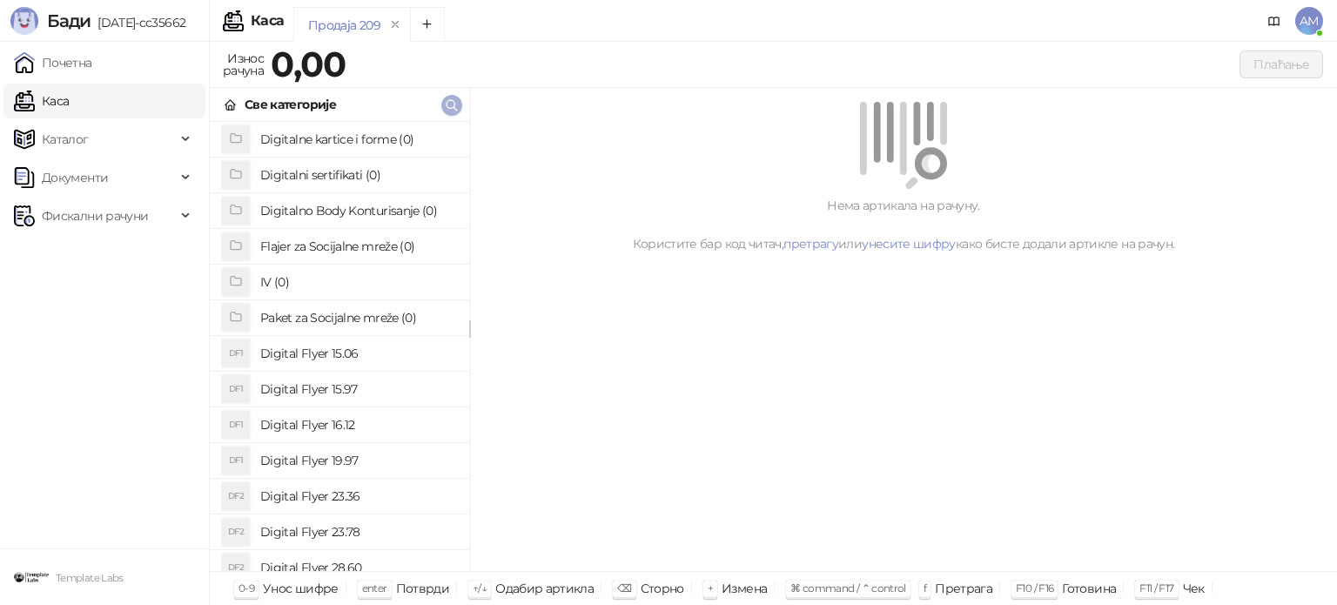
click at [446, 104] on icon "button" at bounding box center [452, 105] width 14 height 14
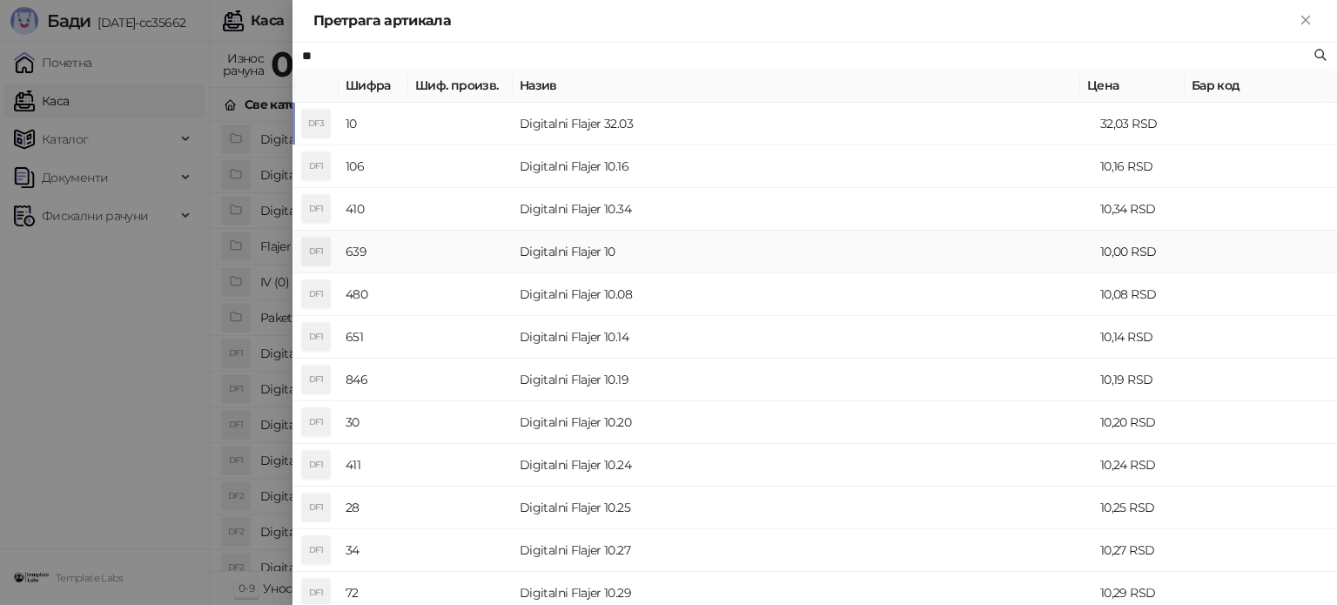
click at [580, 256] on td "Digitalni Flajer 10" at bounding box center [803, 252] width 580 height 43
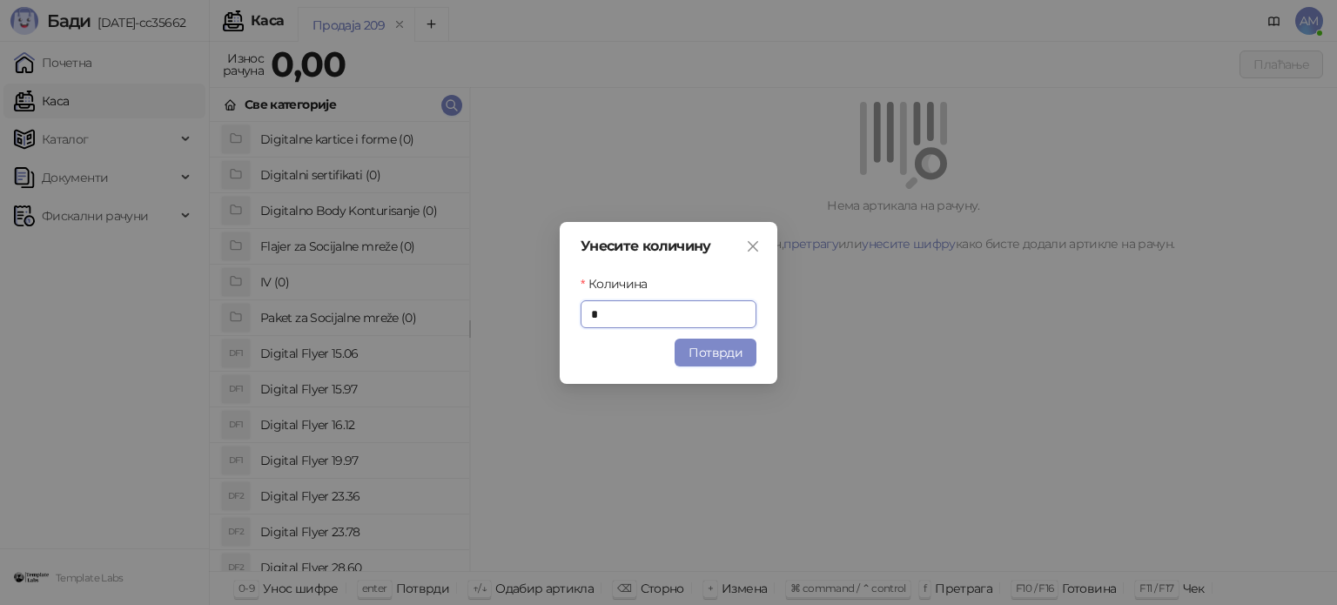
click at [714, 349] on button "Потврди" at bounding box center [715, 353] width 82 height 28
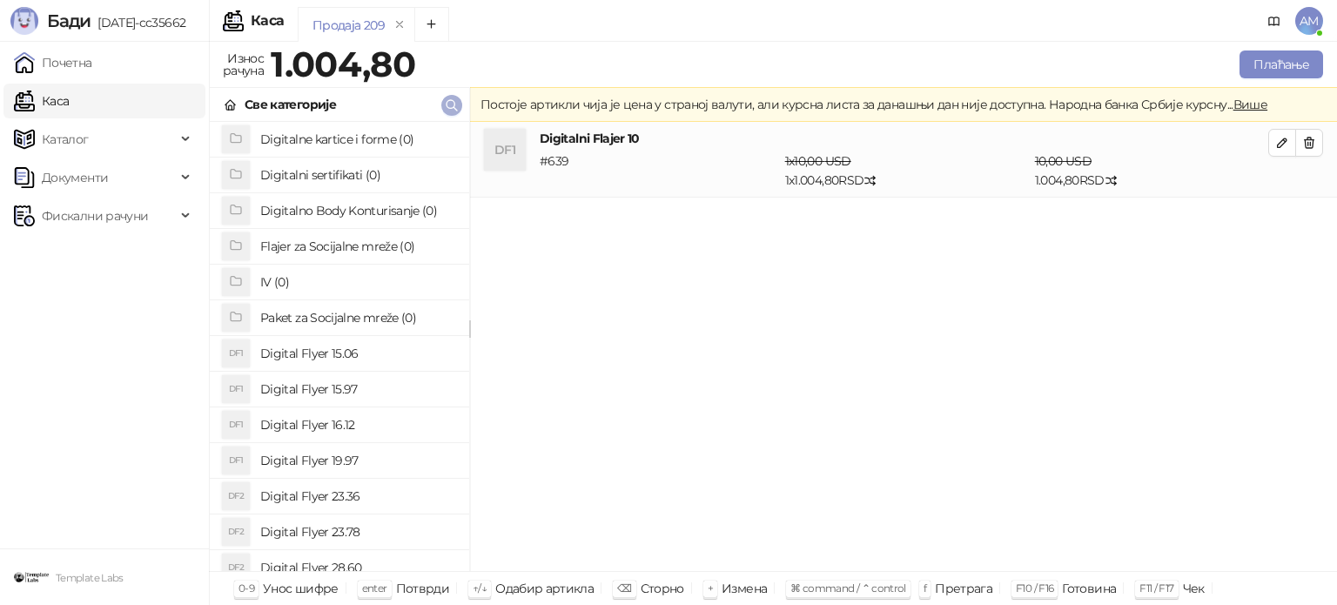
click at [446, 100] on icon "button" at bounding box center [452, 105] width 14 height 14
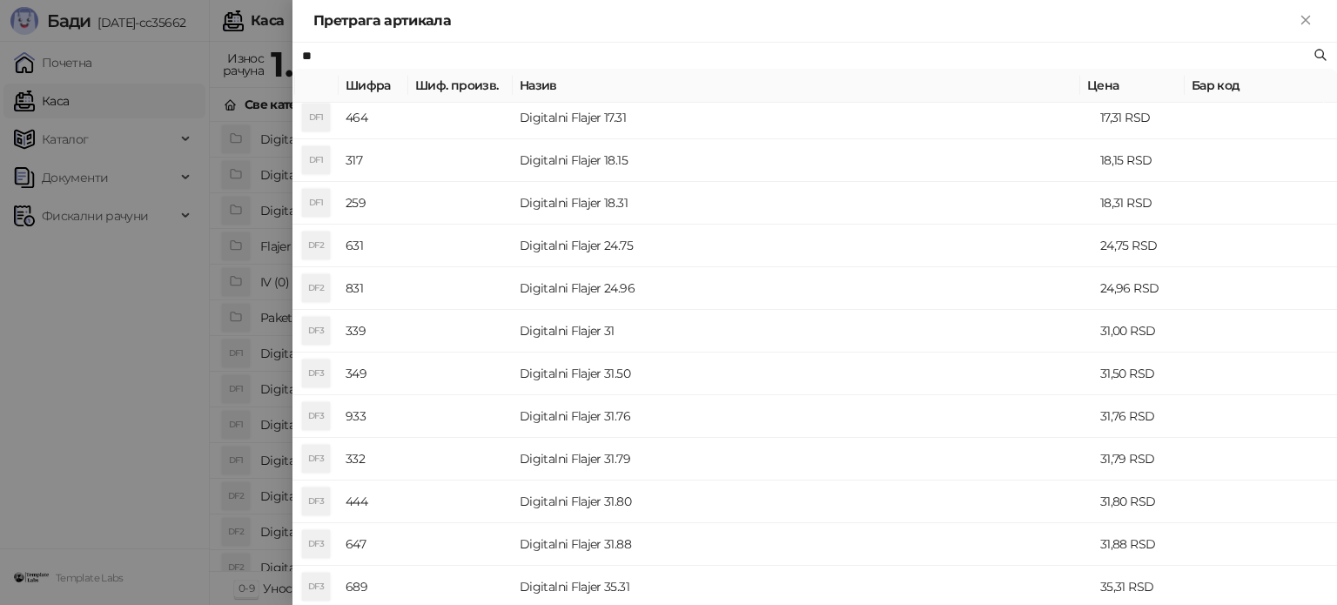
scroll to position [609, 0]
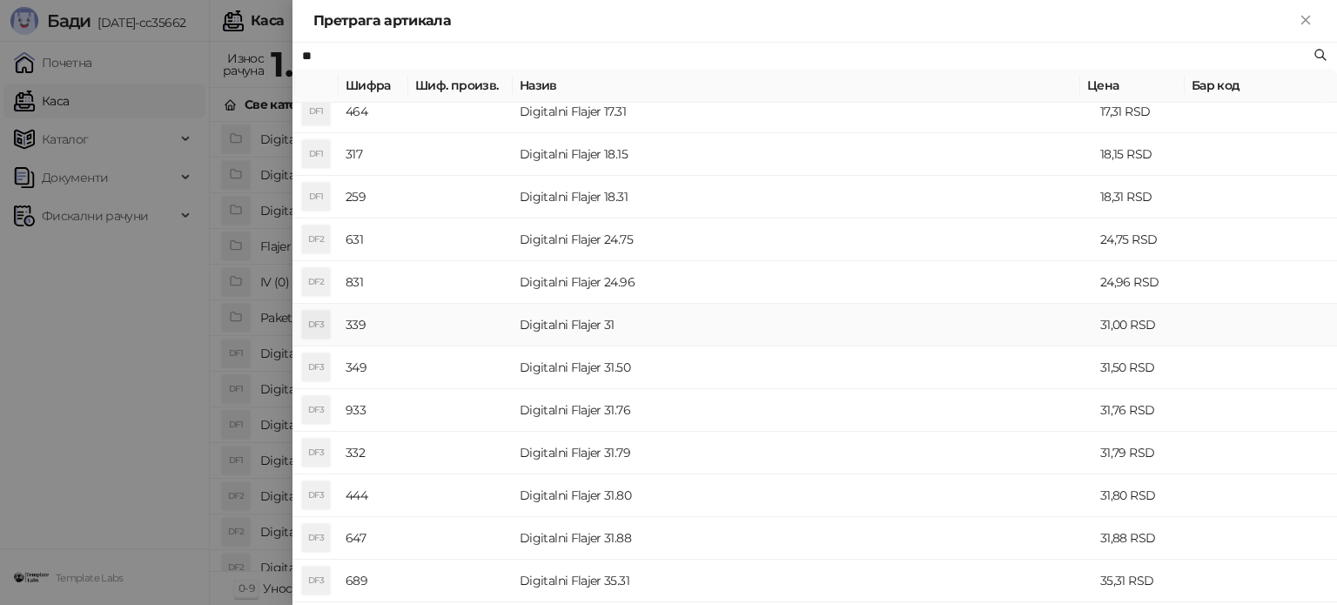
click at [592, 331] on td "Digitalni Flajer 31" at bounding box center [803, 325] width 580 height 43
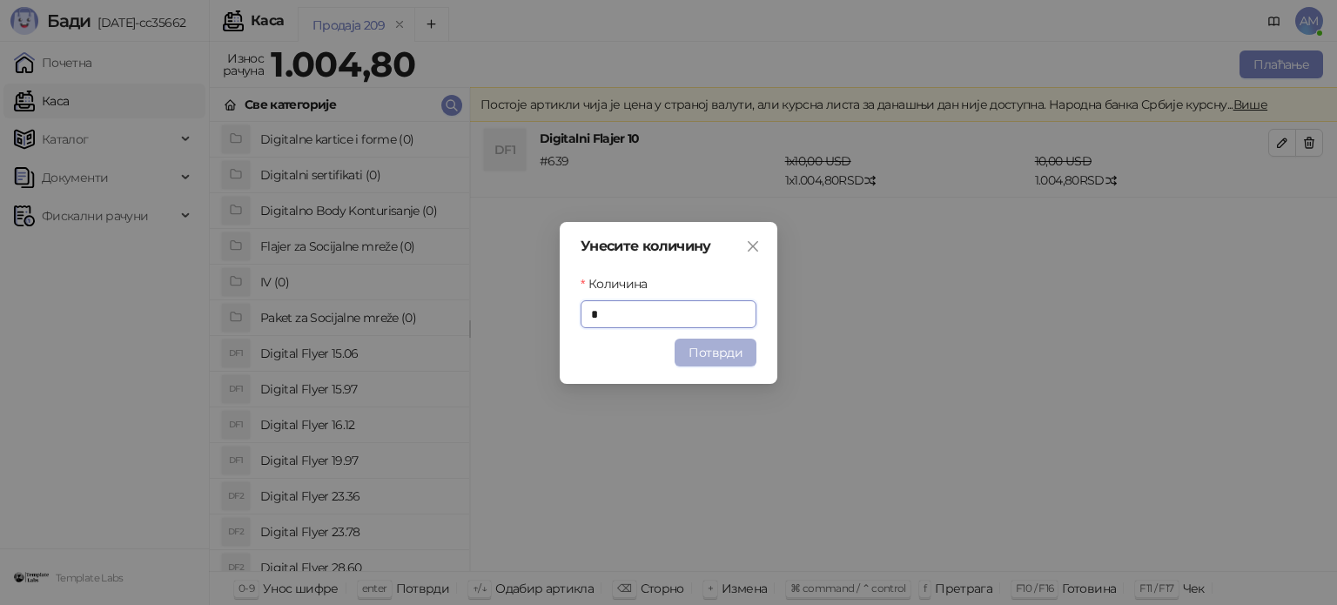
click at [697, 352] on button "Потврди" at bounding box center [715, 353] width 82 height 28
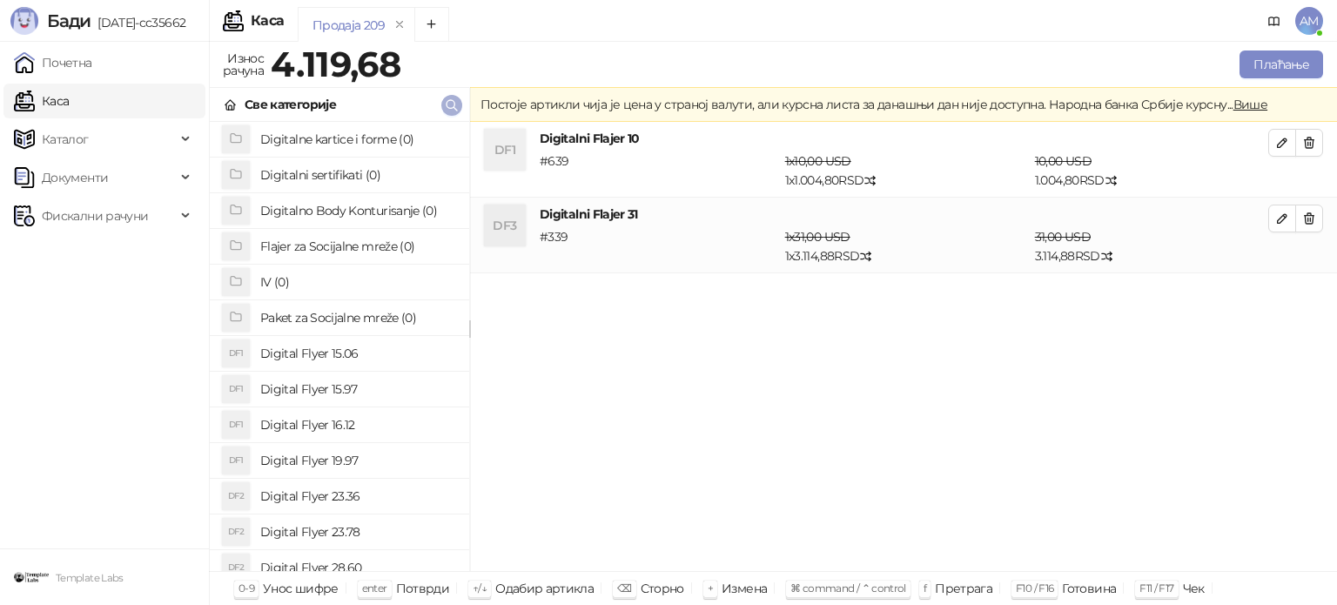
click at [446, 105] on icon "button" at bounding box center [452, 105] width 14 height 14
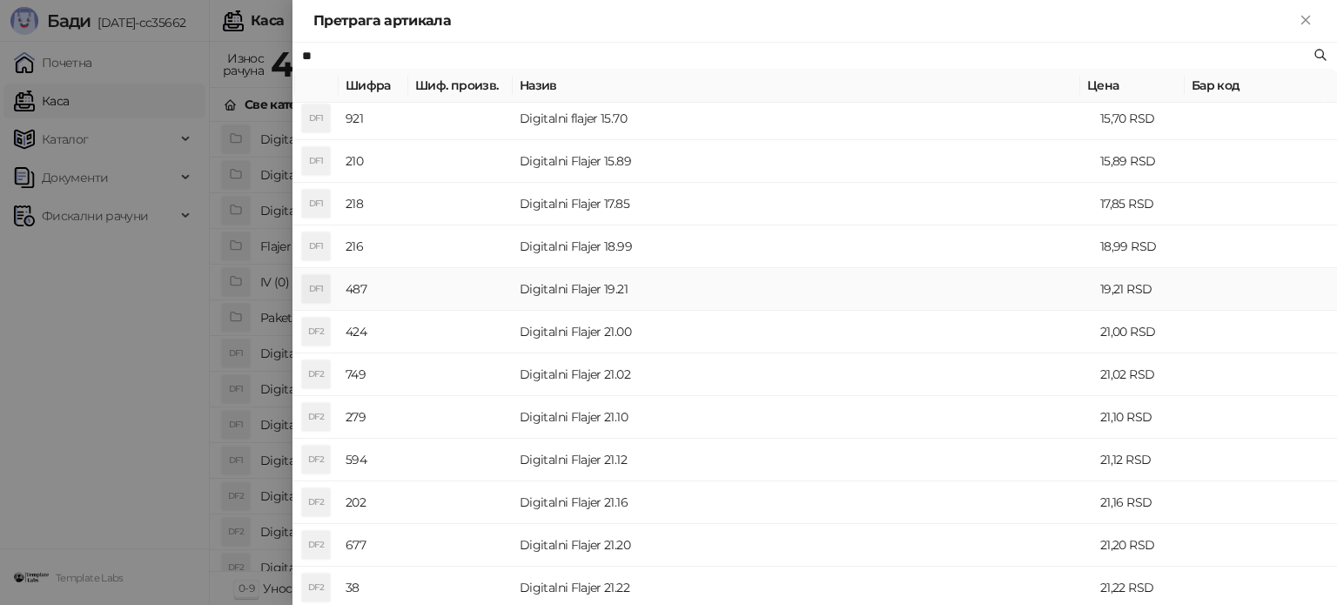
scroll to position [348, 0]
click at [630, 241] on td "Digitalni Flajer 21.00" at bounding box center [803, 245] width 580 height 43
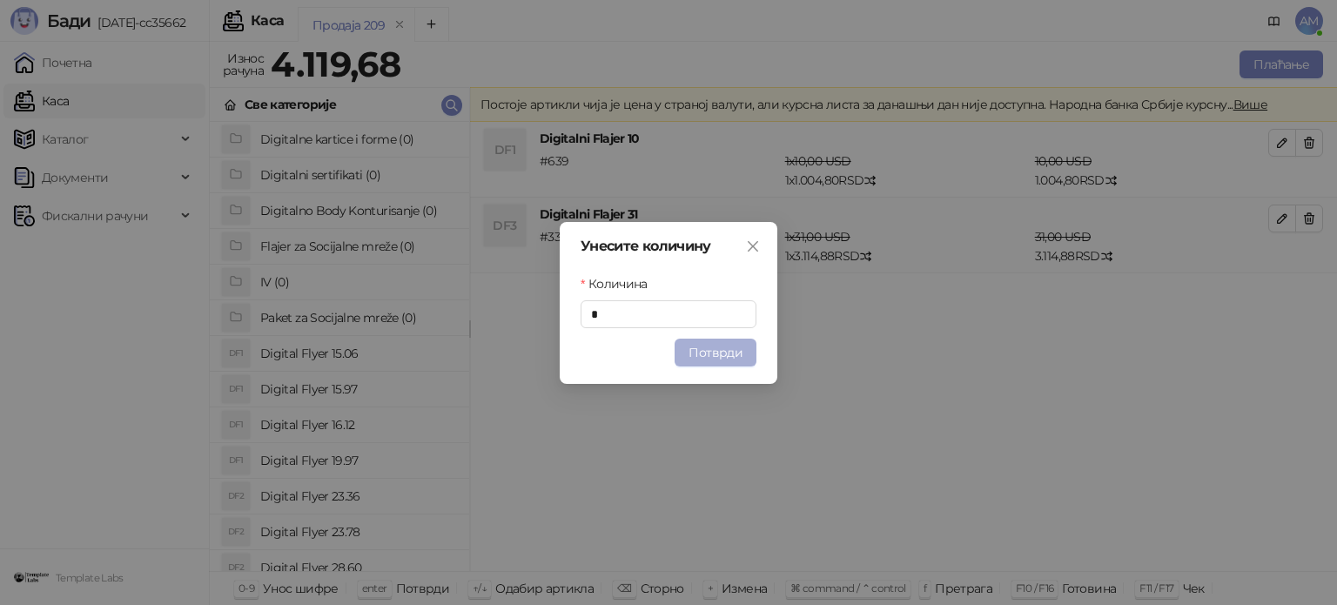
click at [719, 351] on button "Потврди" at bounding box center [715, 353] width 82 height 28
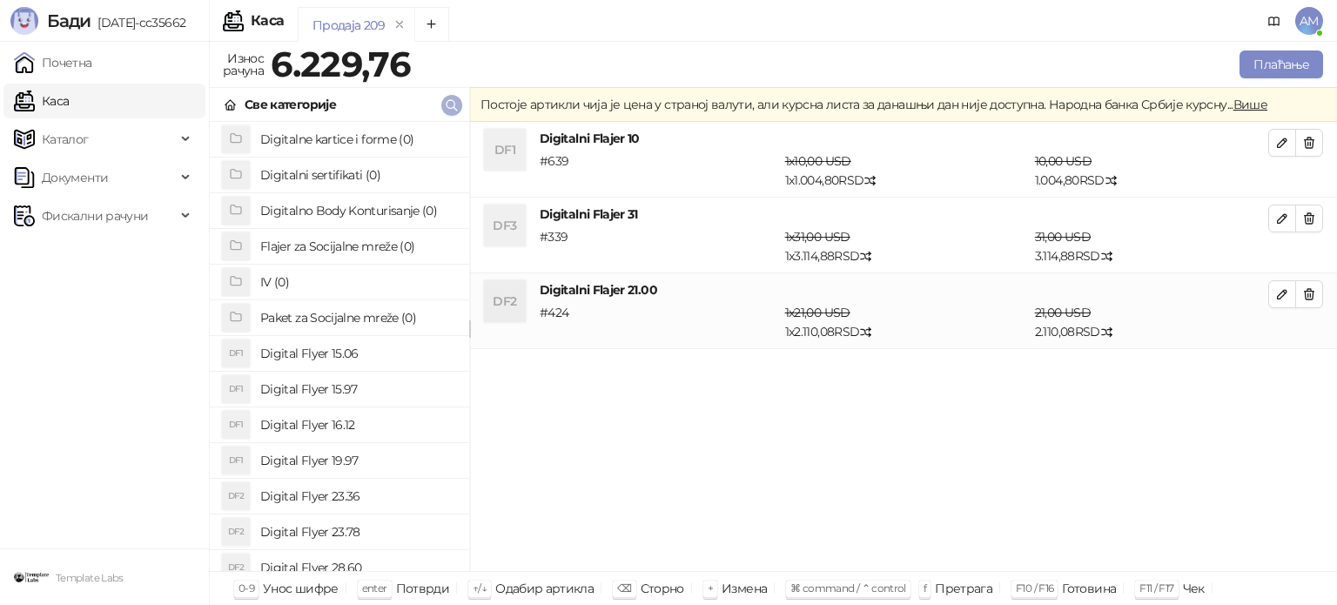
click at [453, 112] on span "button" at bounding box center [452, 105] width 14 height 17
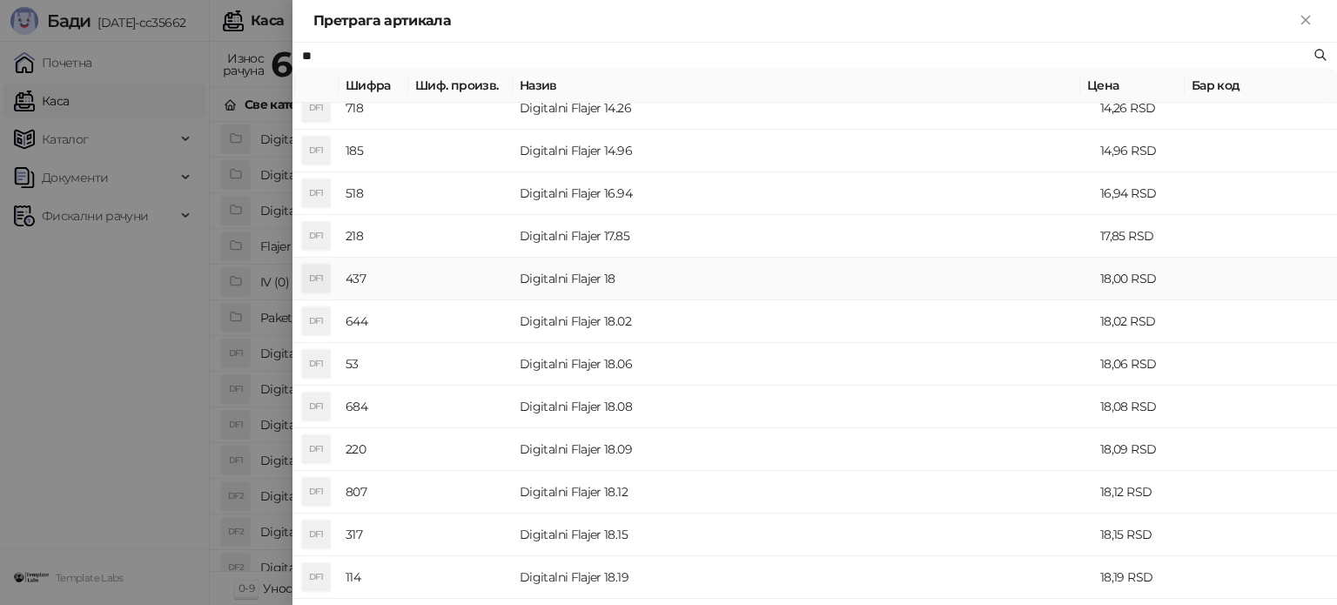
scroll to position [261, 0]
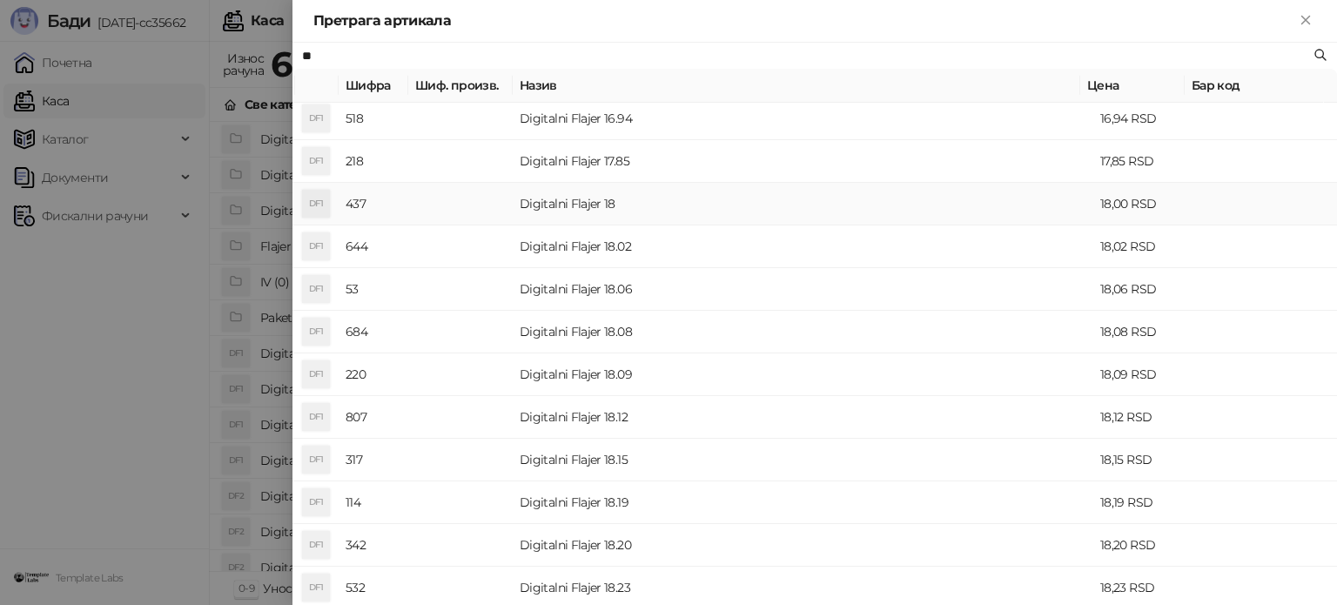
click at [557, 201] on td "Digitalni Flajer 18" at bounding box center [803, 204] width 580 height 43
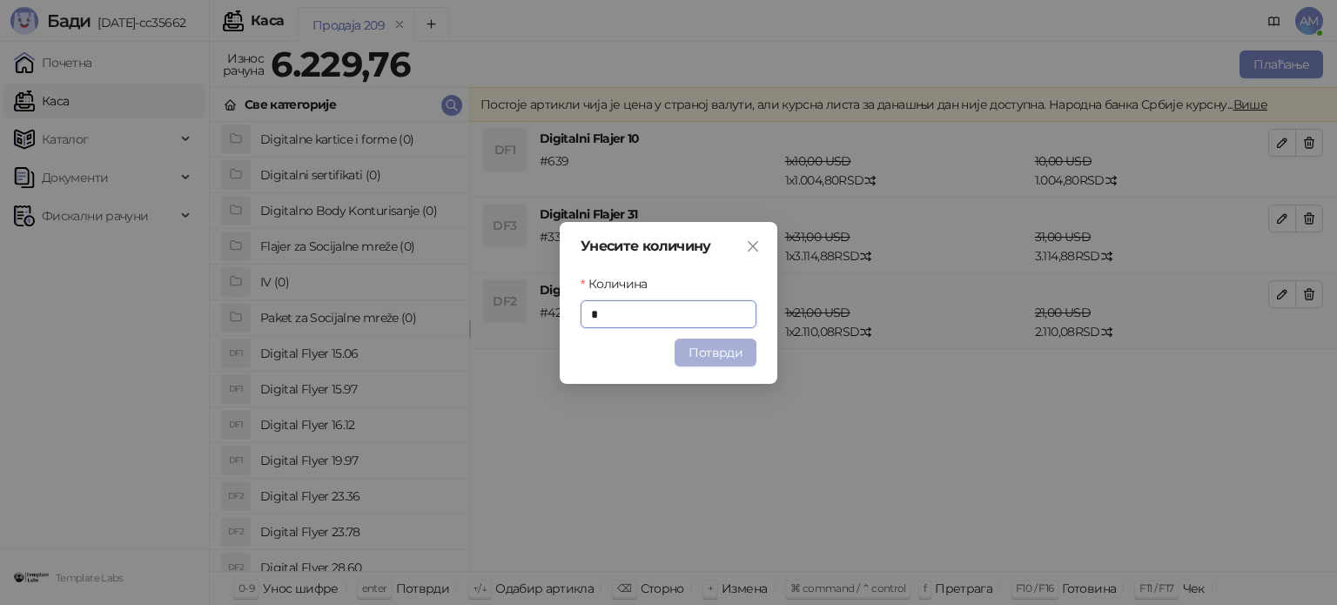
click at [708, 354] on button "Потврди" at bounding box center [715, 353] width 82 height 28
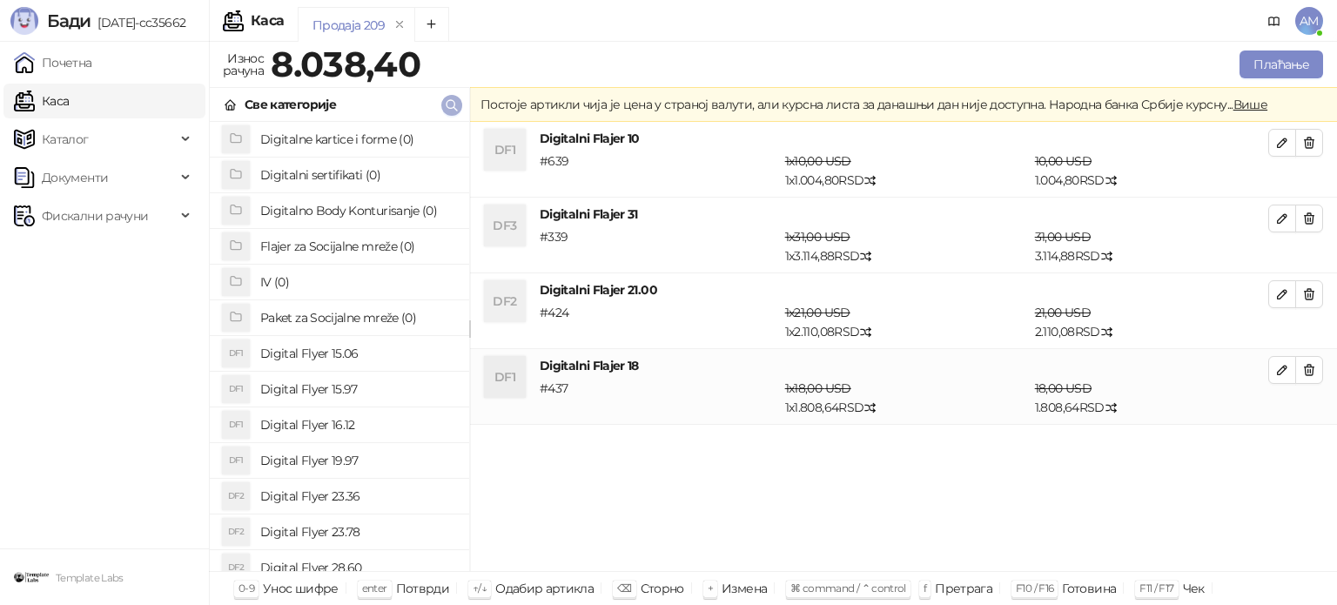
click at [446, 105] on icon "button" at bounding box center [452, 105] width 14 height 14
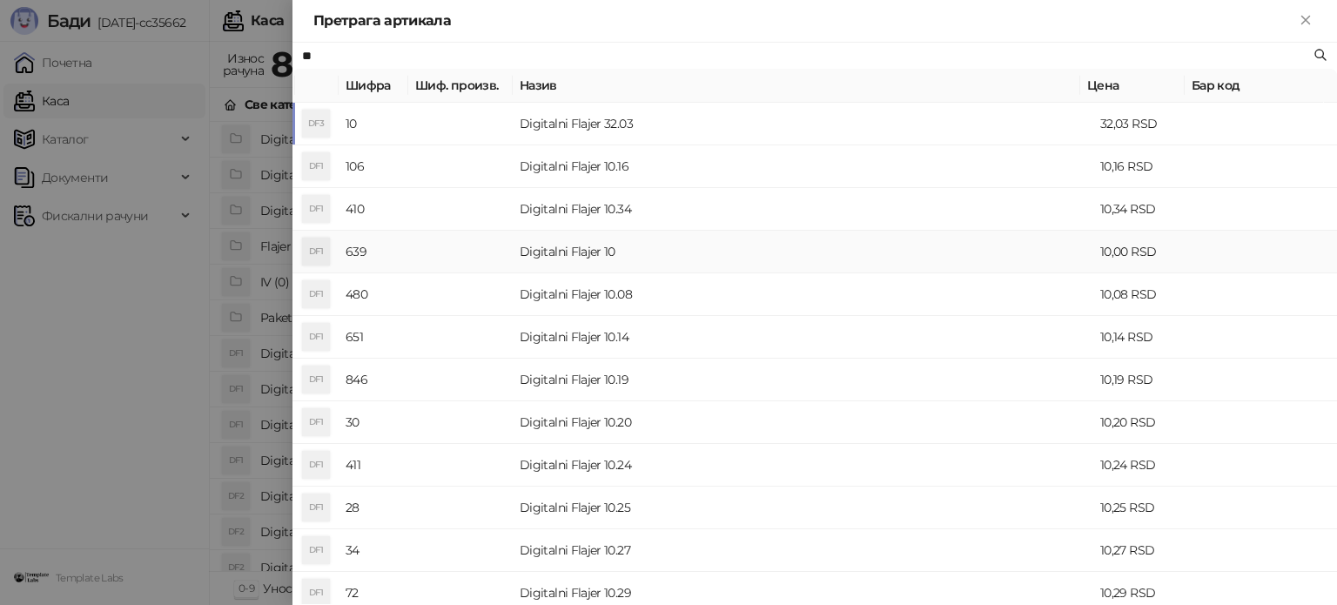
click at [596, 253] on td "Digitalni Flajer 10" at bounding box center [803, 252] width 580 height 43
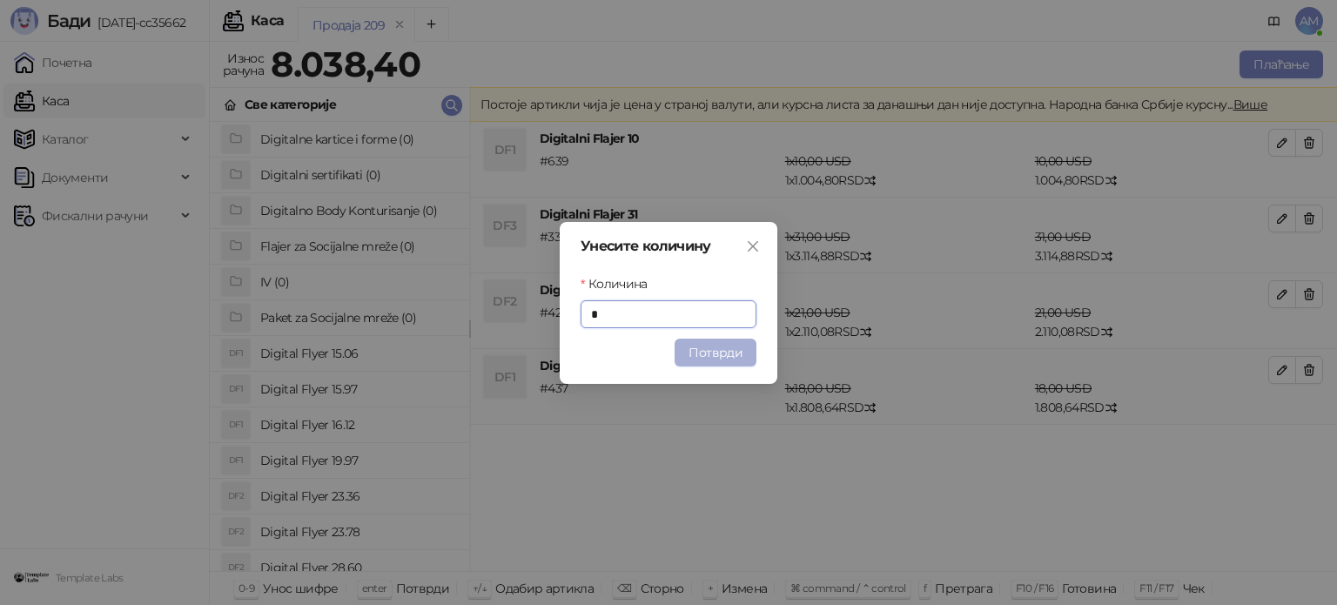
click at [711, 360] on button "Потврди" at bounding box center [715, 353] width 82 height 28
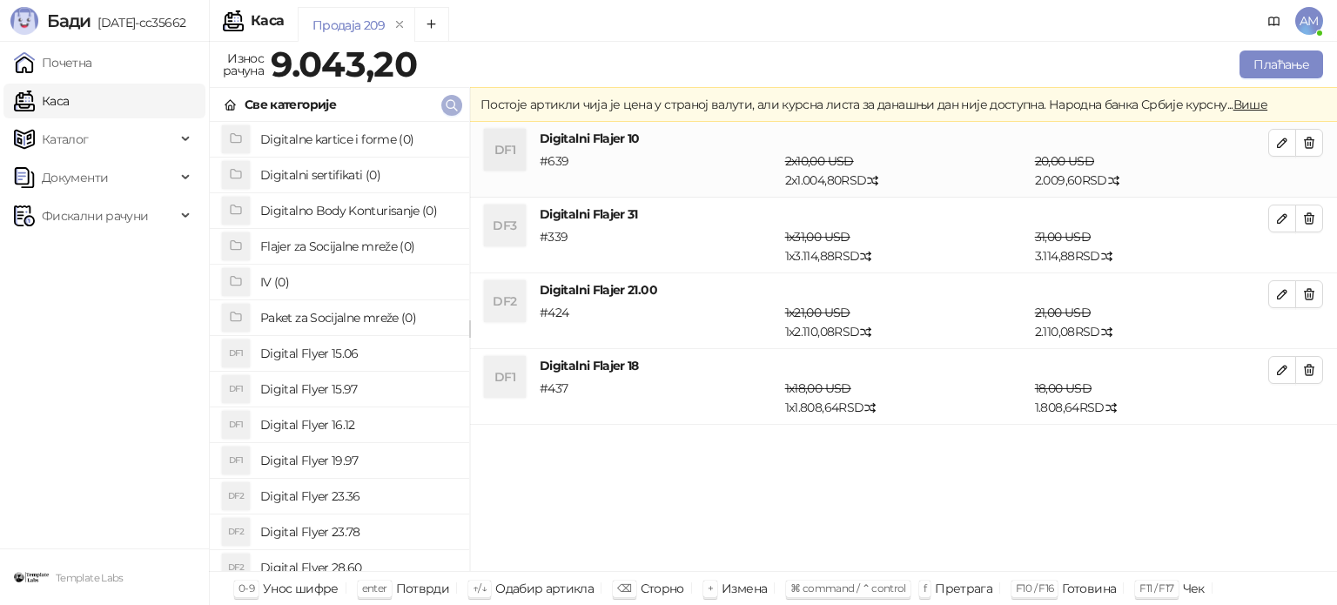
click at [445, 98] on icon "button" at bounding box center [452, 105] width 14 height 14
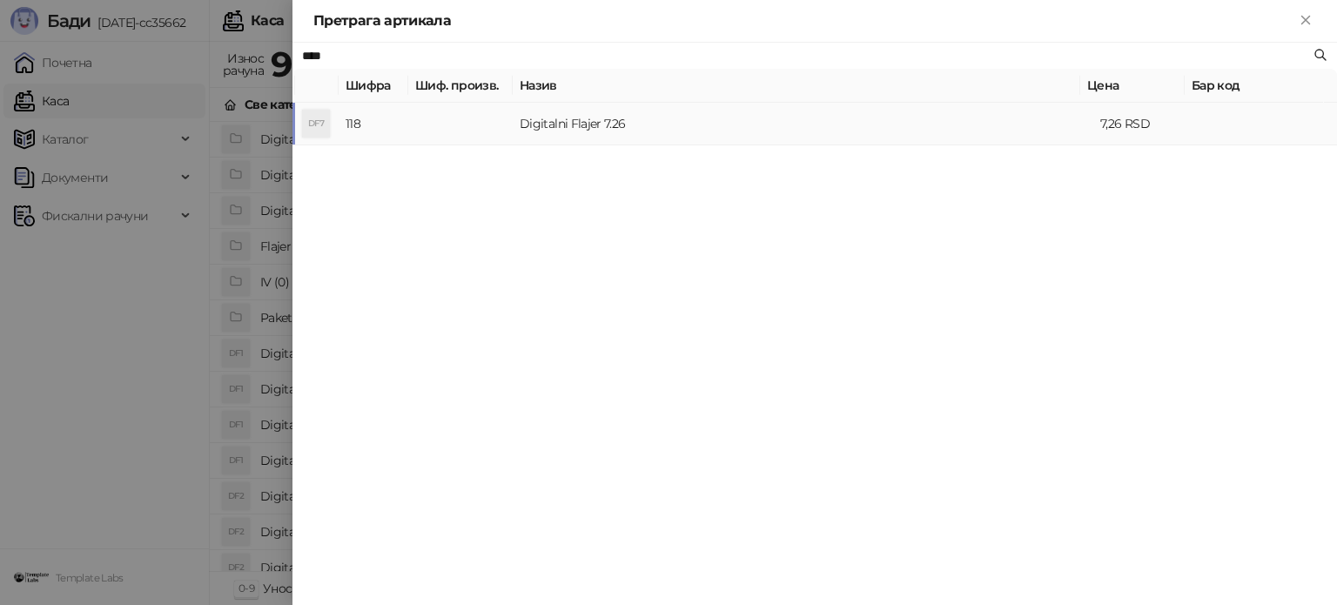
click at [477, 124] on td at bounding box center [460, 124] width 104 height 43
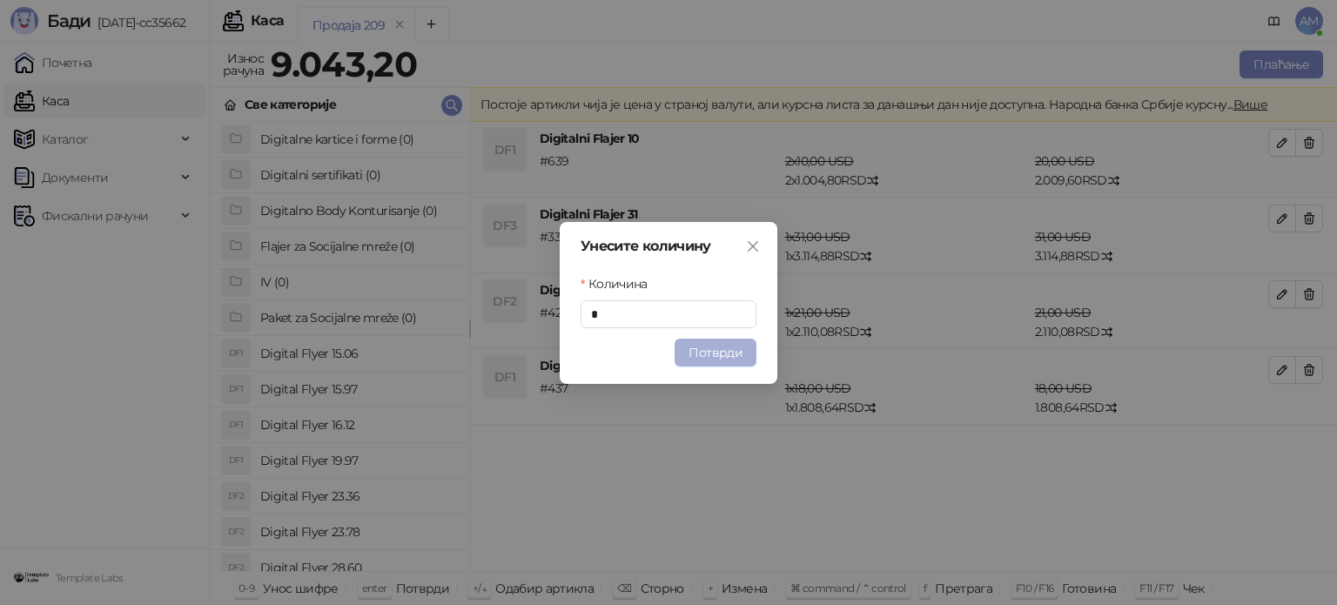
click at [720, 351] on button "Потврди" at bounding box center [715, 353] width 82 height 28
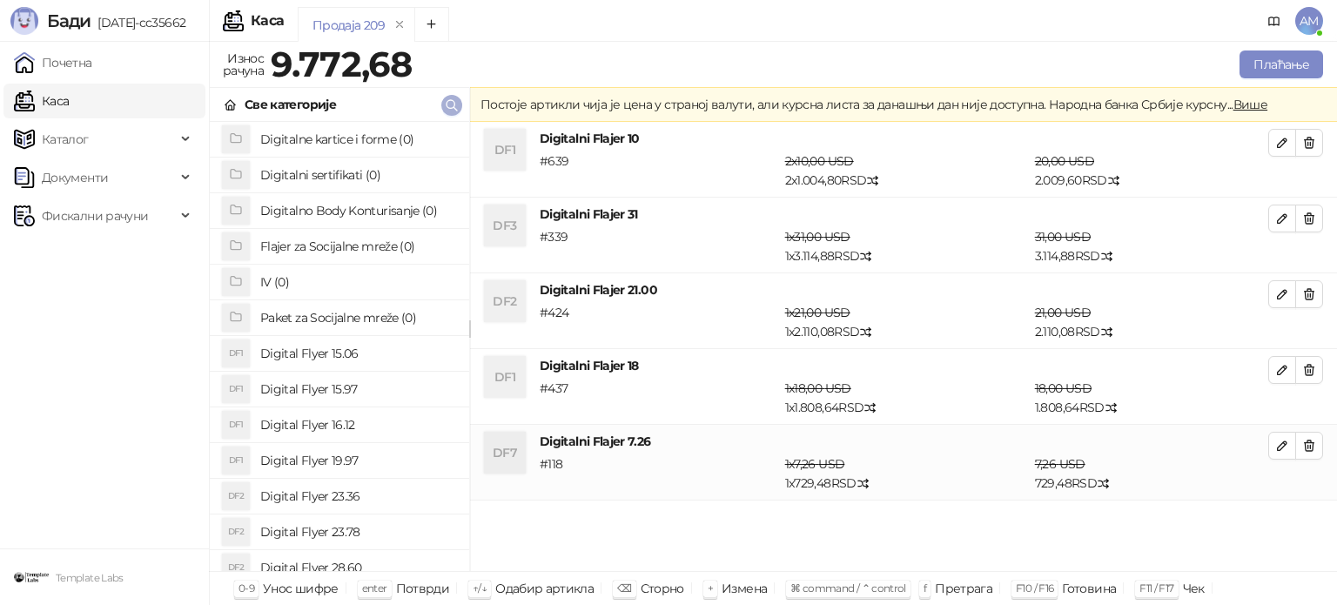
click at [456, 98] on icon "button" at bounding box center [452, 105] width 14 height 14
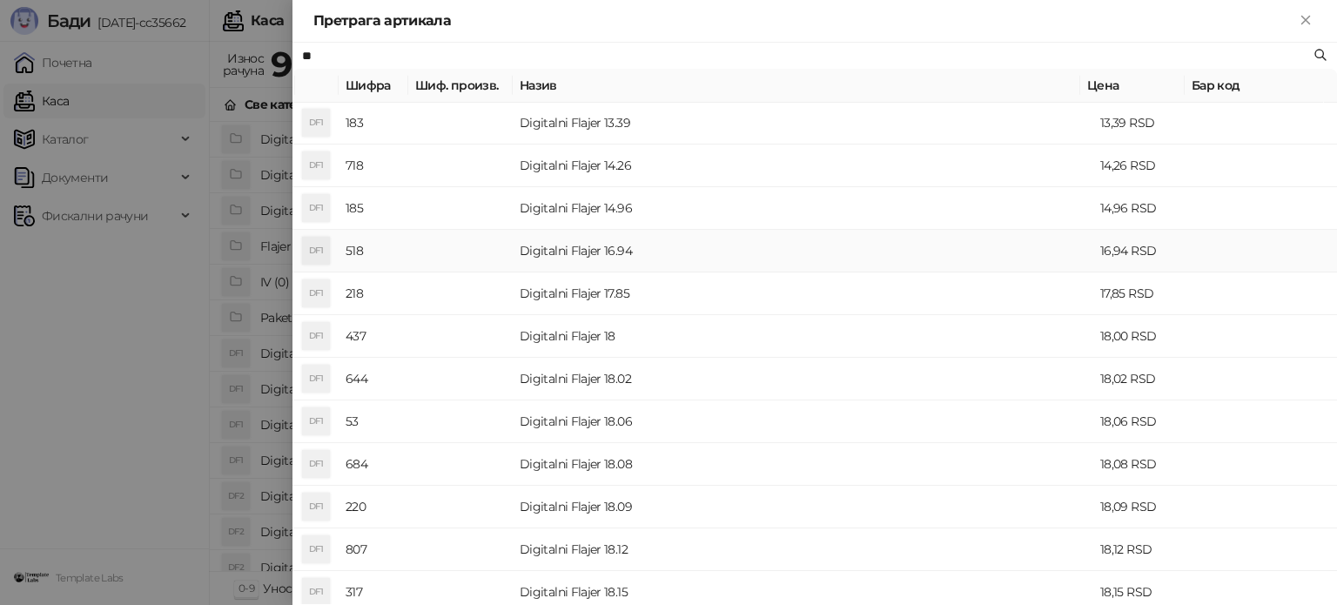
scroll to position [174, 0]
click at [522, 289] on td "Digitalni Flajer 18" at bounding box center [803, 291] width 580 height 43
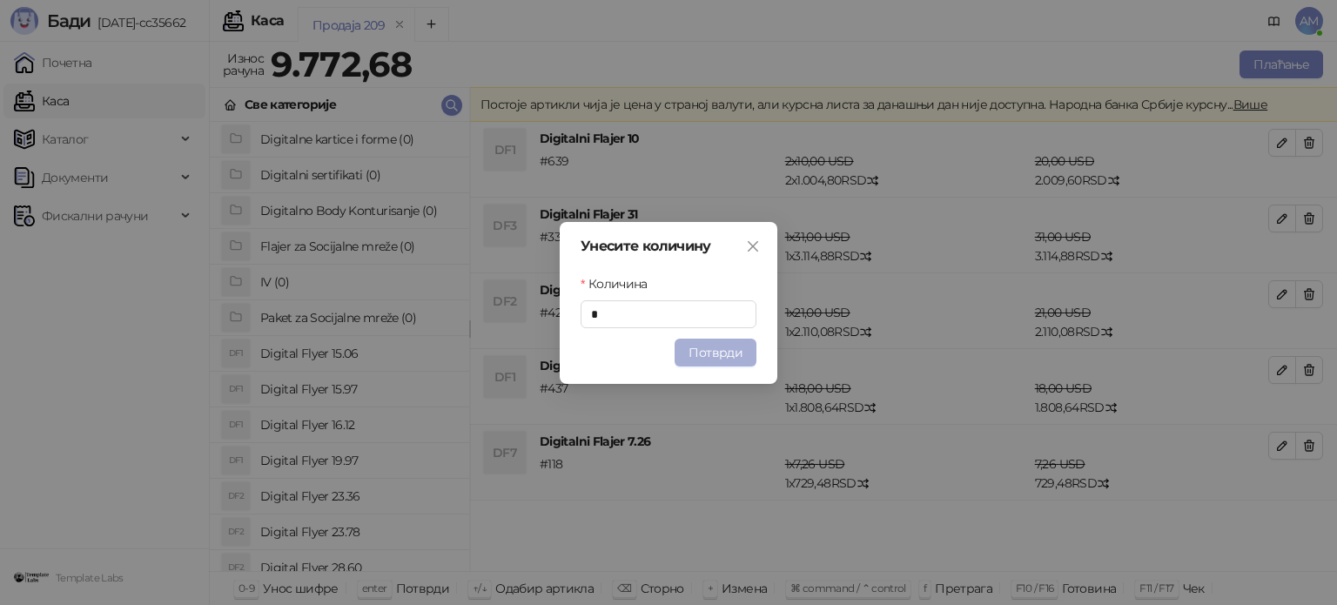
click at [751, 350] on button "Потврди" at bounding box center [715, 353] width 82 height 28
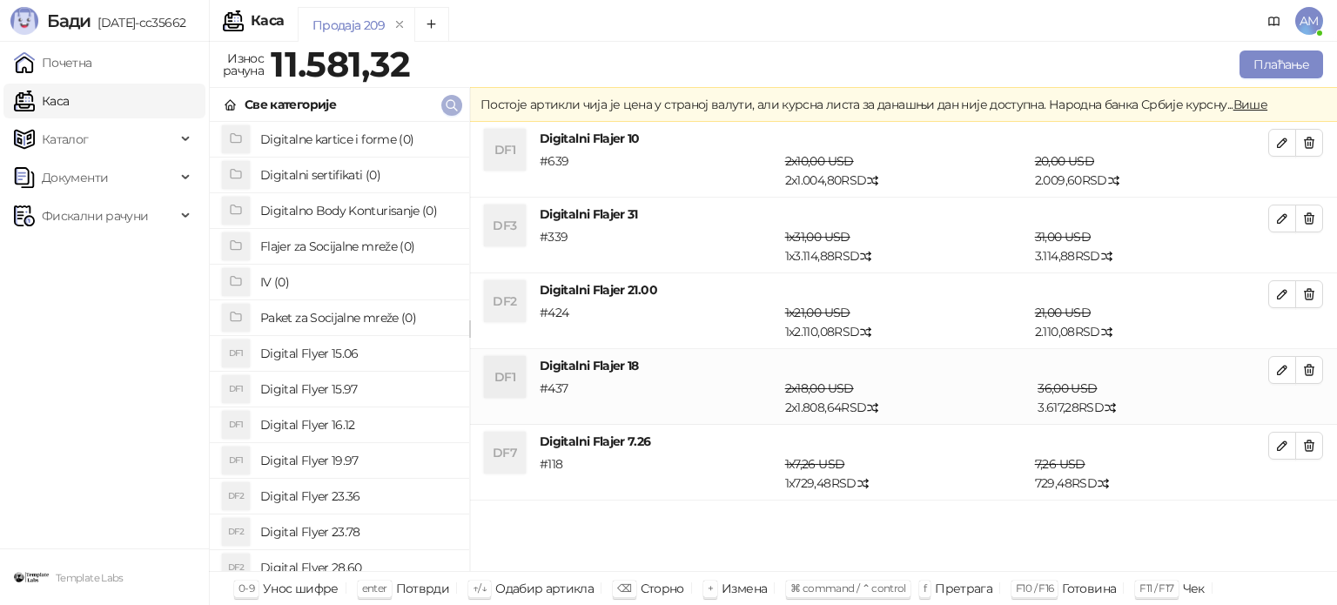
click at [452, 108] on icon "button" at bounding box center [452, 105] width 14 height 14
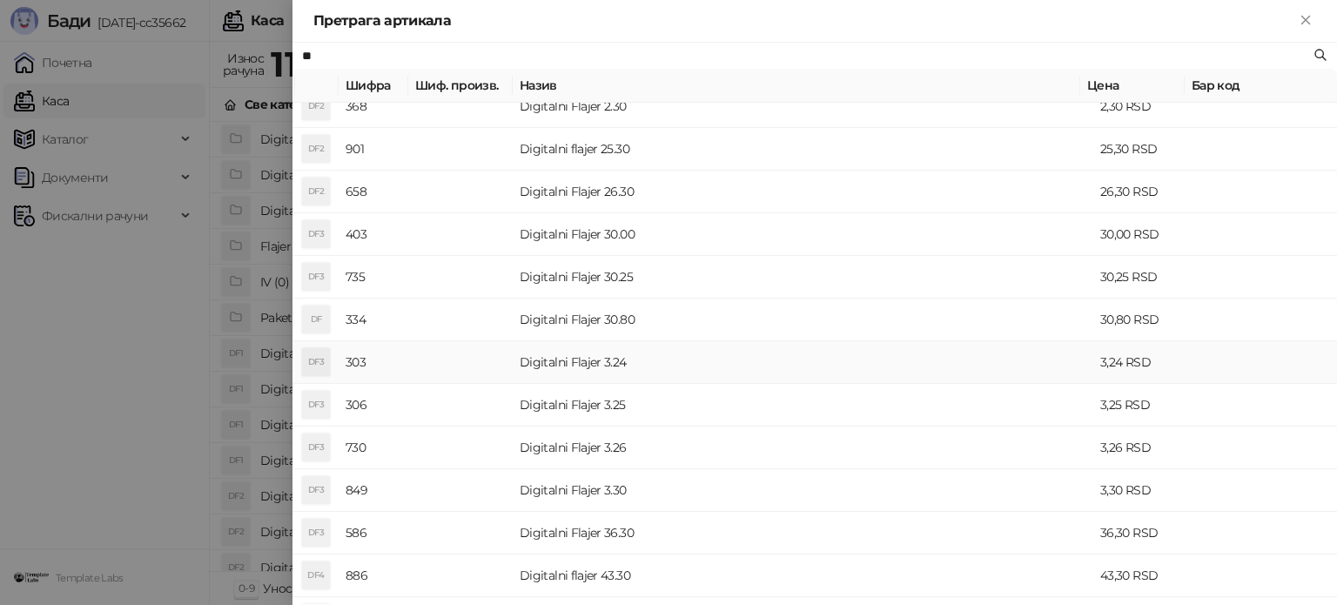
scroll to position [609, 0]
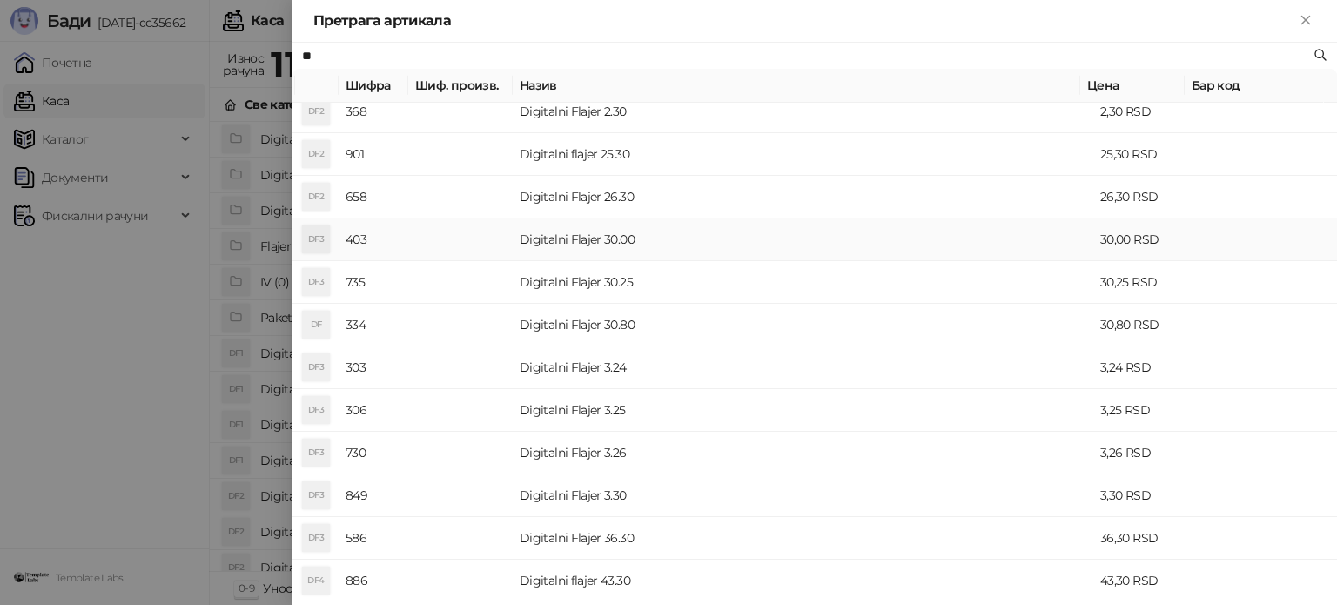
click at [591, 239] on td "Digitalni Flajer 30.00" at bounding box center [803, 239] width 580 height 43
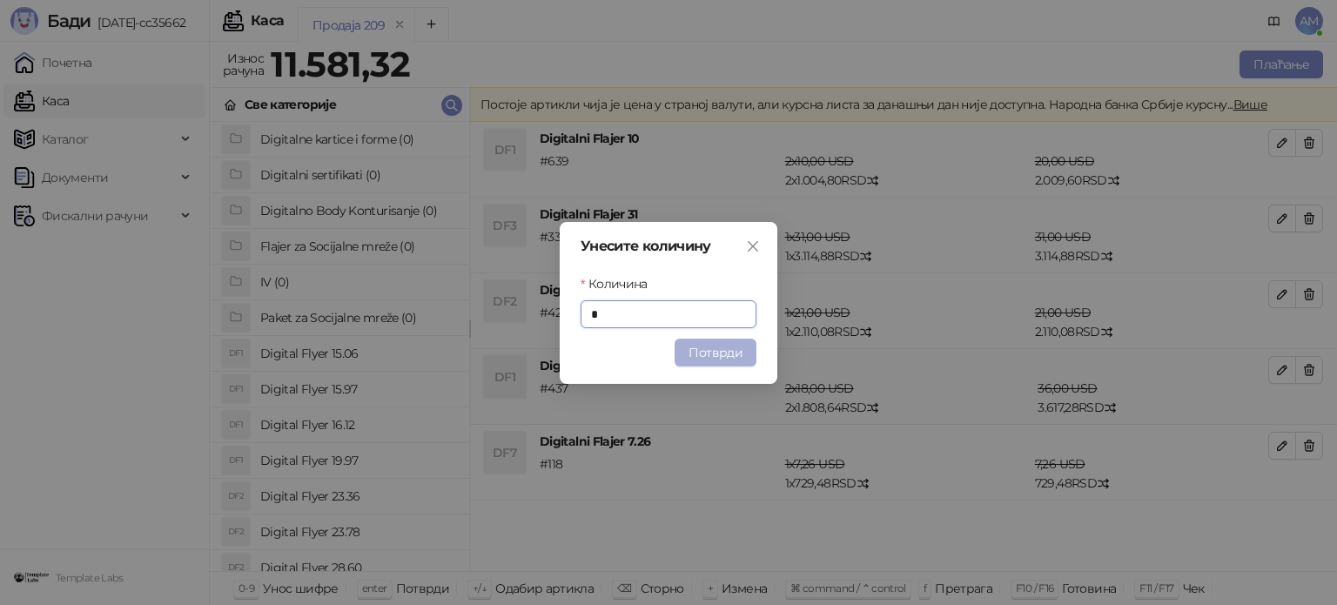
click at [728, 347] on button "Потврди" at bounding box center [715, 353] width 82 height 28
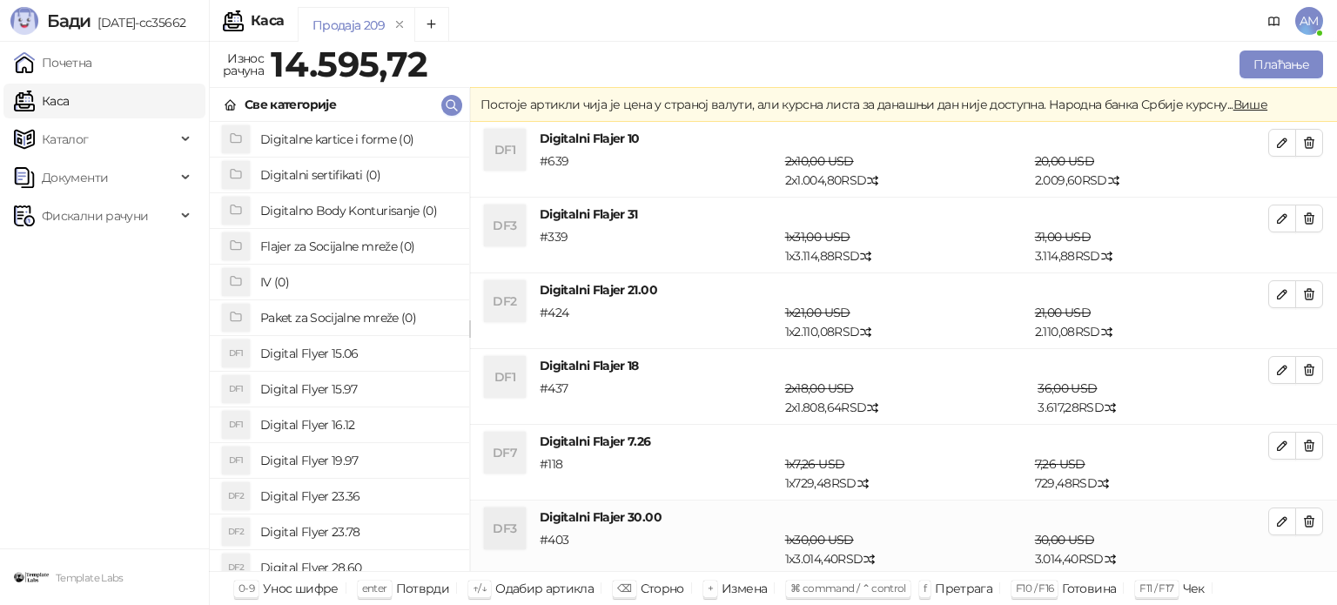
scroll to position [1, 0]
click at [454, 110] on icon "button" at bounding box center [452, 105] width 14 height 14
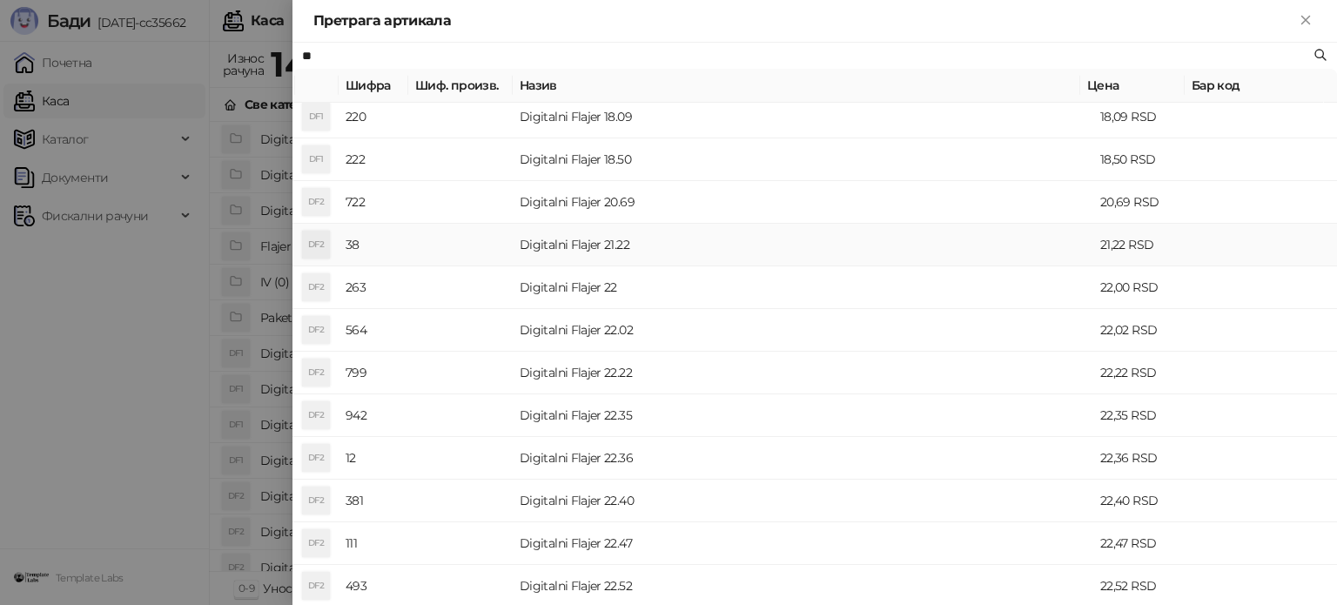
scroll to position [435, 0]
click at [487, 288] on td at bounding box center [460, 286] width 104 height 43
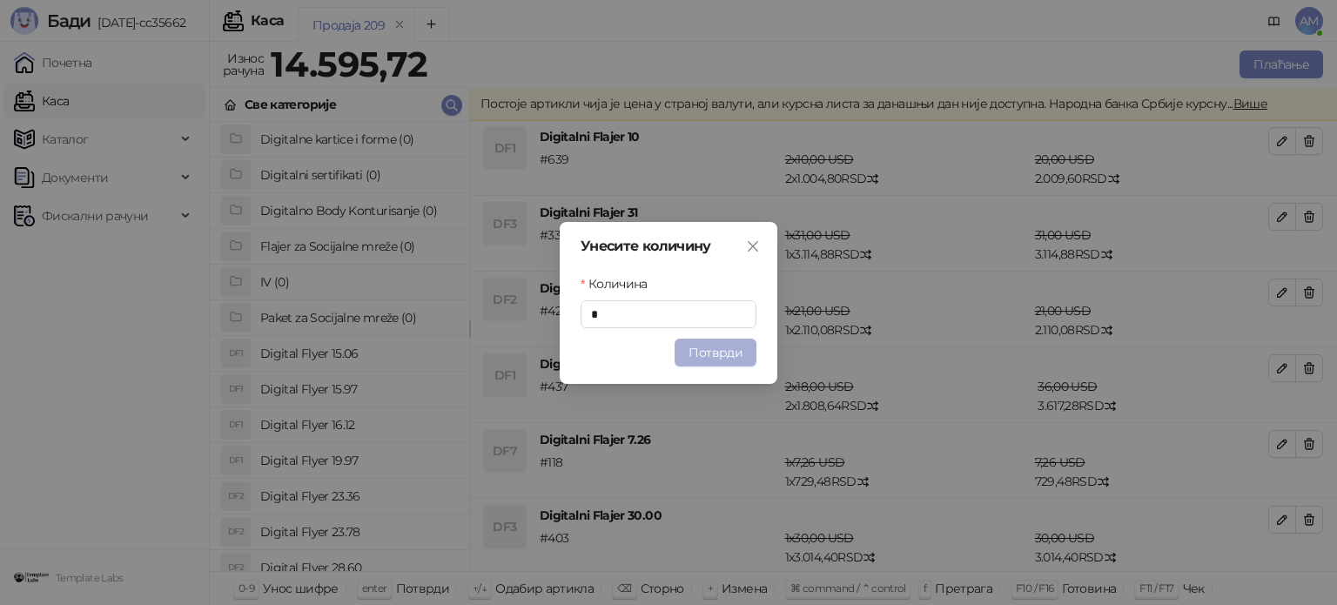
click at [708, 352] on button "Потврди" at bounding box center [715, 353] width 82 height 28
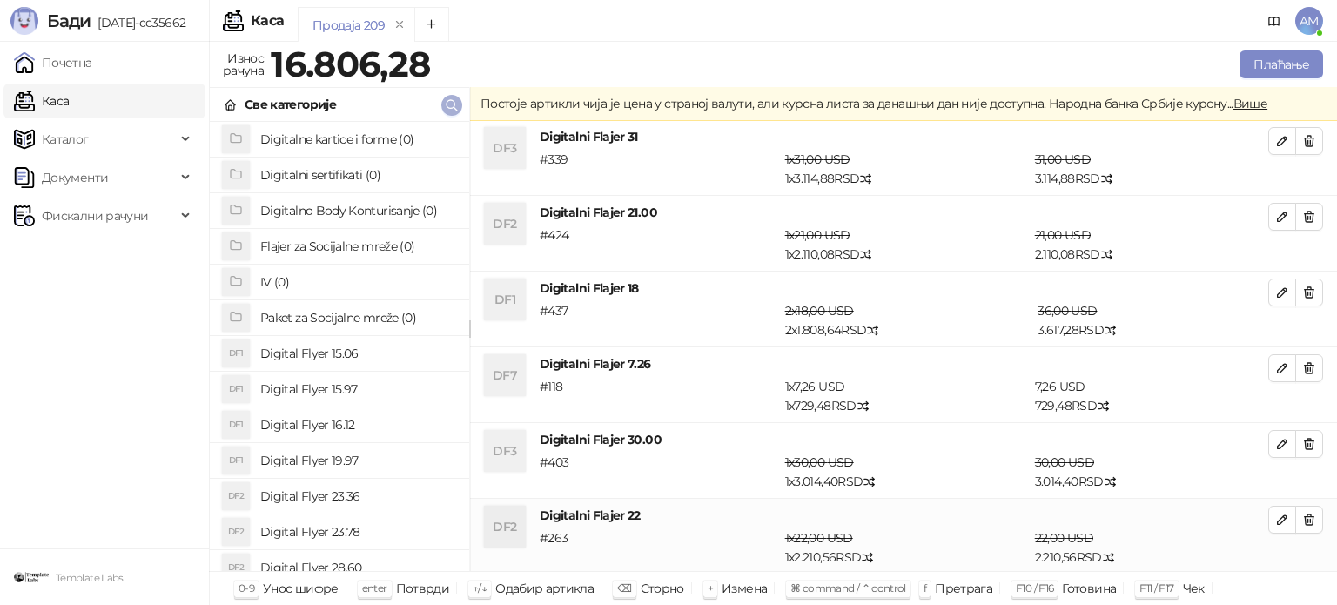
click at [446, 106] on icon "button" at bounding box center [452, 105] width 14 height 14
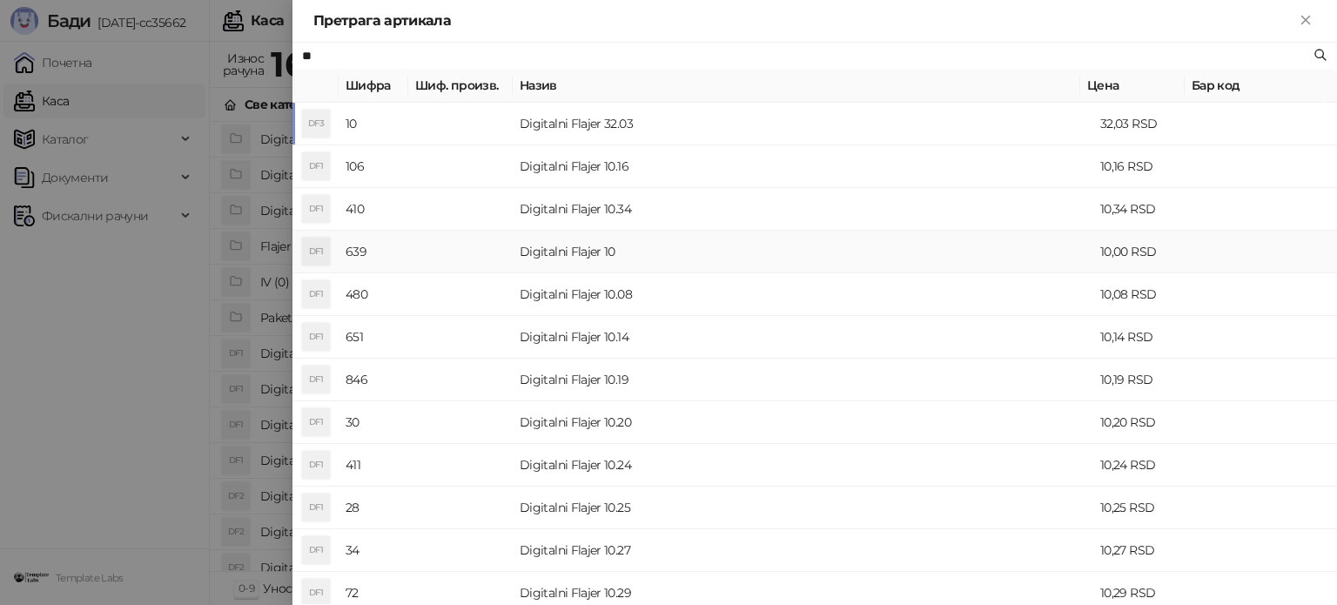
click at [536, 253] on td "Digitalni Flajer 10" at bounding box center [803, 252] width 580 height 43
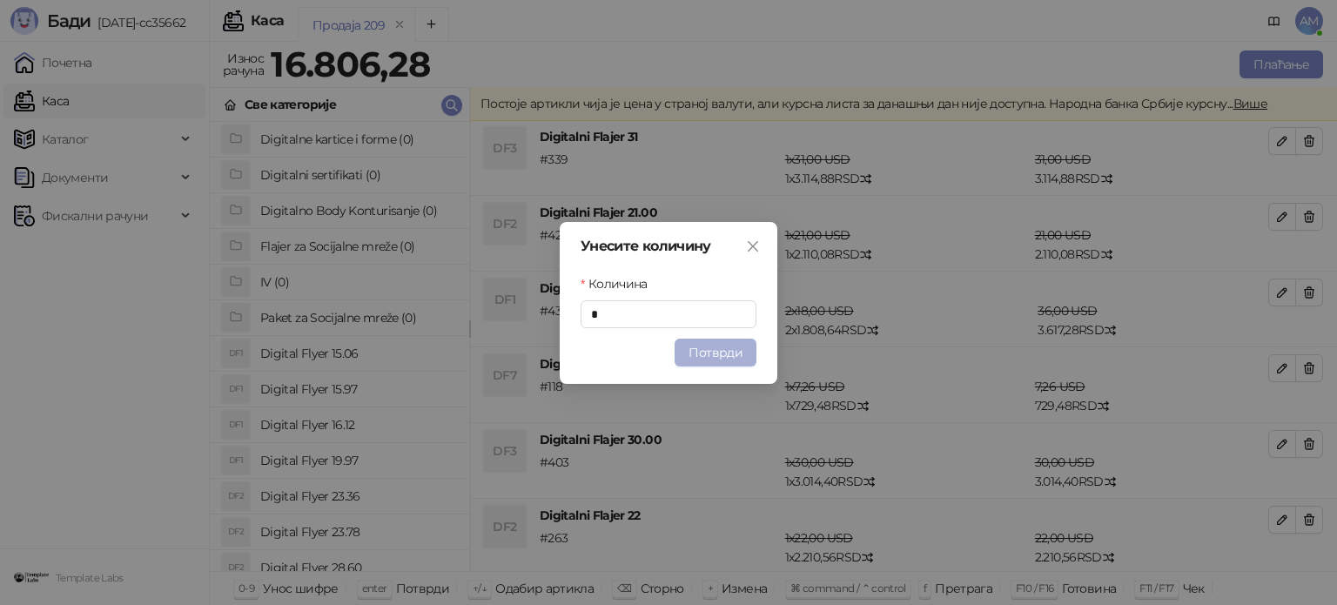
click at [703, 352] on button "Потврди" at bounding box center [715, 353] width 82 height 28
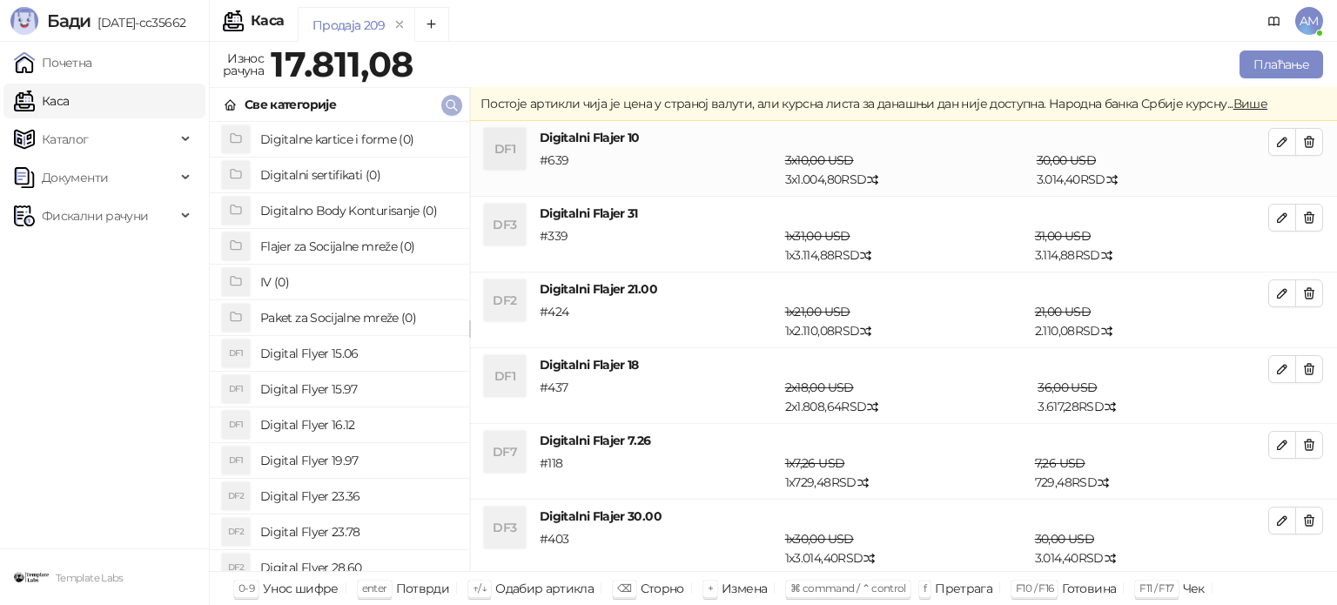
click at [450, 108] on icon "button" at bounding box center [452, 105] width 14 height 14
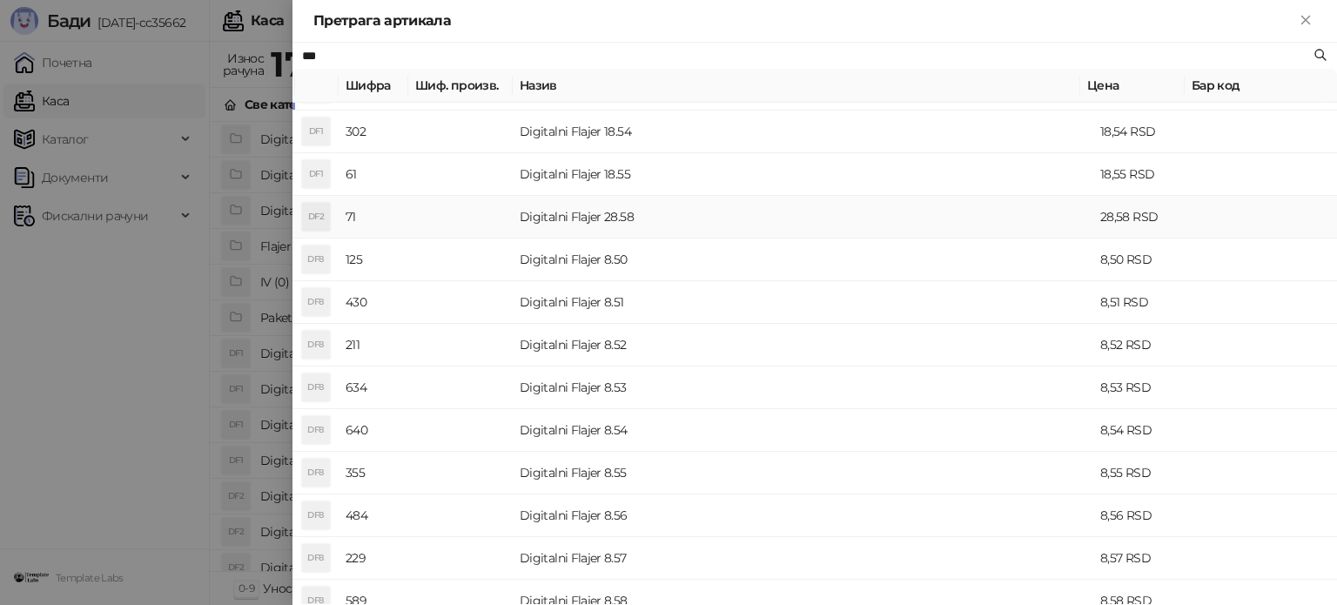
scroll to position [96, 0]
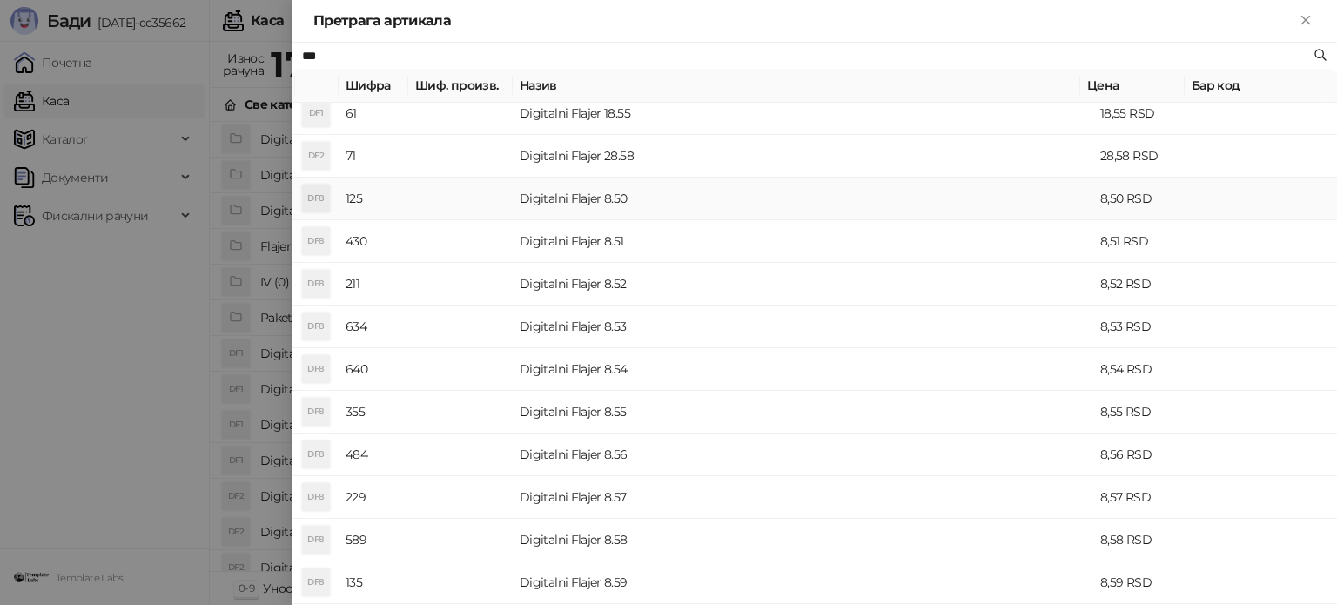
click at [568, 203] on td "Digitalni Flajer 8.50" at bounding box center [803, 199] width 580 height 43
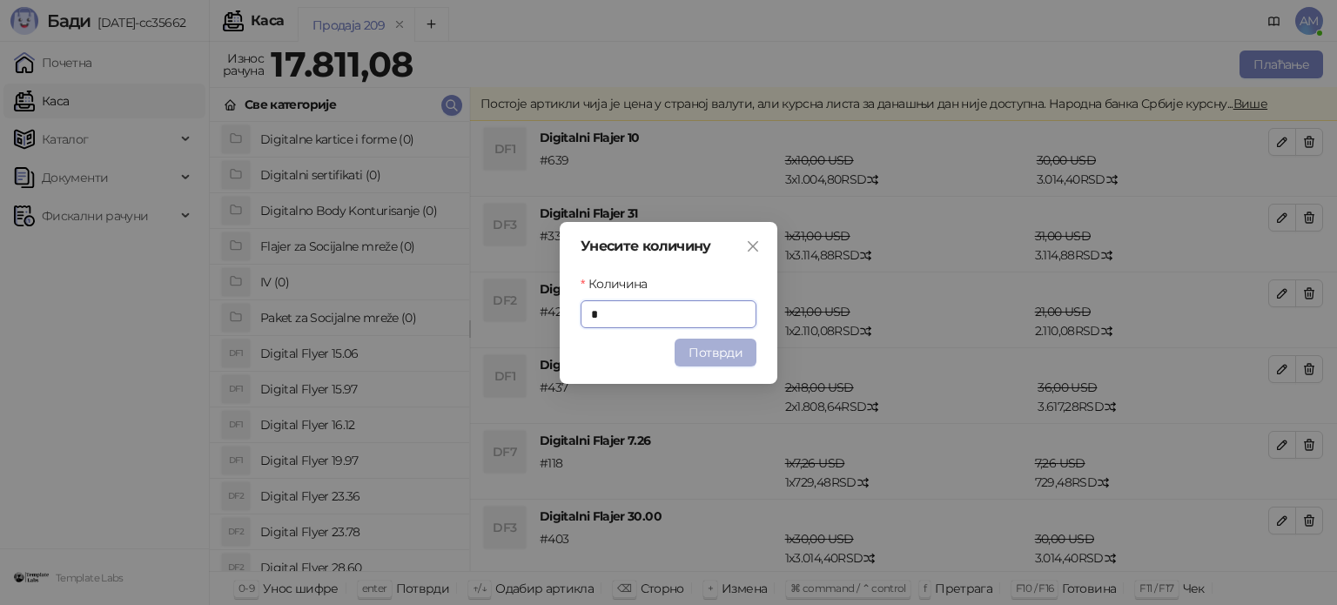
click at [702, 353] on button "Потврди" at bounding box center [715, 353] width 82 height 28
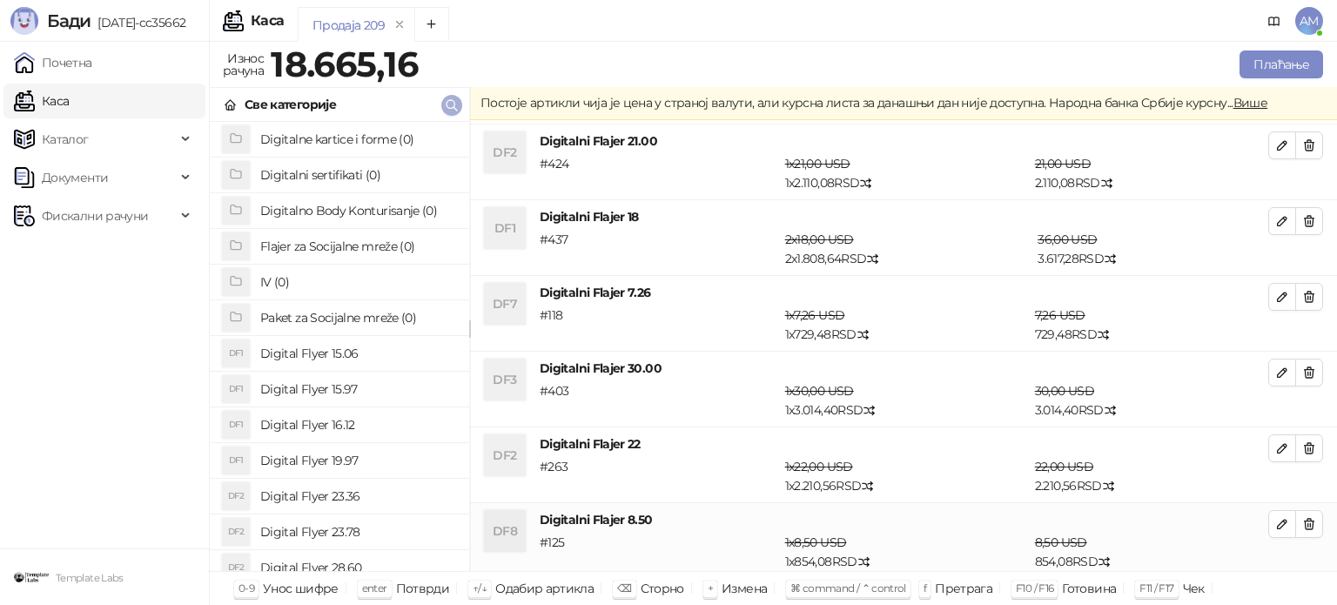
scroll to position [151, 0]
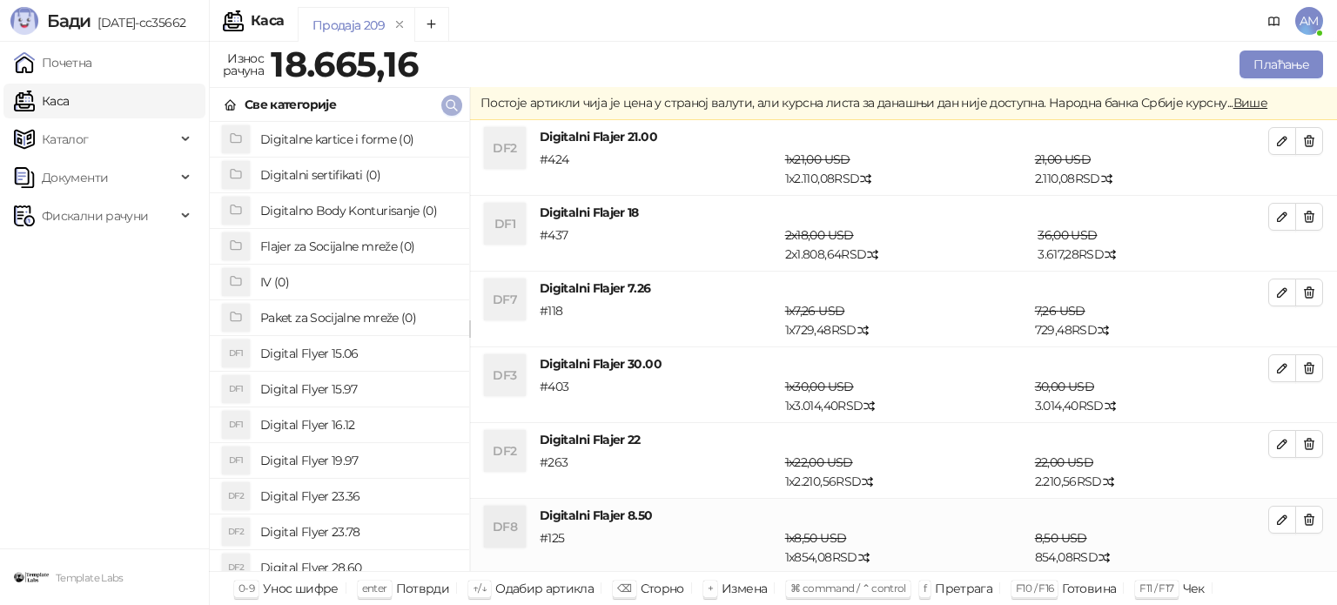
click at [448, 104] on icon "button" at bounding box center [452, 105] width 14 height 14
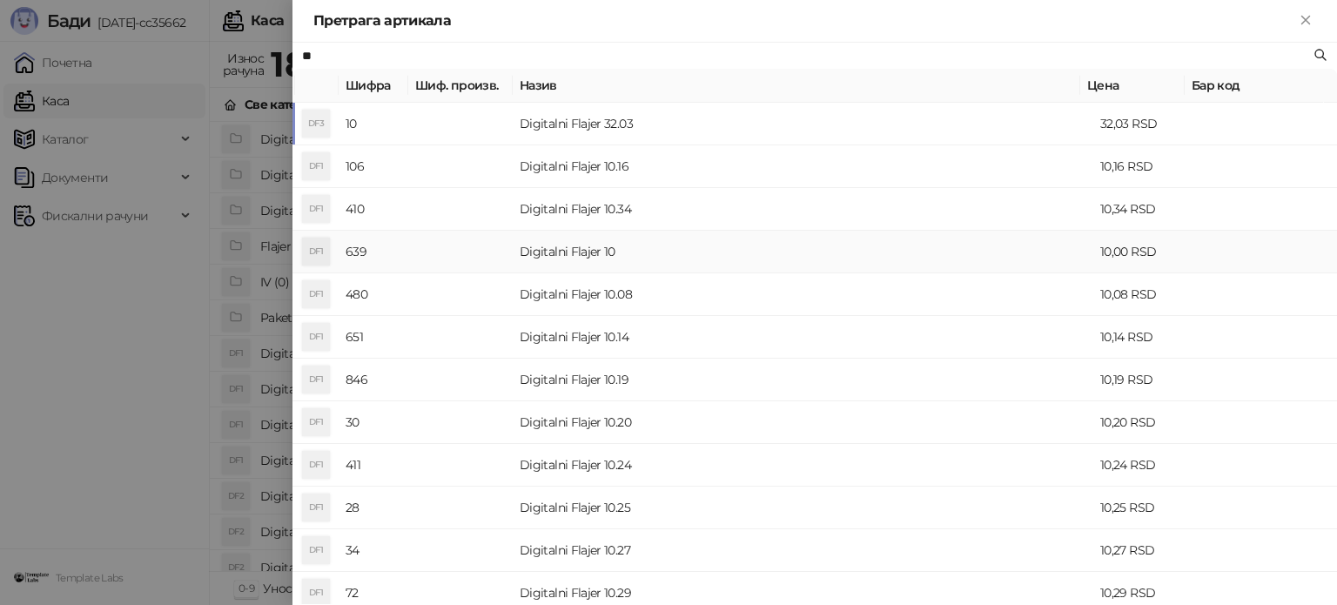
click at [518, 260] on td "Digitalni Flajer 10" at bounding box center [803, 252] width 580 height 43
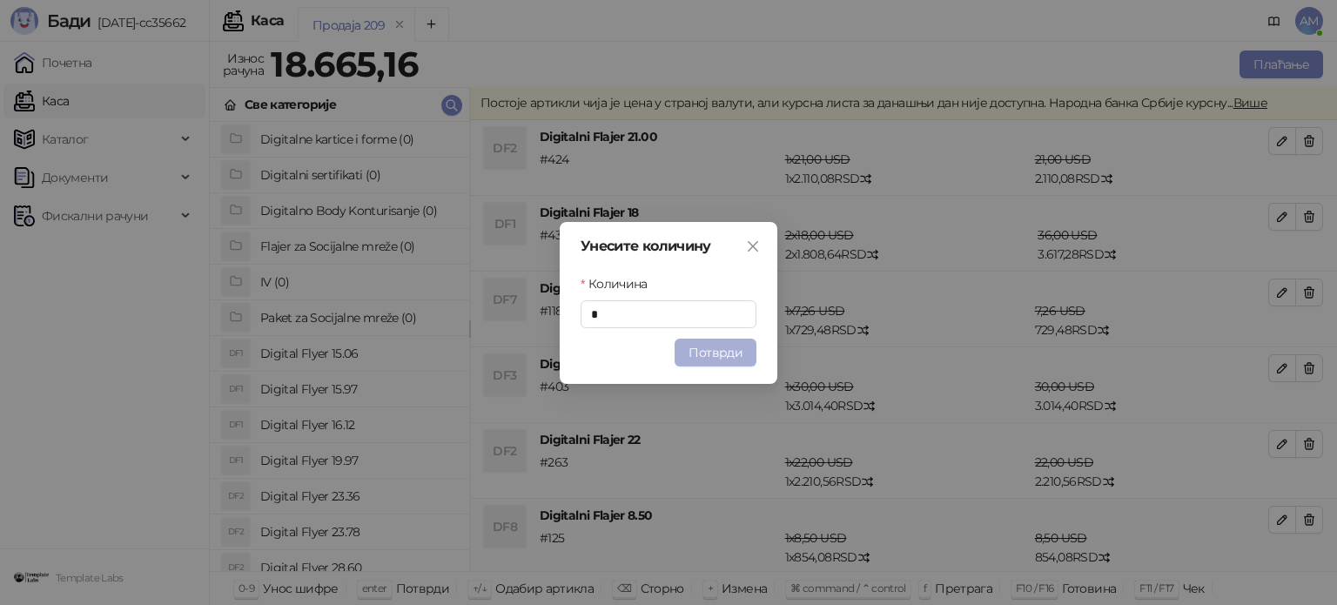
click at [700, 353] on button "Потврди" at bounding box center [715, 353] width 82 height 28
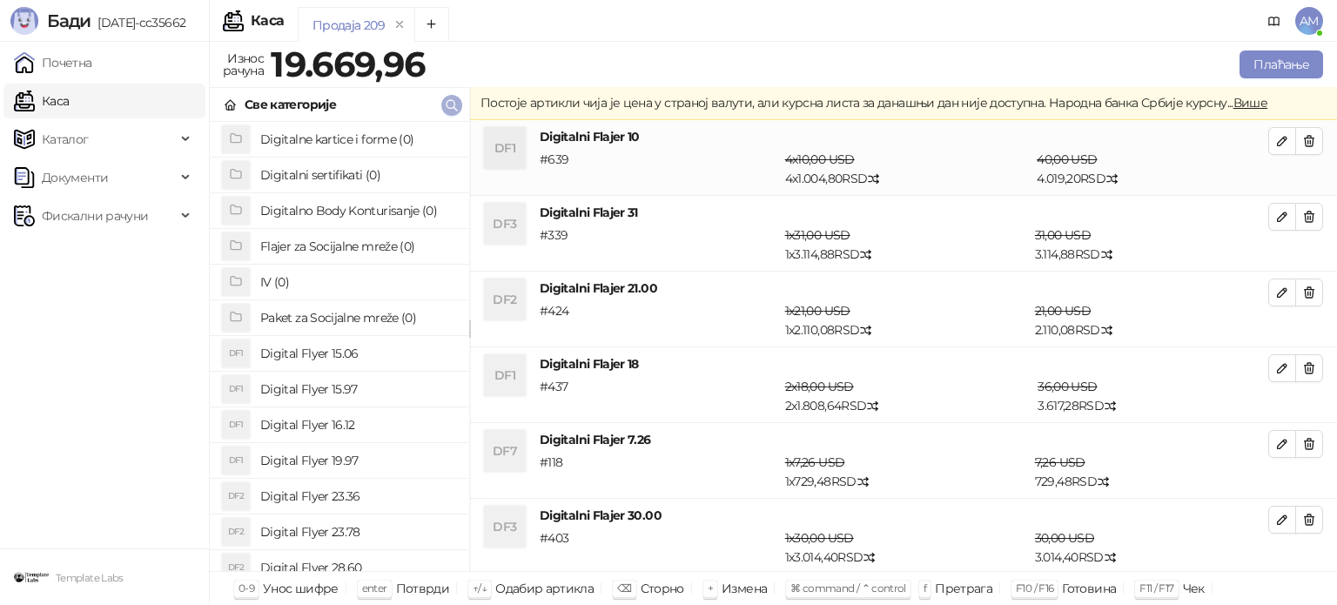
click at [453, 98] on icon "button" at bounding box center [452, 105] width 14 height 14
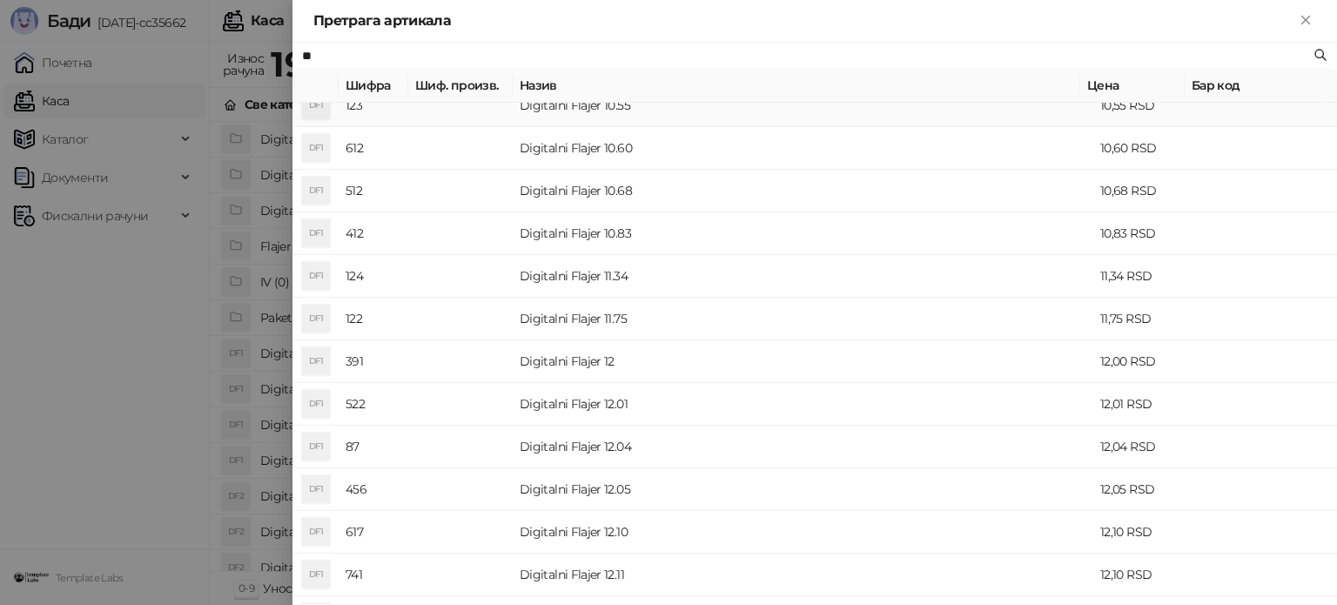
scroll to position [174, 0]
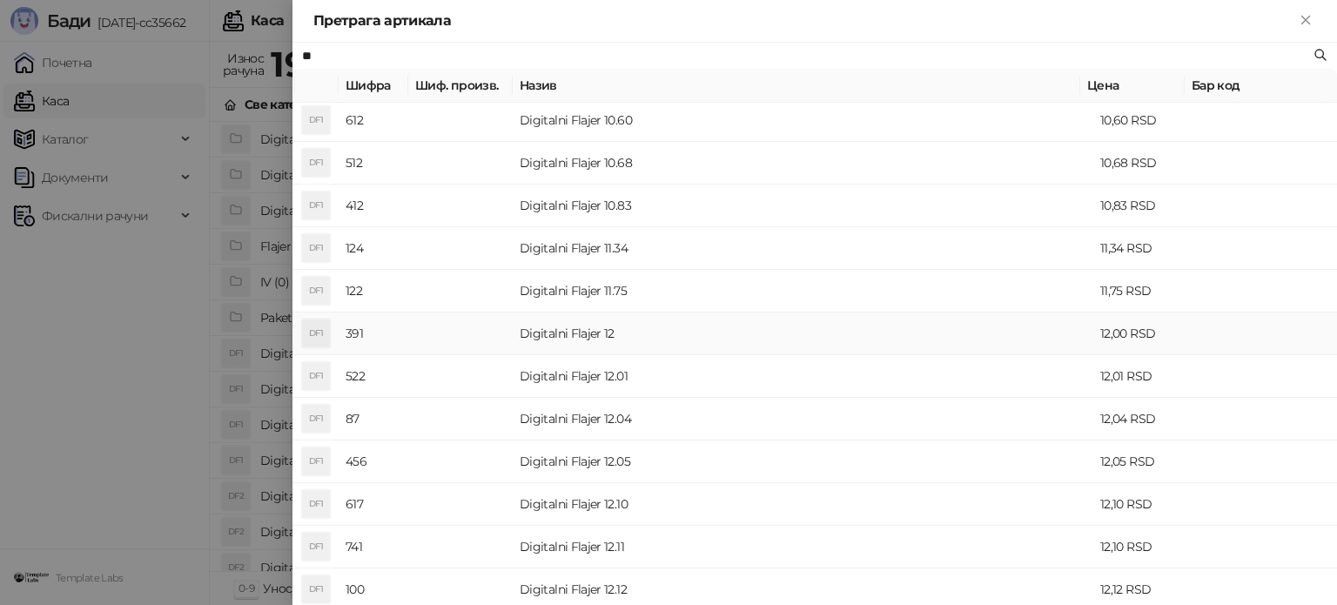
click at [560, 340] on td "Digitalni Flajer 12" at bounding box center [803, 333] width 580 height 43
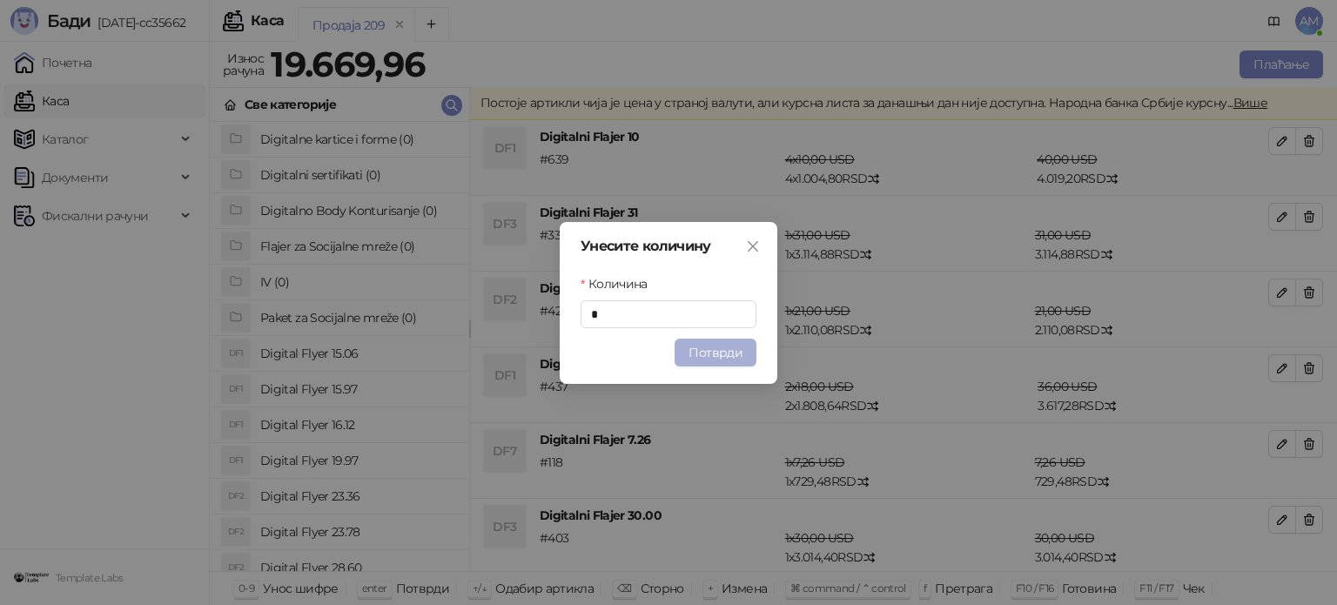
click at [728, 358] on button "Потврди" at bounding box center [715, 353] width 82 height 28
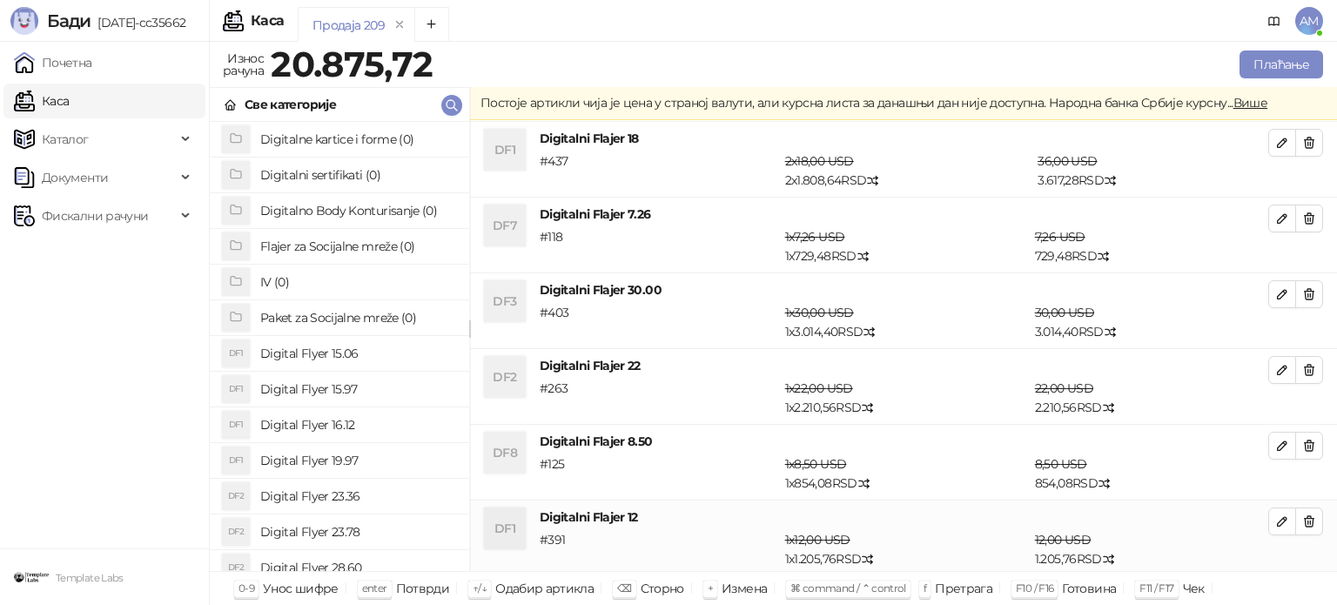
scroll to position [226, 0]
click at [451, 104] on icon "button" at bounding box center [452, 105] width 14 height 14
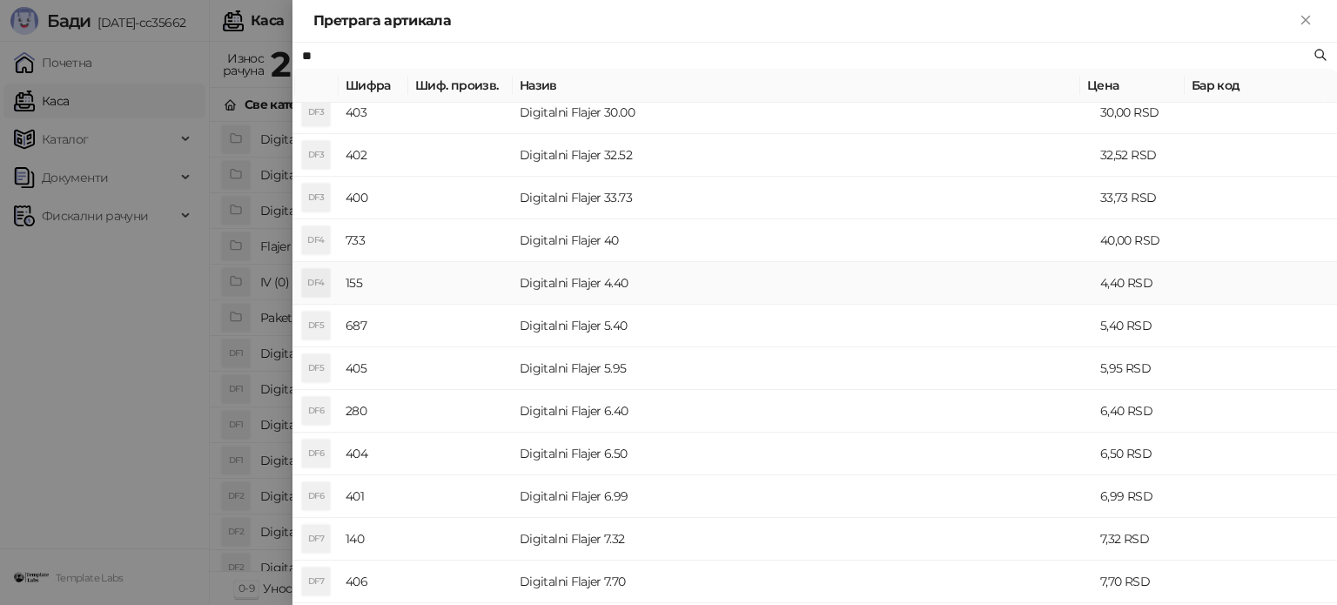
scroll to position [870, 0]
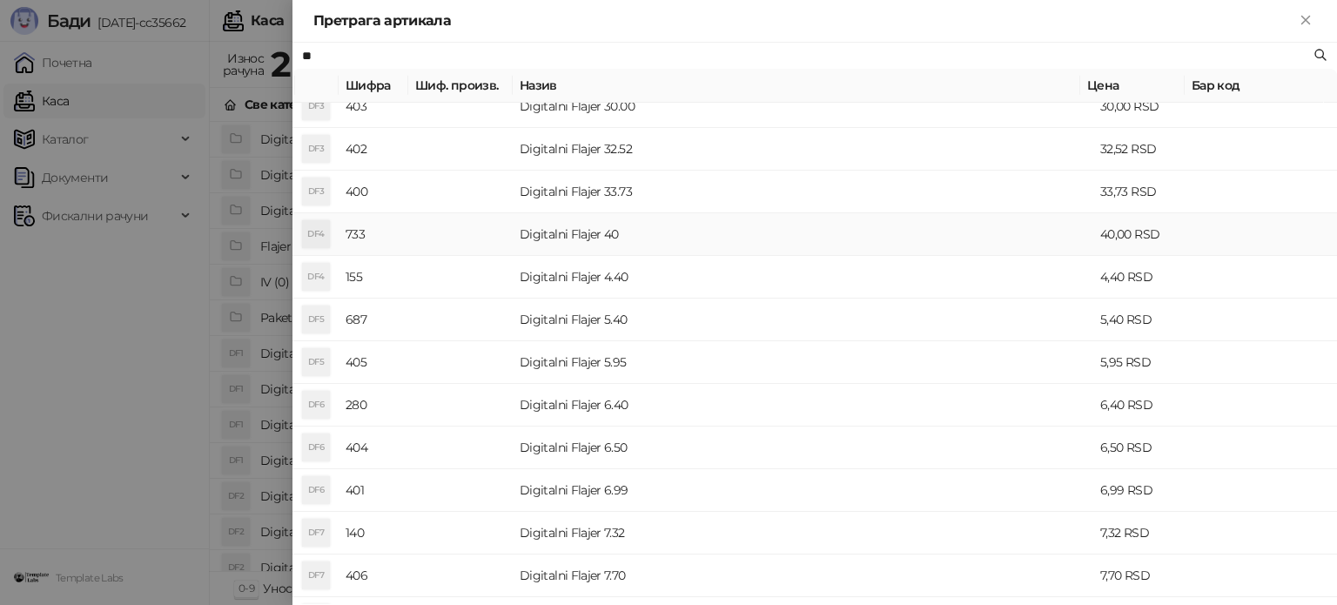
click at [573, 239] on td "Digitalni Flajer 40" at bounding box center [803, 234] width 580 height 43
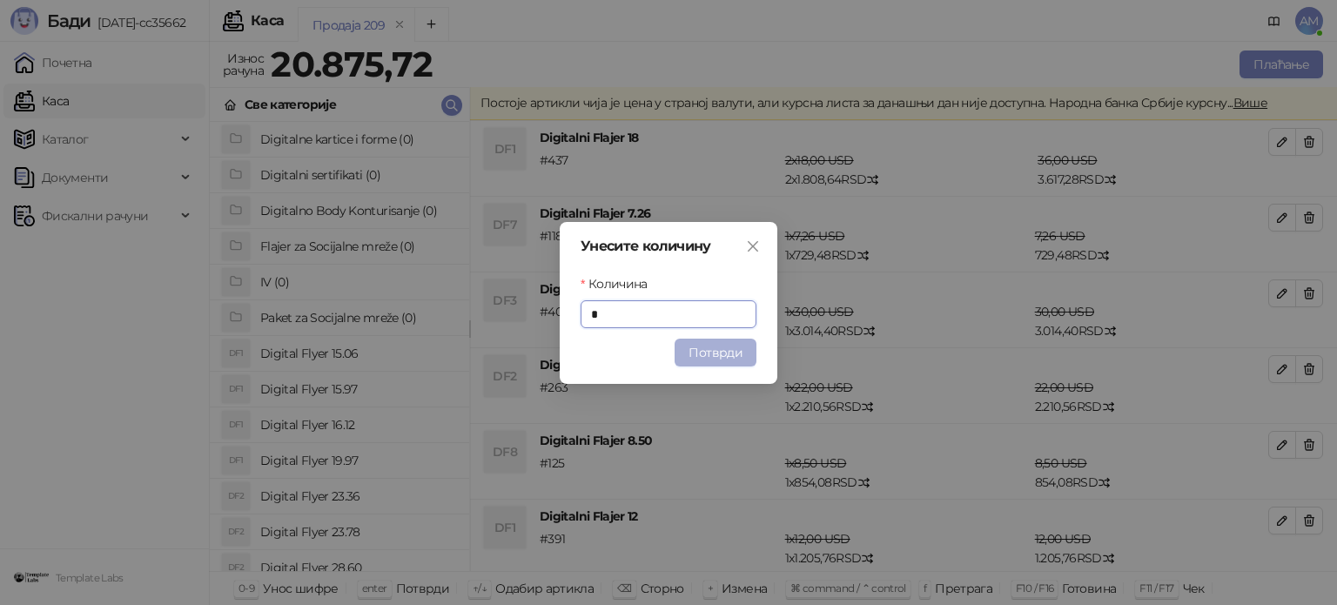
click at [703, 352] on button "Потврди" at bounding box center [715, 353] width 82 height 28
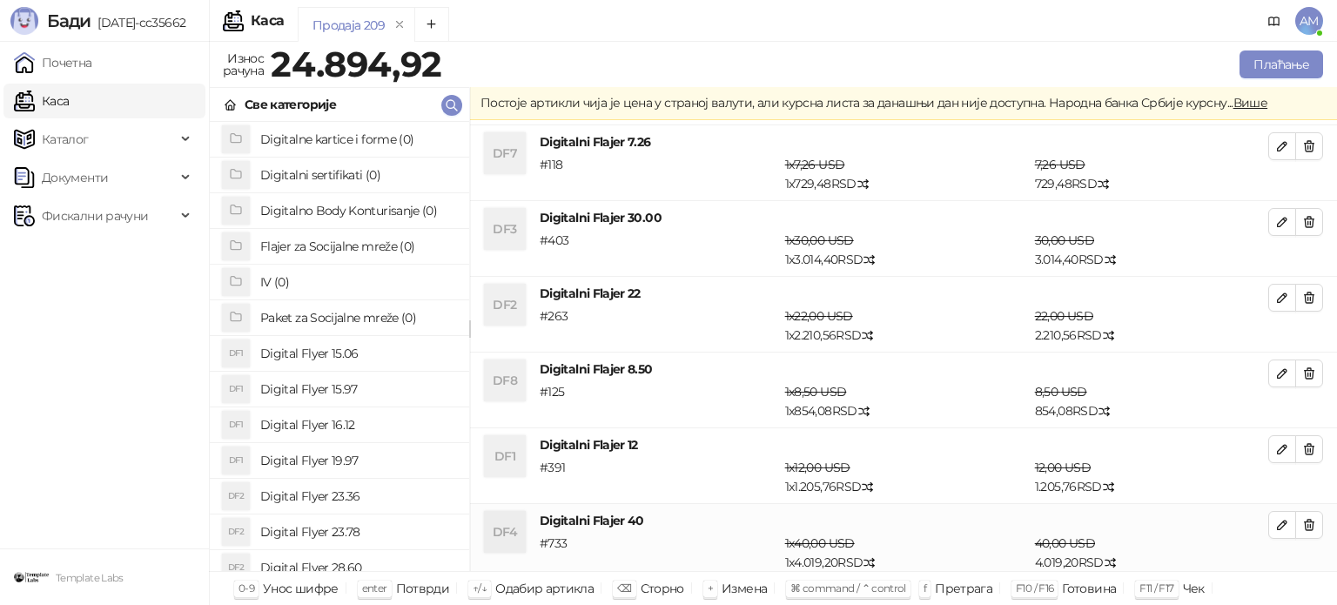
scroll to position [303, 0]
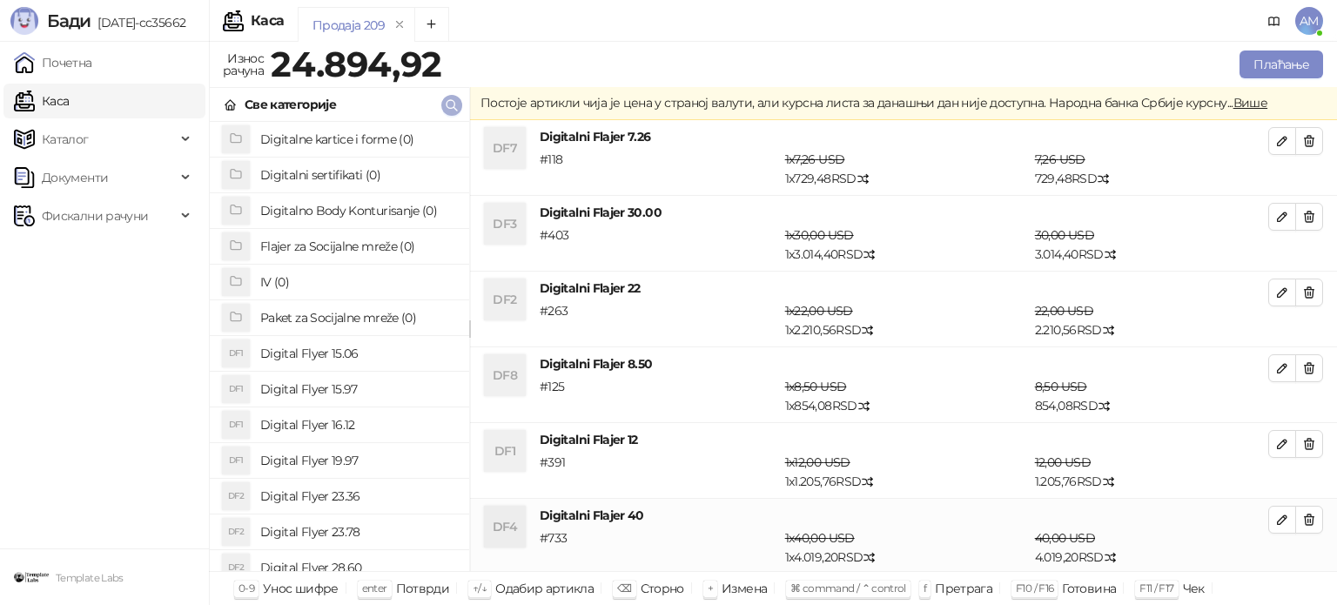
click at [450, 100] on icon "button" at bounding box center [452, 105] width 14 height 14
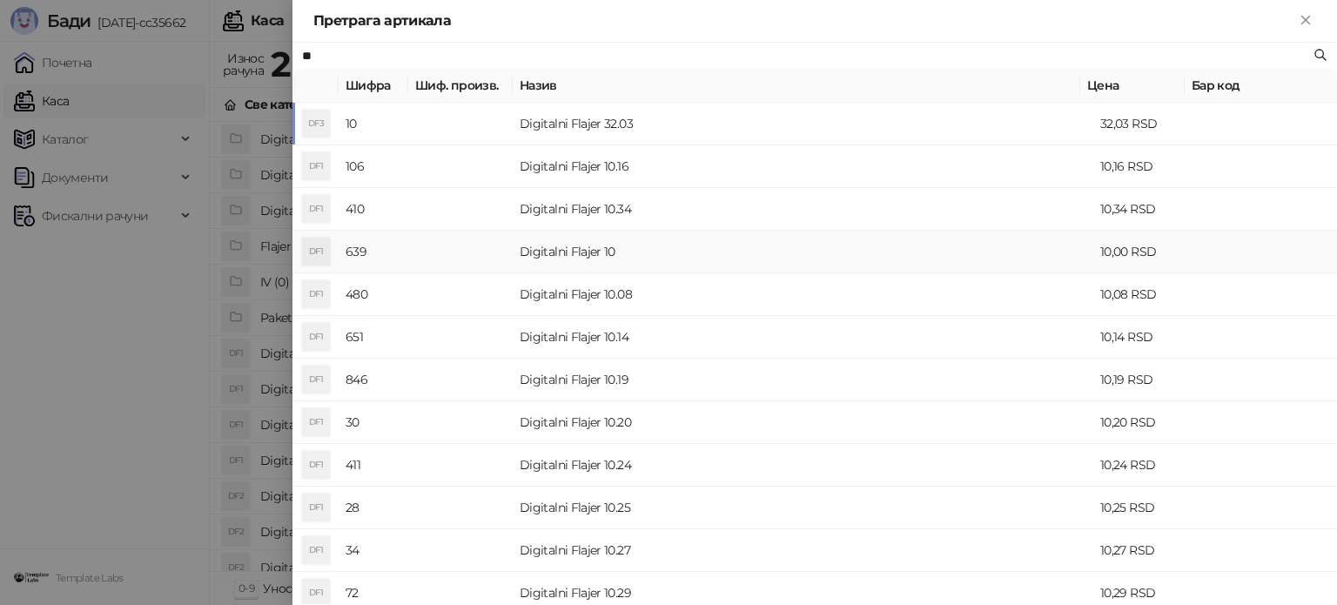
type input "**"
click at [519, 266] on td "Digitalni Flajer 10" at bounding box center [803, 252] width 580 height 43
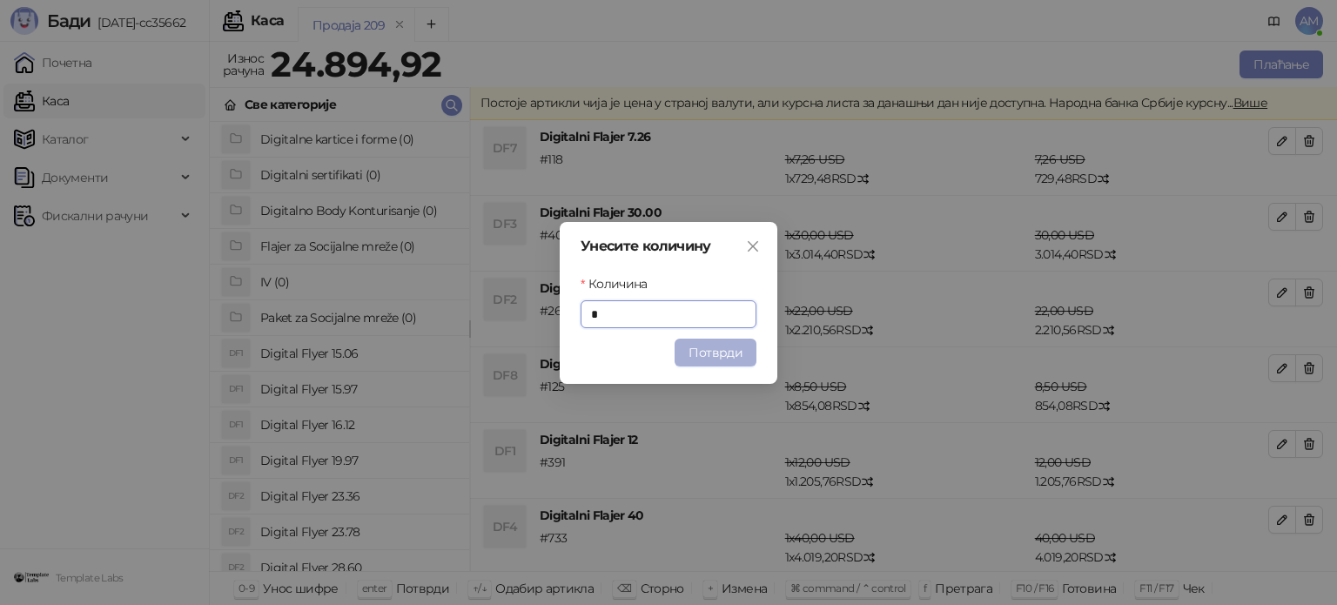
type input "*"
click at [734, 358] on button "Потврди" at bounding box center [715, 353] width 82 height 28
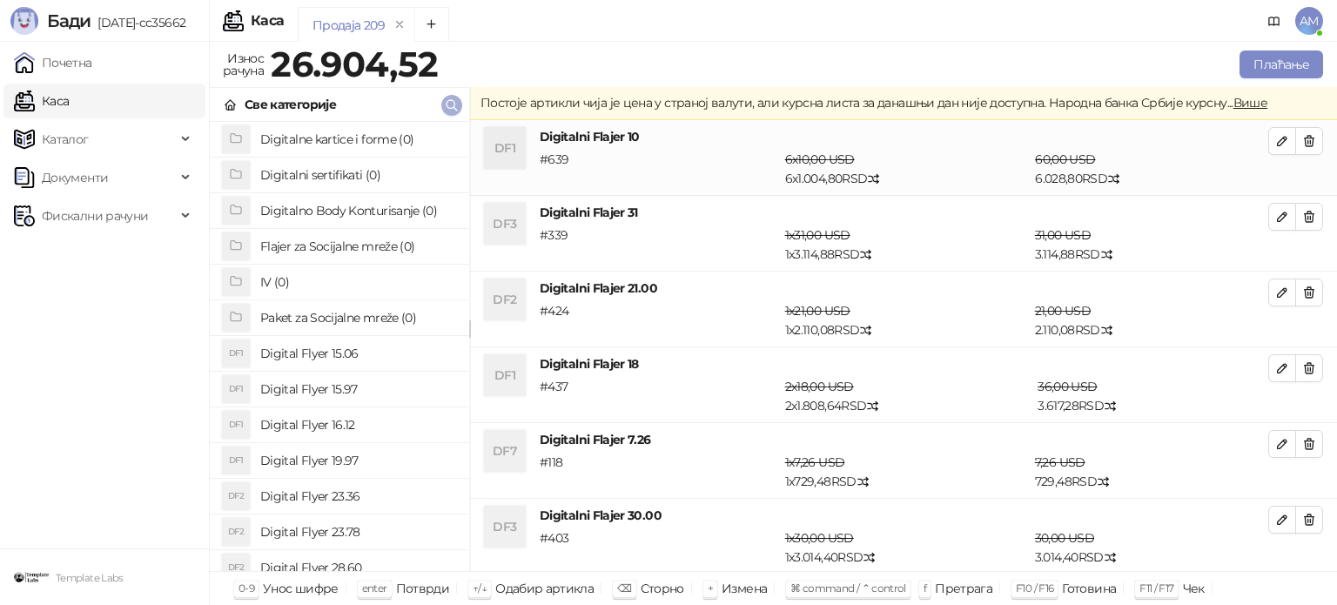
click at [455, 104] on icon "button" at bounding box center [452, 105] width 14 height 14
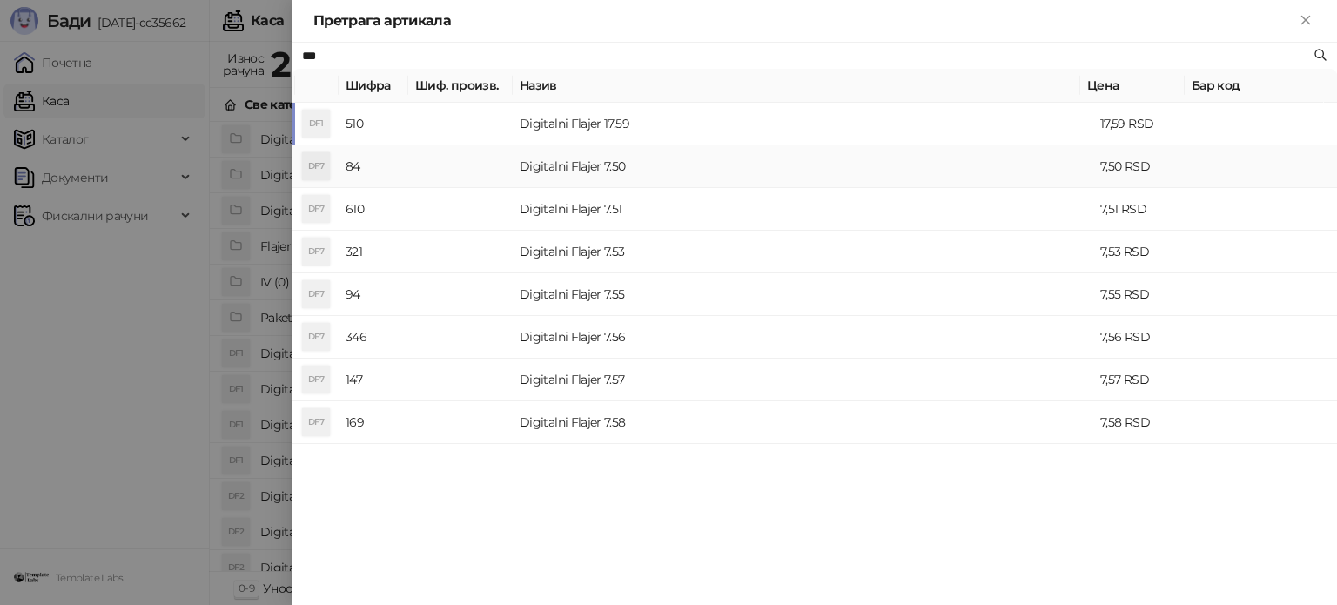
click at [574, 167] on td "Digitalni Flajer 7.50" at bounding box center [803, 166] width 580 height 43
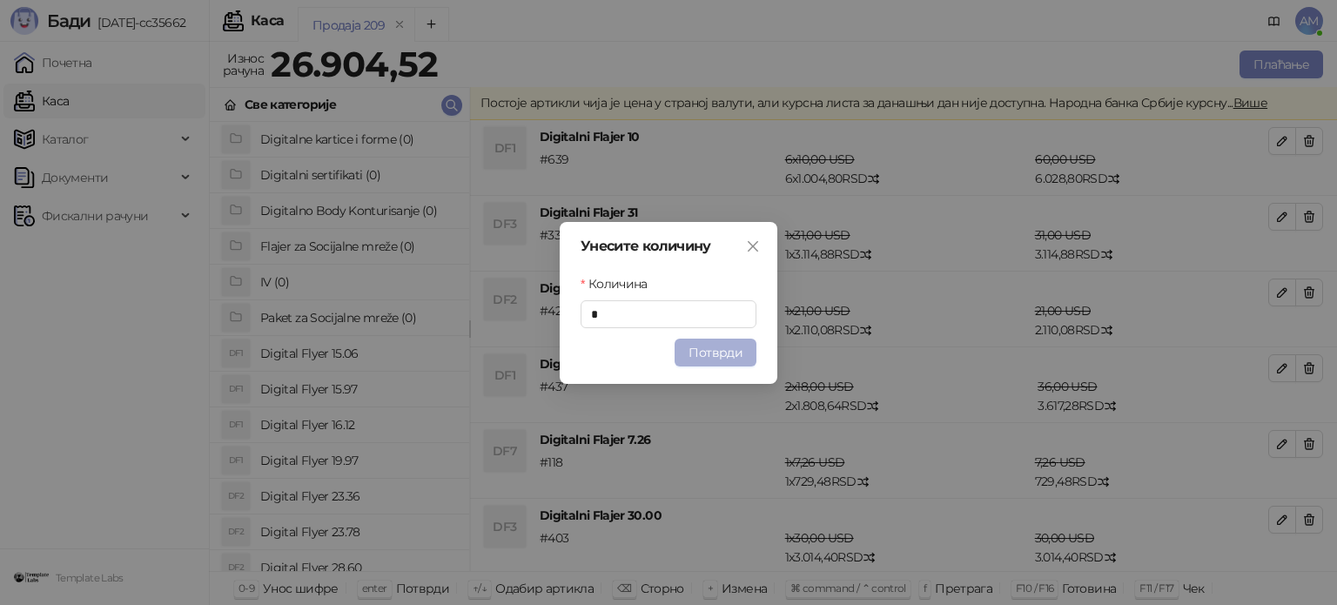
click at [697, 349] on button "Потврди" at bounding box center [715, 353] width 82 height 28
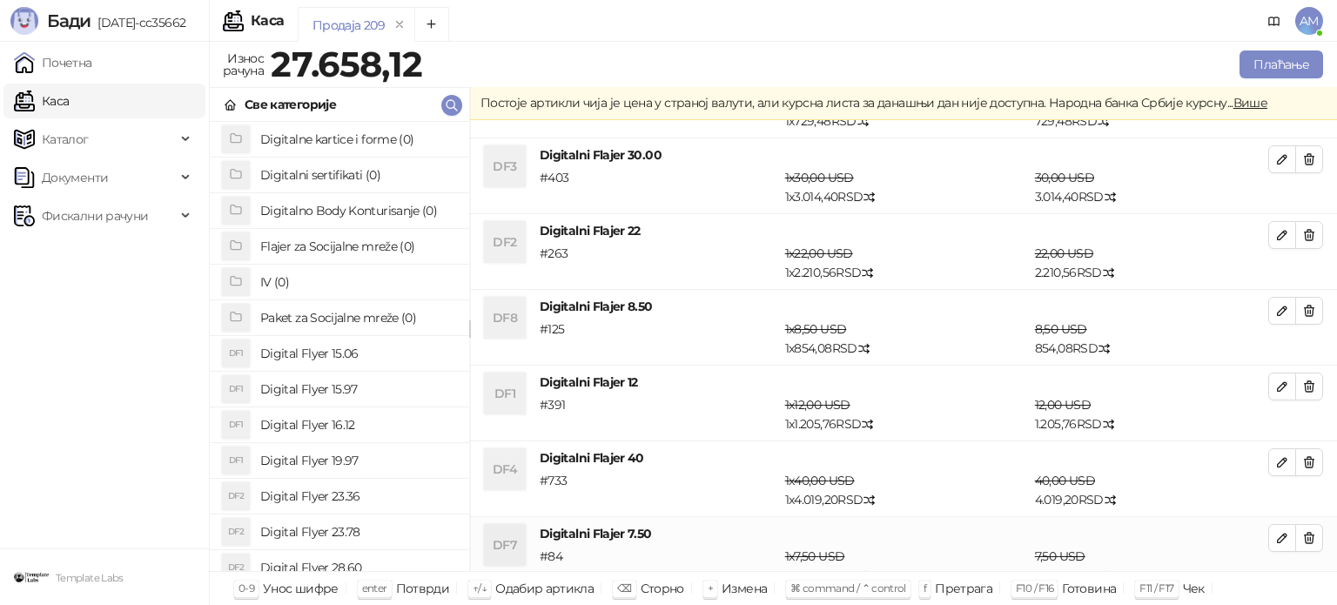
scroll to position [378, 0]
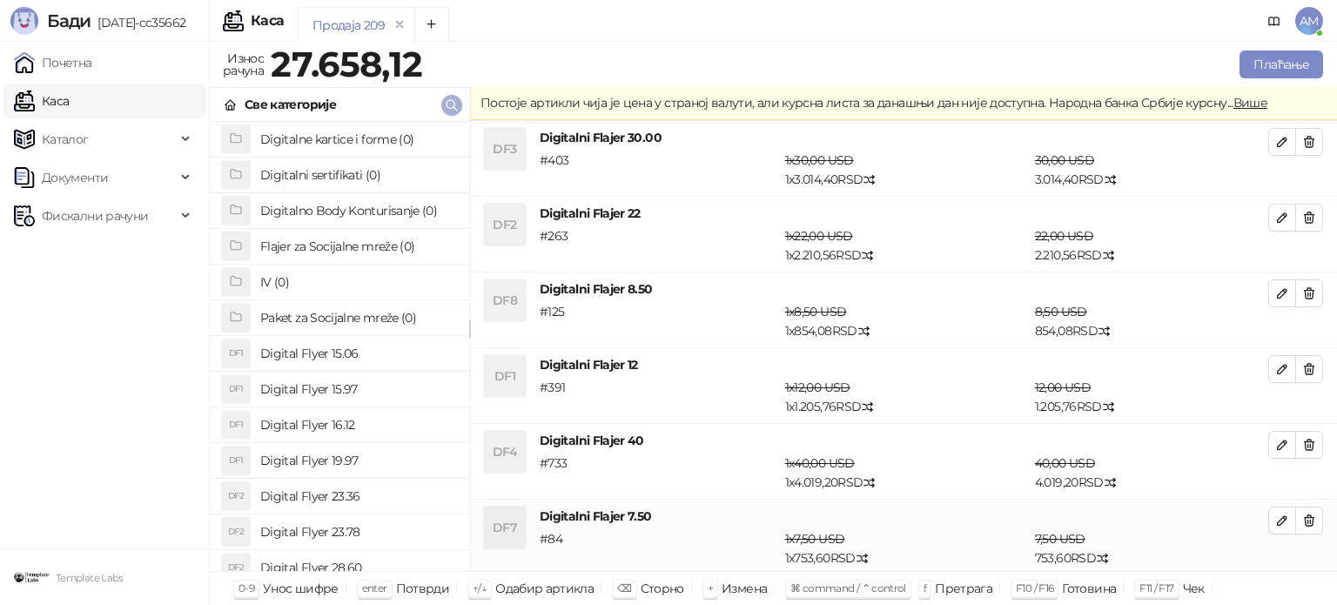
click at [449, 104] on icon "button" at bounding box center [452, 105] width 14 height 14
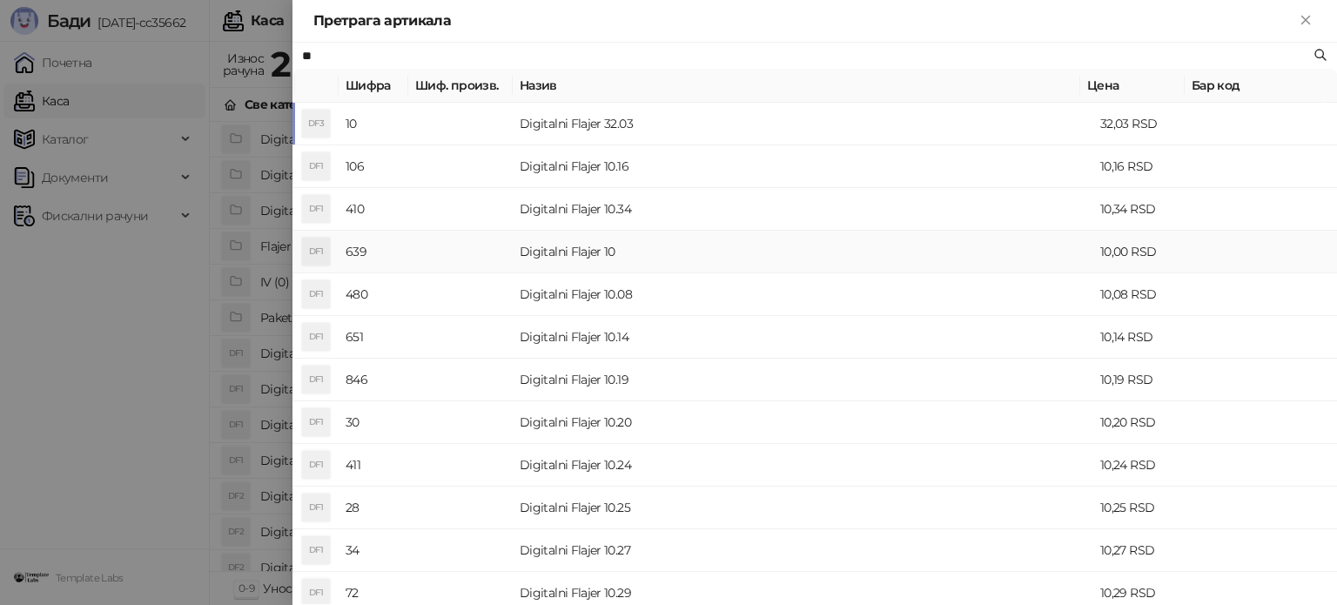
click at [574, 258] on td "Digitalni Flajer 10" at bounding box center [803, 252] width 580 height 43
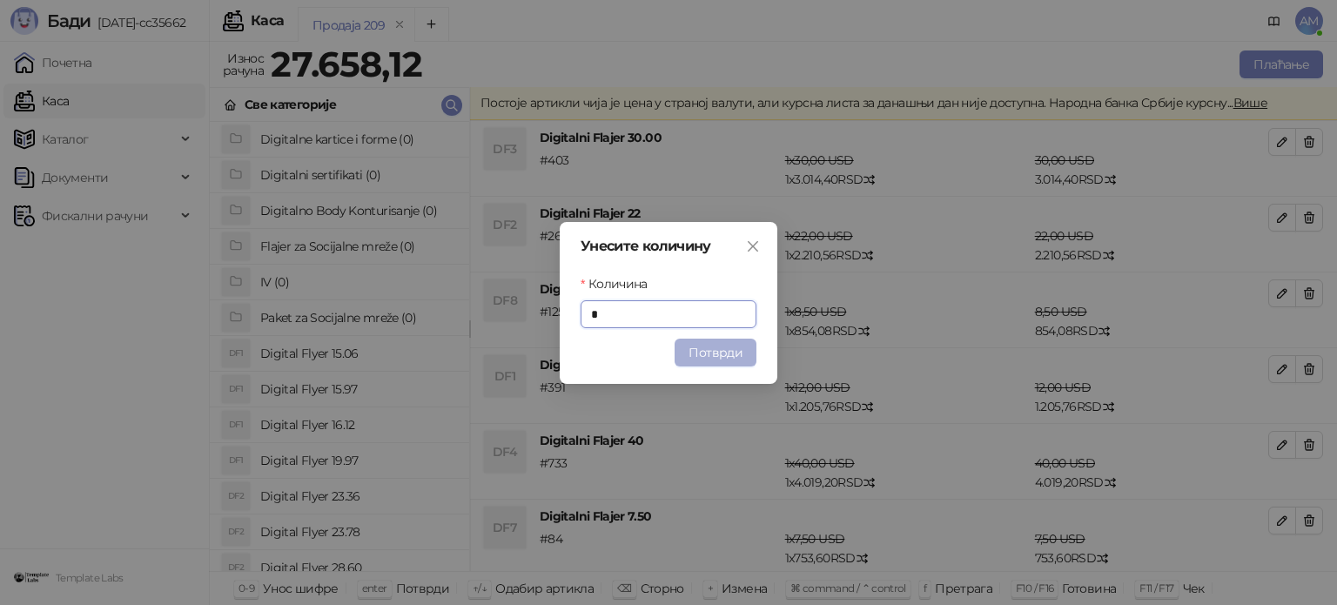
click at [702, 352] on button "Потврди" at bounding box center [715, 353] width 82 height 28
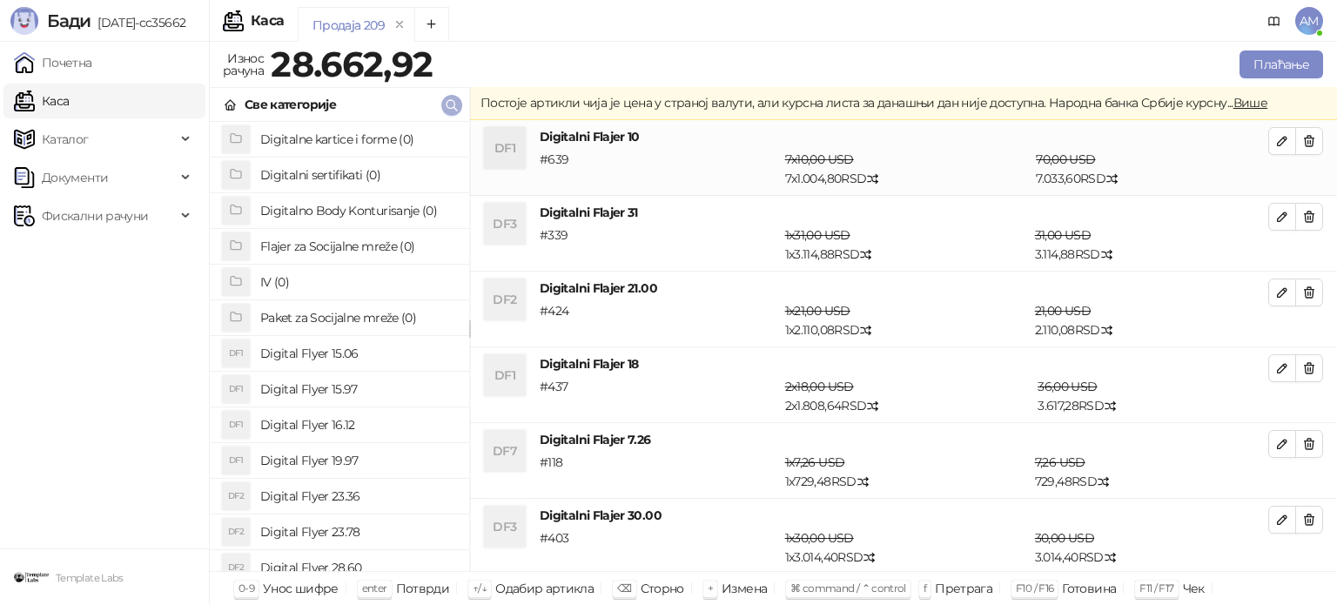
click at [449, 102] on icon "button" at bounding box center [452, 105] width 14 height 14
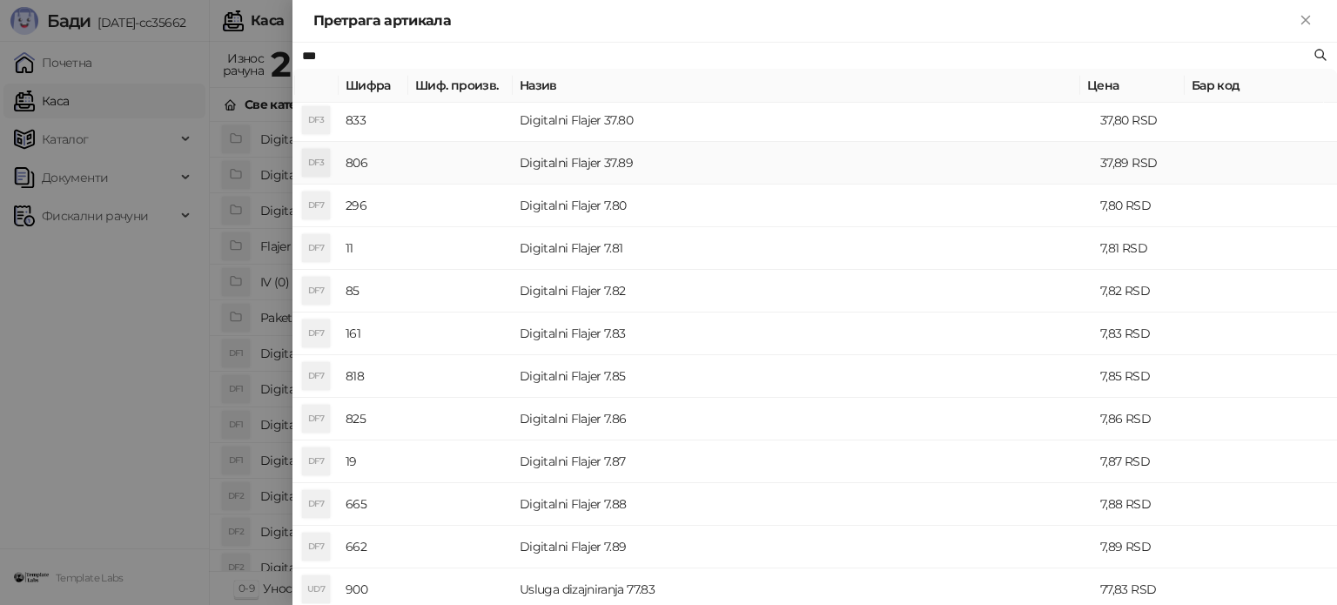
scroll to position [181, 0]
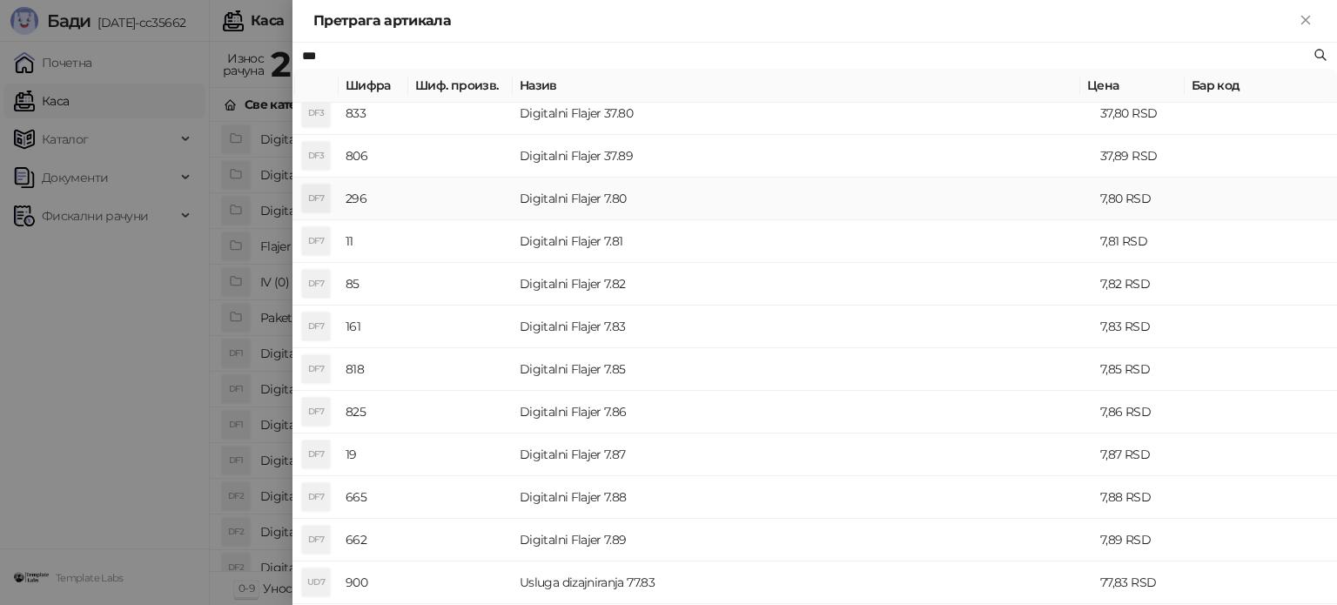
type input "***"
click at [562, 204] on td "Digitalni Flajer 7.80" at bounding box center [803, 199] width 580 height 43
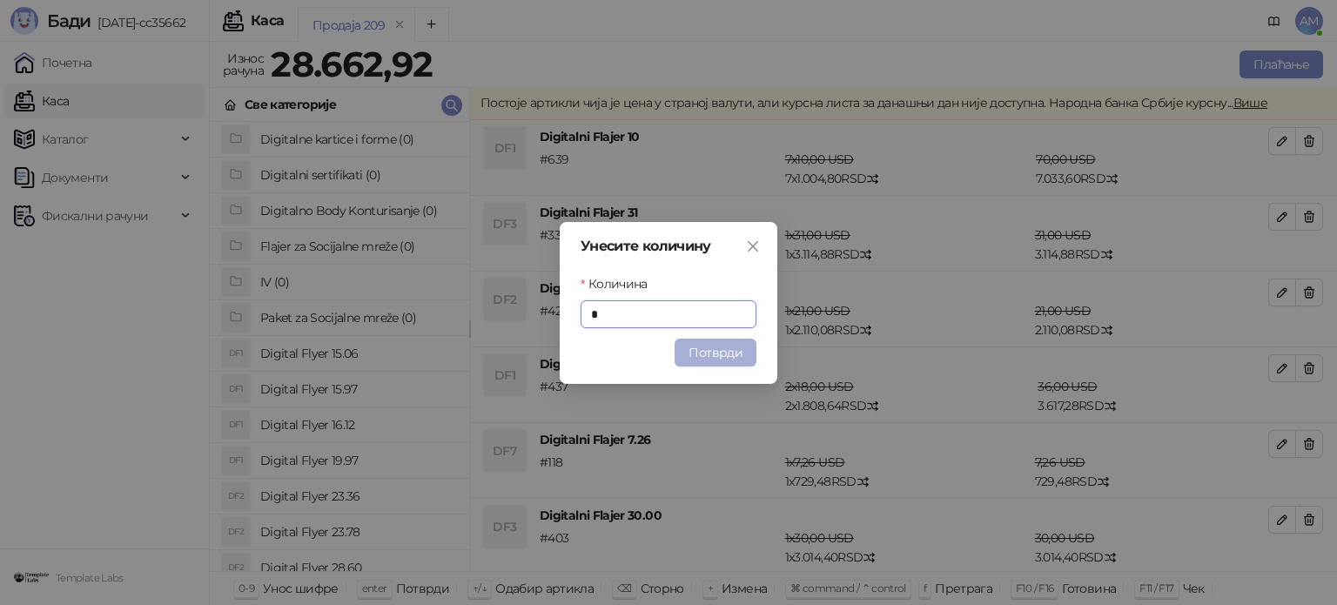
type input "*"
click at [730, 347] on button "Потврди" at bounding box center [715, 353] width 82 height 28
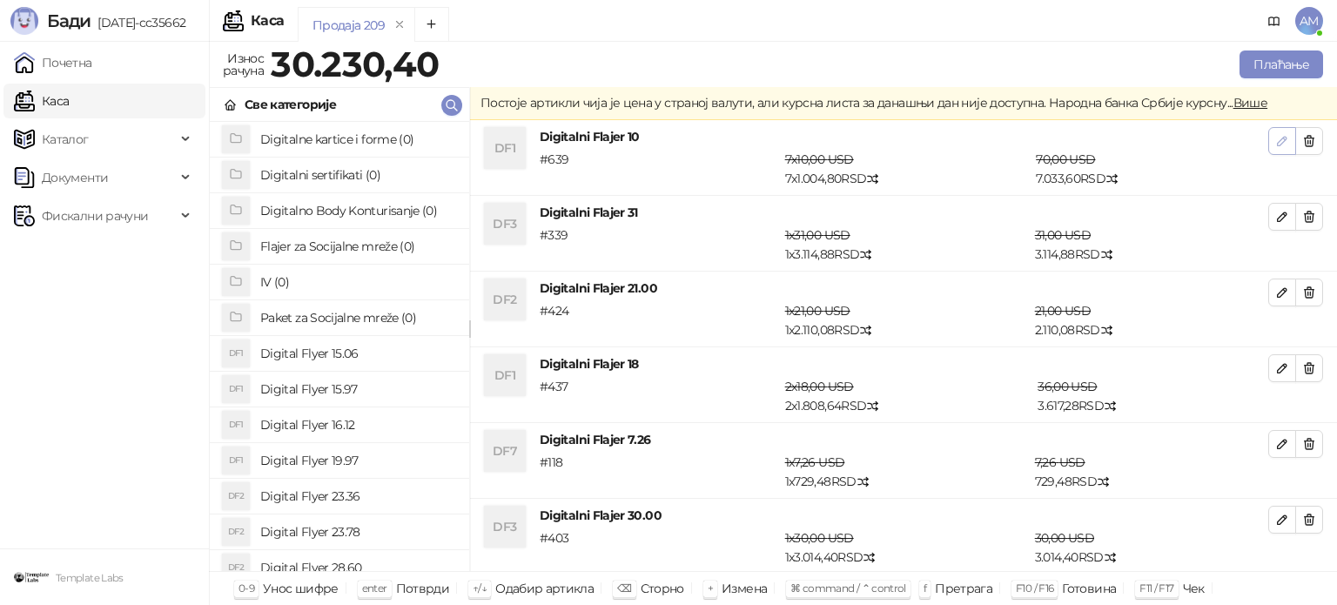
click at [1268, 147] on button "button" at bounding box center [1282, 141] width 28 height 28
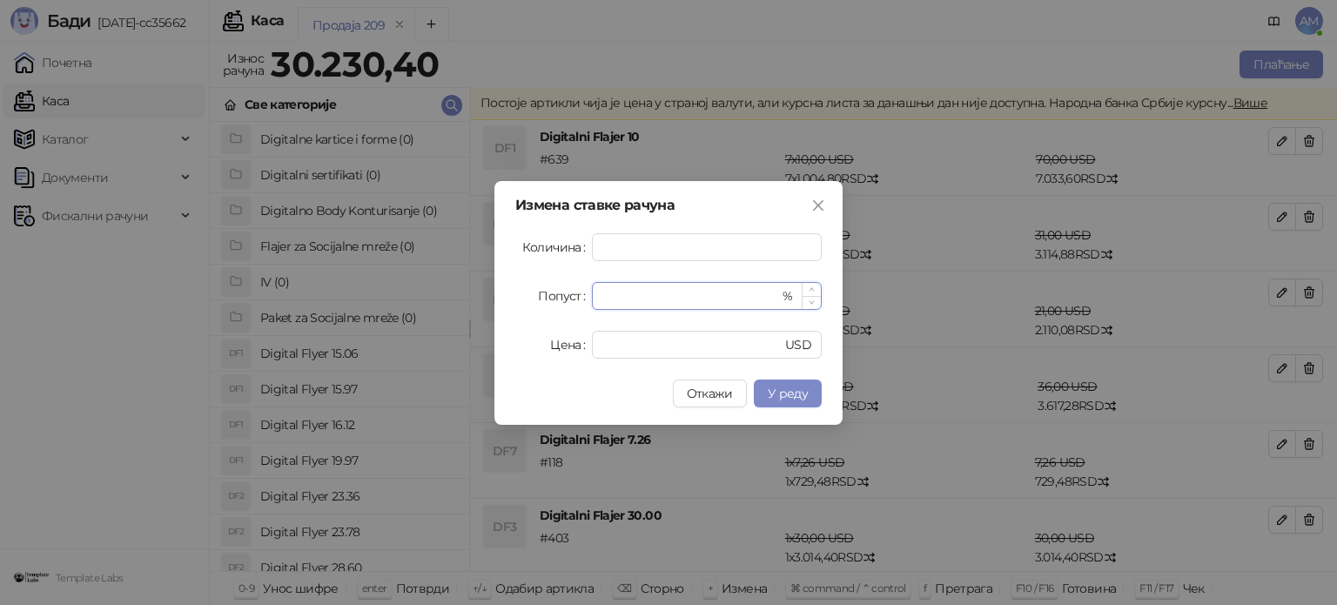
drag, startPoint x: 612, startPoint y: 305, endPoint x: 601, endPoint y: 305, distance: 10.4
click at [602, 305] on div "*" at bounding box center [690, 296] width 177 height 26
type input "**"
click at [795, 392] on span "У реду" at bounding box center [788, 394] width 40 height 16
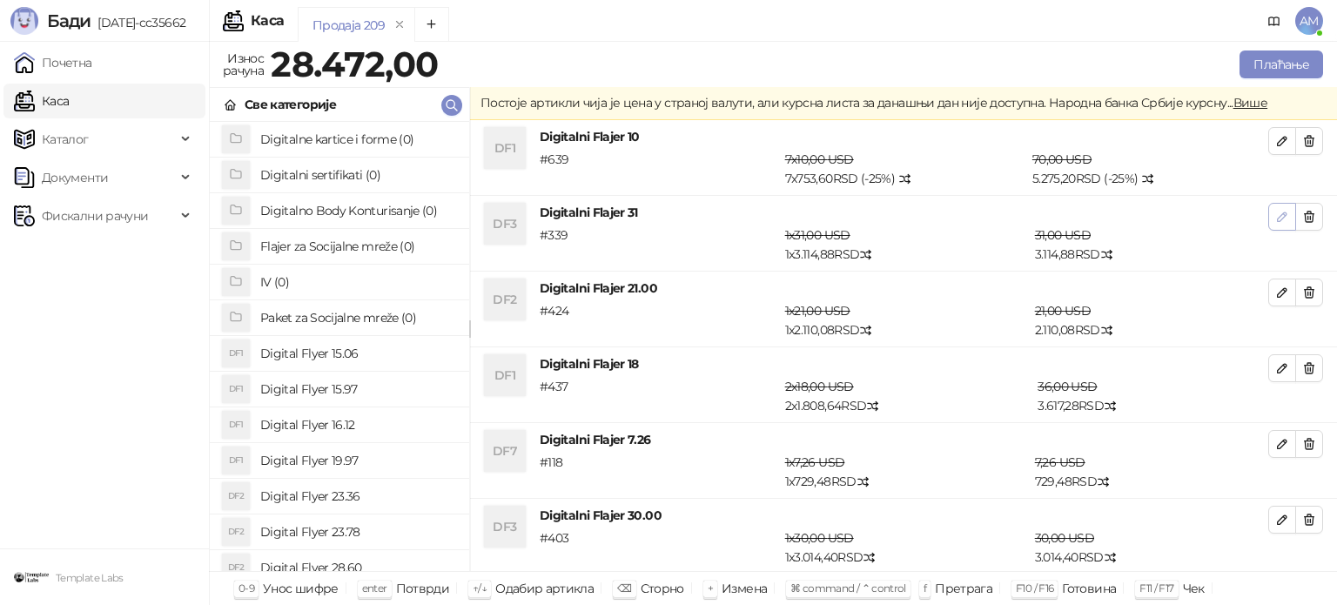
click at [1268, 212] on button "button" at bounding box center [1282, 217] width 28 height 28
type input "*"
type input "**"
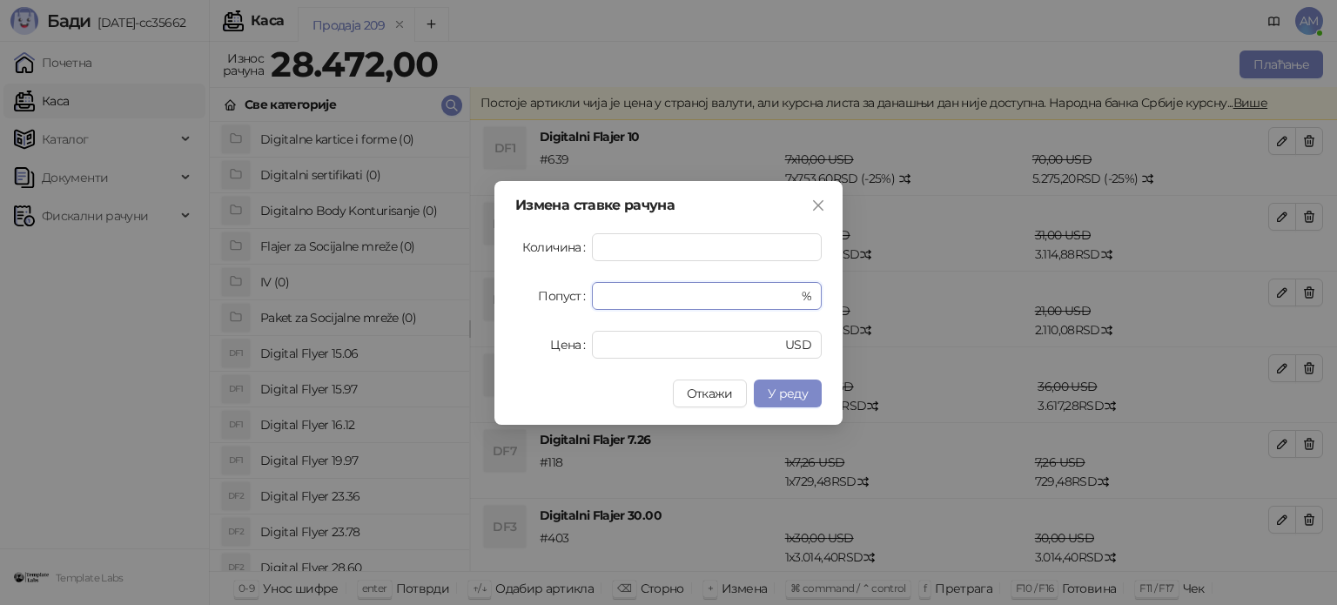
drag, startPoint x: 621, startPoint y: 303, endPoint x: 585, endPoint y: 302, distance: 35.7
click at [585, 302] on div "Попуст * %" at bounding box center [668, 296] width 306 height 28
click at [805, 387] on span "У реду" at bounding box center [788, 394] width 40 height 16
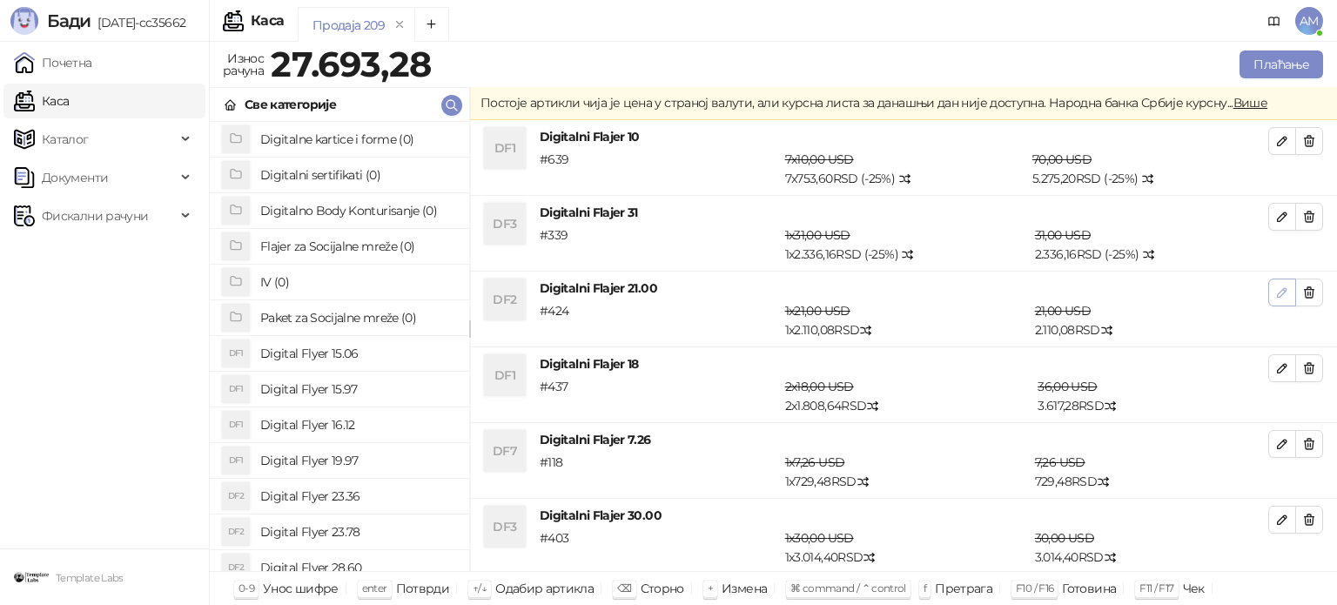
click at [1278, 292] on icon "button" at bounding box center [1282, 292] width 9 height 9
type input "*"
type input "**"
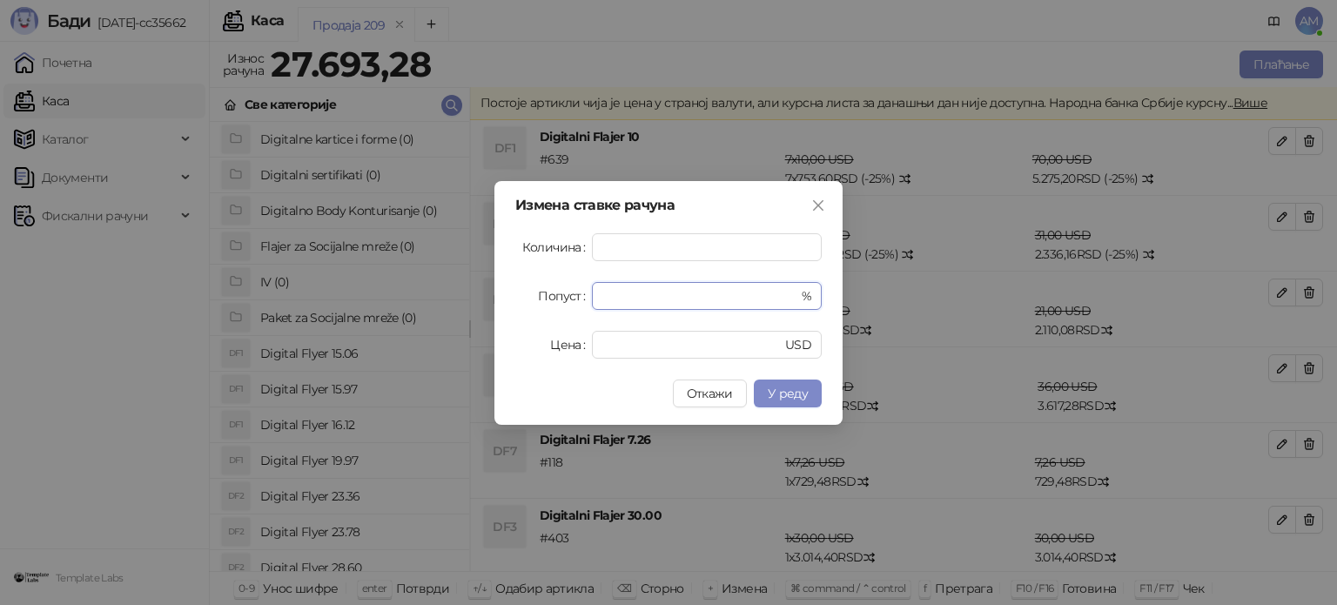
drag, startPoint x: 672, startPoint y: 302, endPoint x: 570, endPoint y: 305, distance: 101.9
click at [570, 305] on div "Попуст * %" at bounding box center [668, 296] width 306 height 28
type input "**"
click at [788, 392] on span "У реду" at bounding box center [788, 394] width 40 height 16
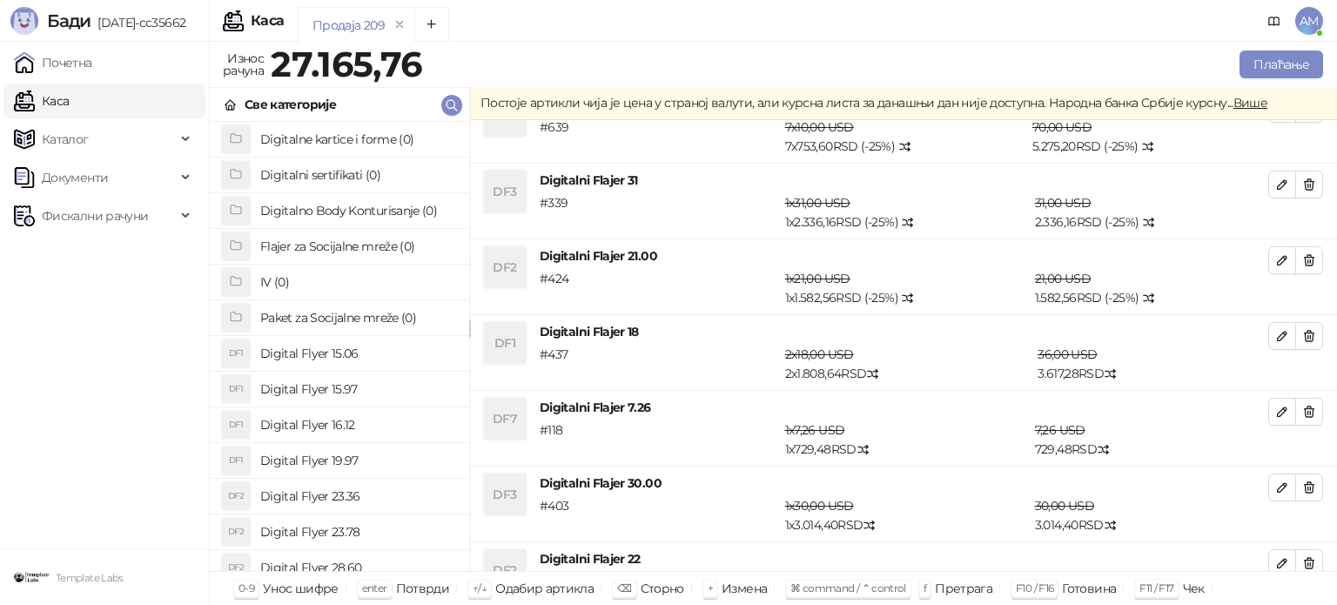
scroll to position [87, 0]
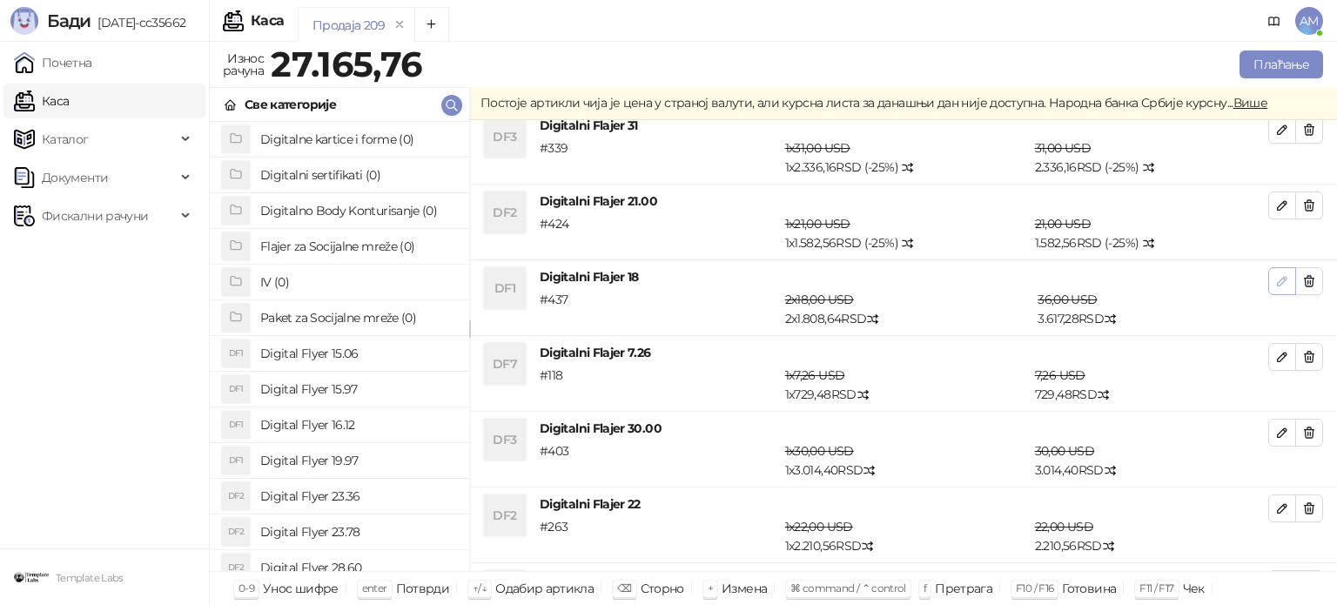
click at [1278, 280] on icon "button" at bounding box center [1282, 281] width 9 height 9
type input "*"
type input "**"
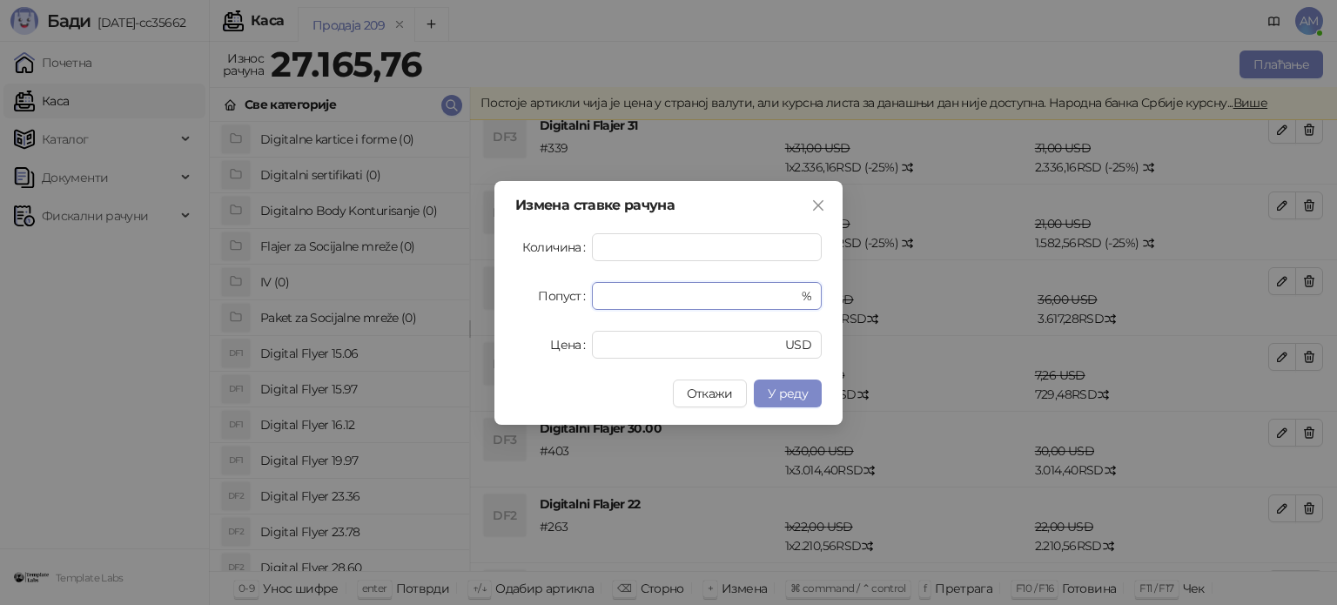
drag, startPoint x: 606, startPoint y: 304, endPoint x: 590, endPoint y: 305, distance: 15.8
click at [590, 305] on div "Попуст * %" at bounding box center [668, 296] width 306 height 28
type input "**"
click at [804, 390] on span "У реду" at bounding box center [788, 394] width 40 height 16
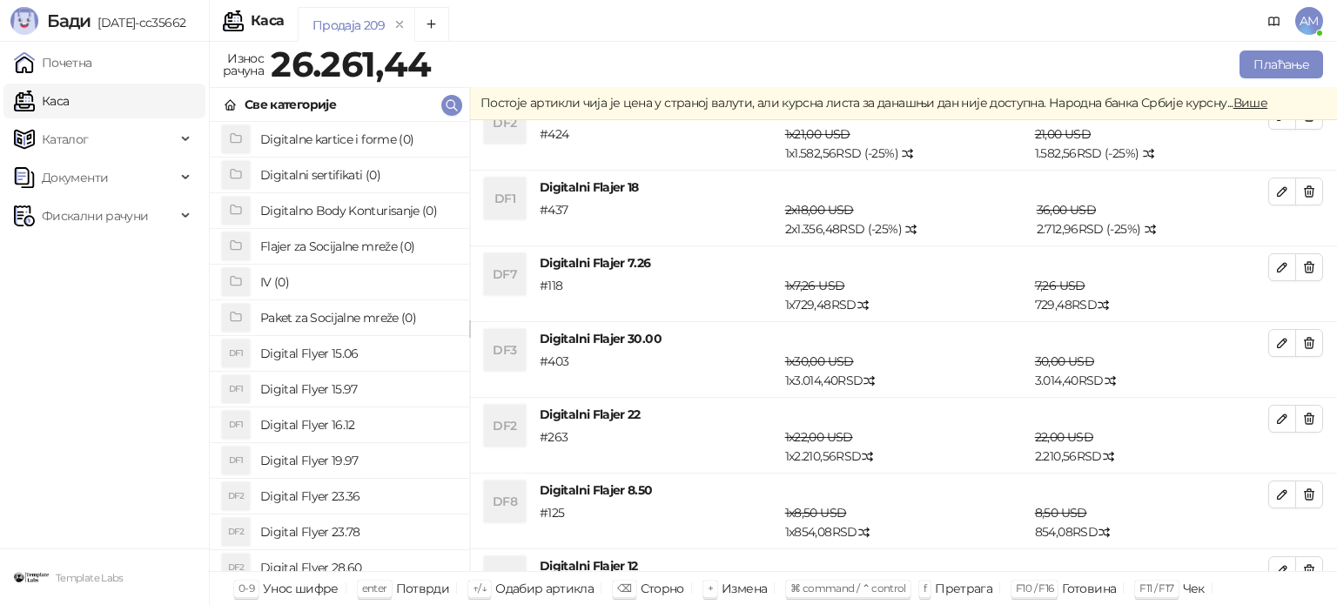
scroll to position [174, 0]
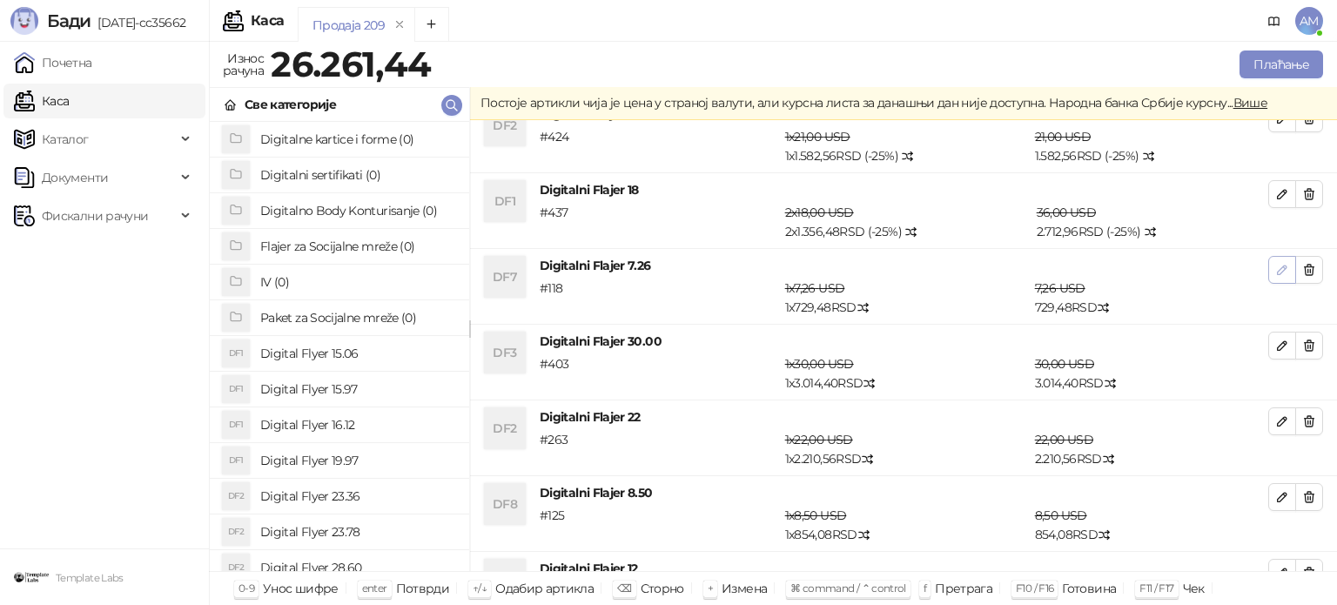
click at [1268, 267] on button "button" at bounding box center [1282, 270] width 28 height 28
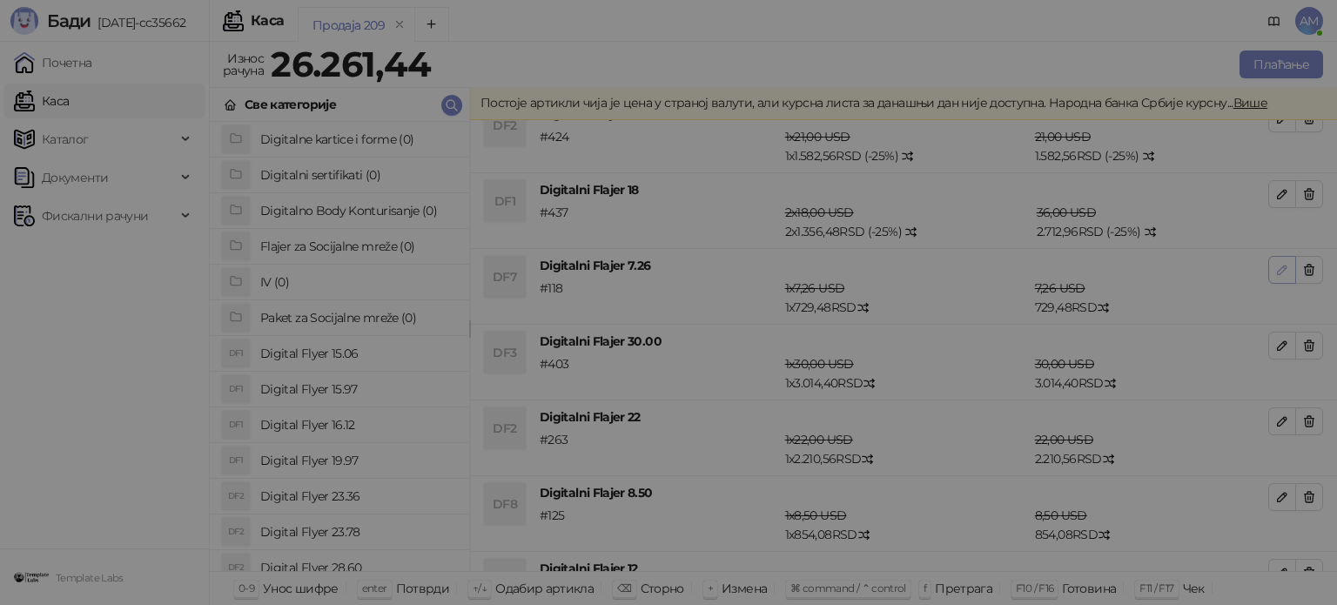
type input "*"
type input "****"
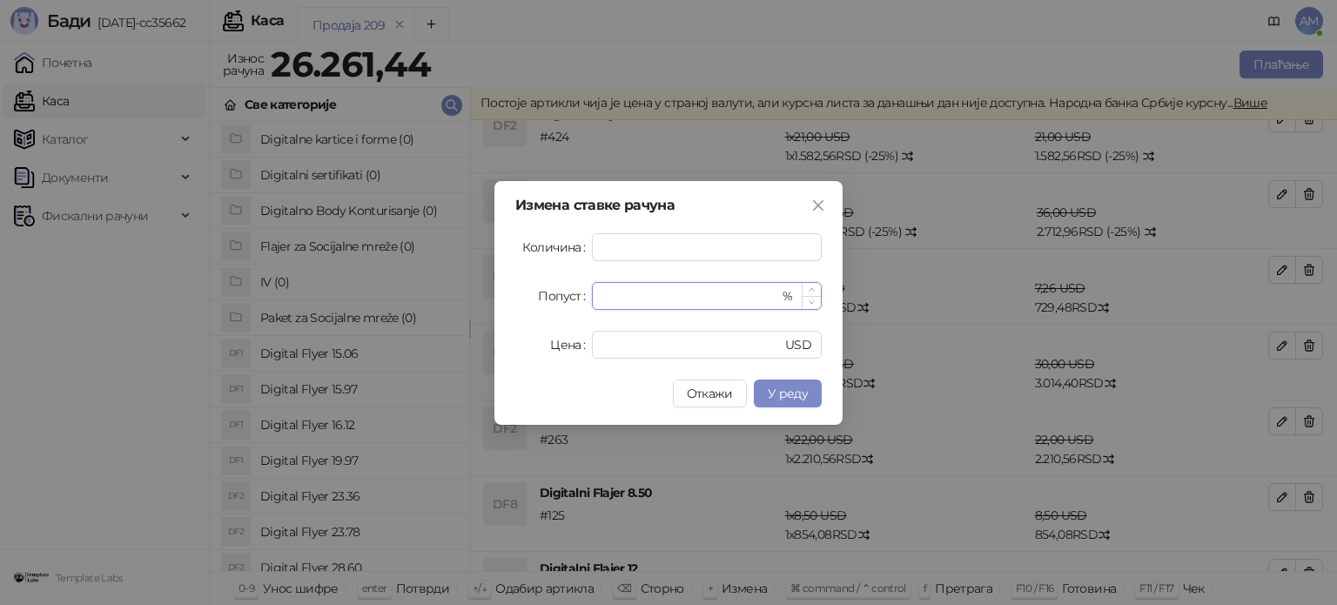
drag, startPoint x: 670, startPoint y: 302, endPoint x: 595, endPoint y: 309, distance: 75.2
click at [595, 309] on div "* %" at bounding box center [707, 296] width 230 height 28
click at [777, 392] on span "У реду" at bounding box center [788, 394] width 40 height 16
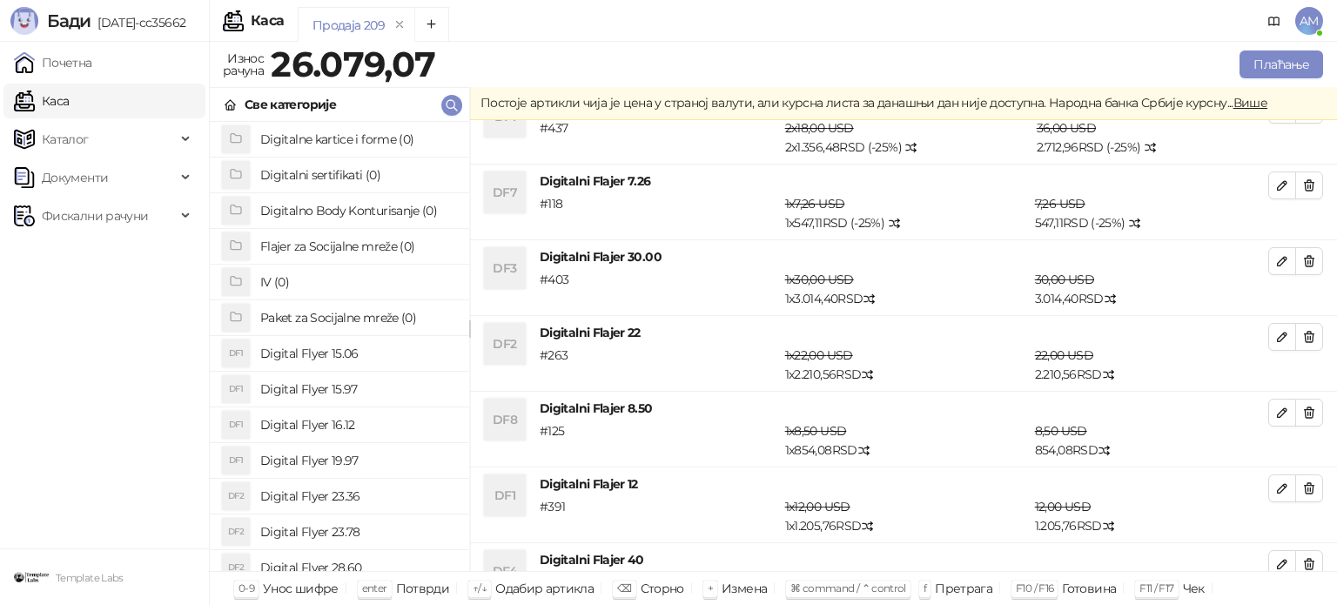
scroll to position [261, 0]
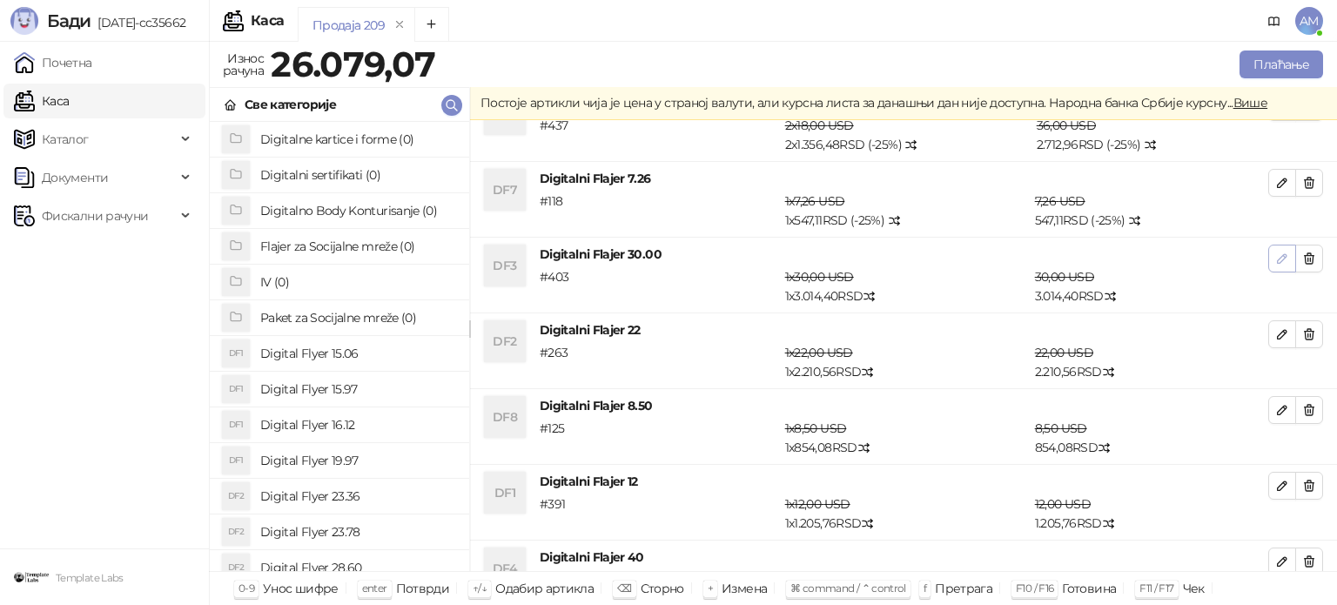
click at [1268, 258] on button "button" at bounding box center [1282, 259] width 28 height 28
type input "*"
type input "**"
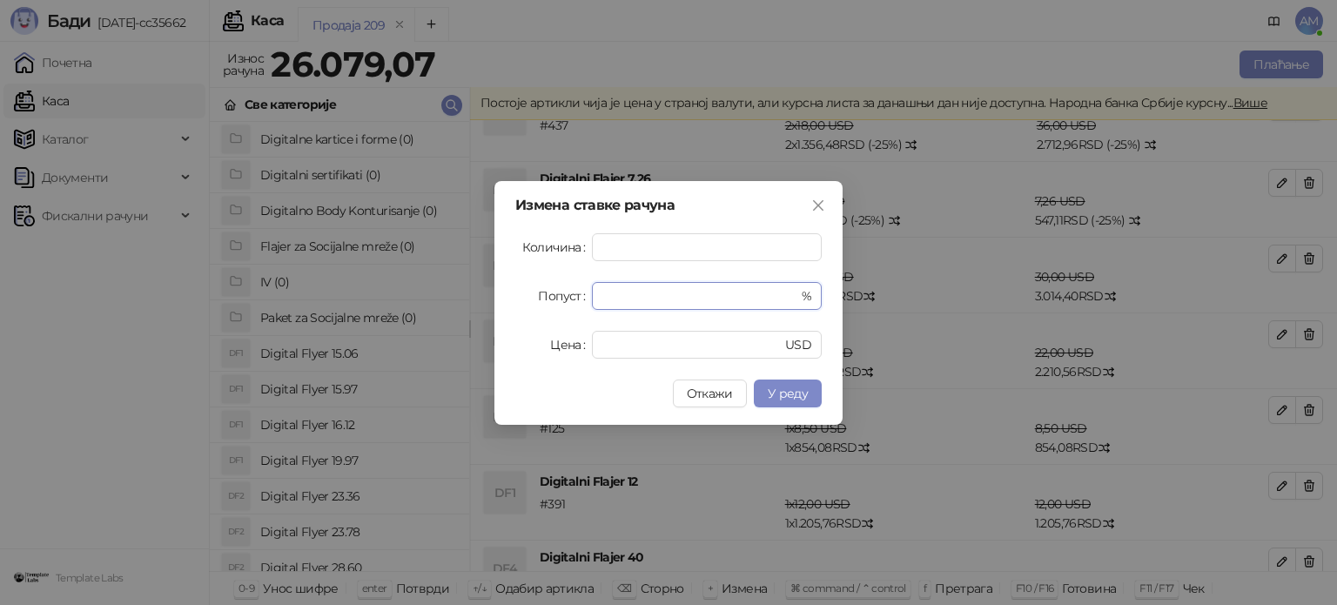
drag, startPoint x: 641, startPoint y: 294, endPoint x: 571, endPoint y: 302, distance: 70.9
click at [571, 302] on div "Попуст * %" at bounding box center [668, 296] width 306 height 28
click at [782, 397] on span "У реду" at bounding box center [788, 394] width 40 height 16
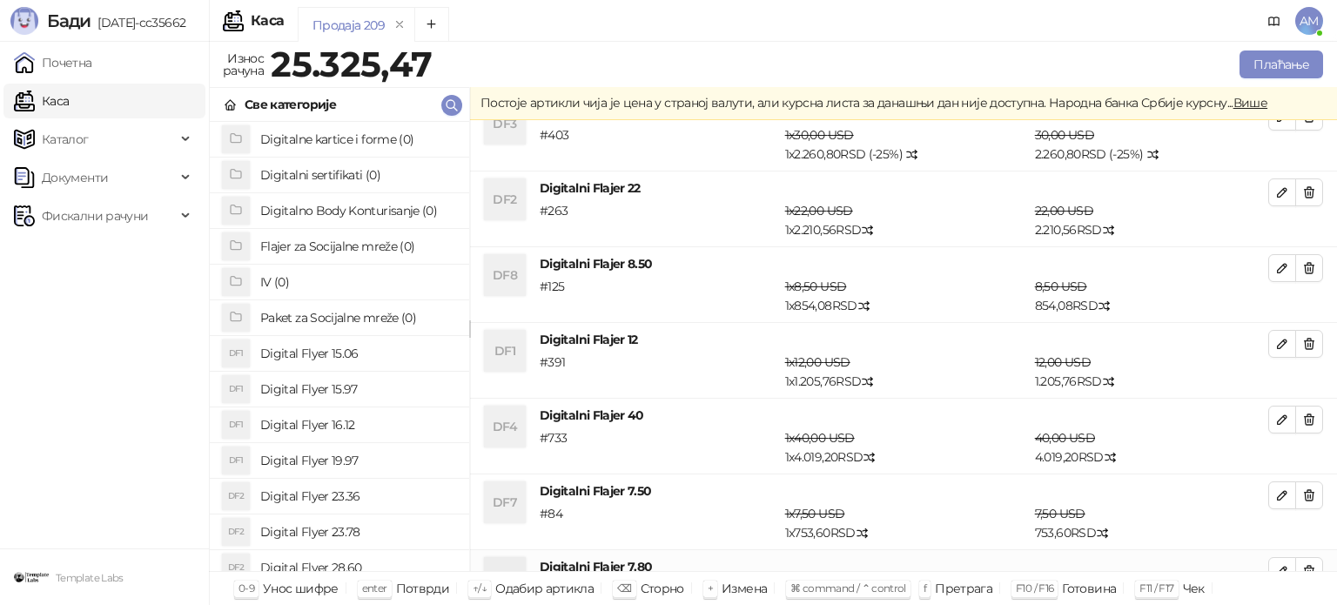
scroll to position [348, 0]
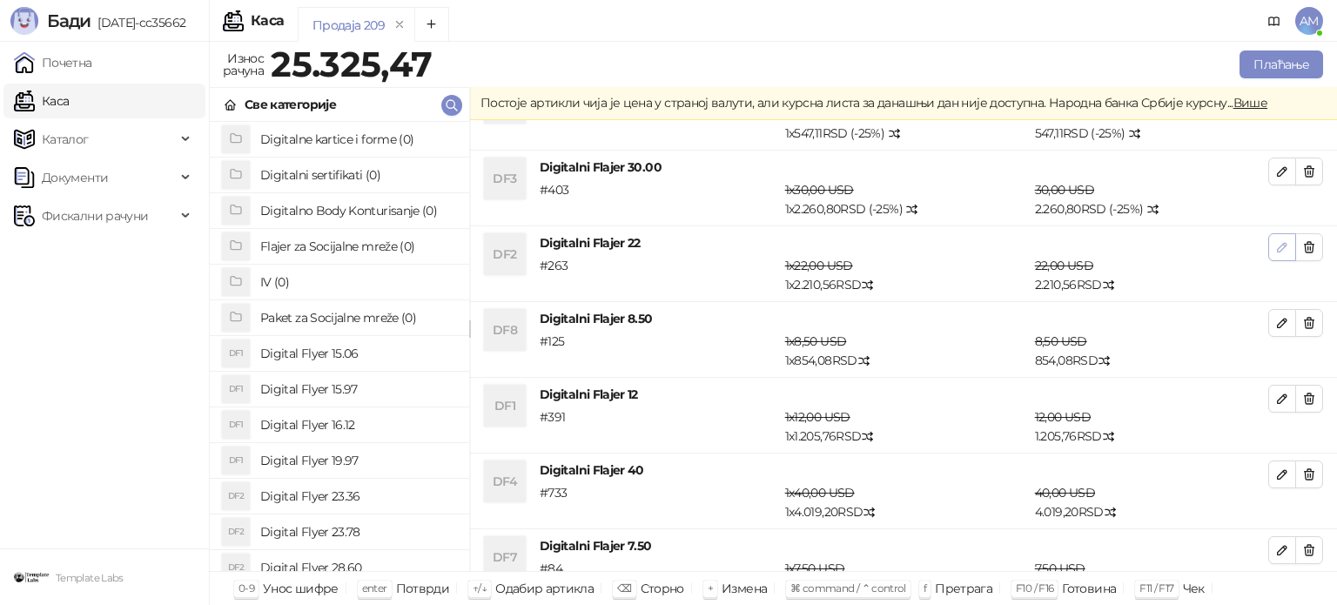
click at [1268, 251] on button "button" at bounding box center [1282, 247] width 28 height 28
type input "*"
type input "**"
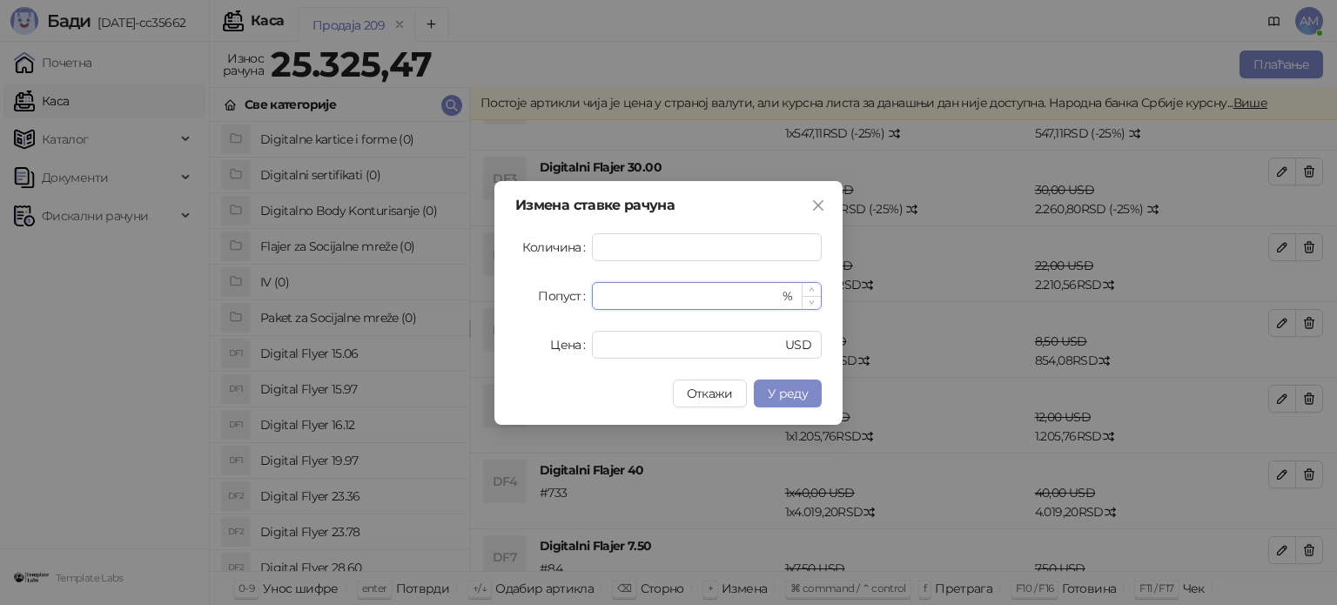
drag, startPoint x: 640, startPoint y: 293, endPoint x: 592, endPoint y: 294, distance: 47.9
click at [592, 294] on div "* %" at bounding box center [707, 296] width 230 height 28
click at [780, 386] on span "У реду" at bounding box center [788, 394] width 40 height 16
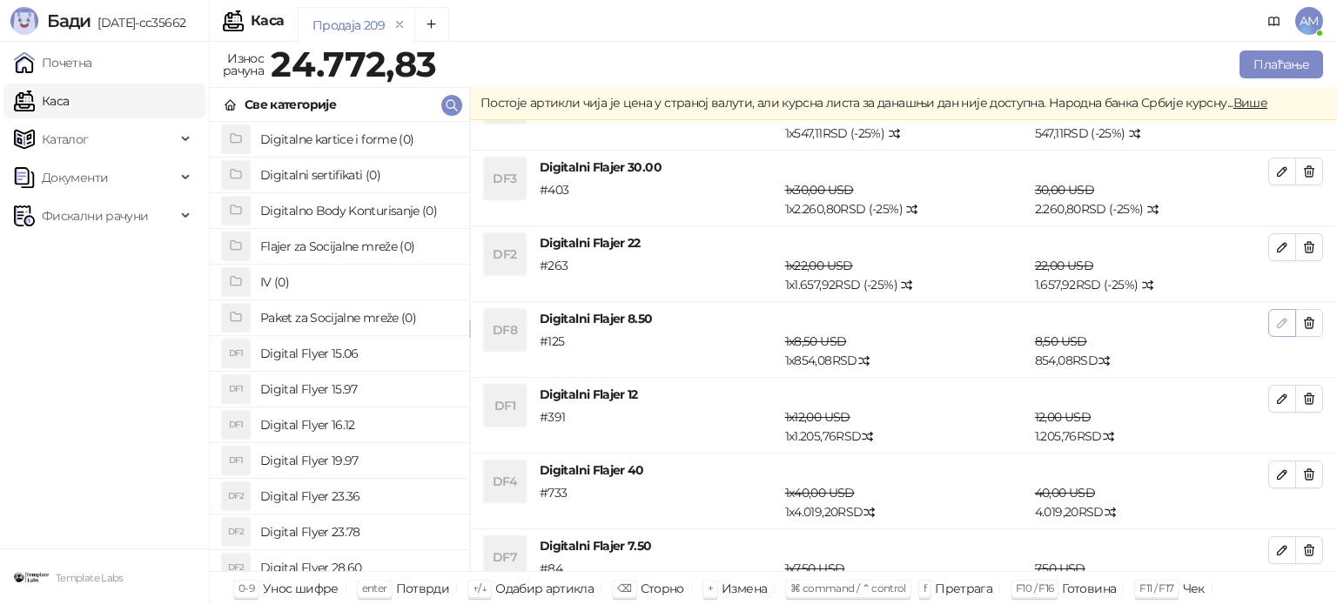
click at [1268, 319] on button "button" at bounding box center [1282, 323] width 28 height 28
type input "*"
type input "***"
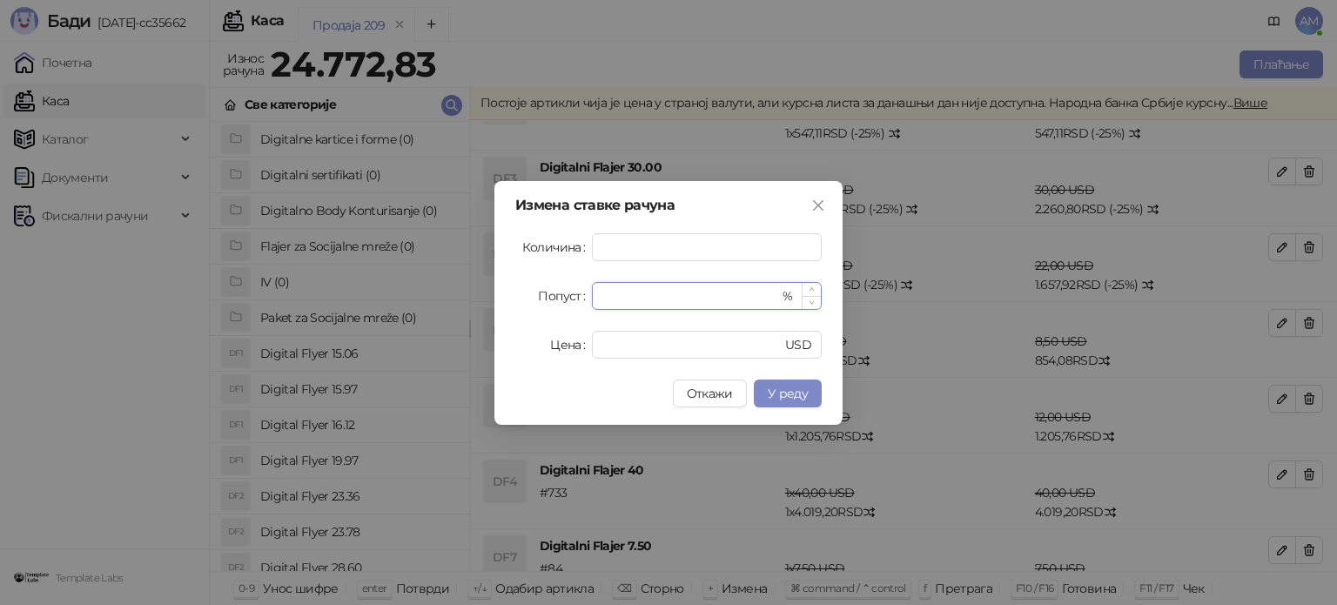
drag, startPoint x: 621, startPoint y: 299, endPoint x: 597, endPoint y: 299, distance: 23.5
click at [597, 299] on div "* %" at bounding box center [707, 296] width 230 height 28
click at [804, 386] on span "У реду" at bounding box center [788, 394] width 40 height 16
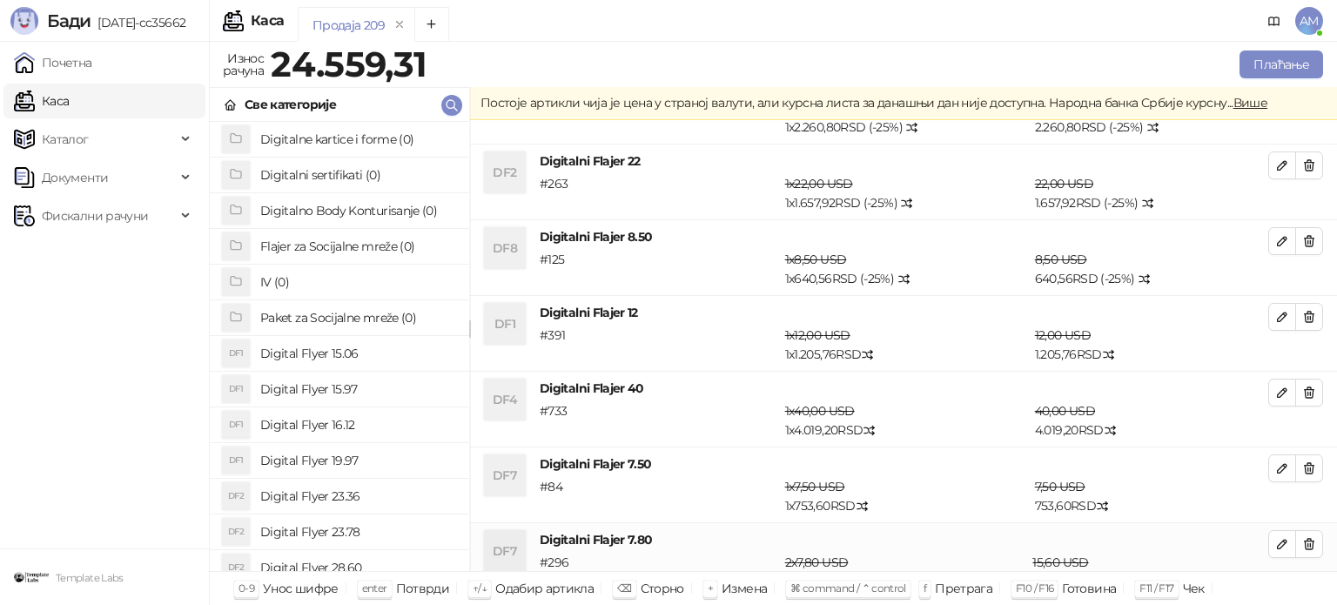
scroll to position [453, 0]
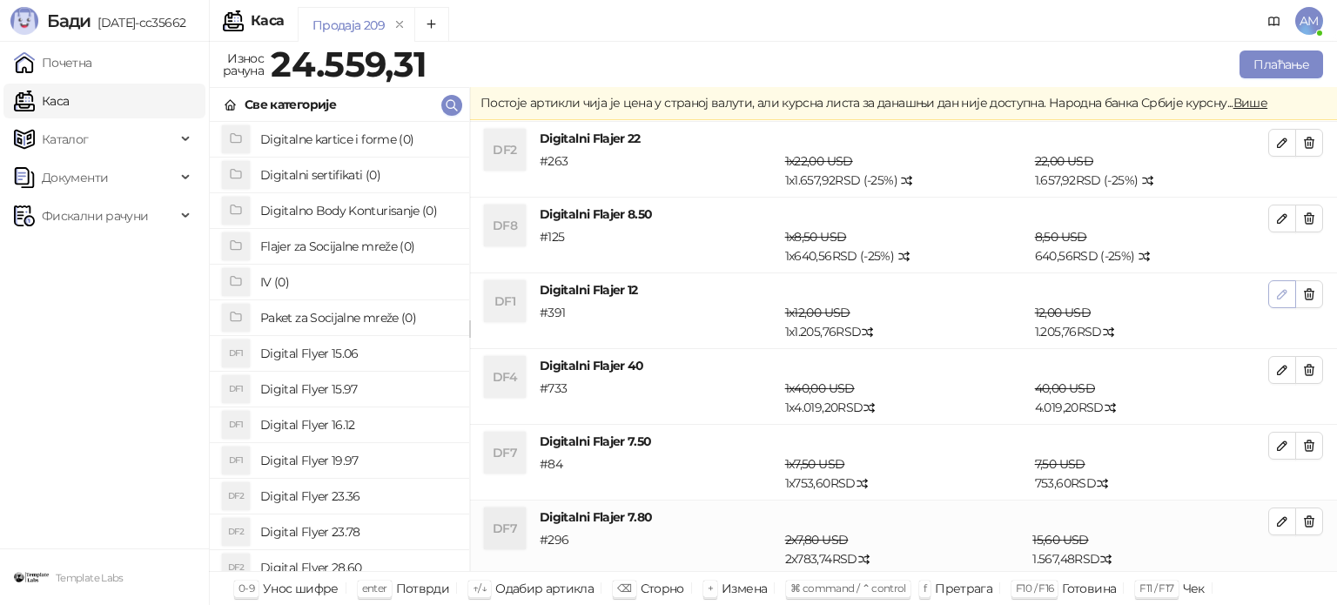
click at [1275, 292] on icon "button" at bounding box center [1282, 294] width 14 height 14
type input "*"
type input "**"
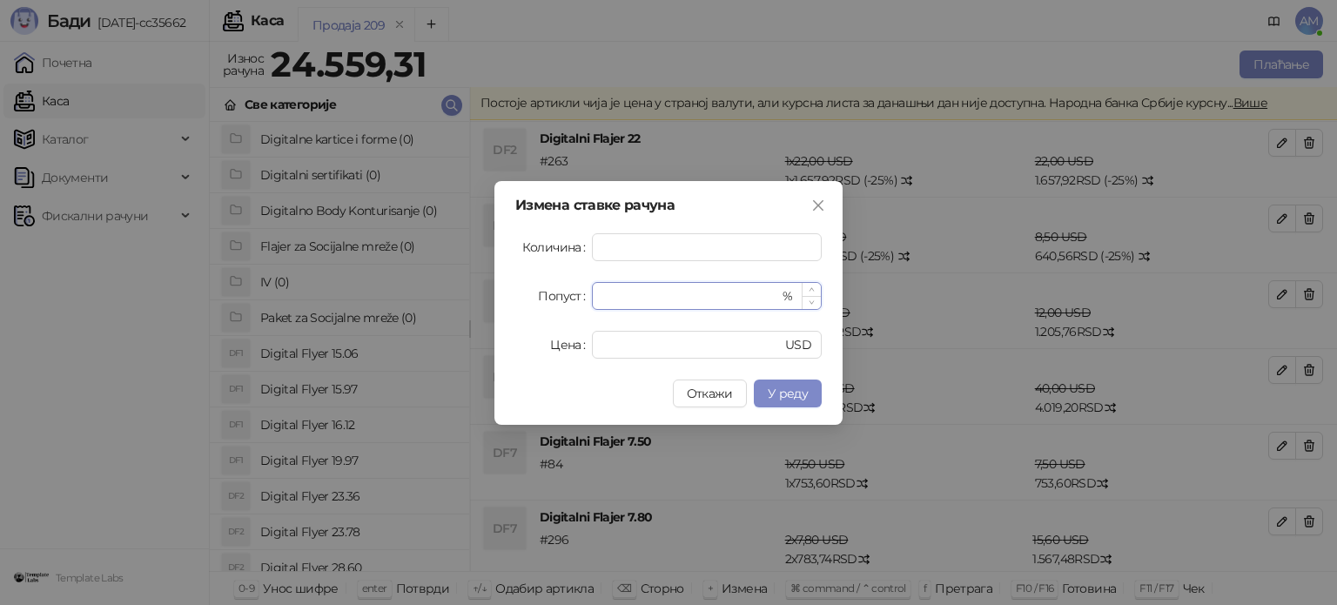
drag, startPoint x: 623, startPoint y: 299, endPoint x: 595, endPoint y: 299, distance: 27.8
click at [595, 299] on div "* %" at bounding box center [707, 296] width 230 height 28
click at [794, 392] on span "У реду" at bounding box center [788, 394] width 40 height 16
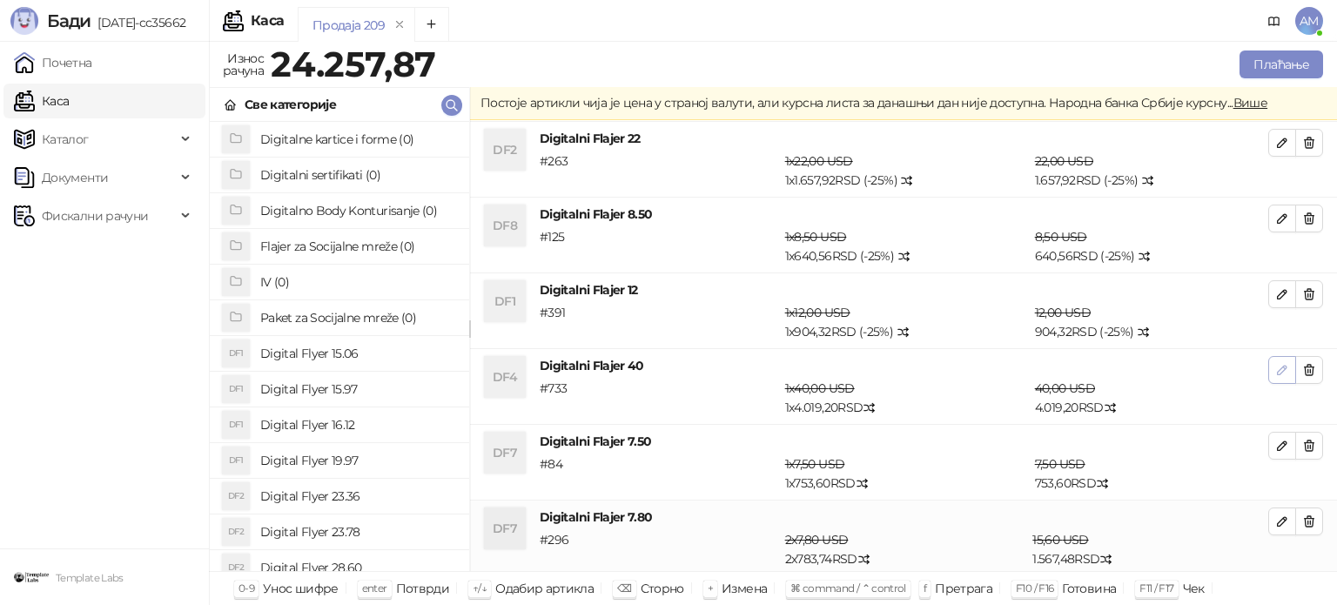
click at [1268, 368] on button "button" at bounding box center [1282, 370] width 28 height 28
type input "*"
type input "**"
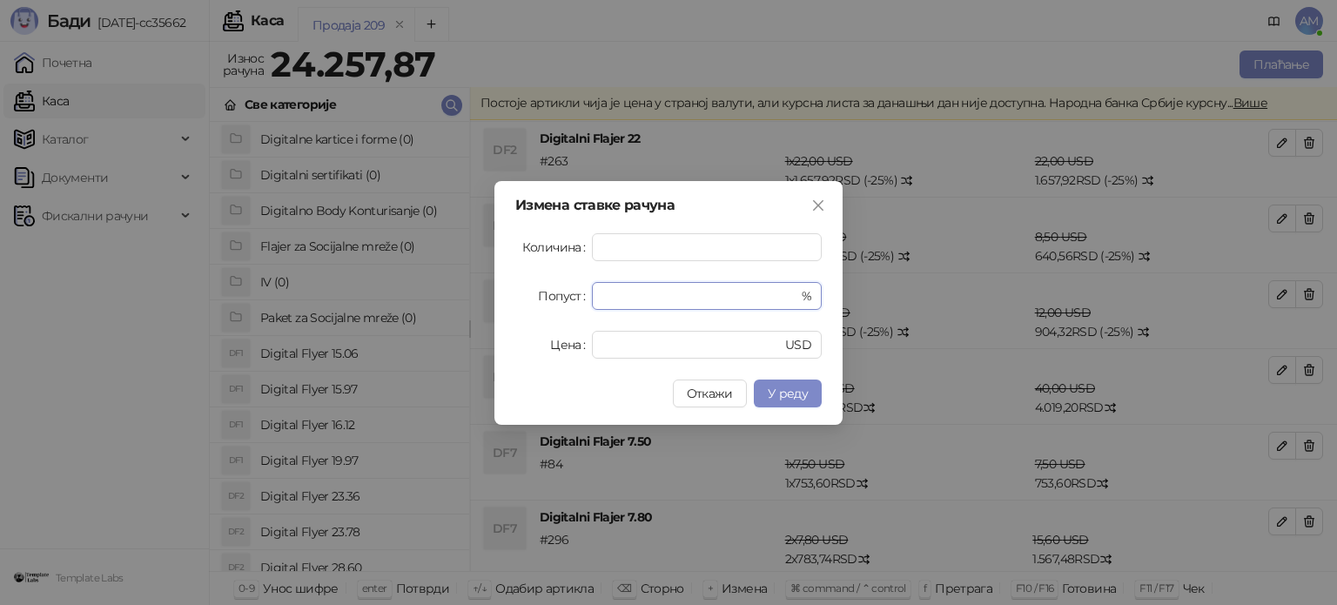
click at [567, 292] on div "Попуст * %" at bounding box center [668, 296] width 306 height 28
click at [801, 385] on button "У реду" at bounding box center [788, 393] width 68 height 28
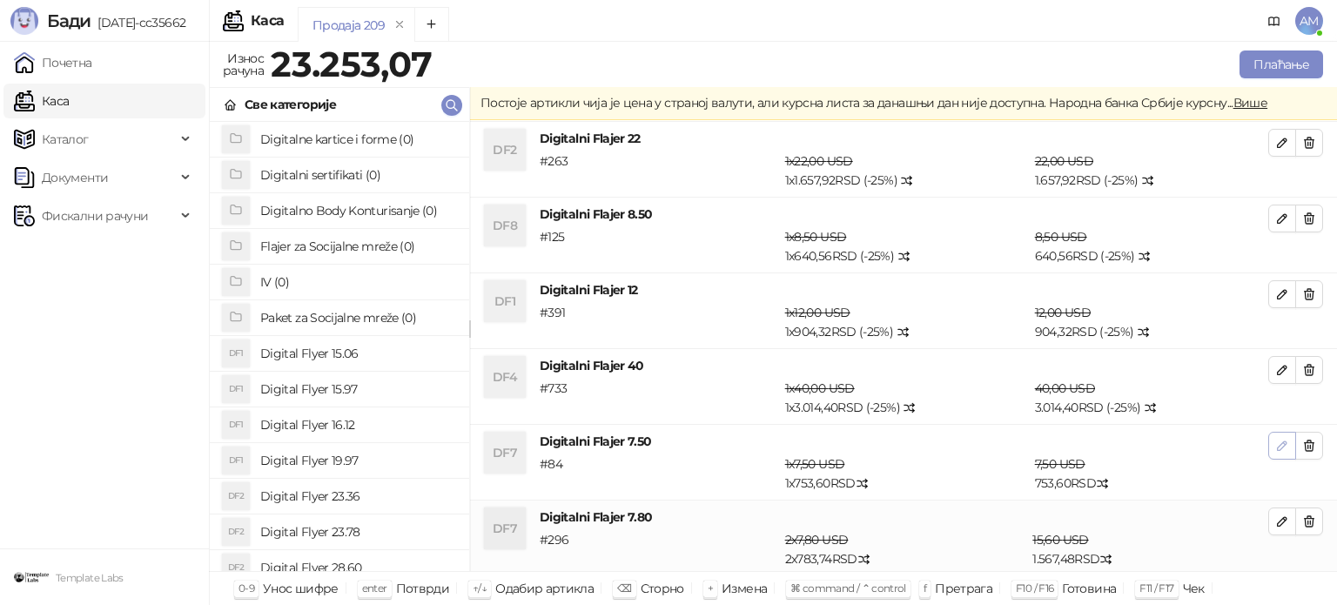
click at [1275, 439] on icon "button" at bounding box center [1282, 446] width 14 height 14
type input "*"
type input "***"
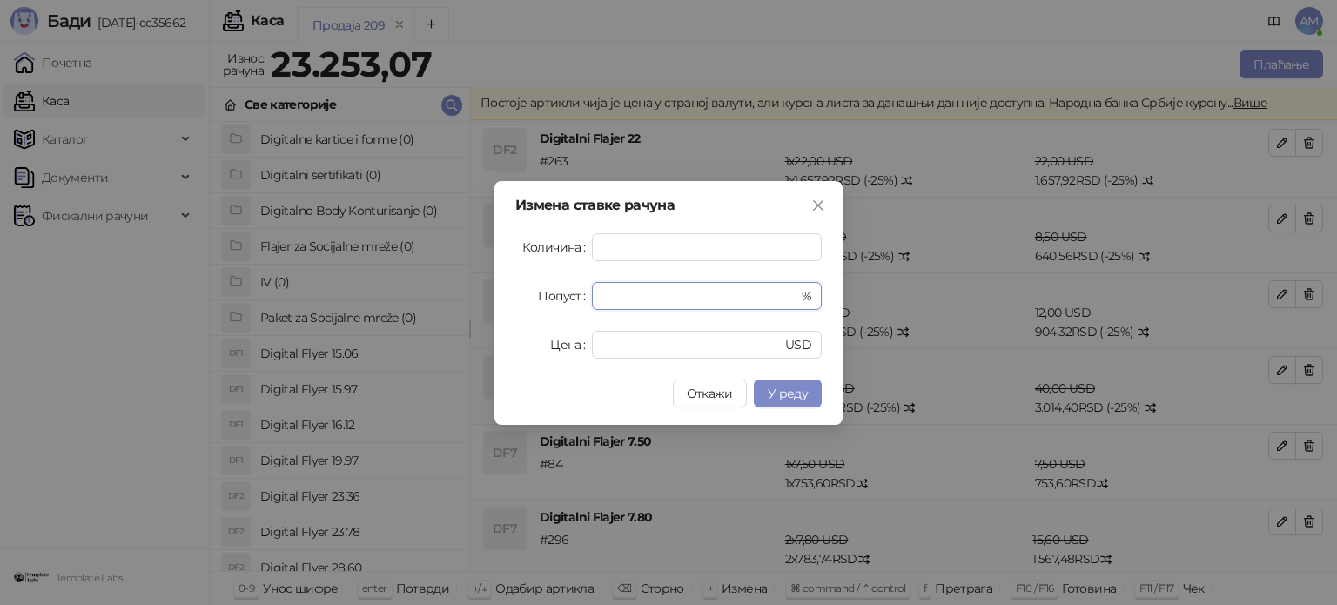
drag, startPoint x: 613, startPoint y: 304, endPoint x: 589, endPoint y: 305, distance: 23.6
click at [589, 304] on div "Попуст * %" at bounding box center [668, 296] width 306 height 28
type input "**"
click at [794, 392] on span "У реду" at bounding box center [788, 394] width 40 height 16
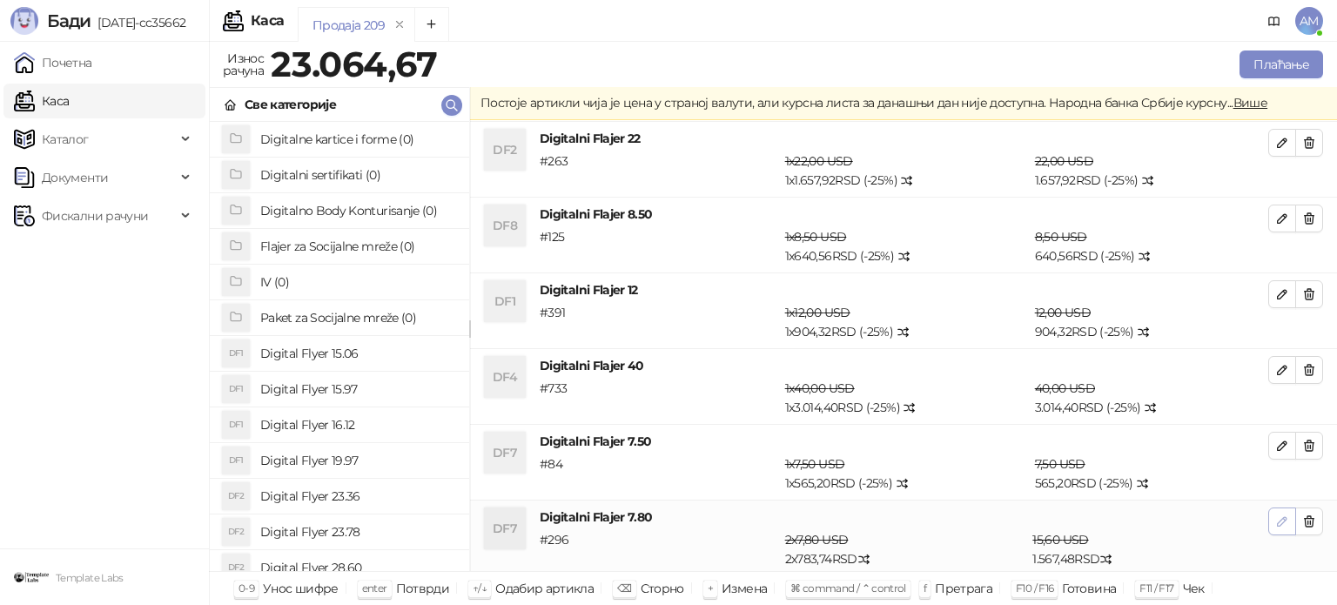
click at [1275, 519] on icon "button" at bounding box center [1282, 521] width 14 height 14
type input "*"
type input "***"
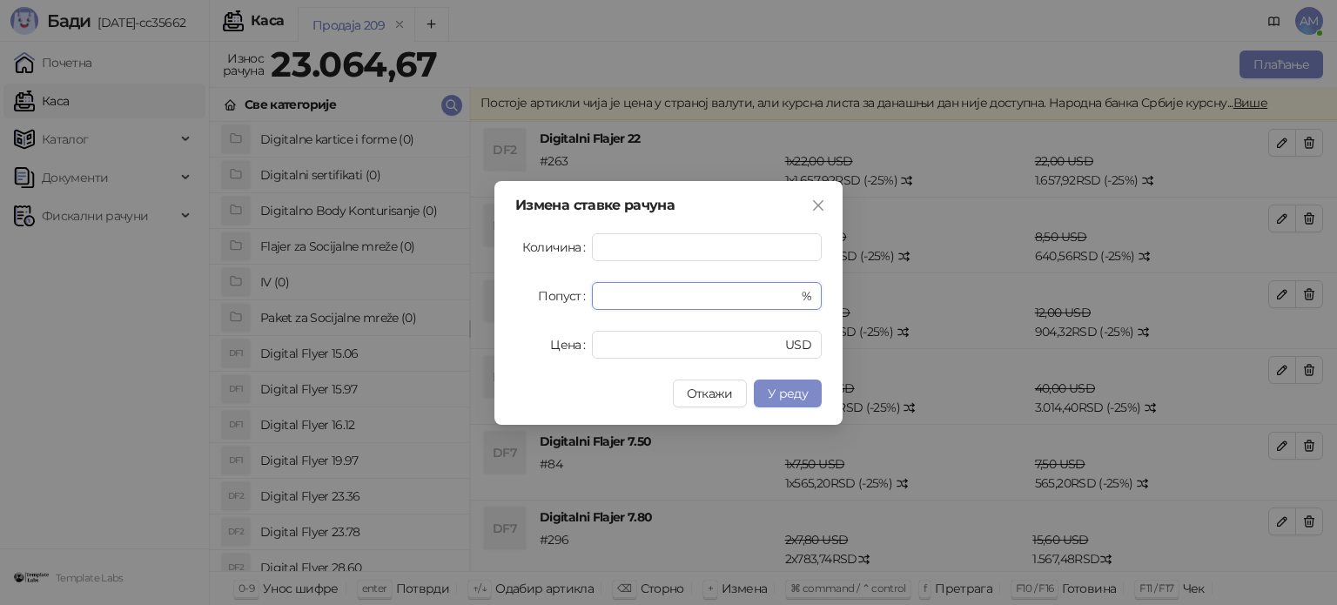
drag, startPoint x: 645, startPoint y: 305, endPoint x: 567, endPoint y: 299, distance: 77.7
click at [567, 299] on div "Попуст * %" at bounding box center [668, 296] width 306 height 28
type input "**"
click at [794, 397] on span "У реду" at bounding box center [788, 394] width 40 height 16
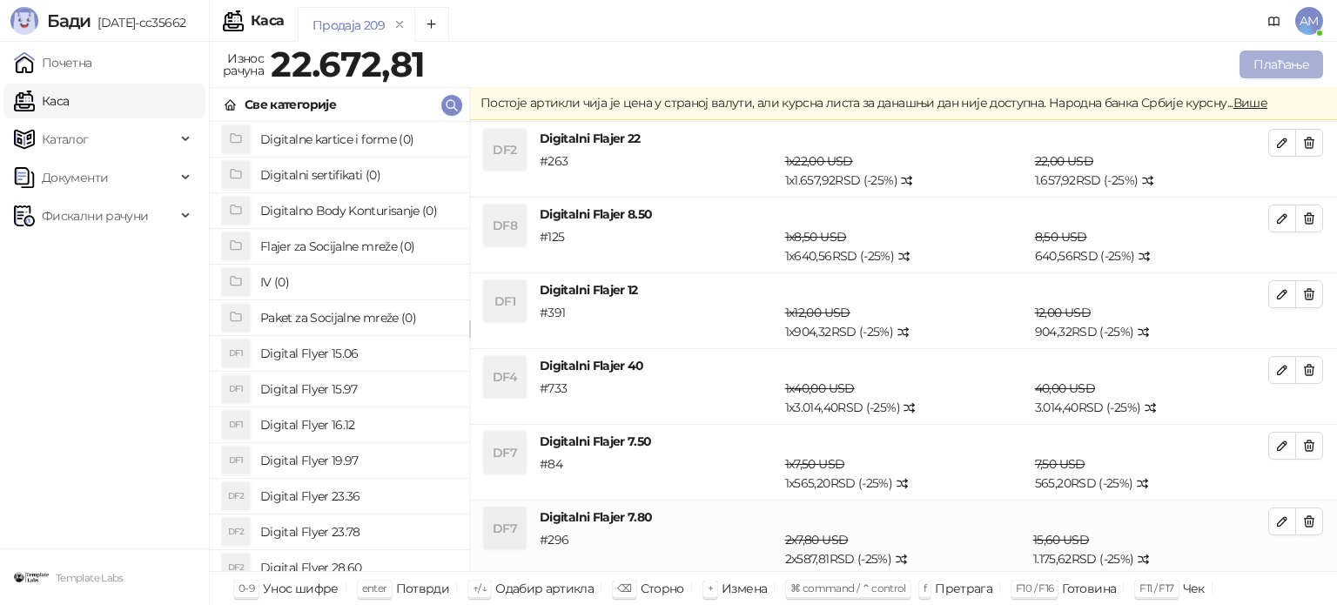
click at [1293, 58] on button "Плаћање" at bounding box center [1281, 64] width 84 height 28
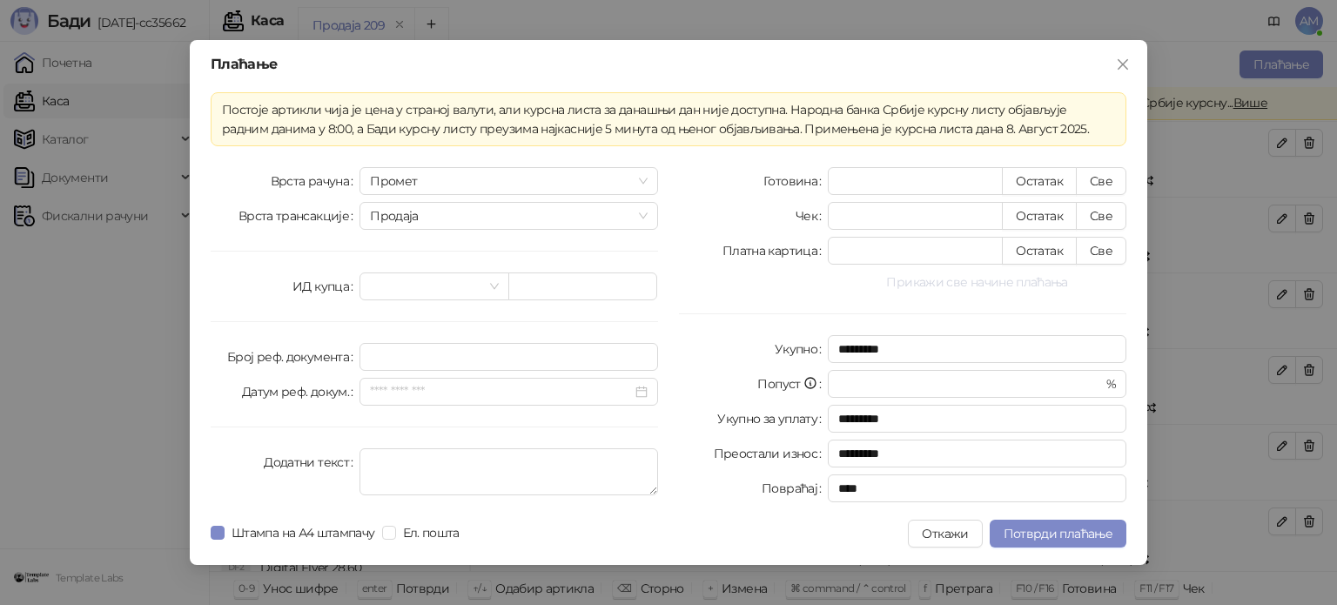
click at [982, 280] on button "Прикажи све начине плаћања" at bounding box center [977, 282] width 299 height 21
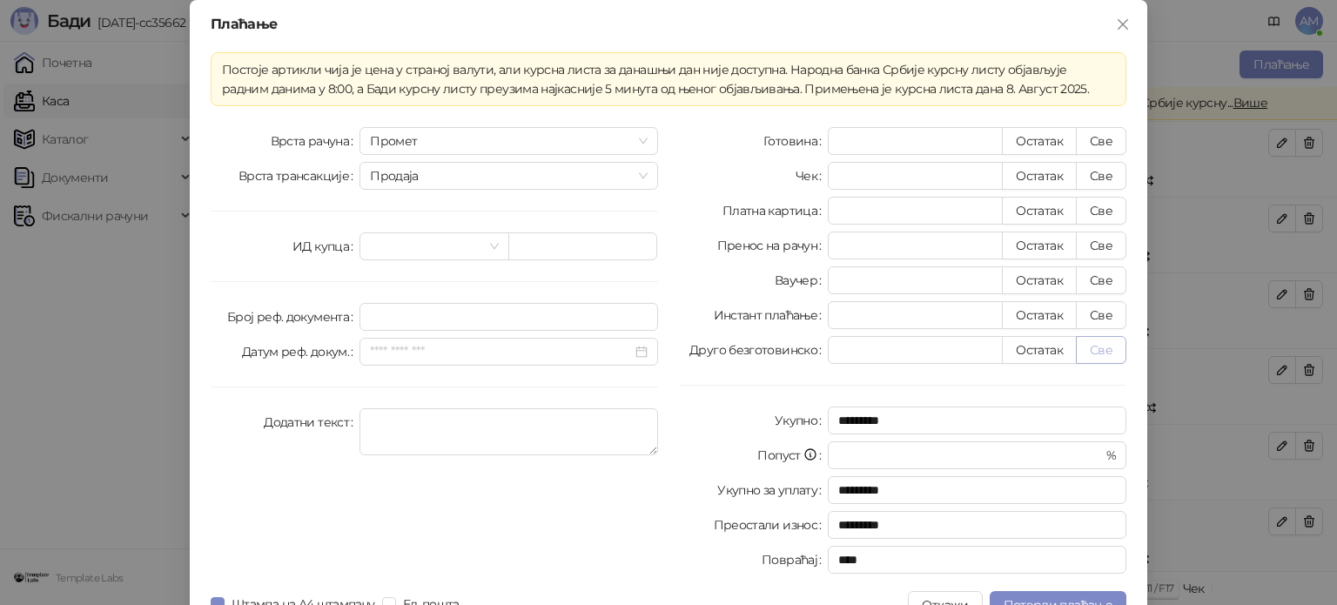
click at [1107, 344] on button "Све" at bounding box center [1101, 350] width 50 height 28
type input "********"
type input "****"
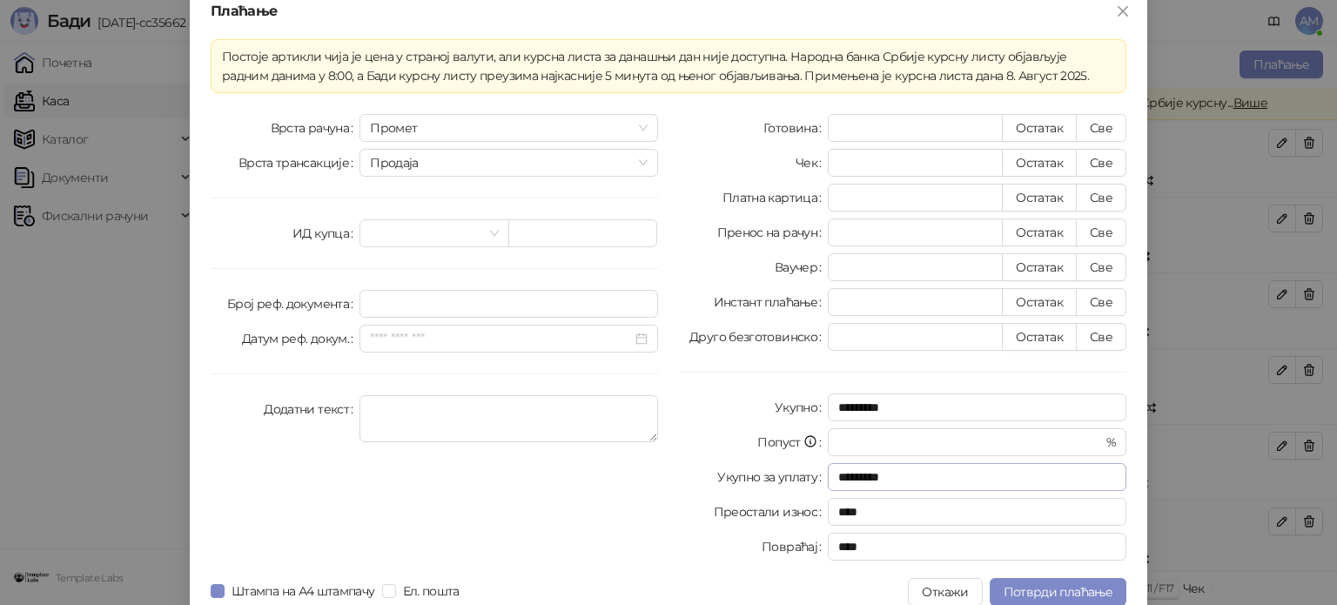
scroll to position [30, 0]
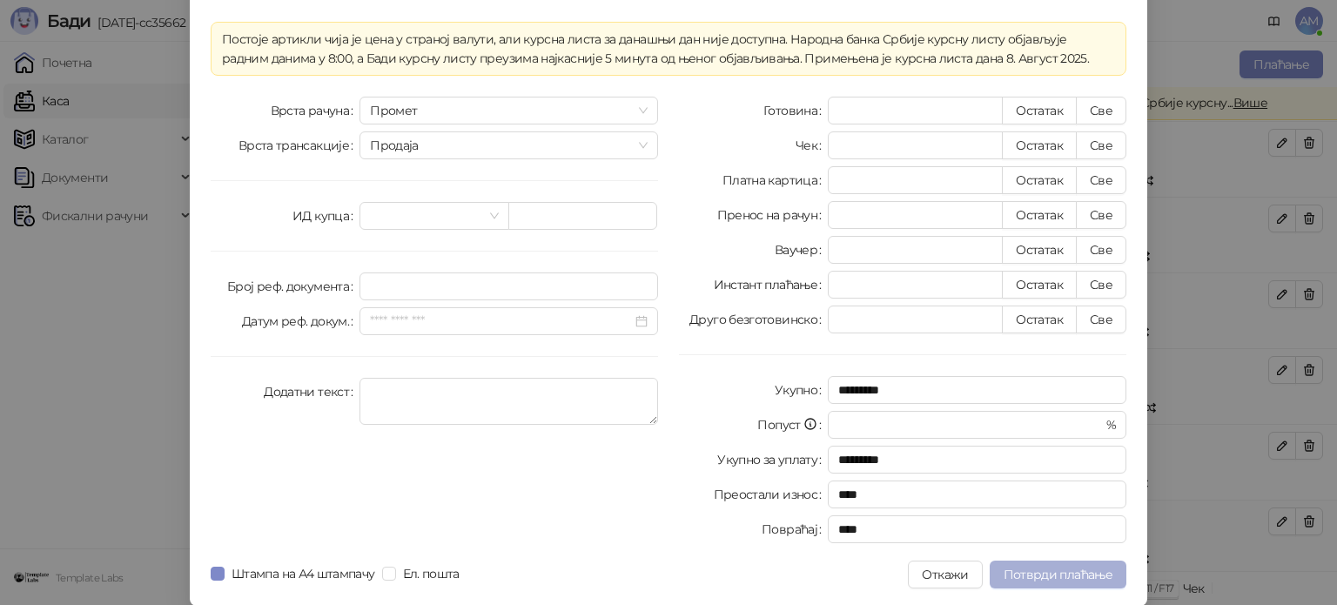
drag, startPoint x: 1065, startPoint y: 573, endPoint x: 1063, endPoint y: 560, distance: 12.3
click at [1065, 573] on span "Потврди плаћање" at bounding box center [1057, 575] width 109 height 16
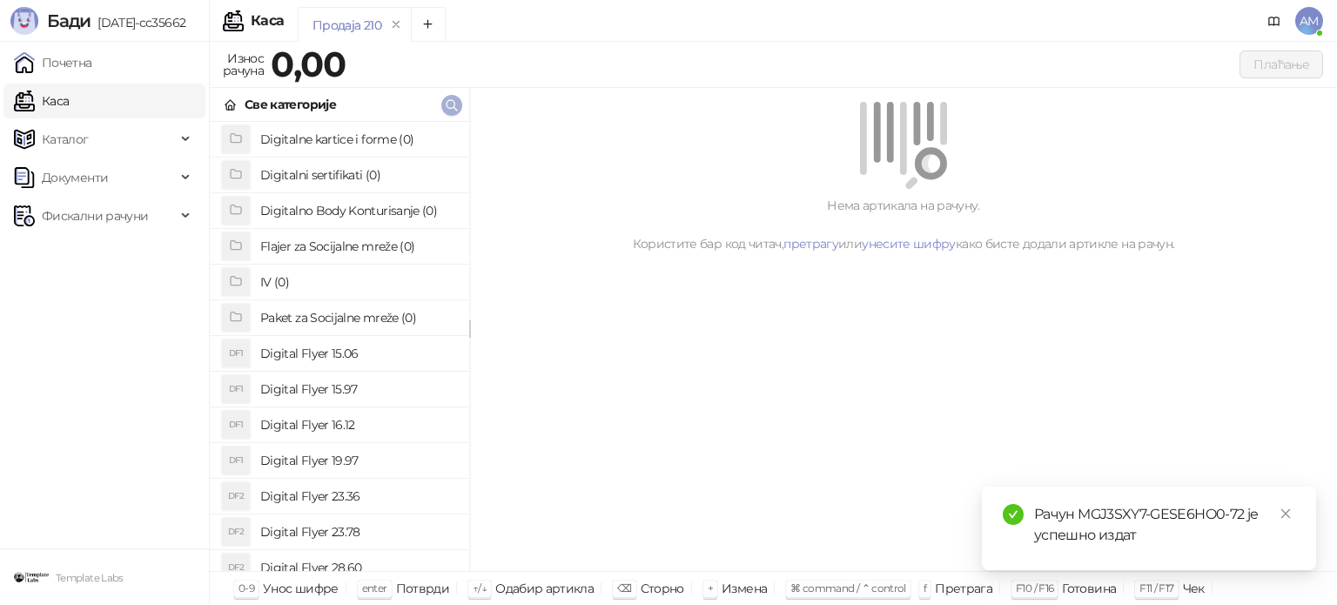
click at [453, 105] on icon "button" at bounding box center [451, 105] width 10 height 10
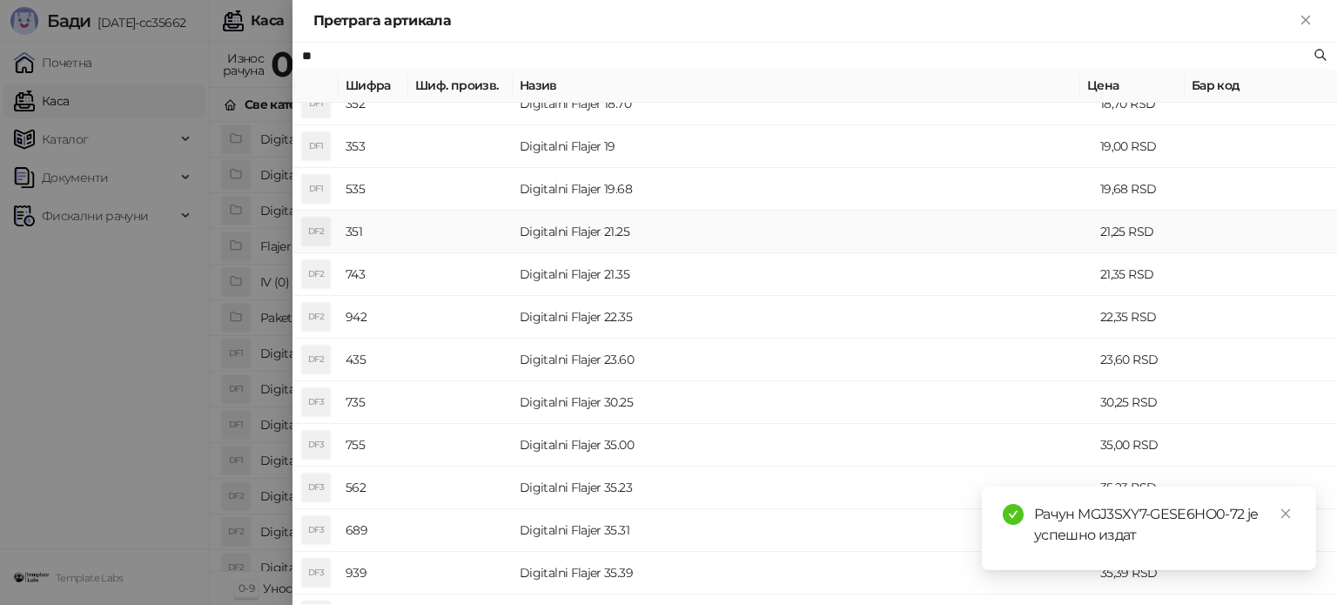
scroll to position [261, 0]
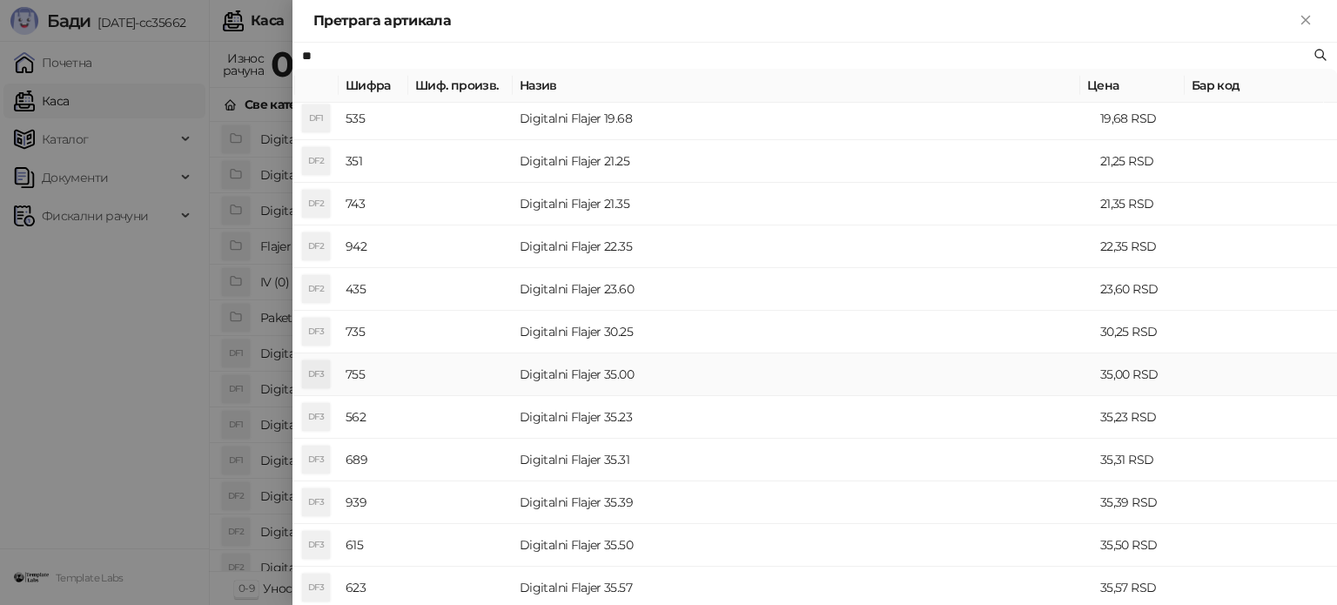
type input "**"
click at [571, 362] on td "Digitalni Flajer 35.00" at bounding box center [803, 374] width 580 height 43
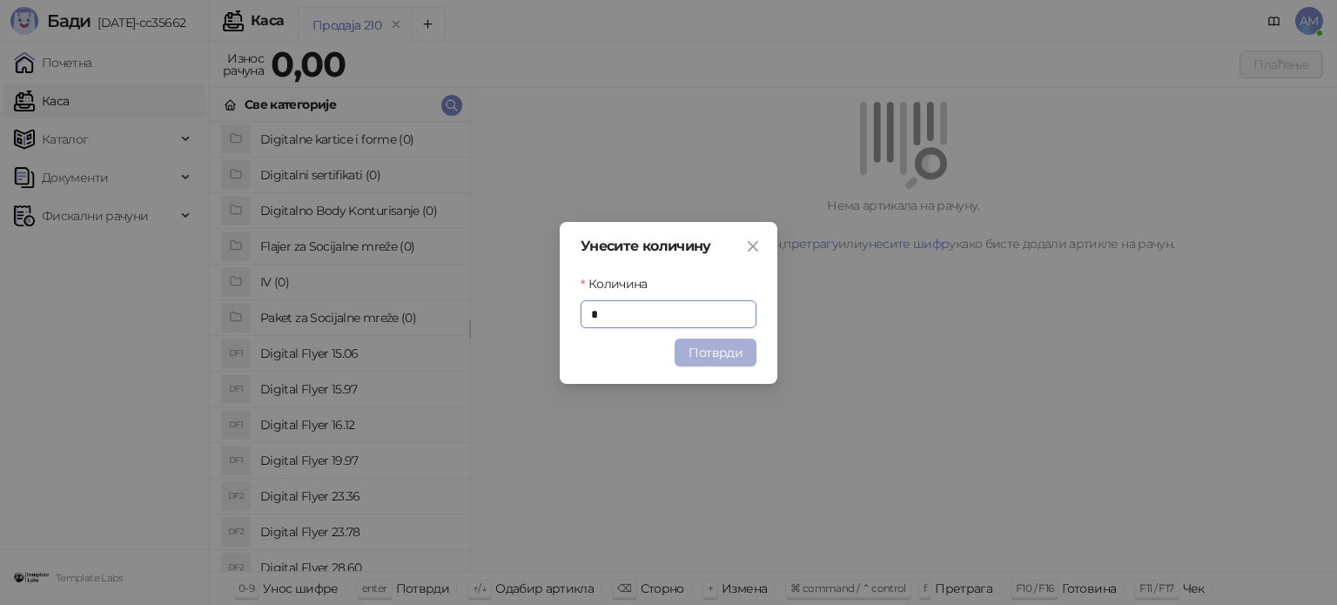
click at [688, 352] on button "Потврди" at bounding box center [715, 353] width 82 height 28
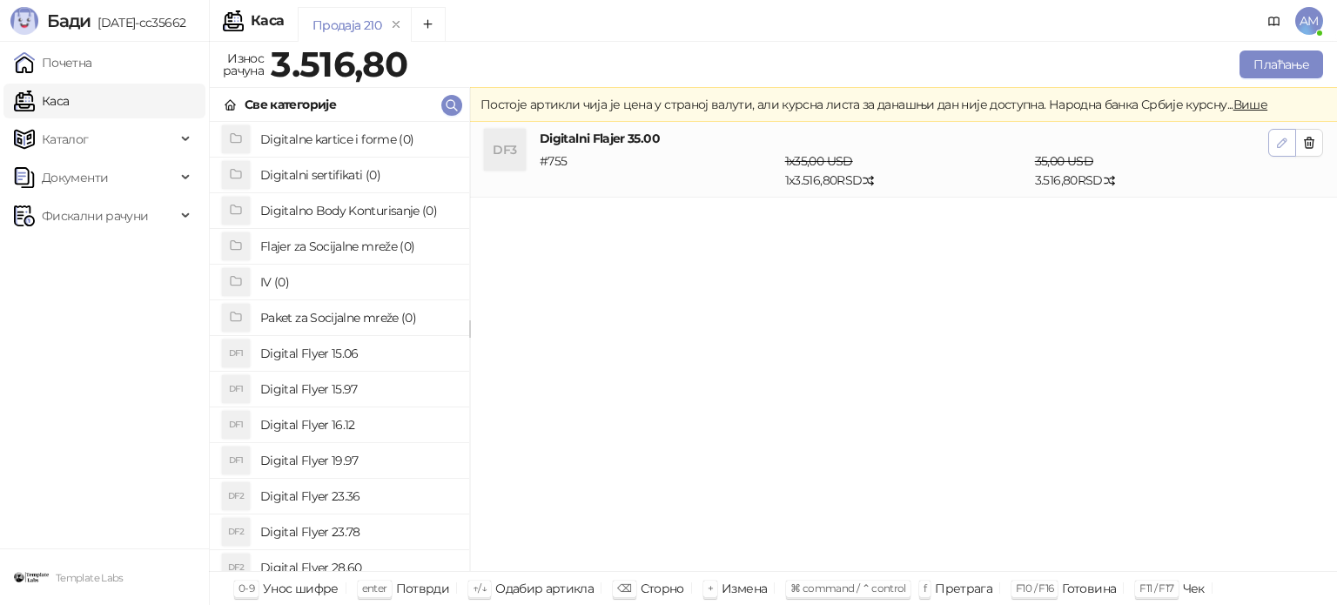
click at [1279, 146] on icon "button" at bounding box center [1282, 142] width 9 height 9
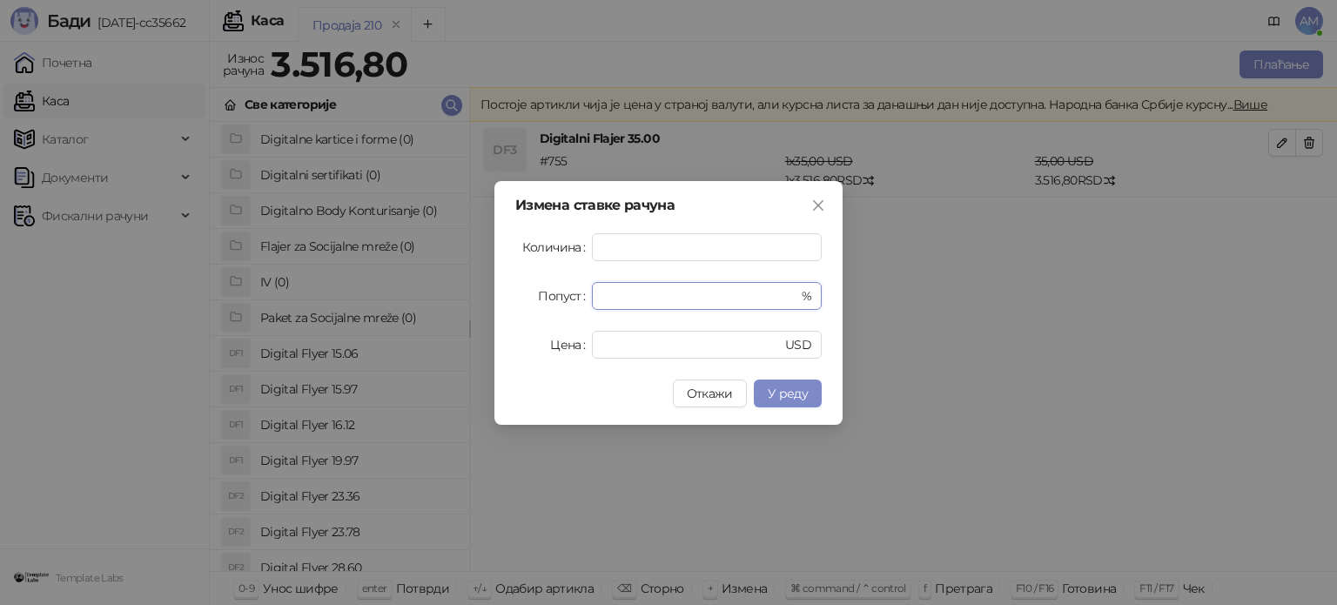
drag, startPoint x: 661, startPoint y: 302, endPoint x: 586, endPoint y: 312, distance: 76.3
click at [586, 312] on form "Количина * Попуст * % Цена ** USD" at bounding box center [668, 295] width 306 height 125
click at [777, 393] on span "У реду" at bounding box center [788, 394] width 40 height 16
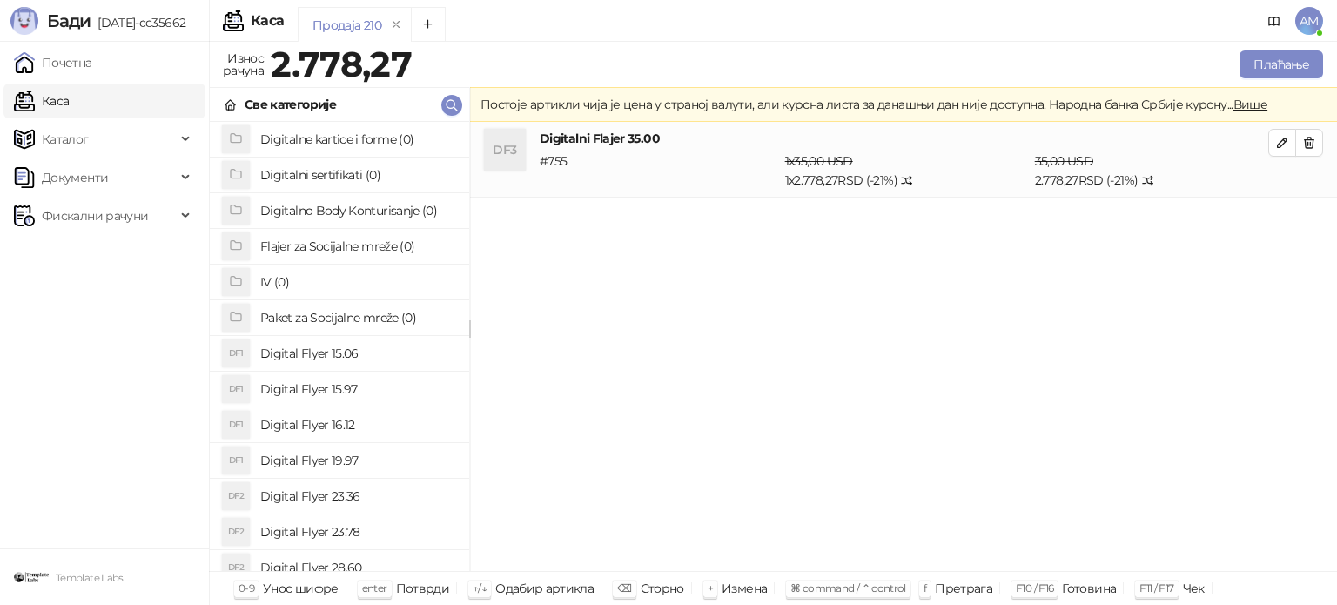
drag, startPoint x: 1281, startPoint y: 138, endPoint x: 1211, endPoint y: 155, distance: 71.6
click at [1281, 138] on icon "button" at bounding box center [1282, 142] width 9 height 9
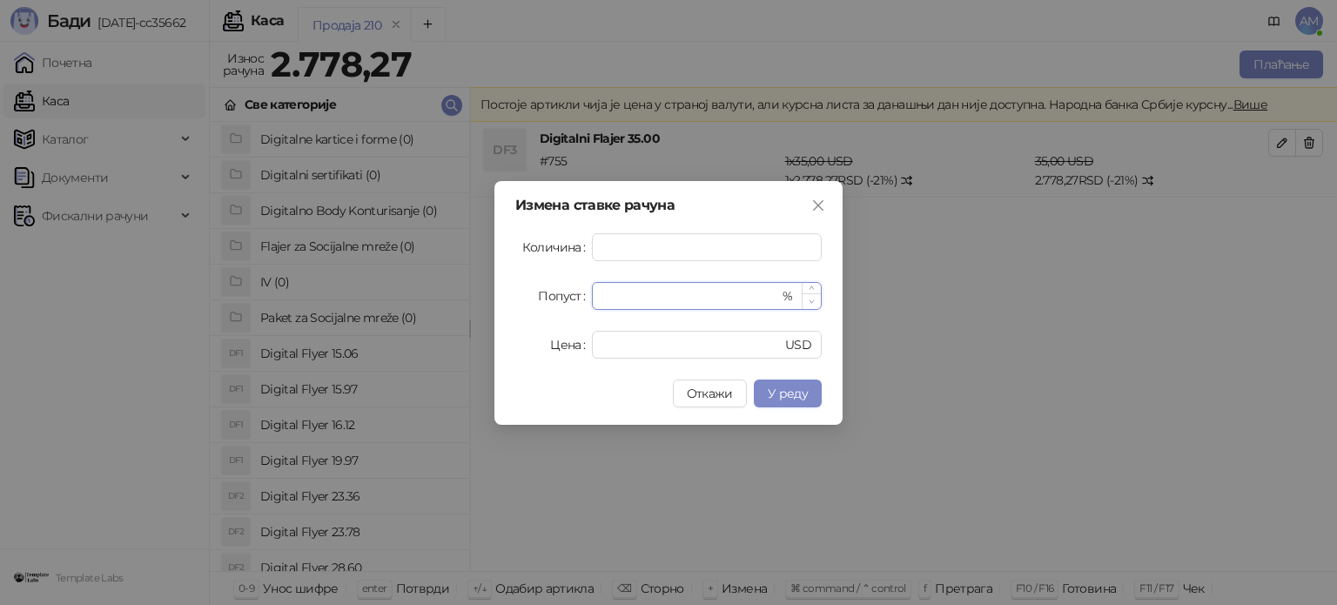
click at [809, 299] on icon "down" at bounding box center [811, 302] width 6 height 6
click at [803, 389] on span "У реду" at bounding box center [788, 394] width 40 height 16
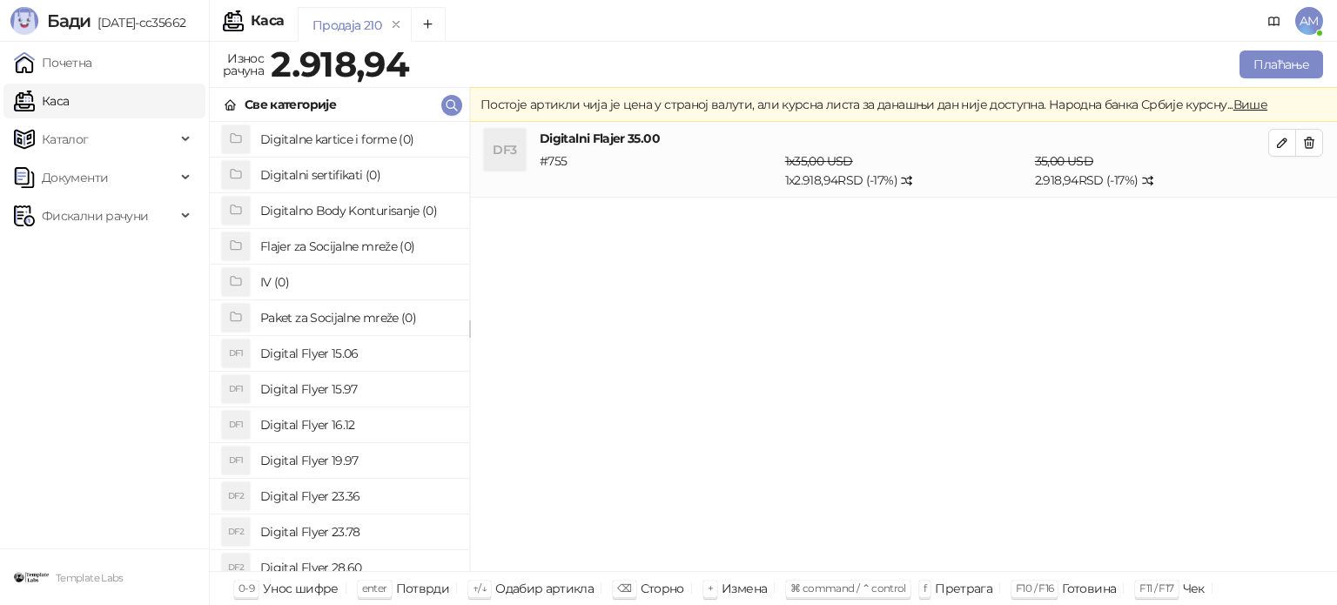
drag, startPoint x: 1278, startPoint y: 145, endPoint x: 1265, endPoint y: 149, distance: 13.5
click at [1278, 145] on icon "button" at bounding box center [1282, 142] width 9 height 9
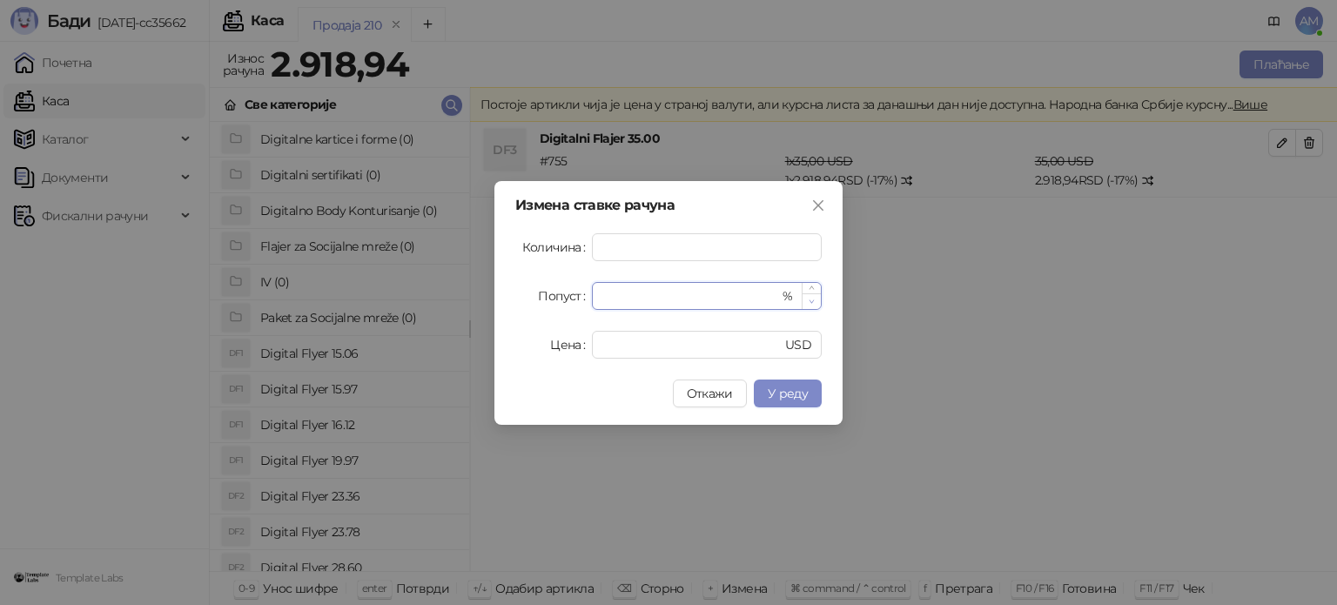
click at [811, 303] on icon "down" at bounding box center [811, 302] width 6 height 6
click at [776, 386] on span "У реду" at bounding box center [788, 394] width 40 height 16
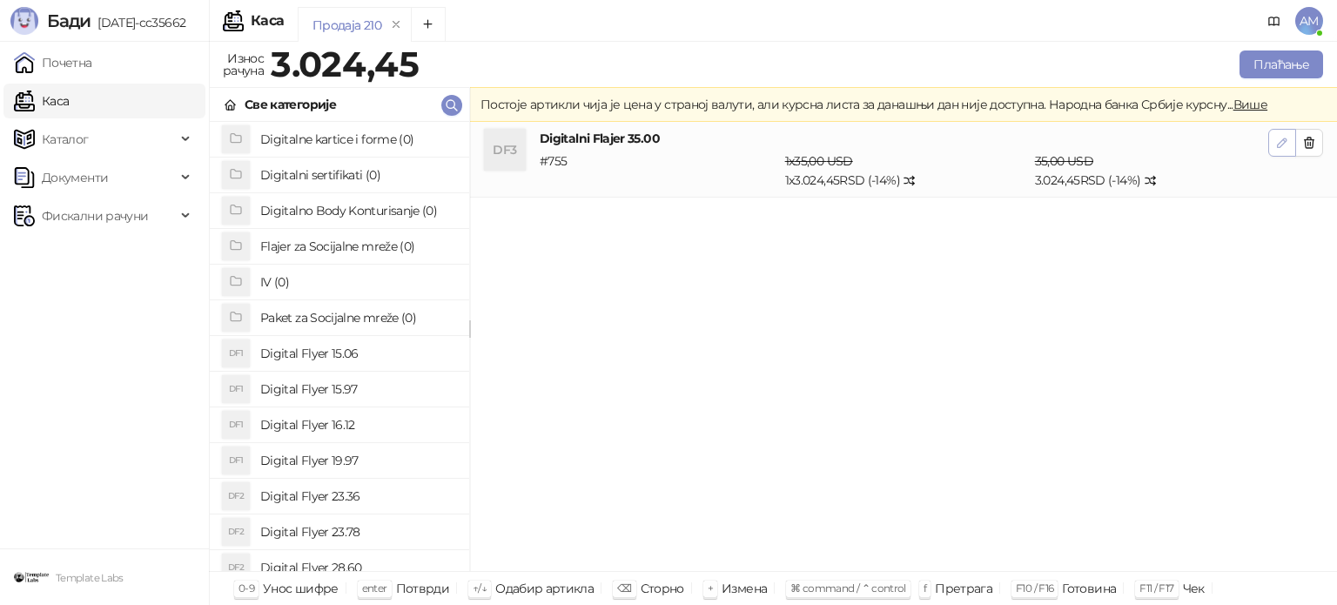
click at [1273, 145] on button "button" at bounding box center [1282, 143] width 28 height 28
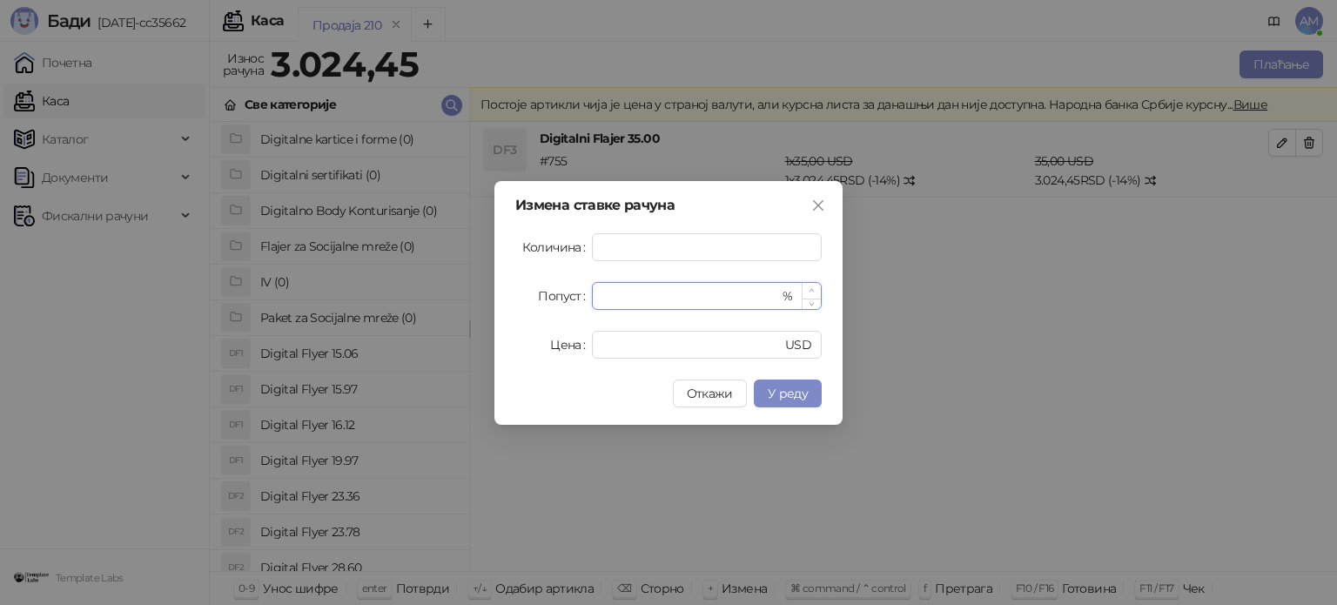
click at [811, 292] on icon "up" at bounding box center [811, 290] width 6 height 6
click at [812, 384] on button "У реду" at bounding box center [788, 393] width 68 height 28
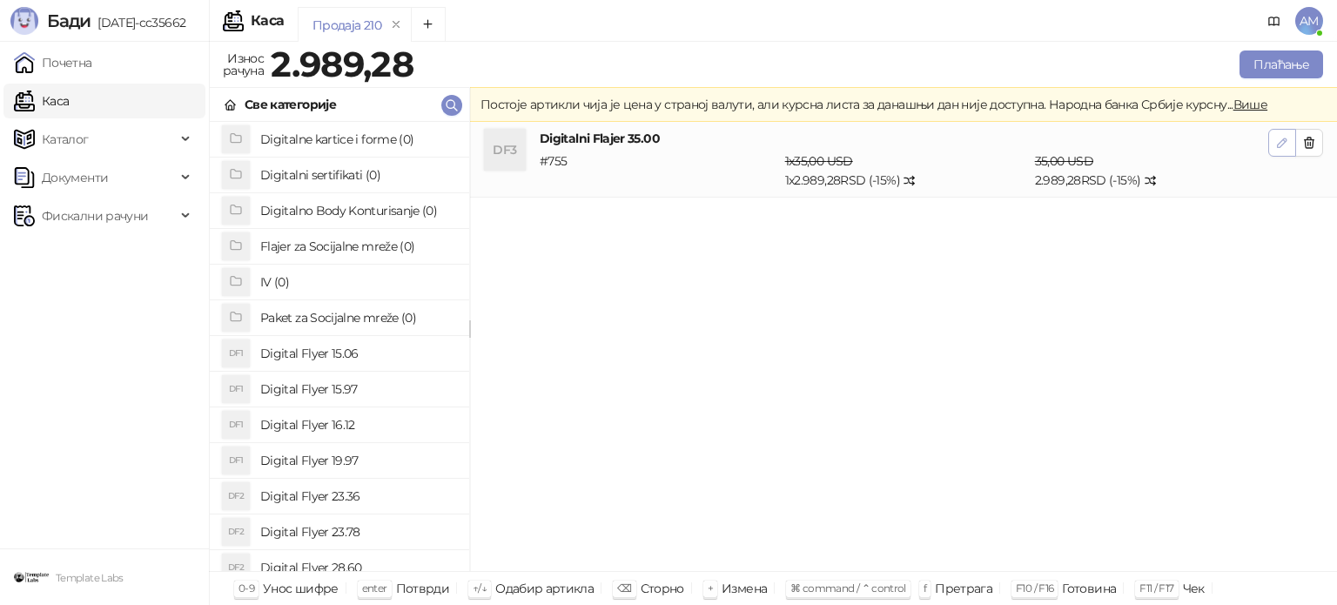
click at [1270, 144] on button "button" at bounding box center [1282, 143] width 28 height 28
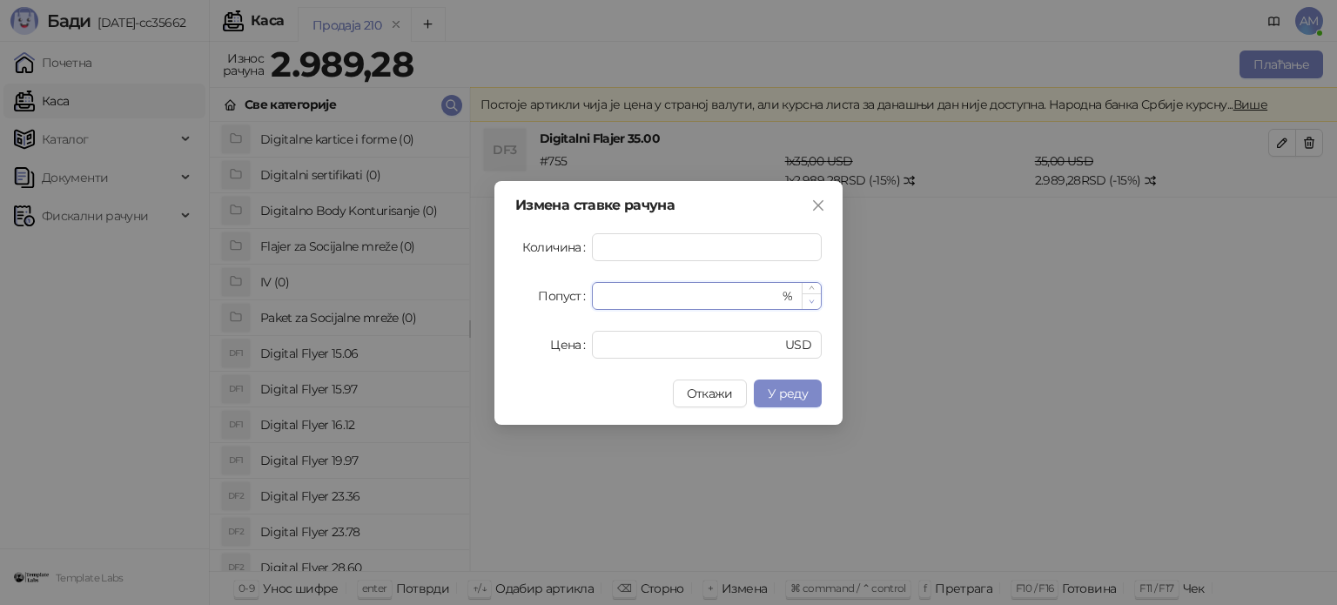
click at [810, 299] on icon "down" at bounding box center [811, 302] width 6 height 6
click at [795, 394] on span "У реду" at bounding box center [788, 394] width 40 height 16
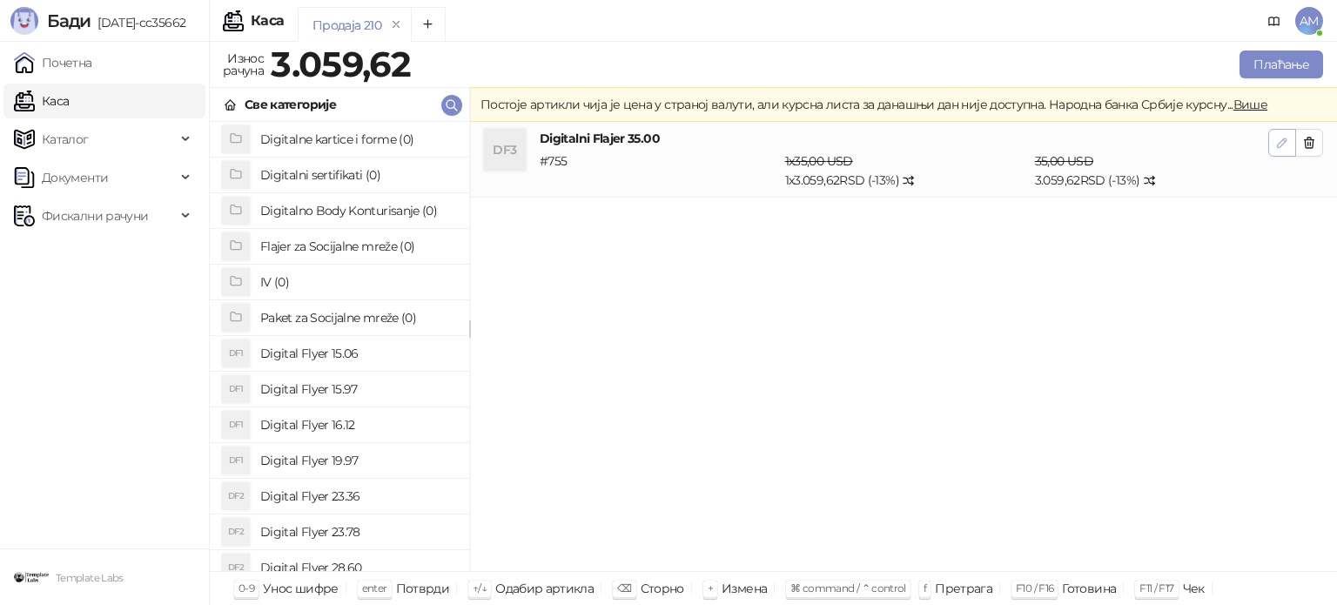
click at [1271, 144] on button "button" at bounding box center [1282, 143] width 28 height 28
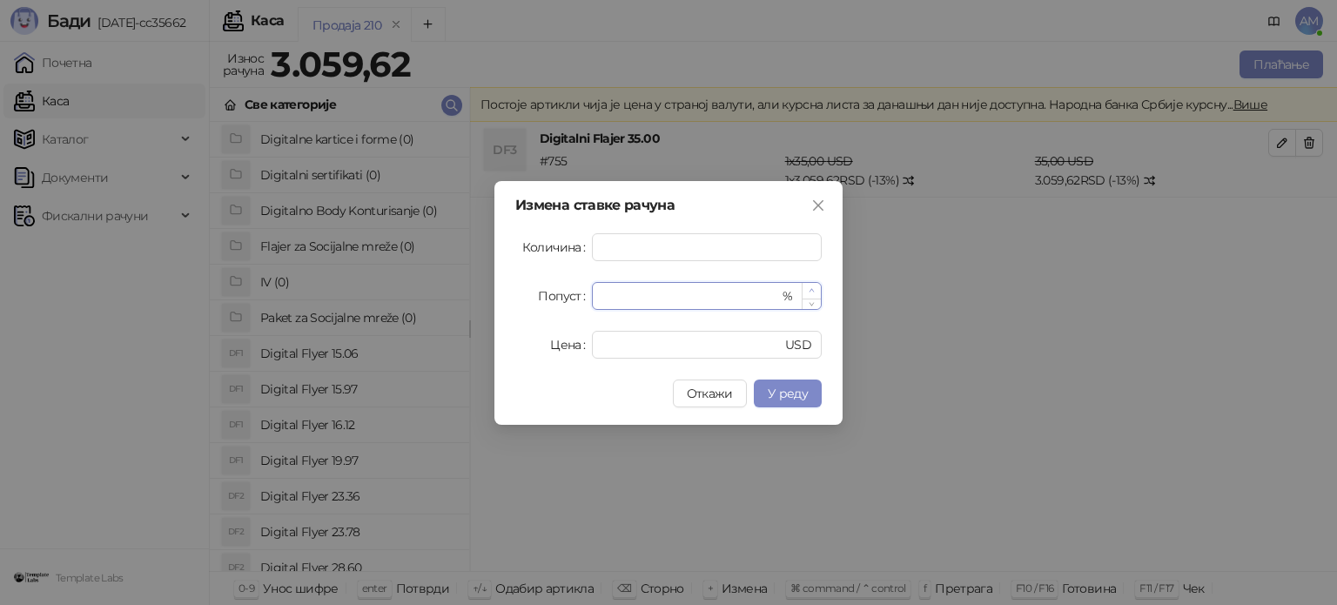
type input "**"
click at [814, 287] on icon "up" at bounding box center [811, 290] width 6 height 6
click at [804, 396] on span "У реду" at bounding box center [788, 394] width 40 height 16
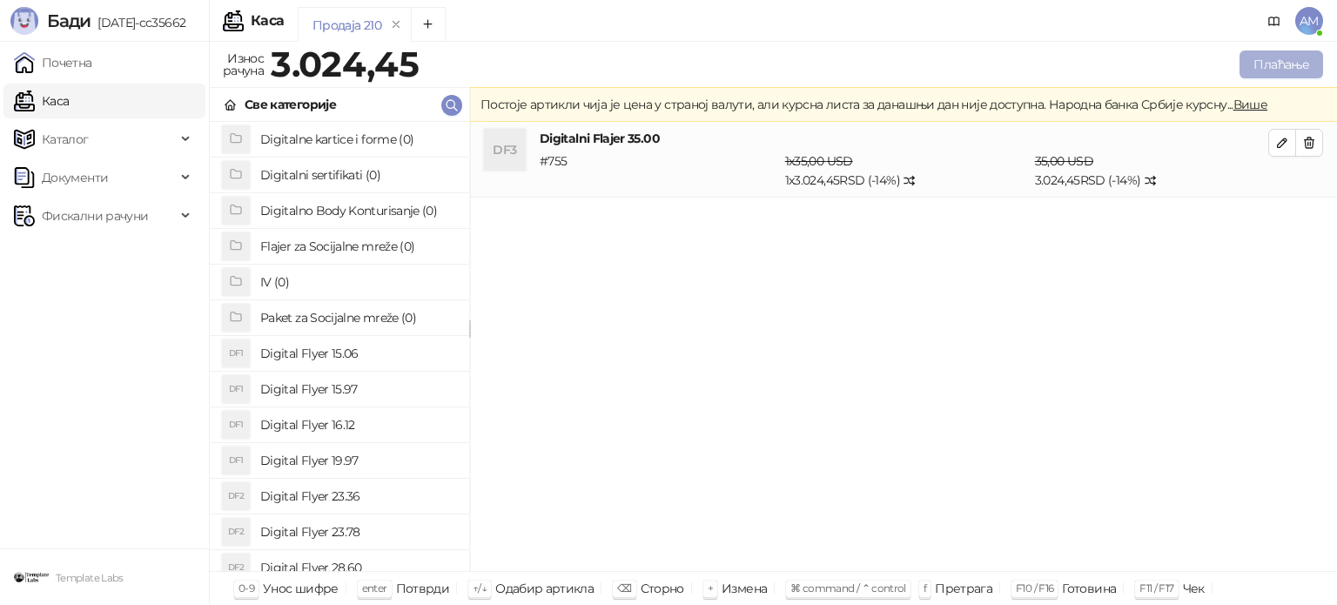
click at [1259, 62] on button "Плаћање" at bounding box center [1281, 64] width 84 height 28
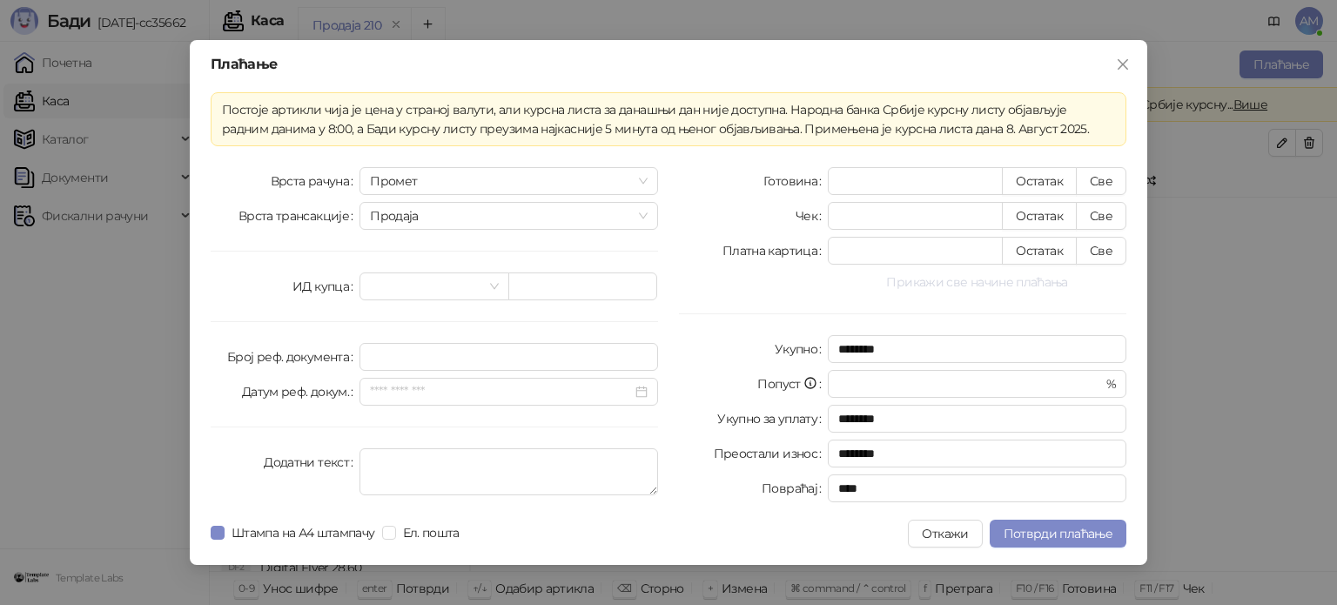
click at [959, 278] on button "Прикажи све начине плаћања" at bounding box center [977, 282] width 299 height 21
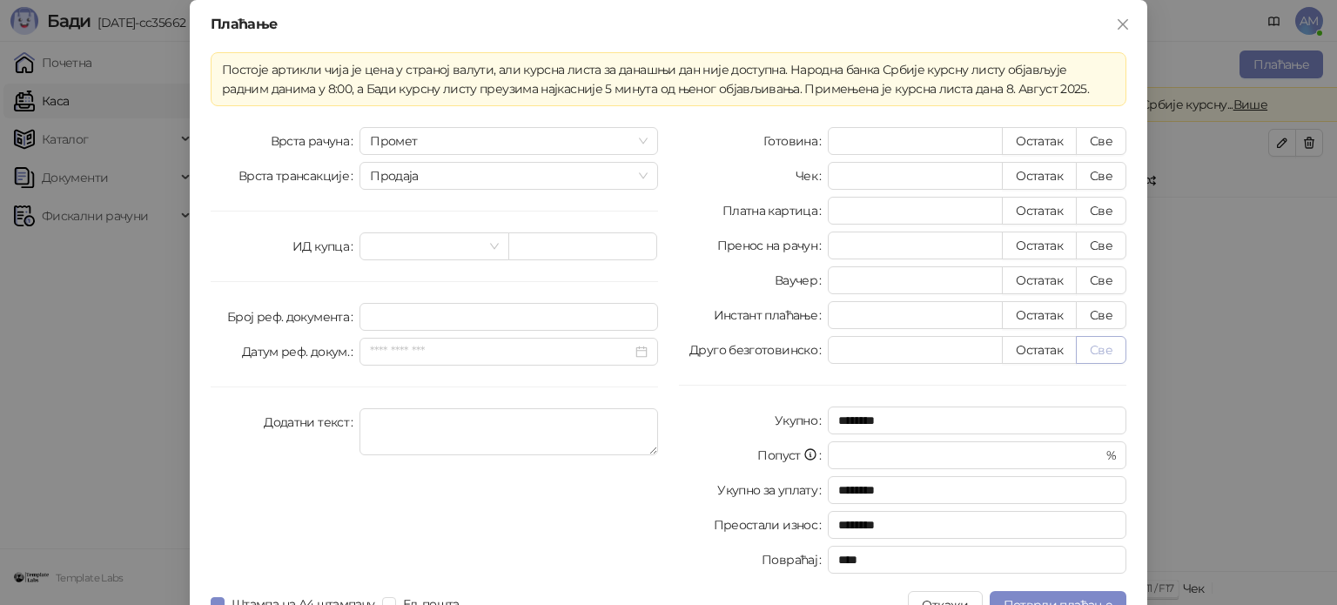
click at [1104, 350] on button "Све" at bounding box center [1101, 350] width 50 height 28
type input "*******"
type input "****"
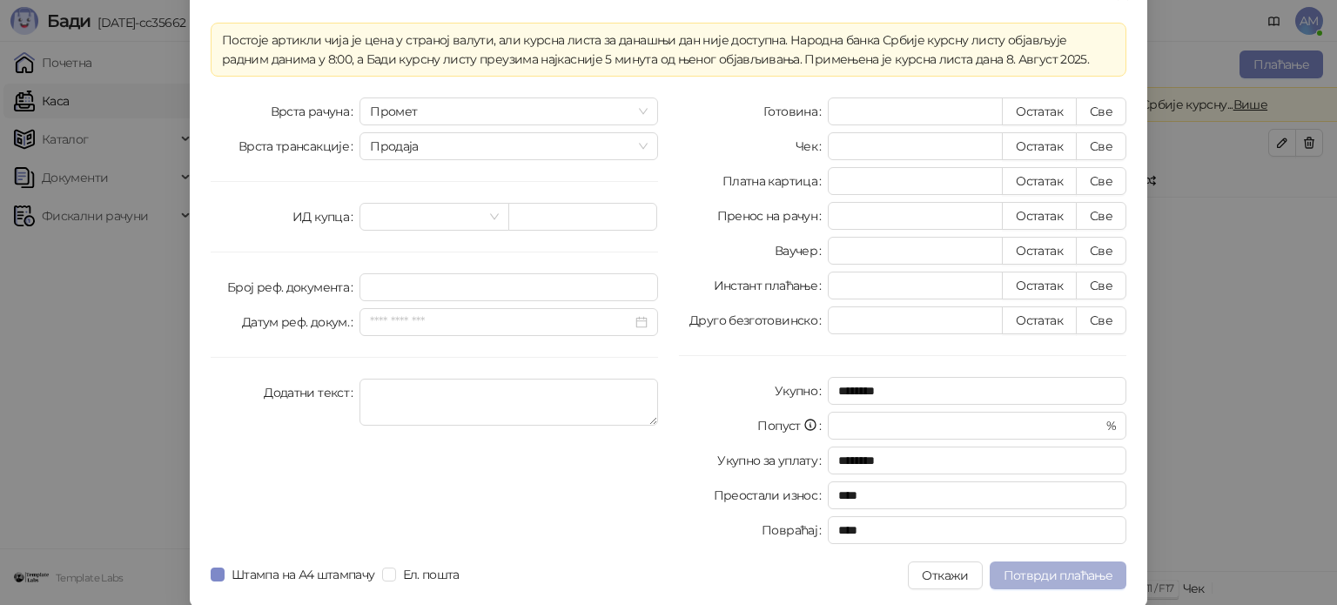
scroll to position [30, 0]
click at [1077, 570] on span "Потврди плаћање" at bounding box center [1057, 575] width 109 height 16
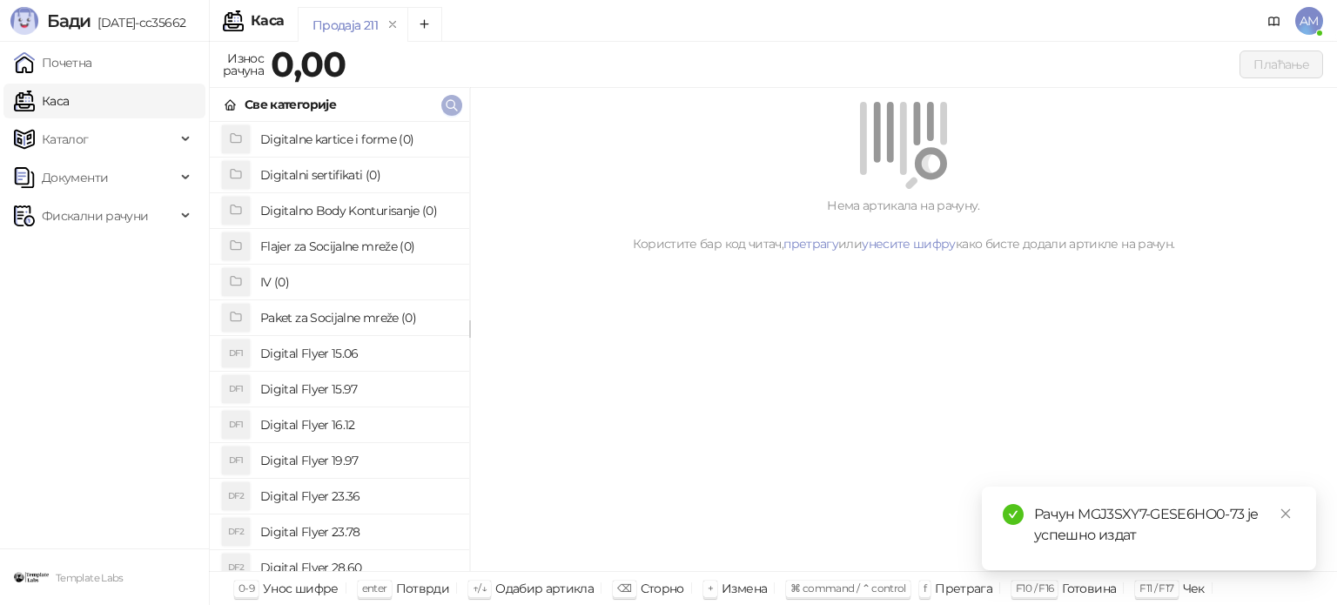
click at [447, 101] on icon "button" at bounding box center [451, 105] width 10 height 10
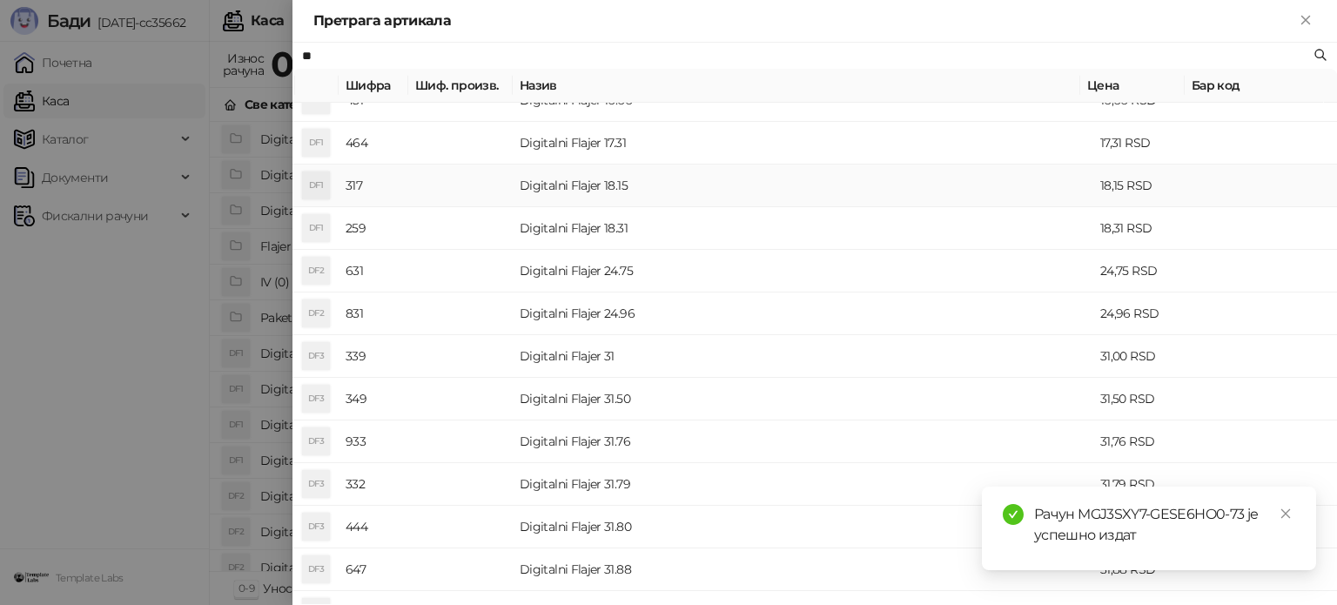
scroll to position [609, 0]
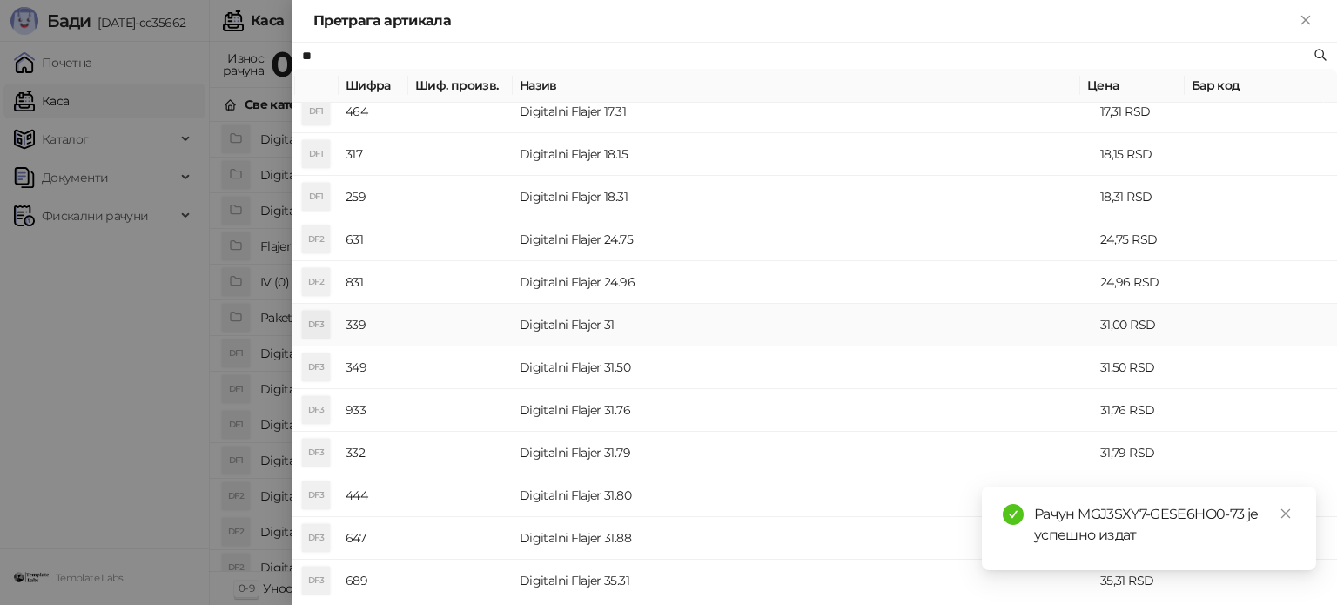
click at [631, 335] on td "Digitalni Flajer 31" at bounding box center [803, 325] width 580 height 43
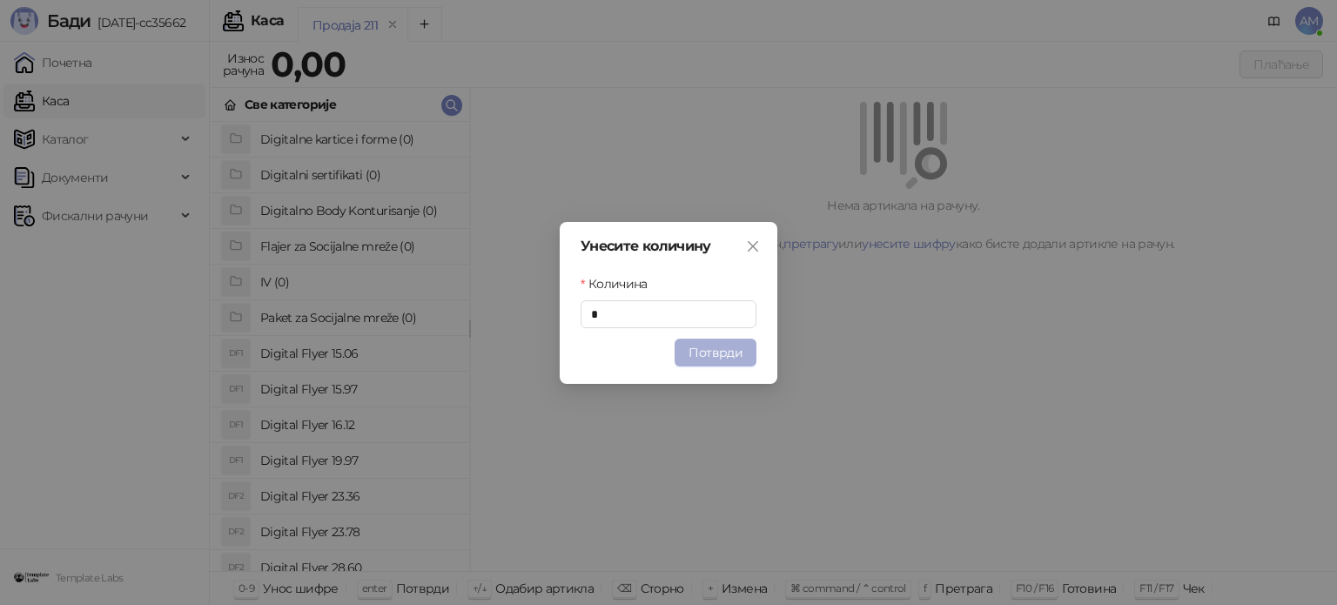
click at [723, 353] on button "Потврди" at bounding box center [715, 353] width 82 height 28
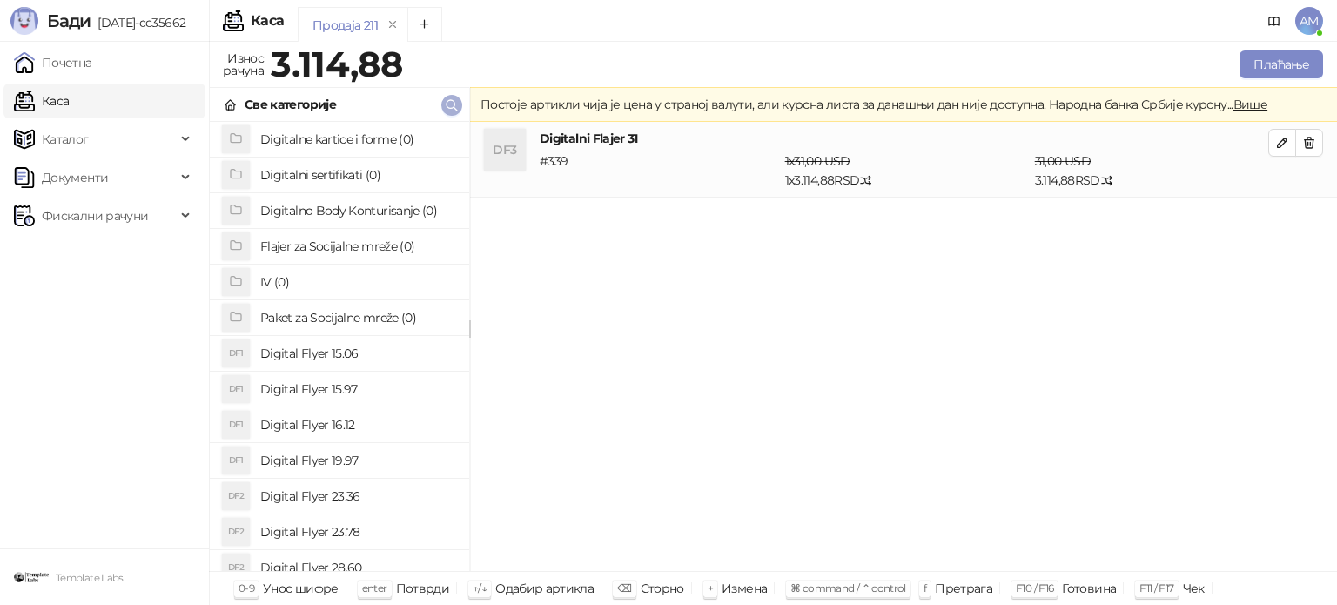
click at [447, 101] on icon "button" at bounding box center [451, 105] width 10 height 10
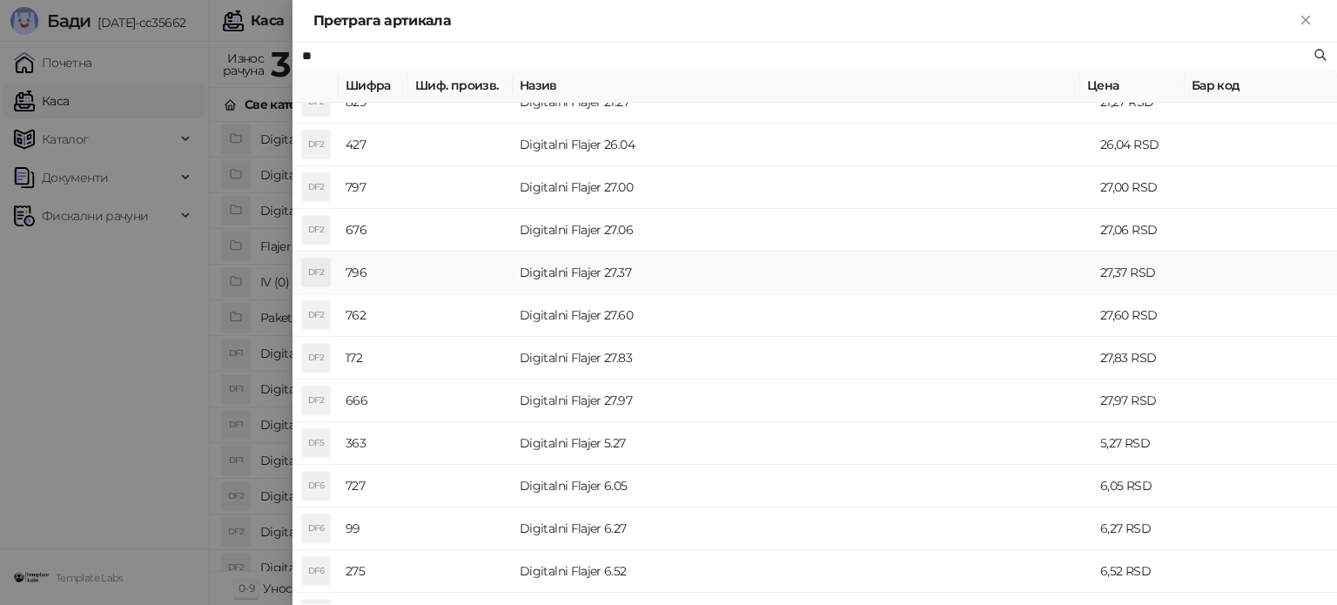
scroll to position [522, 0]
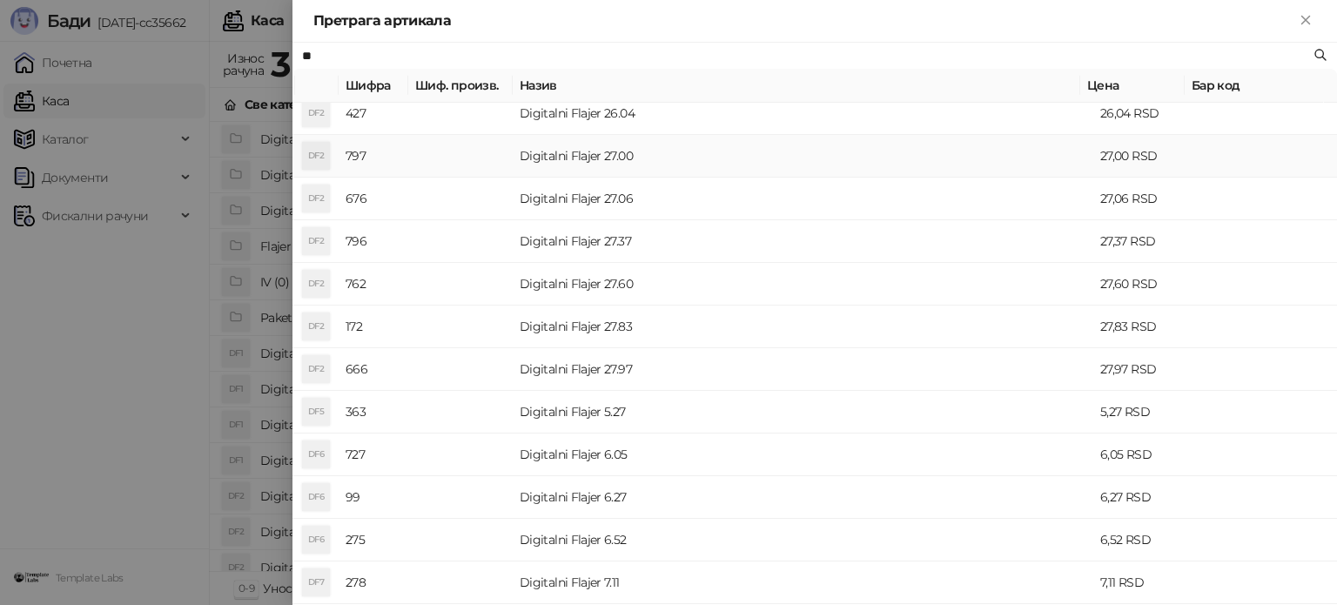
type input "**"
click at [599, 163] on td "Digitalni Flajer 27.00" at bounding box center [803, 156] width 580 height 43
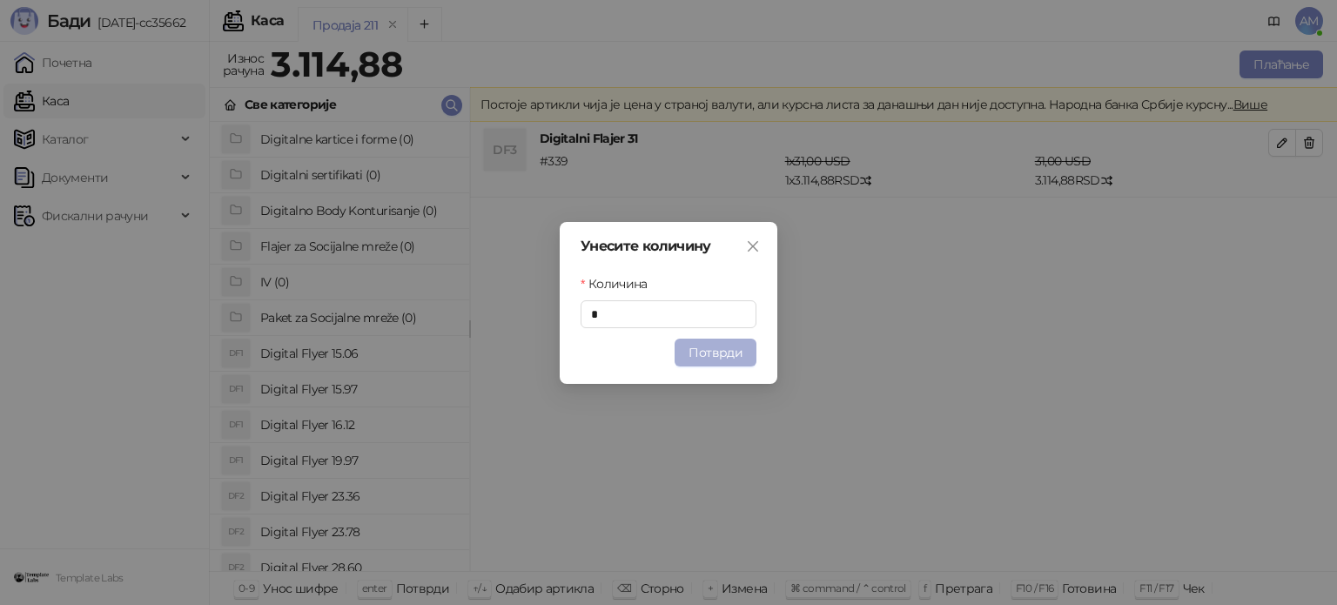
click at [708, 361] on button "Потврди" at bounding box center [715, 353] width 82 height 28
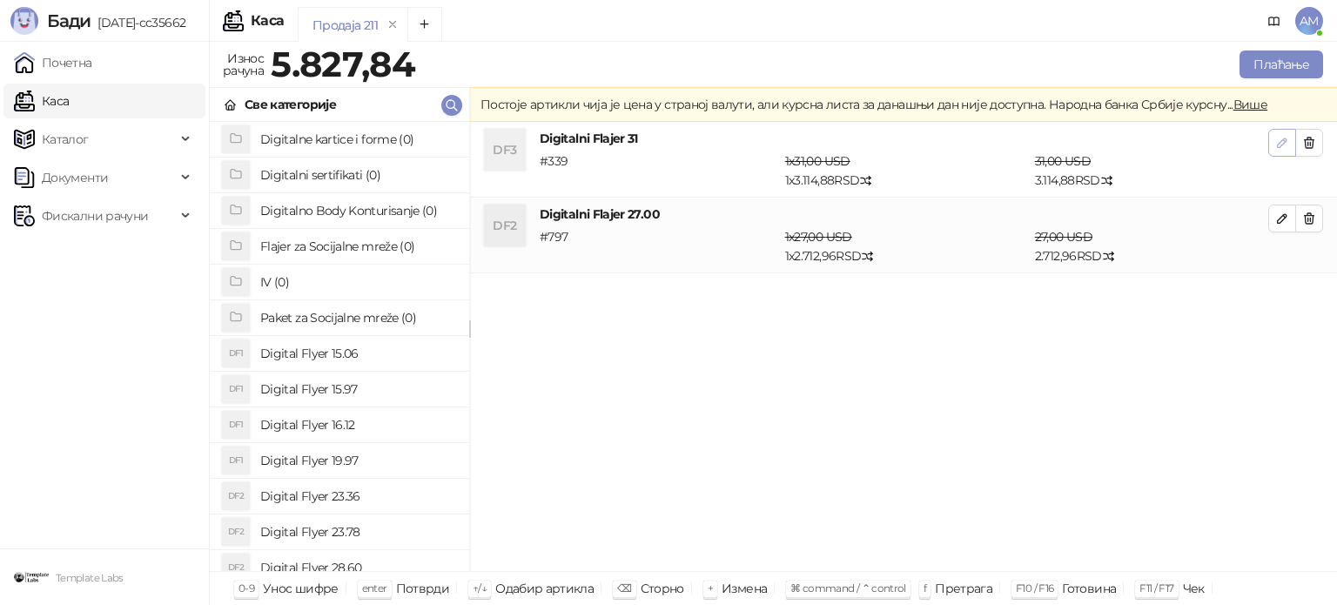
click at [1274, 137] on button "button" at bounding box center [1282, 143] width 28 height 28
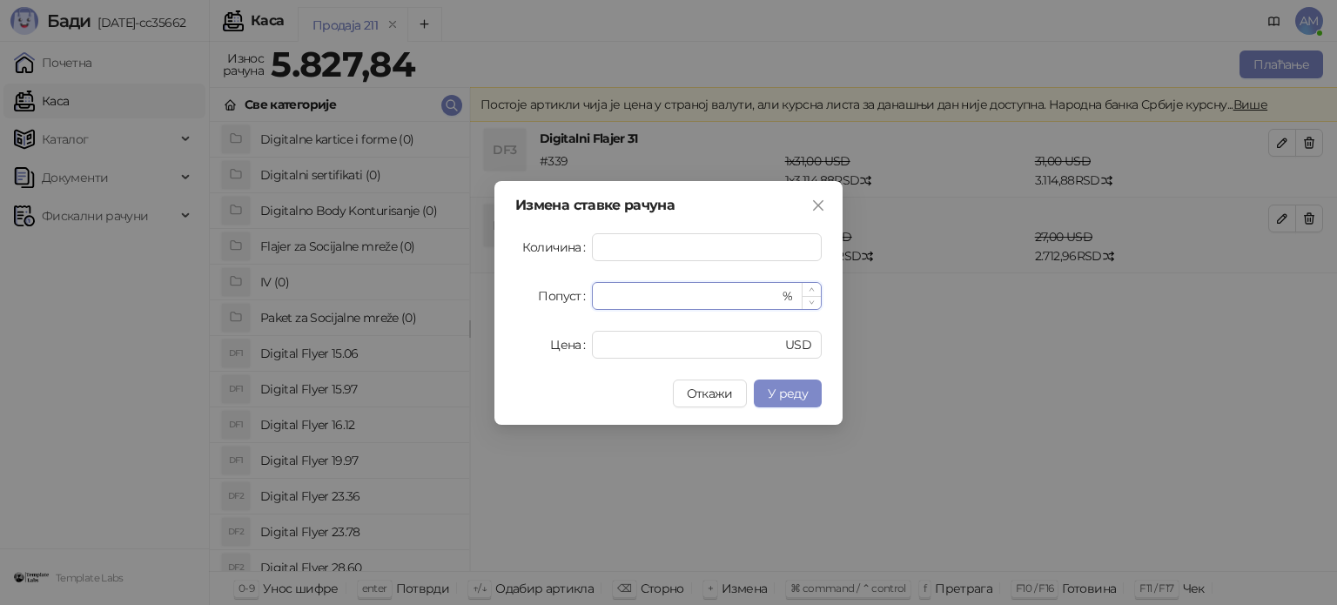
click at [602, 305] on input "*" at bounding box center [690, 296] width 177 height 26
click at [763, 399] on button "У реду" at bounding box center [788, 393] width 68 height 28
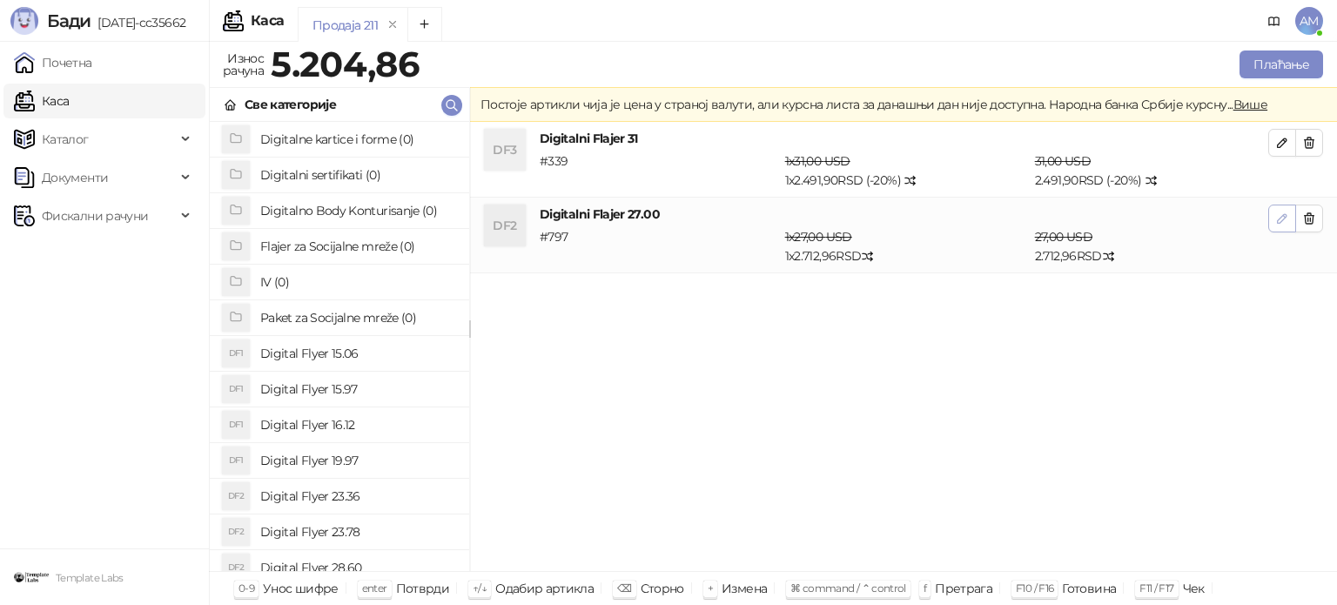
click at [1281, 219] on icon "button" at bounding box center [1282, 218] width 9 height 9
type input "*"
type input "**"
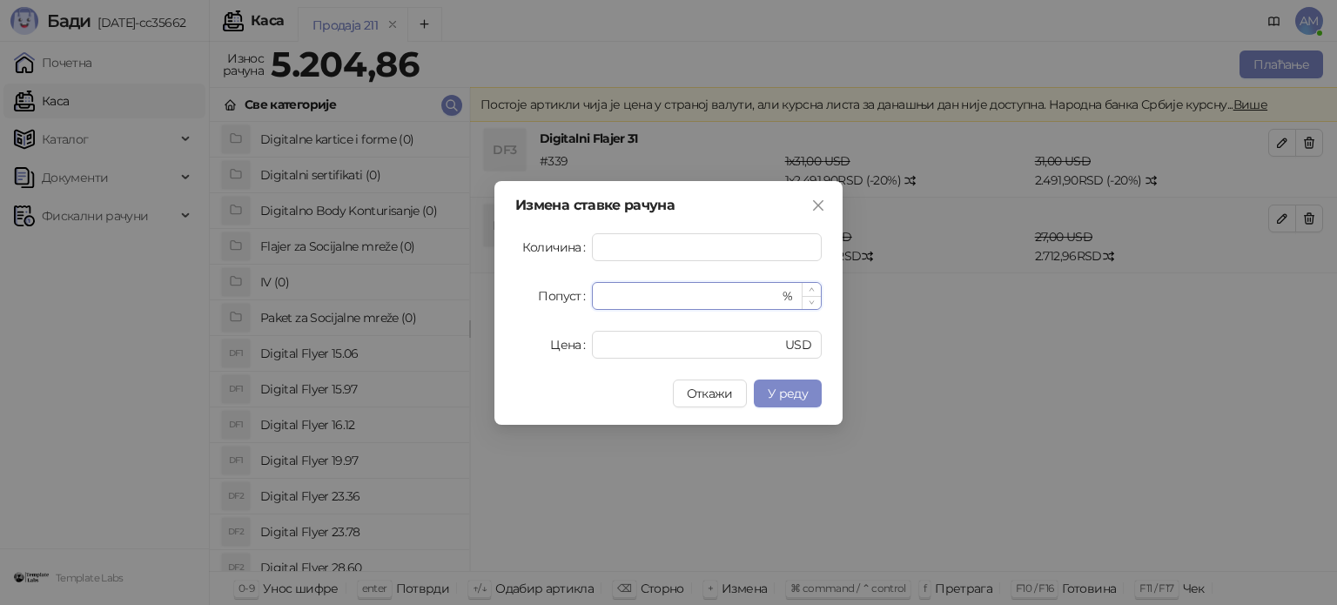
drag, startPoint x: 628, startPoint y: 299, endPoint x: 603, endPoint y: 305, distance: 25.8
click at [603, 305] on input "*" at bounding box center [690, 296] width 177 height 26
type input "**"
click at [787, 382] on button "У реду" at bounding box center [788, 393] width 68 height 28
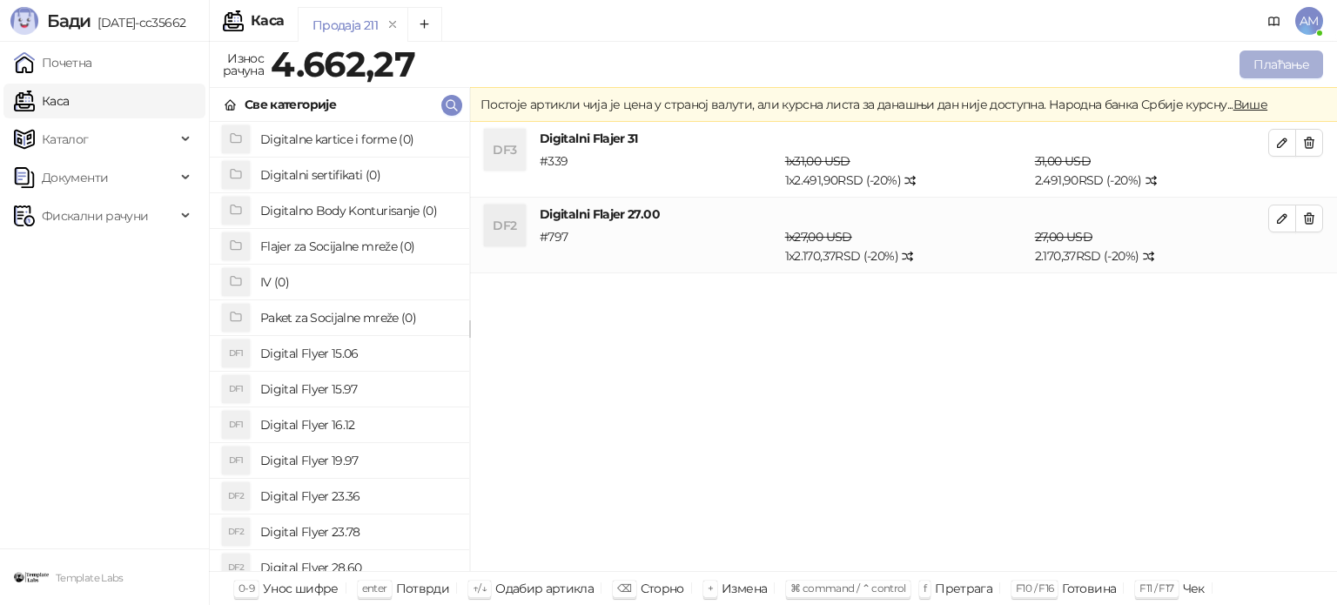
click at [1254, 63] on button "Плаћање" at bounding box center [1281, 64] width 84 height 28
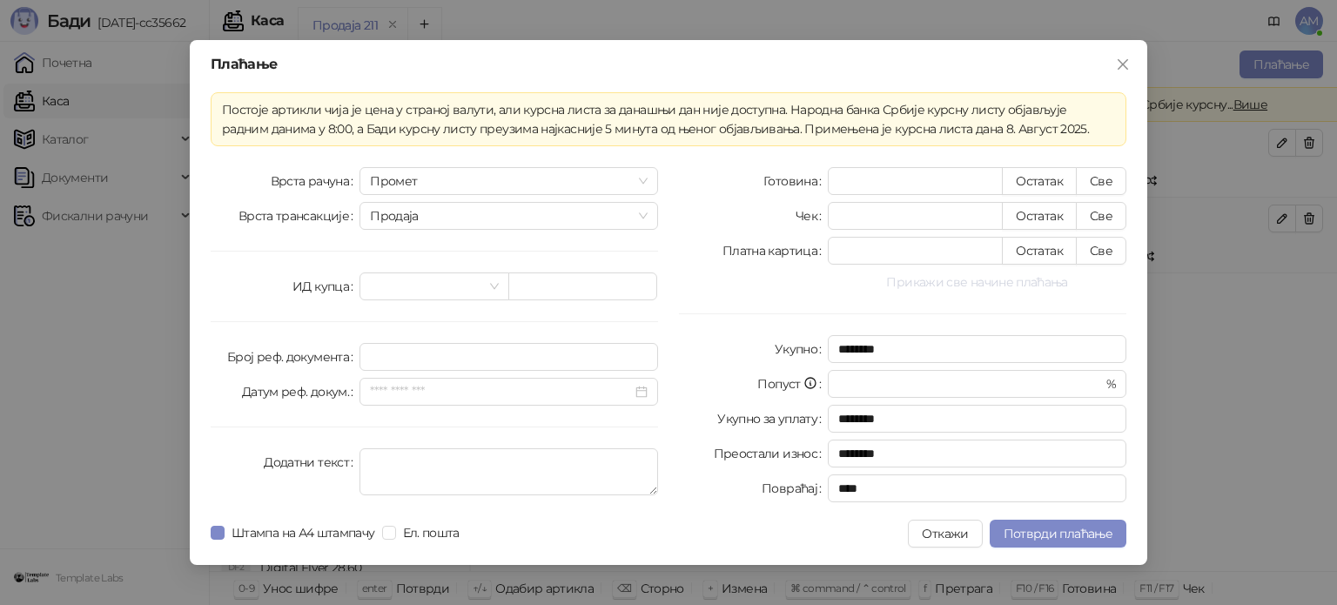
click at [933, 283] on button "Прикажи све начине плаћања" at bounding box center [977, 282] width 299 height 21
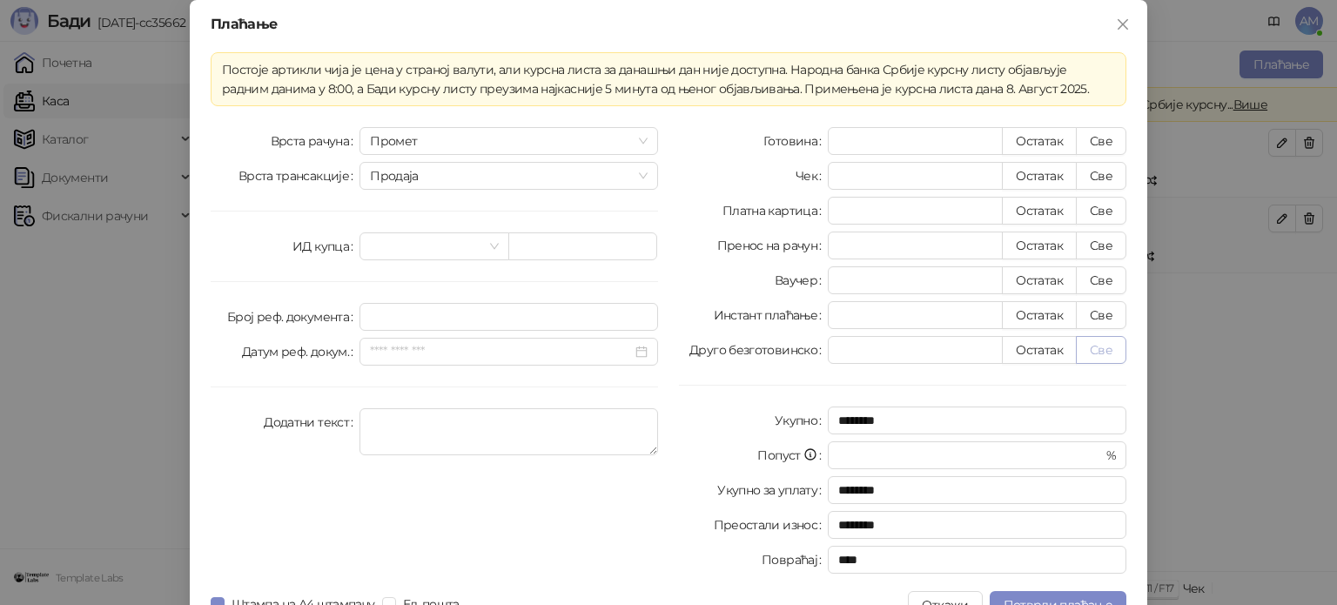
click at [1088, 345] on button "Све" at bounding box center [1101, 350] width 50 height 28
type input "*******"
type input "****"
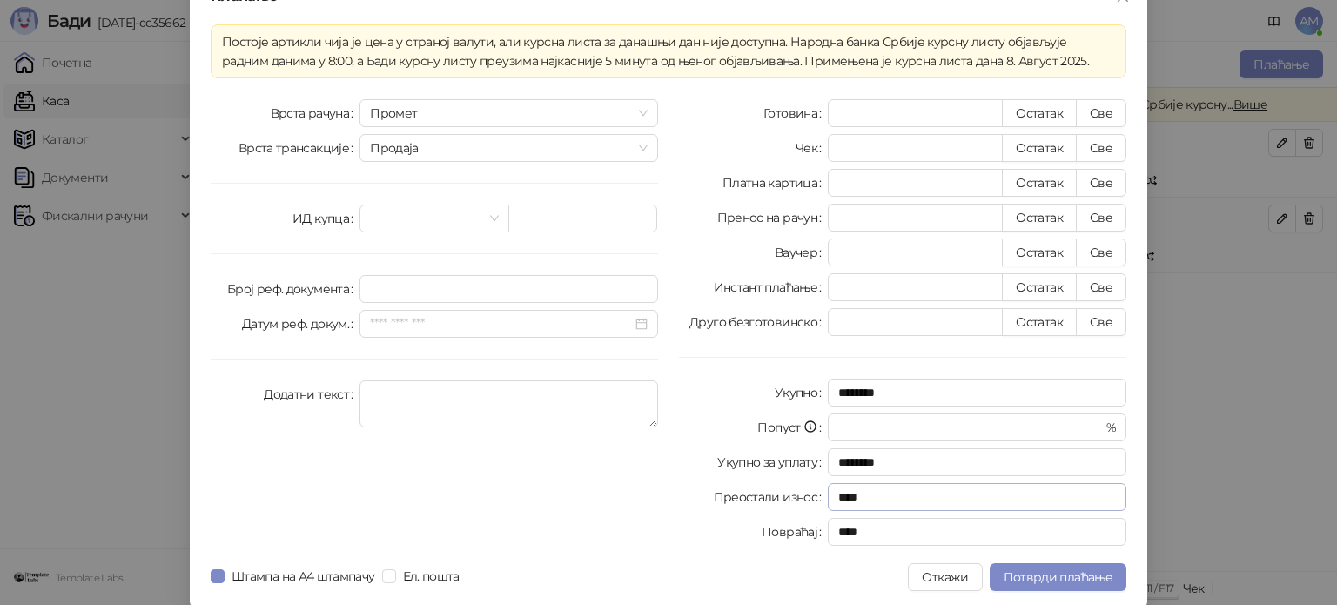
scroll to position [30, 0]
click at [1059, 562] on button "Потврди плаћање" at bounding box center [1058, 574] width 137 height 28
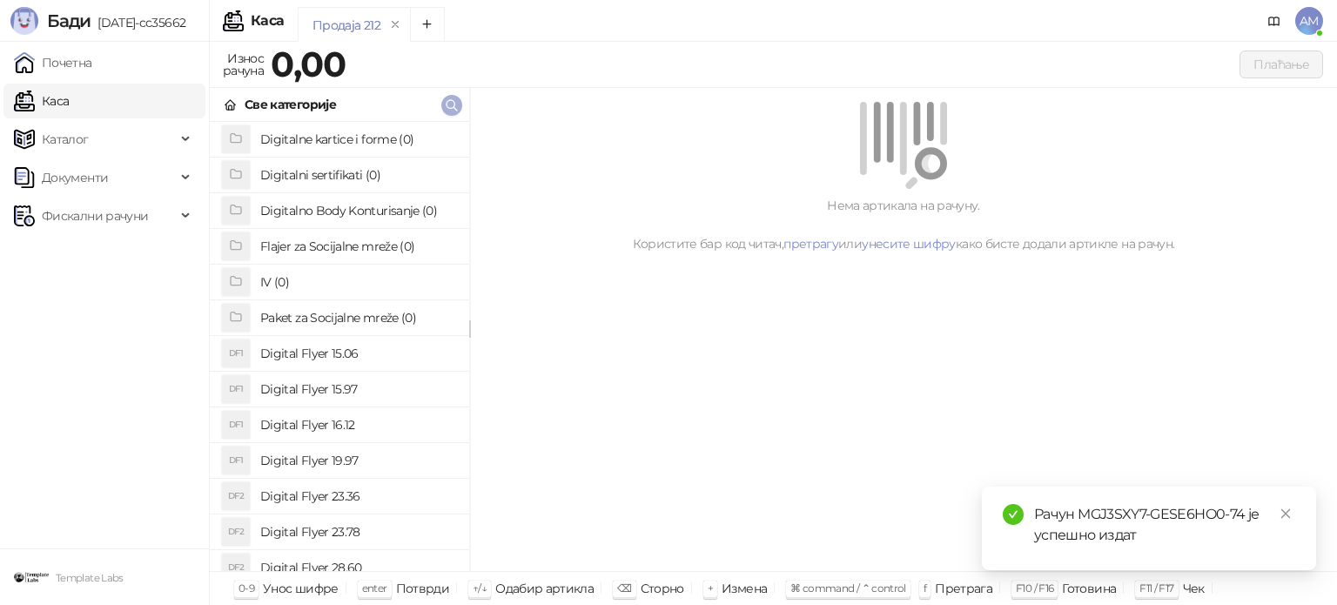
click at [452, 100] on icon "button" at bounding box center [451, 105] width 10 height 10
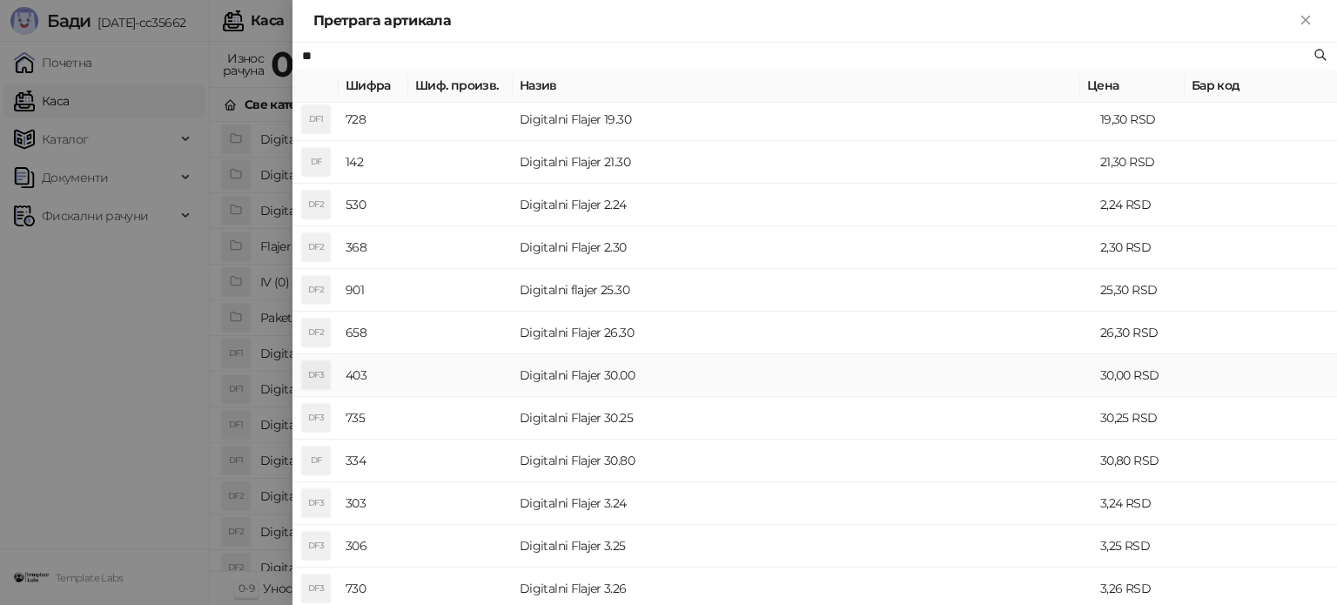
scroll to position [466, 0]
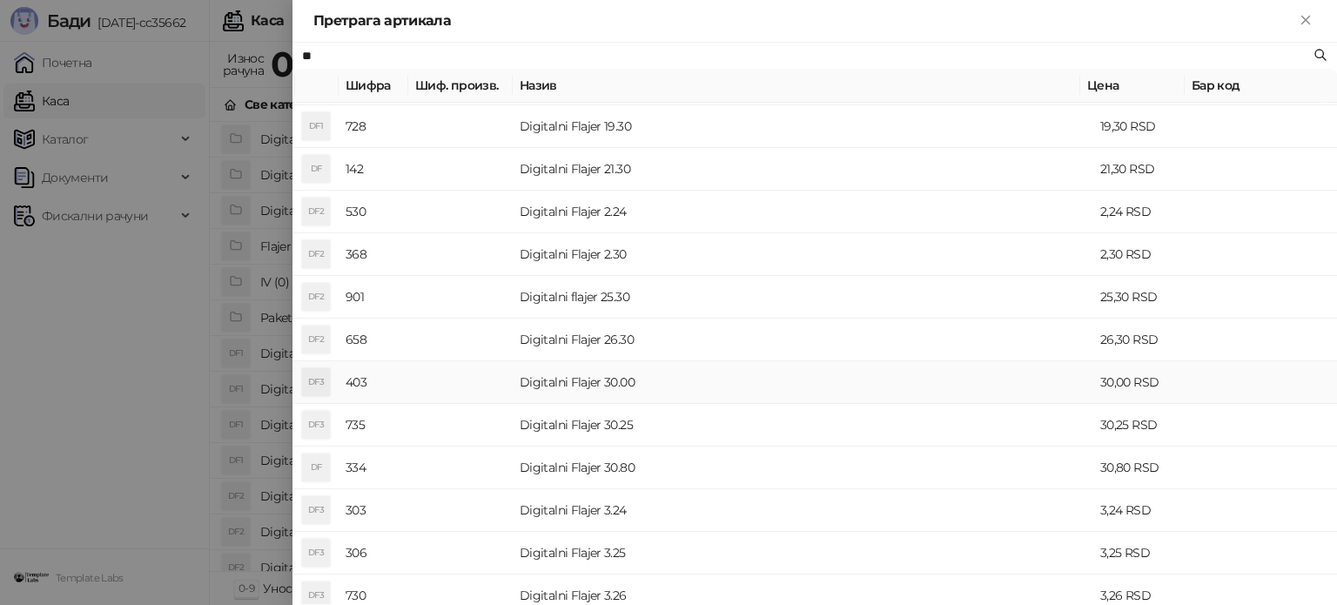
click at [586, 379] on td "Digitalni Flajer 30.00" at bounding box center [803, 382] width 580 height 43
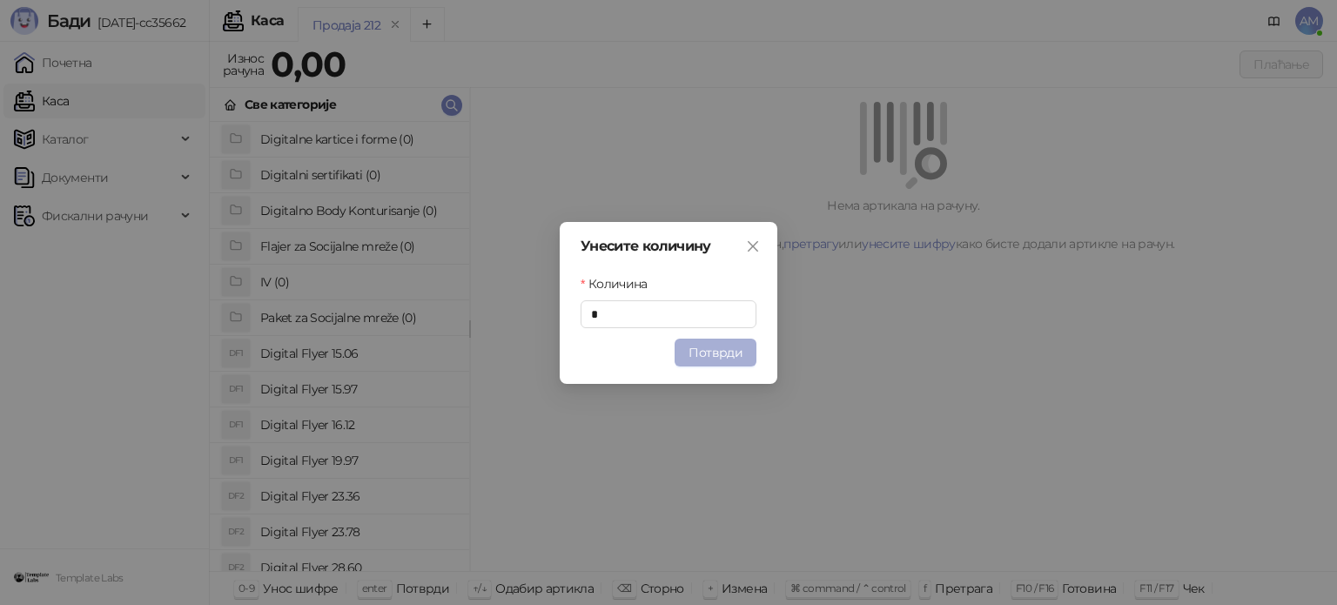
click at [694, 352] on button "Потврди" at bounding box center [715, 353] width 82 height 28
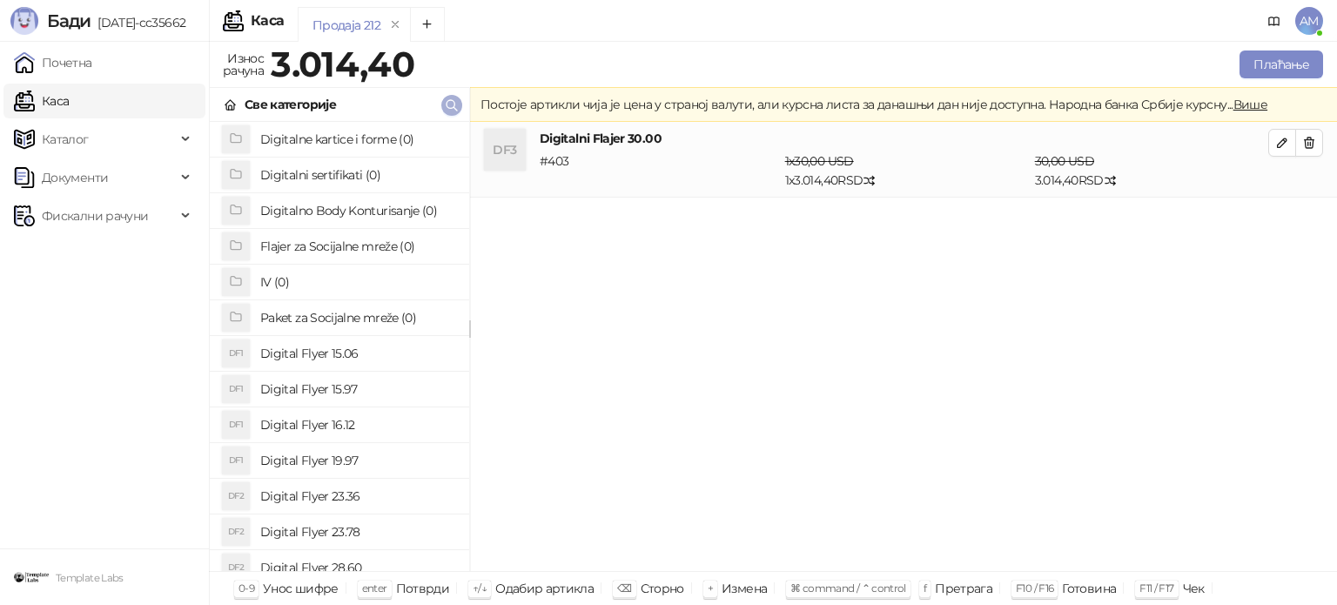
click at [453, 104] on icon "button" at bounding box center [452, 105] width 14 height 14
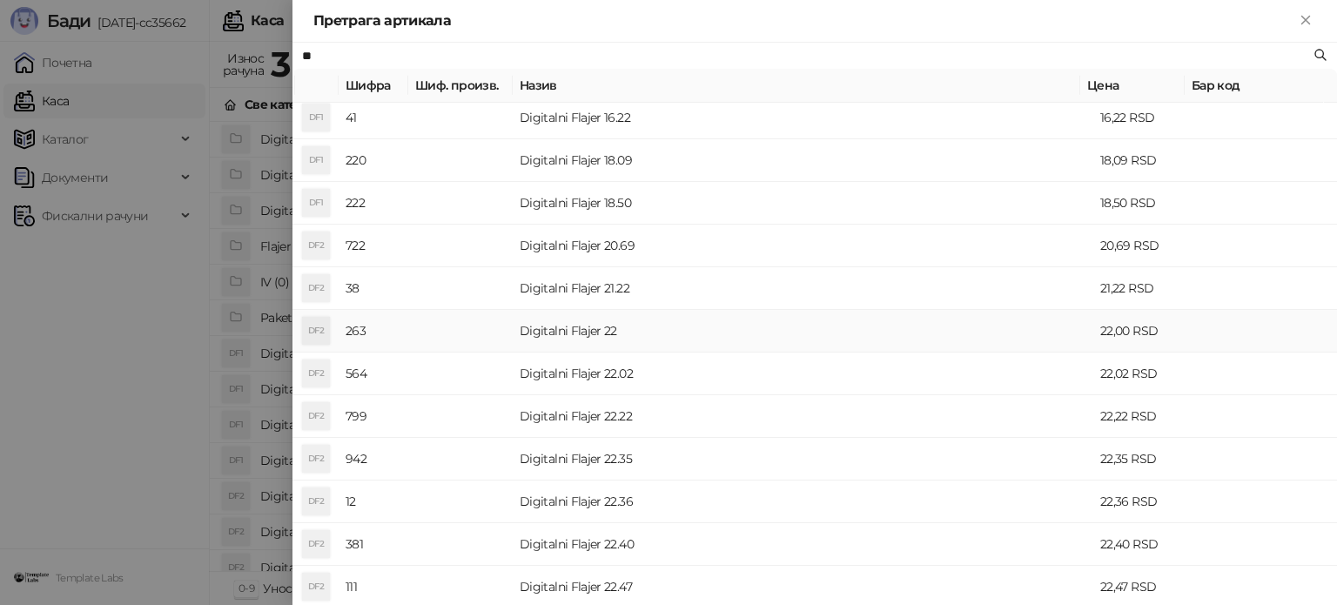
scroll to position [435, 0]
type input "**"
click at [541, 296] on td "Digitalni Flajer 22" at bounding box center [803, 286] width 580 height 43
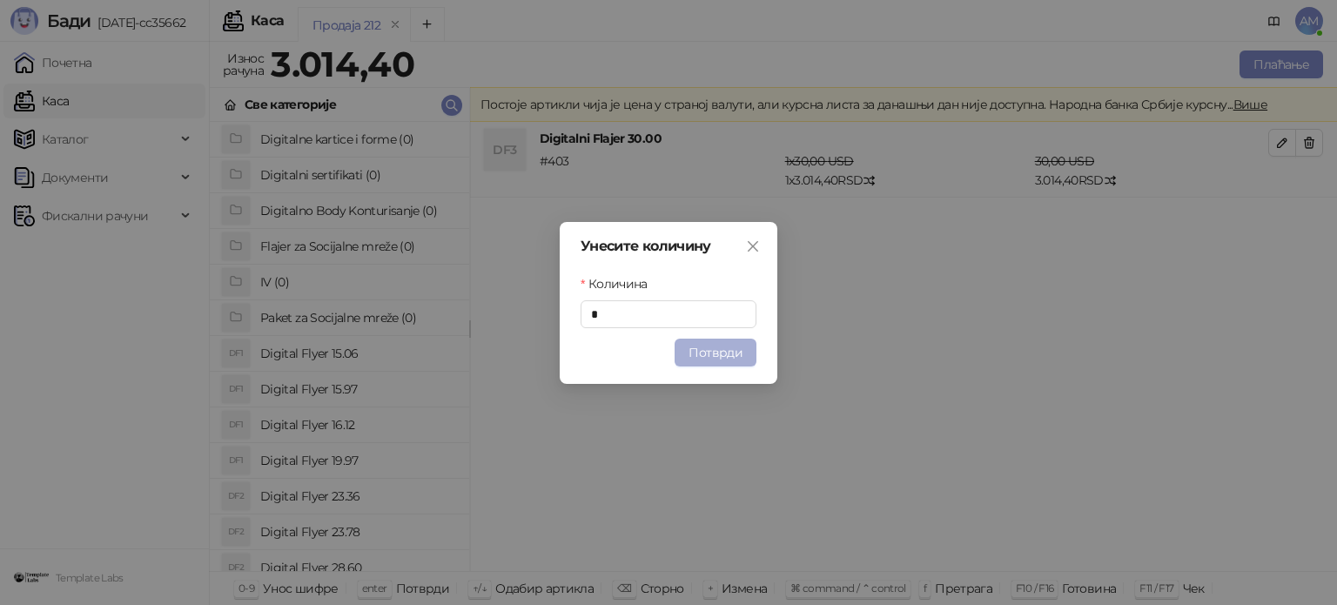
click at [729, 351] on button "Потврди" at bounding box center [715, 353] width 82 height 28
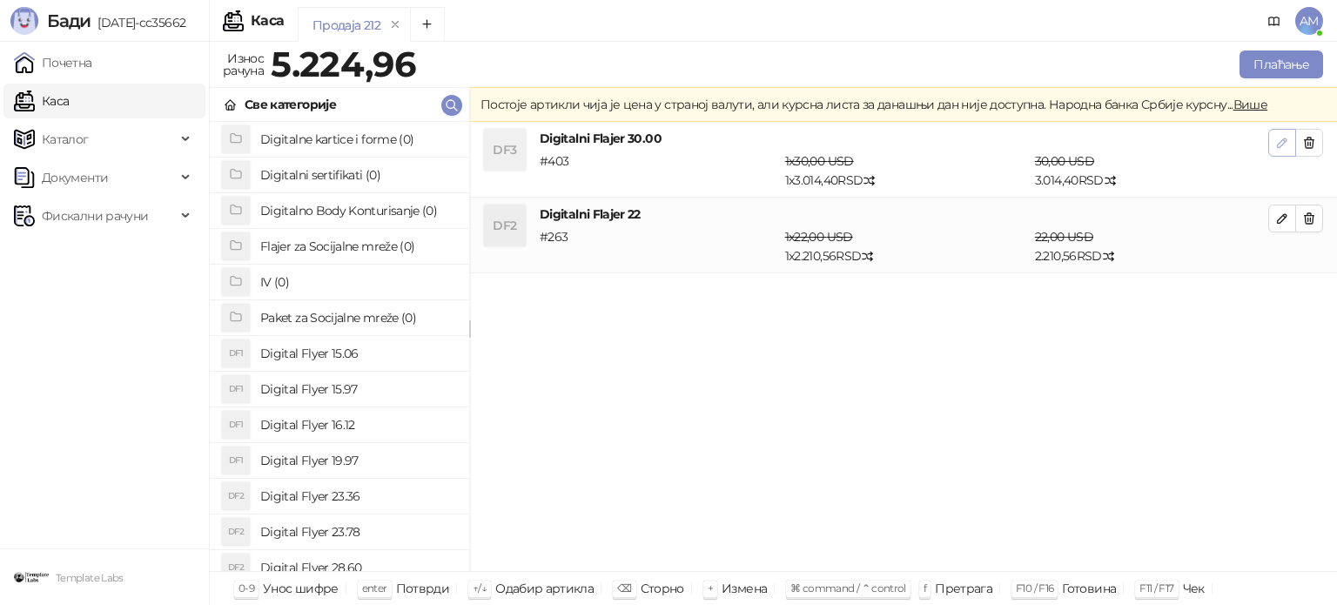
click at [1275, 145] on icon "button" at bounding box center [1282, 143] width 14 height 14
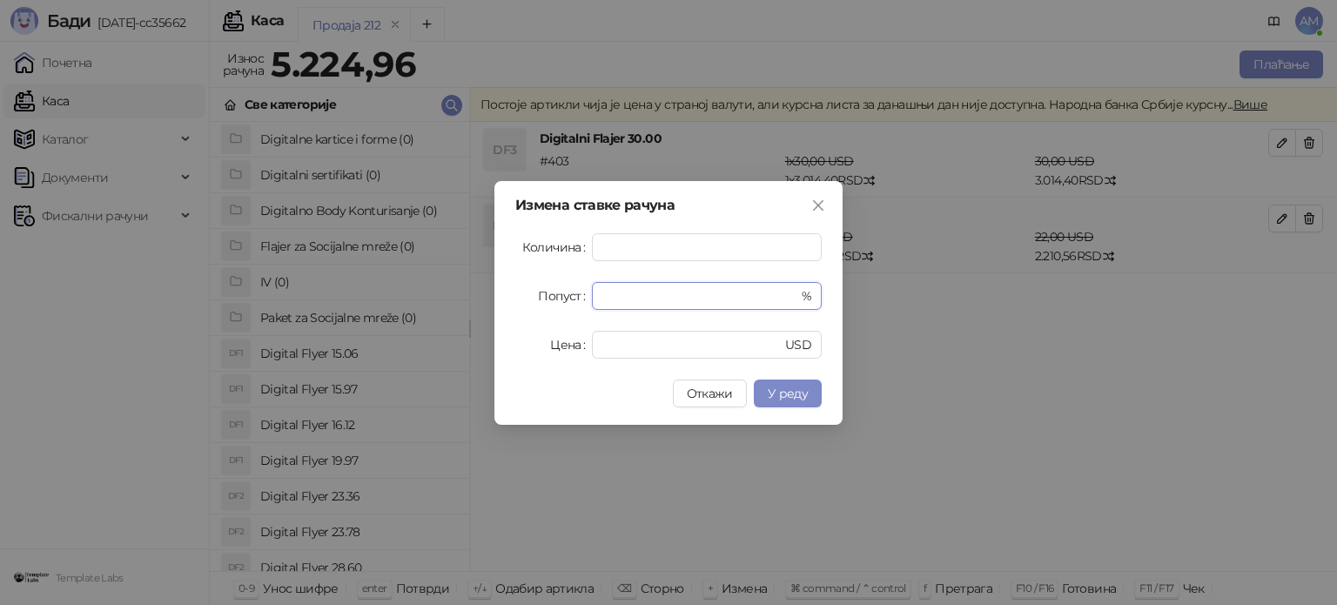
drag, startPoint x: 635, startPoint y: 289, endPoint x: 584, endPoint y: 305, distance: 53.7
click at [584, 305] on div "Попуст * %" at bounding box center [668, 296] width 306 height 28
click at [792, 388] on span "У реду" at bounding box center [788, 394] width 40 height 16
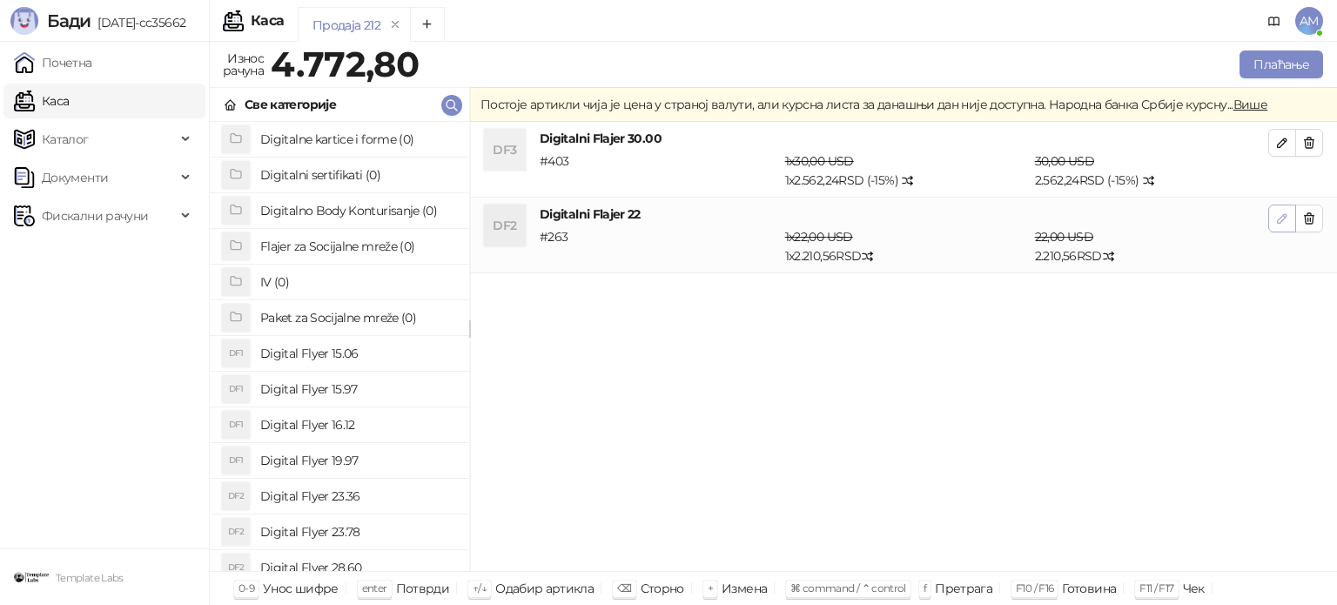
click at [1273, 221] on button "button" at bounding box center [1282, 219] width 28 height 28
type input "*"
type input "**"
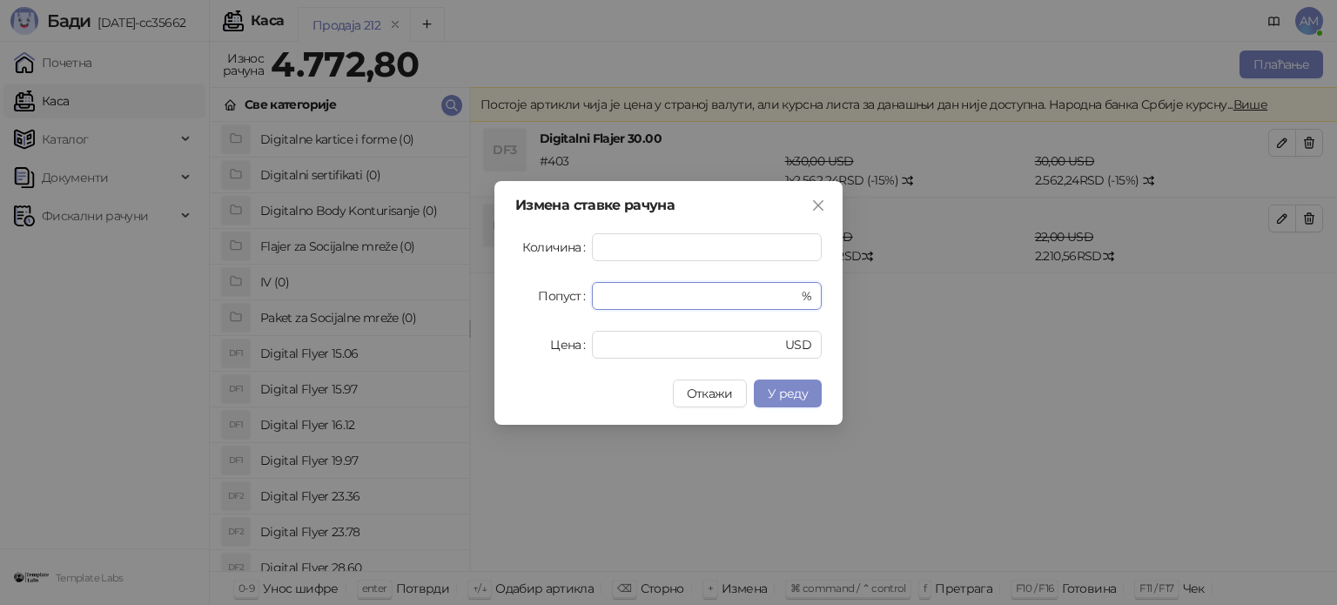
drag, startPoint x: 638, startPoint y: 294, endPoint x: 585, endPoint y: 295, distance: 53.1
click at [585, 295] on div "Попуст * %" at bounding box center [668, 296] width 306 height 28
click at [788, 390] on span "У реду" at bounding box center [788, 394] width 40 height 16
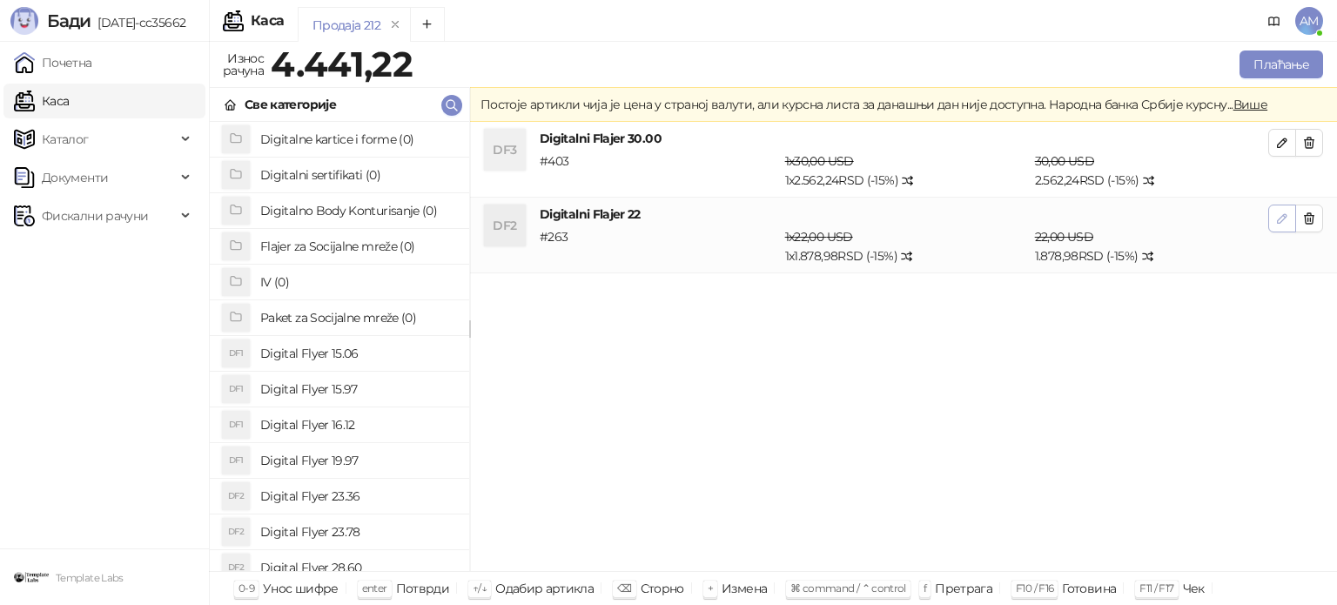
click at [1272, 218] on button "button" at bounding box center [1282, 219] width 28 height 28
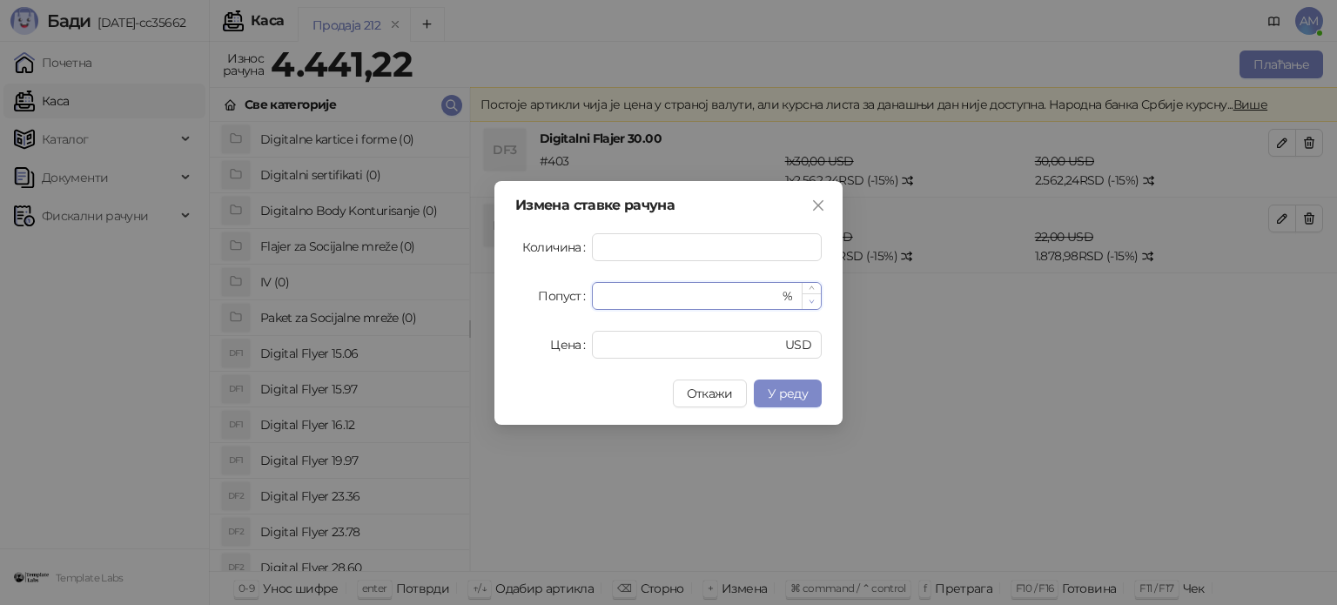
click at [811, 302] on icon "down" at bounding box center [811, 302] width 6 height 6
click at [801, 382] on button "У реду" at bounding box center [788, 393] width 68 height 28
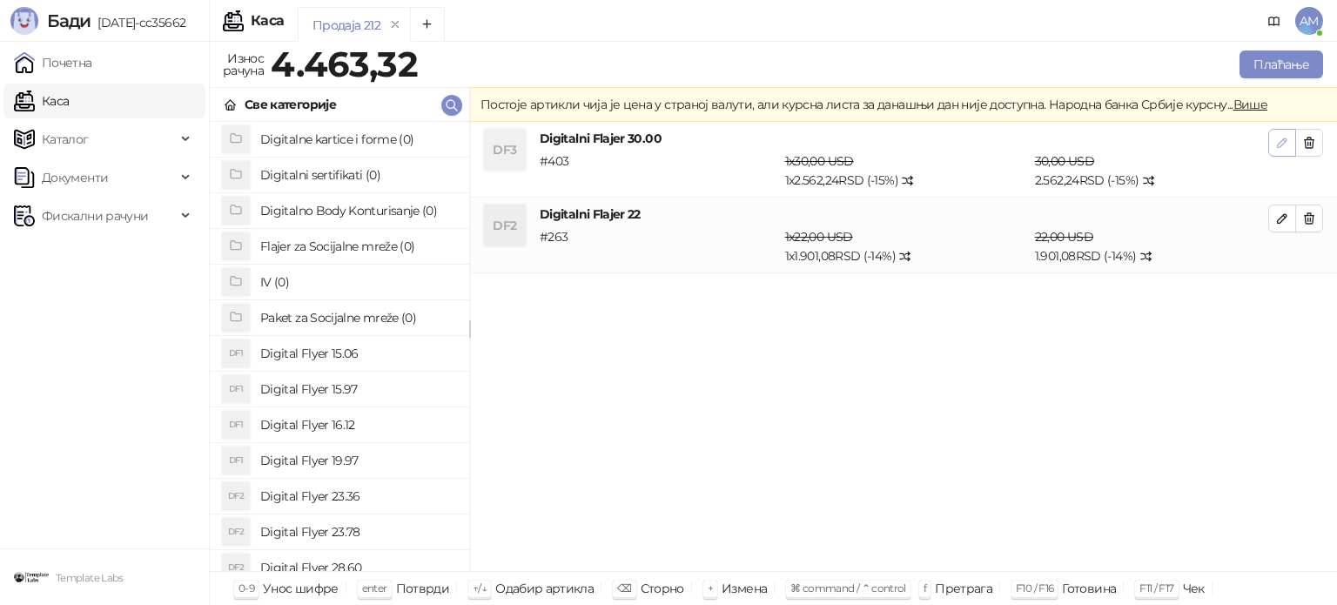
click at [1277, 150] on span "button" at bounding box center [1282, 142] width 14 height 17
type input "**"
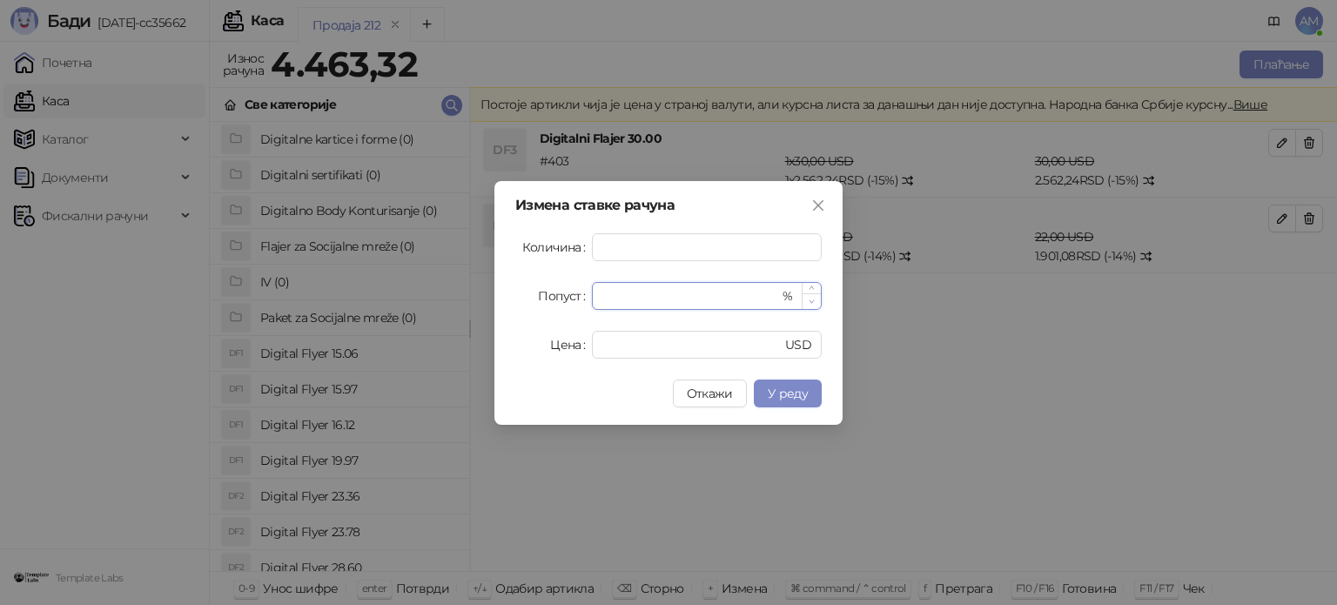
click at [807, 302] on span "Decrease Value" at bounding box center [811, 301] width 19 height 16
click at [781, 390] on span "У реду" at bounding box center [788, 394] width 40 height 16
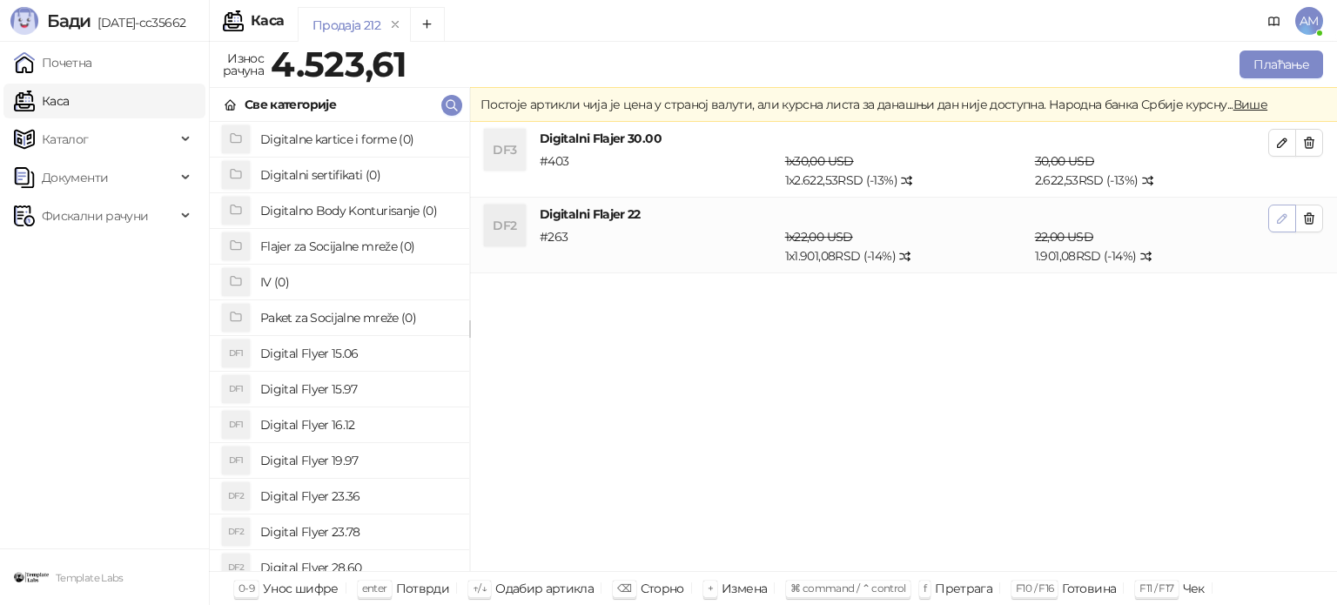
click at [1274, 223] on button "button" at bounding box center [1282, 219] width 28 height 28
type input "**"
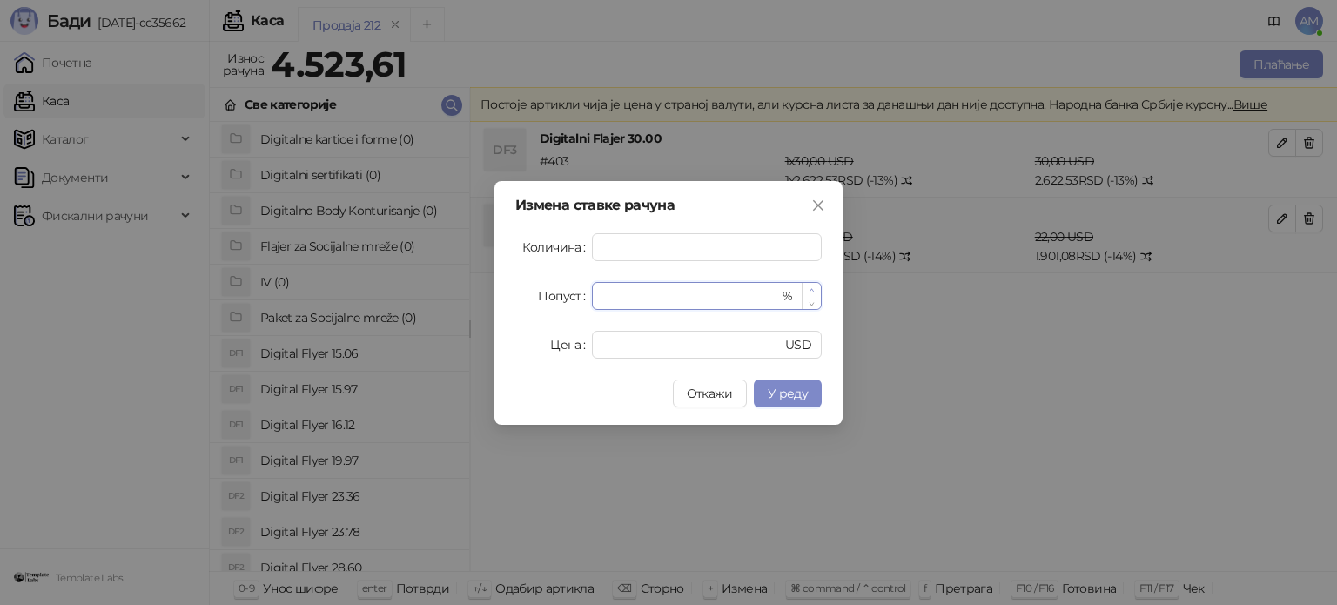
click at [814, 287] on icon "up" at bounding box center [811, 290] width 6 height 6
click at [792, 382] on button "У реду" at bounding box center [788, 393] width 68 height 28
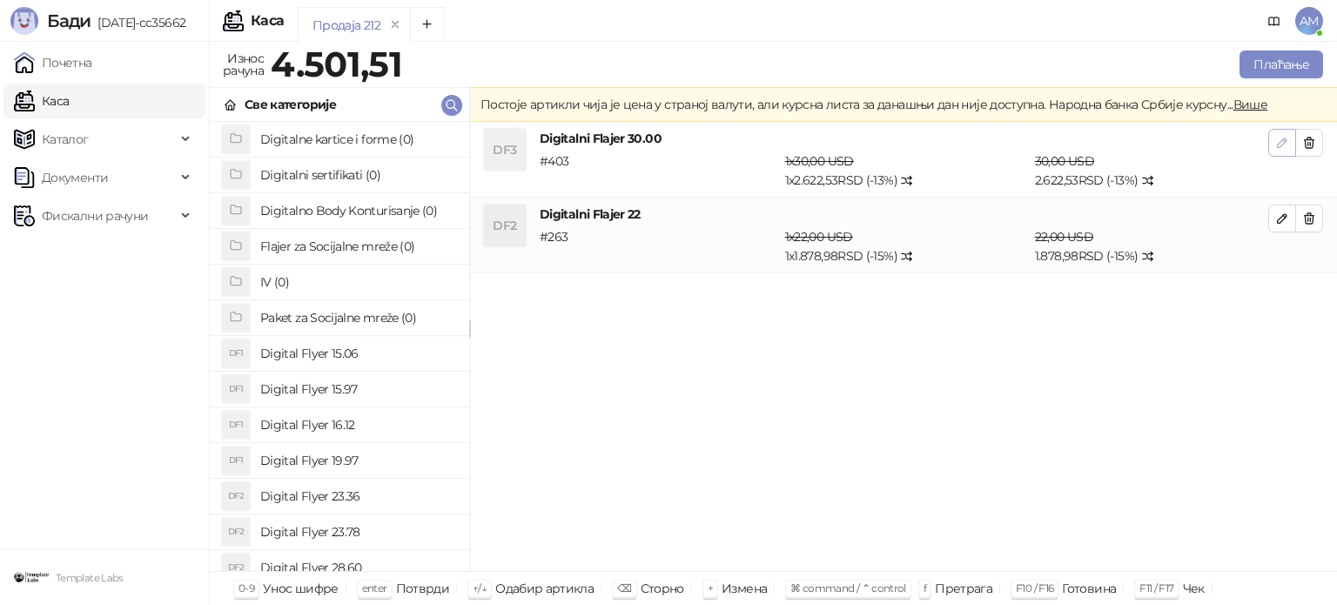
click at [1274, 144] on button "button" at bounding box center [1282, 143] width 28 height 28
type input "**"
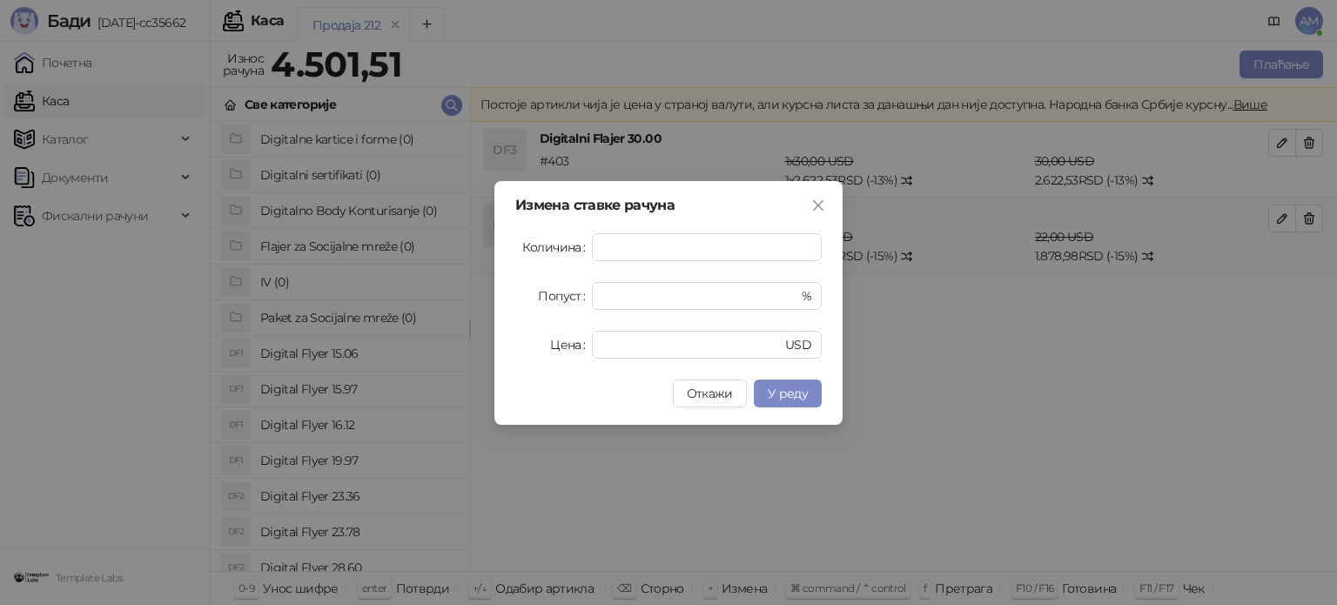
click at [1145, 354] on div "Измена ставке рачуна Количина * Попуст ** % Цена ** USD Откажи У реду" at bounding box center [668, 302] width 1337 height 605
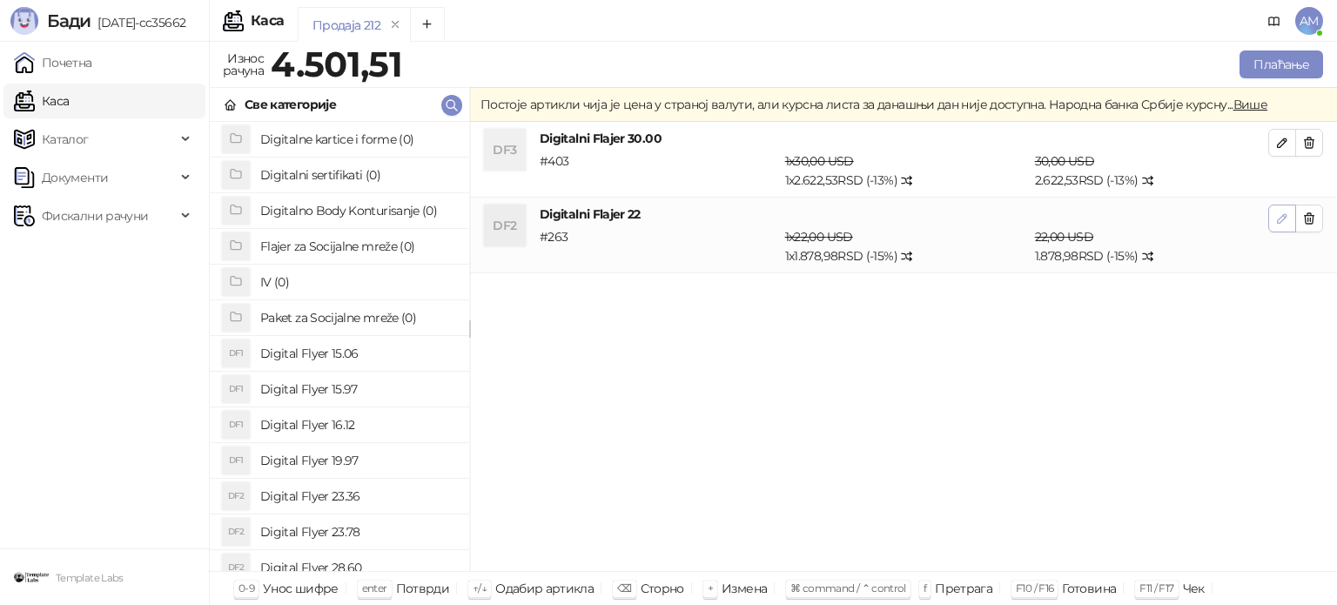
click at [1273, 214] on button "button" at bounding box center [1282, 219] width 28 height 28
type input "**"
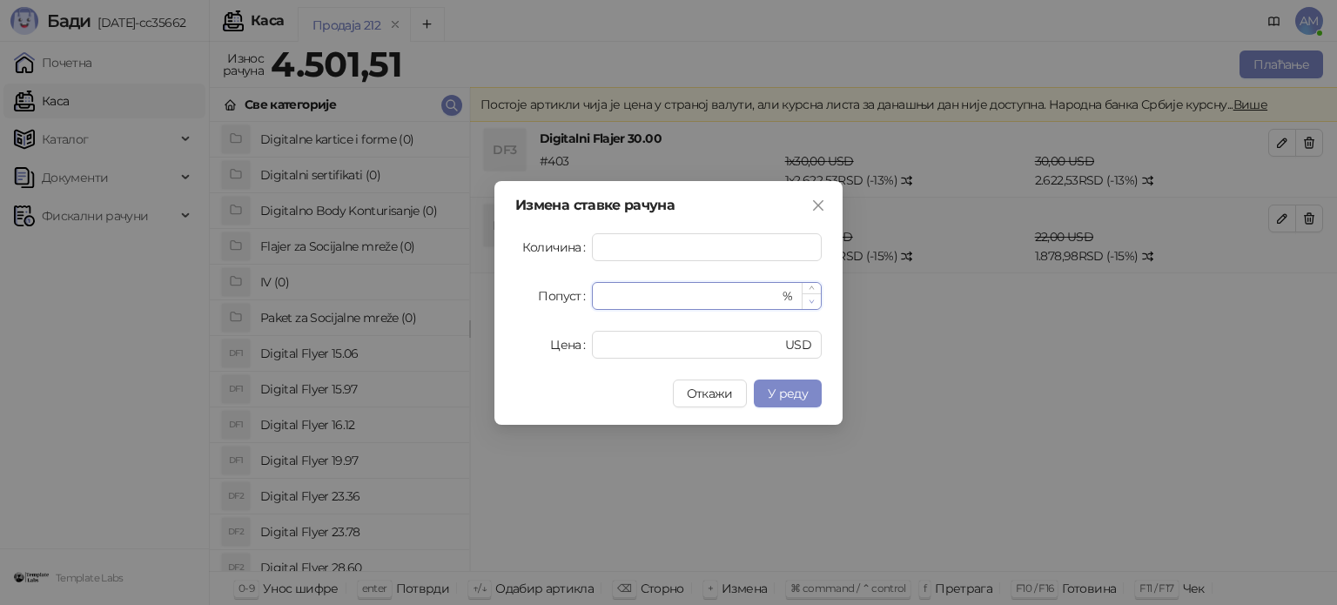
click at [811, 299] on icon "down" at bounding box center [811, 302] width 6 height 6
click at [794, 392] on span "У реду" at bounding box center [788, 394] width 40 height 16
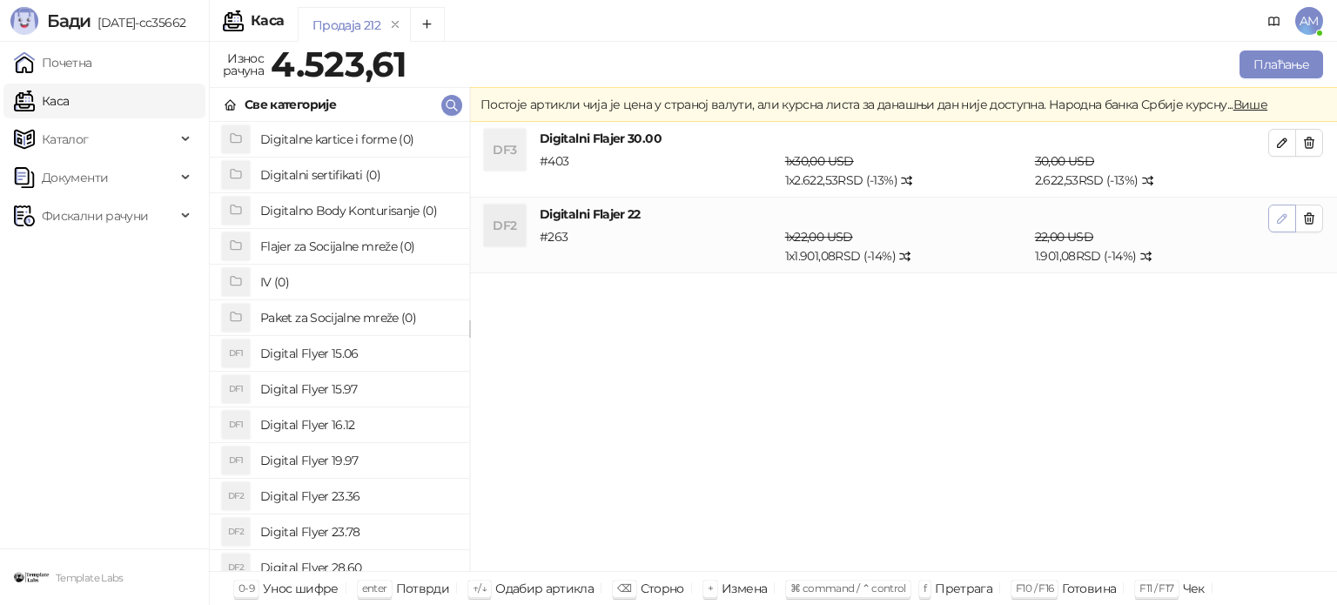
click at [1275, 220] on icon "button" at bounding box center [1282, 218] width 14 height 14
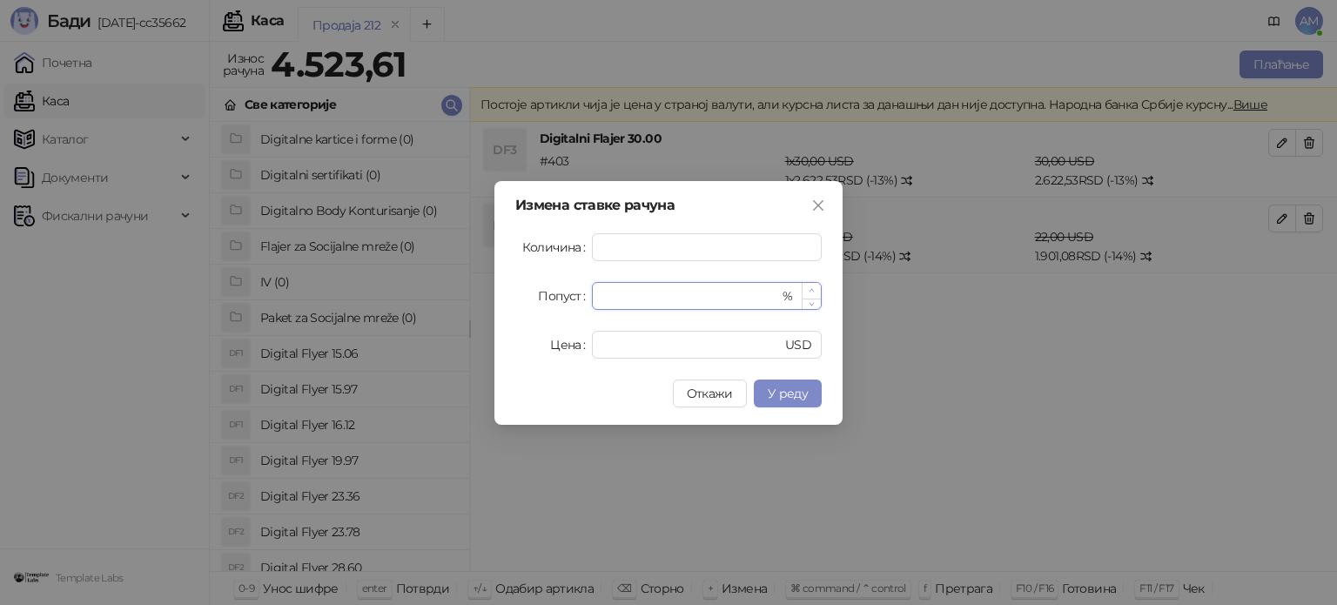
click at [808, 287] on span "Increase Value" at bounding box center [811, 291] width 19 height 16
click at [788, 393] on span "У реду" at bounding box center [788, 394] width 40 height 16
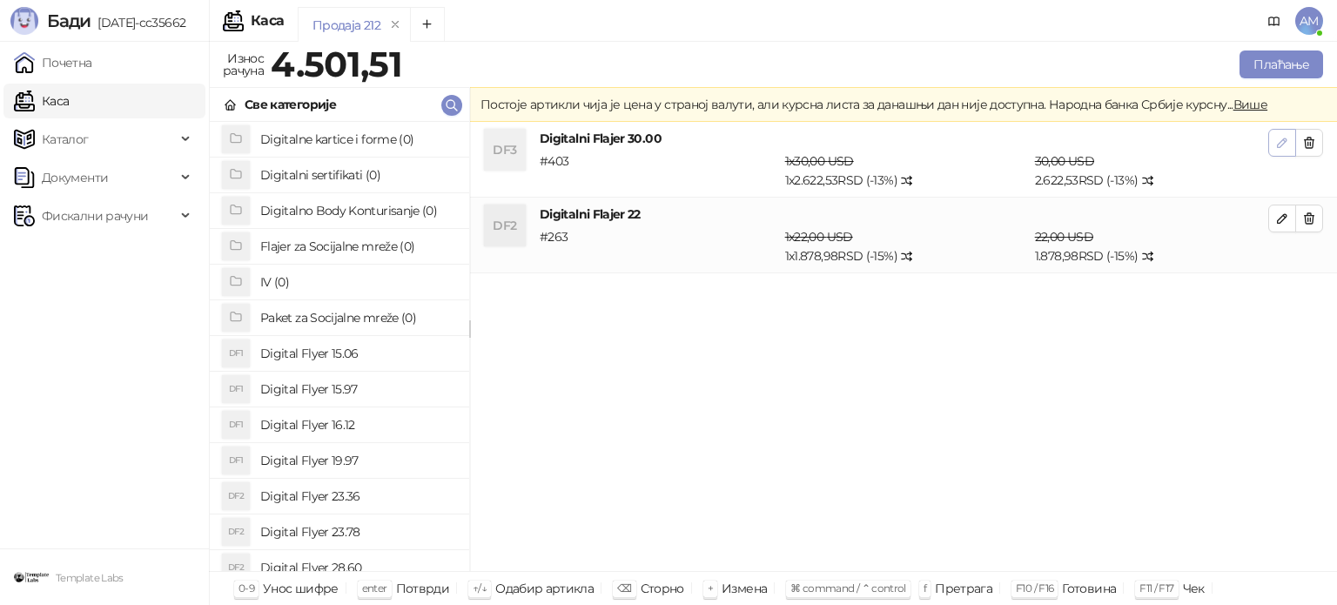
click at [1276, 138] on icon "button" at bounding box center [1282, 143] width 14 height 14
type input "**"
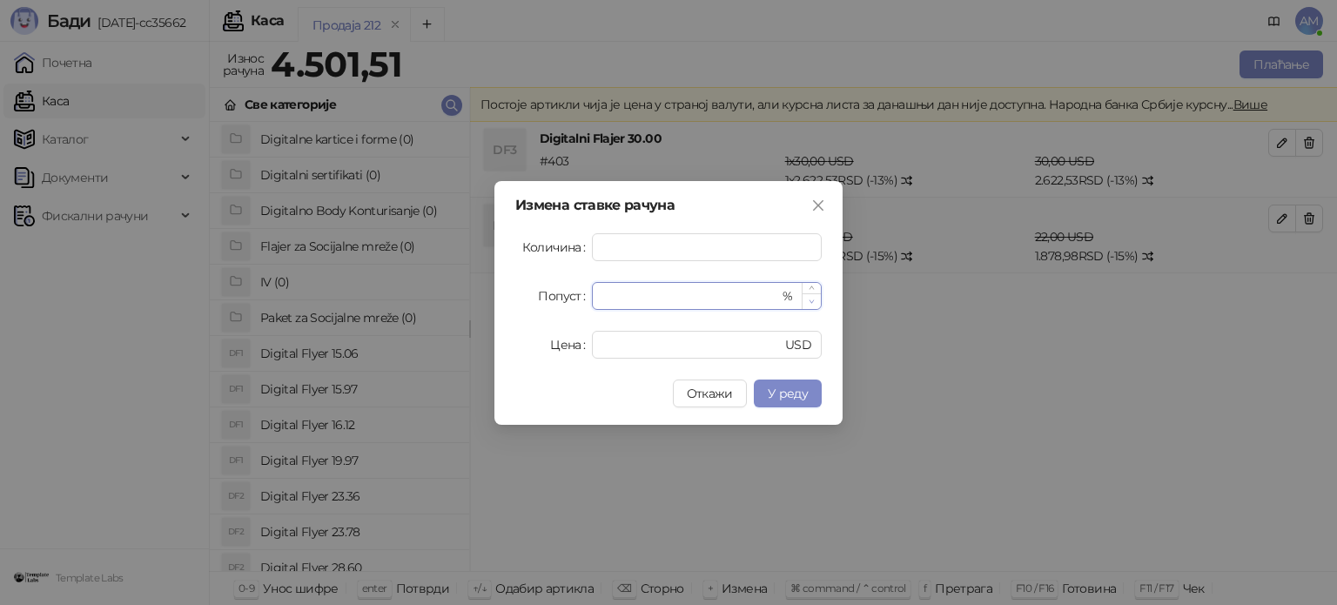
click at [814, 299] on icon "down" at bounding box center [811, 302] width 6 height 6
click at [798, 391] on span "У реду" at bounding box center [788, 394] width 40 height 16
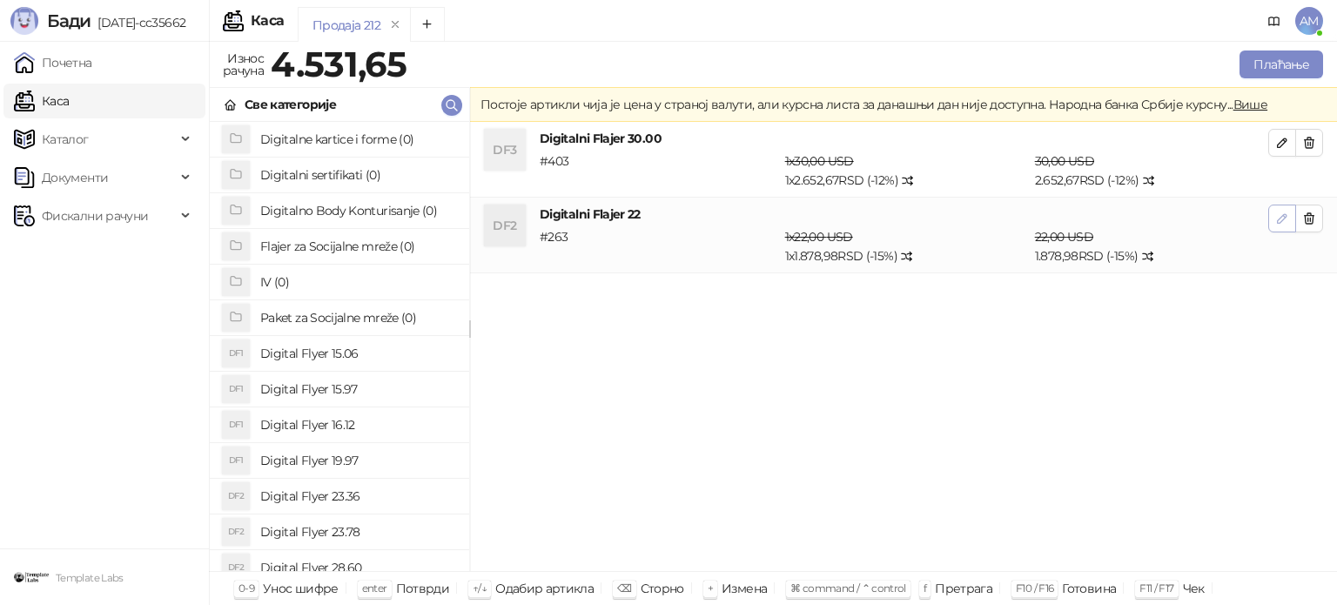
click at [1271, 218] on button "button" at bounding box center [1282, 219] width 28 height 28
type input "**"
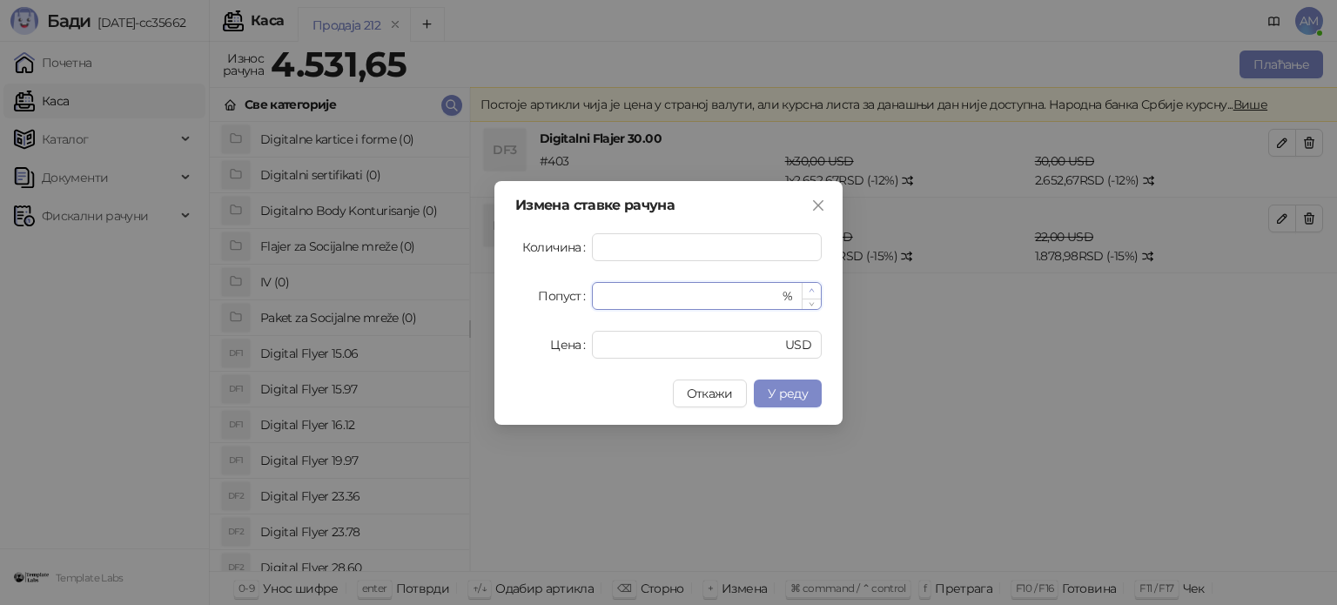
type input "**"
click at [813, 287] on icon "up" at bounding box center [811, 290] width 6 height 6
click at [787, 376] on div "Измена ставке рачуна Количина * Попуст ** % Цена ** USD Откажи У реду" at bounding box center [668, 303] width 348 height 244
click at [783, 387] on span "У реду" at bounding box center [788, 394] width 40 height 16
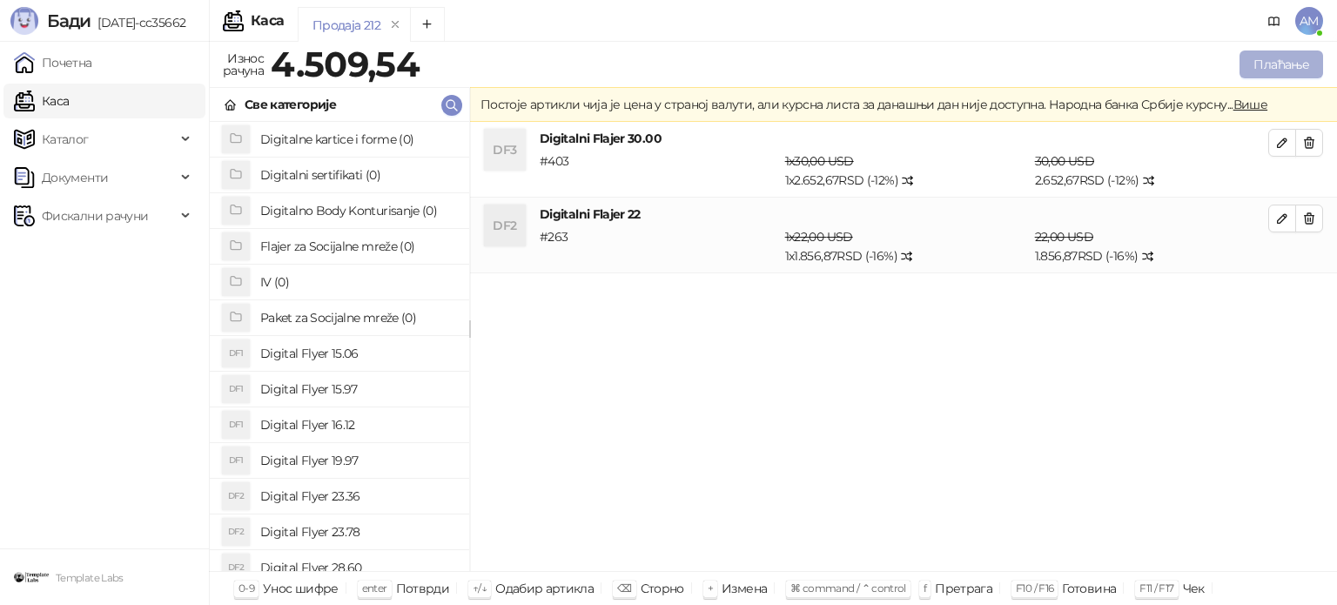
click at [1254, 72] on button "Плаћање" at bounding box center [1281, 64] width 84 height 28
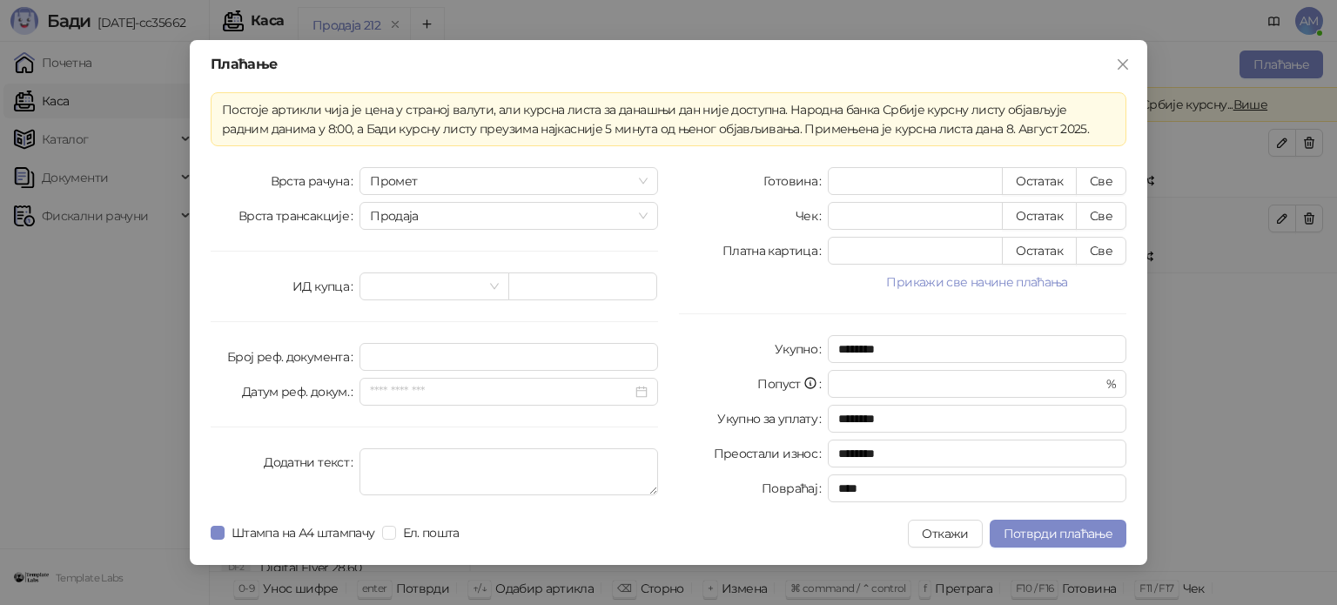
click at [896, 284] on button "Прикажи све начине плаћања" at bounding box center [977, 282] width 299 height 21
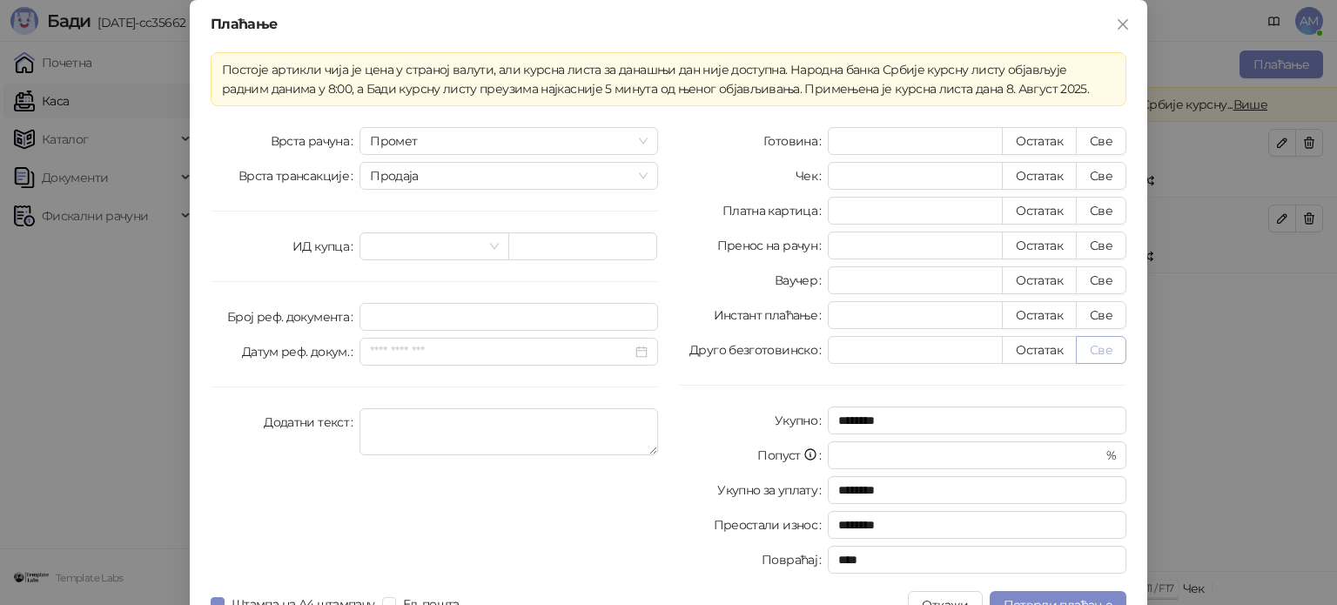
click at [1083, 357] on button "Све" at bounding box center [1101, 350] width 50 height 28
type input "*******"
type input "****"
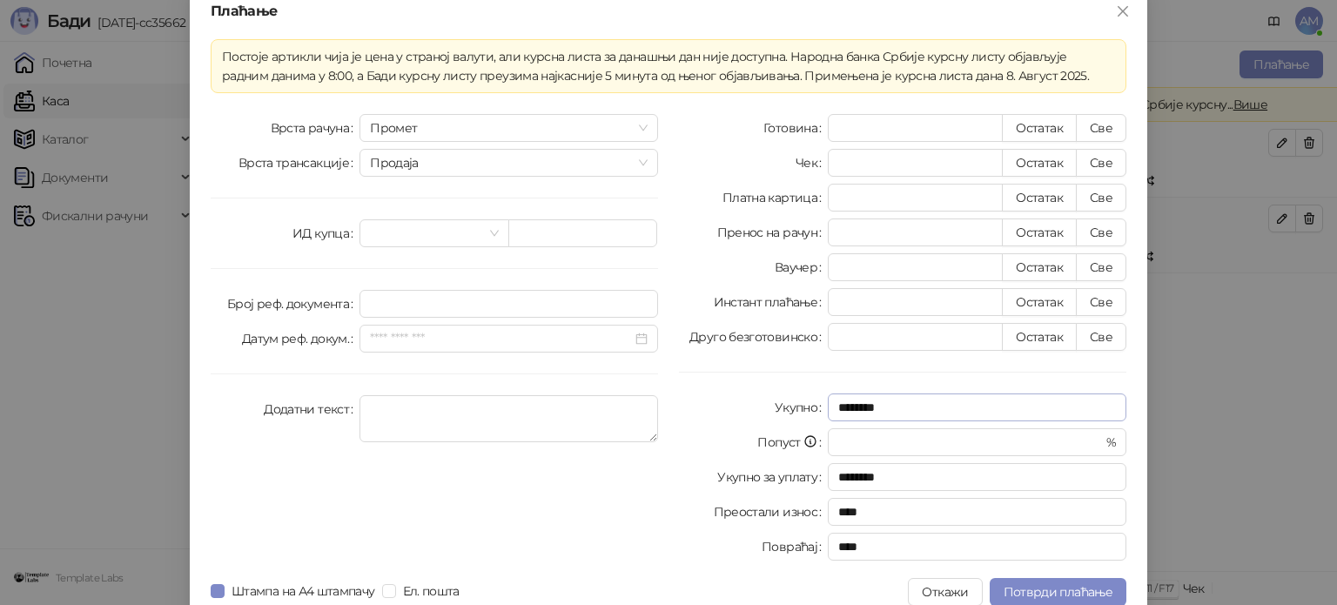
scroll to position [30, 0]
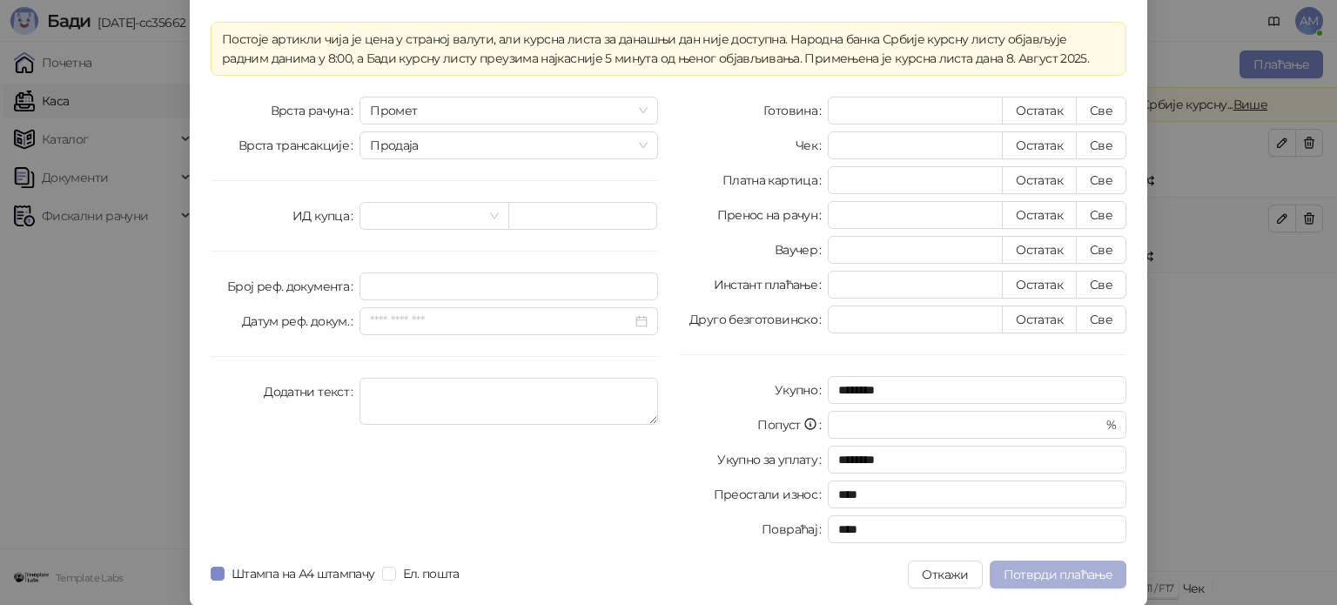
click at [1063, 574] on span "Потврди плаћање" at bounding box center [1057, 575] width 109 height 16
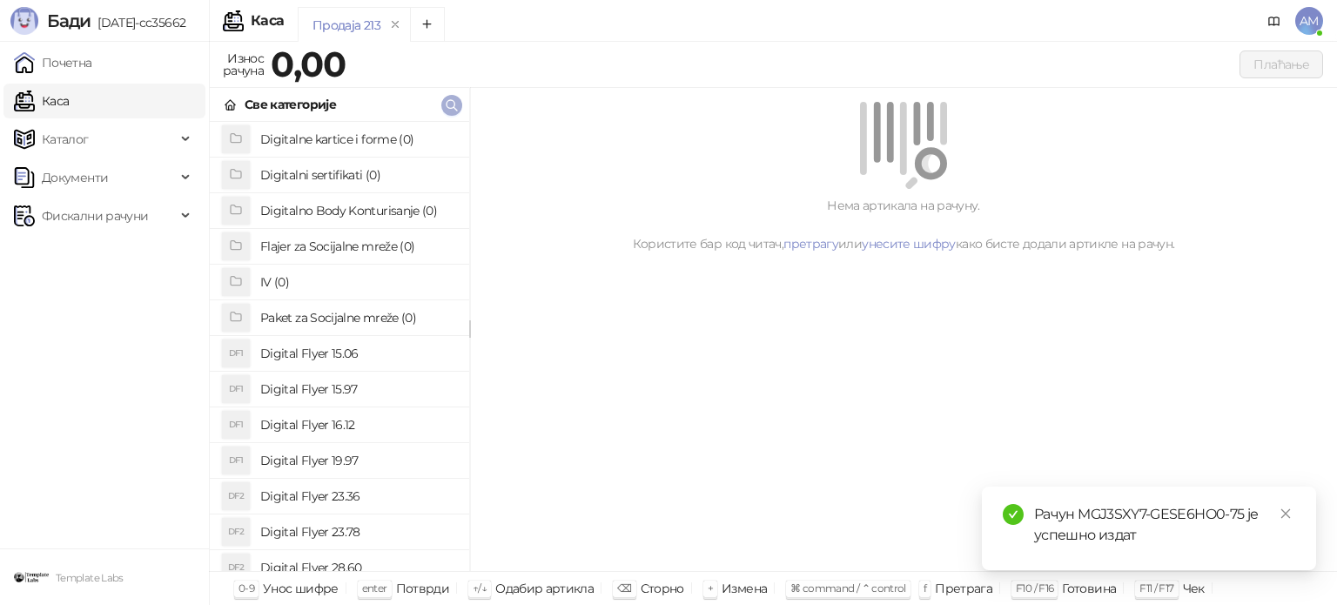
click at [456, 111] on icon "button" at bounding box center [452, 105] width 14 height 14
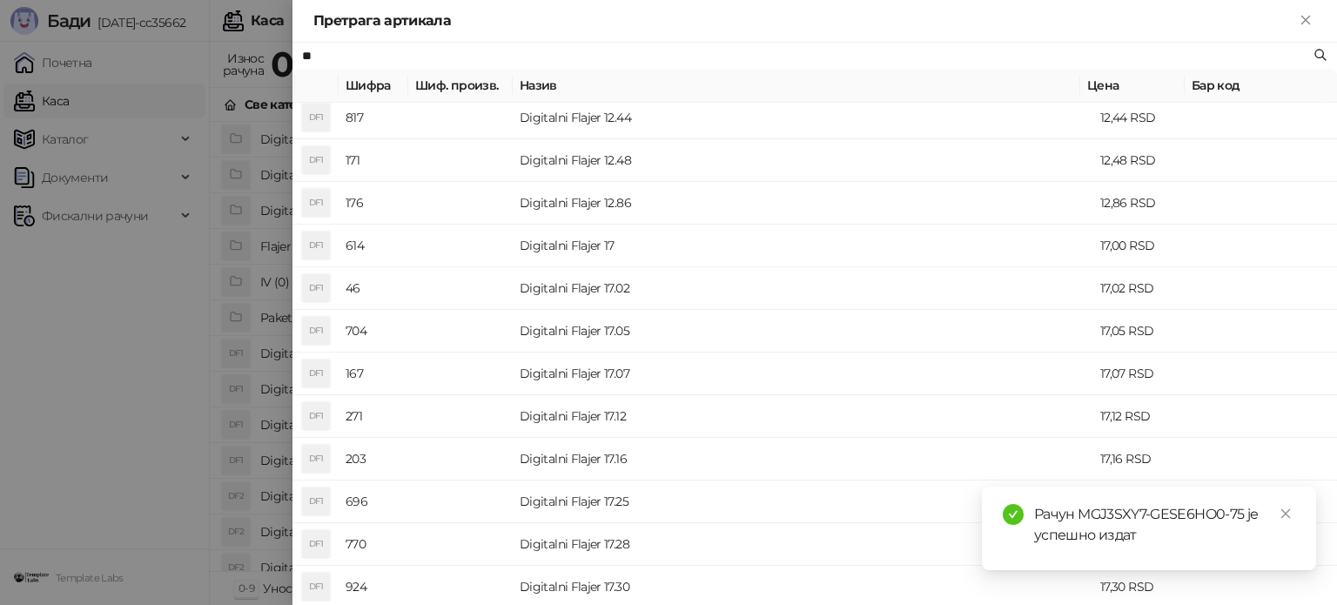
scroll to position [174, 0]
type input "**"
click at [517, 201] on td "Digitalni Flajer 17" at bounding box center [803, 205] width 580 height 43
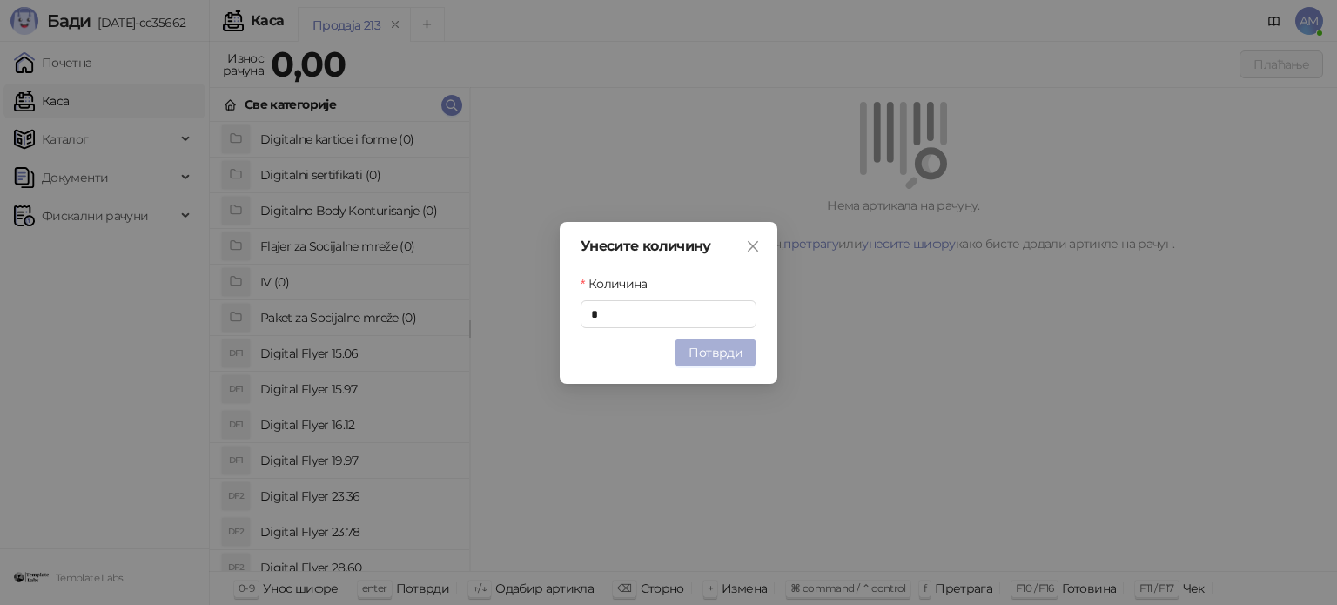
click at [735, 353] on button "Потврди" at bounding box center [715, 353] width 82 height 28
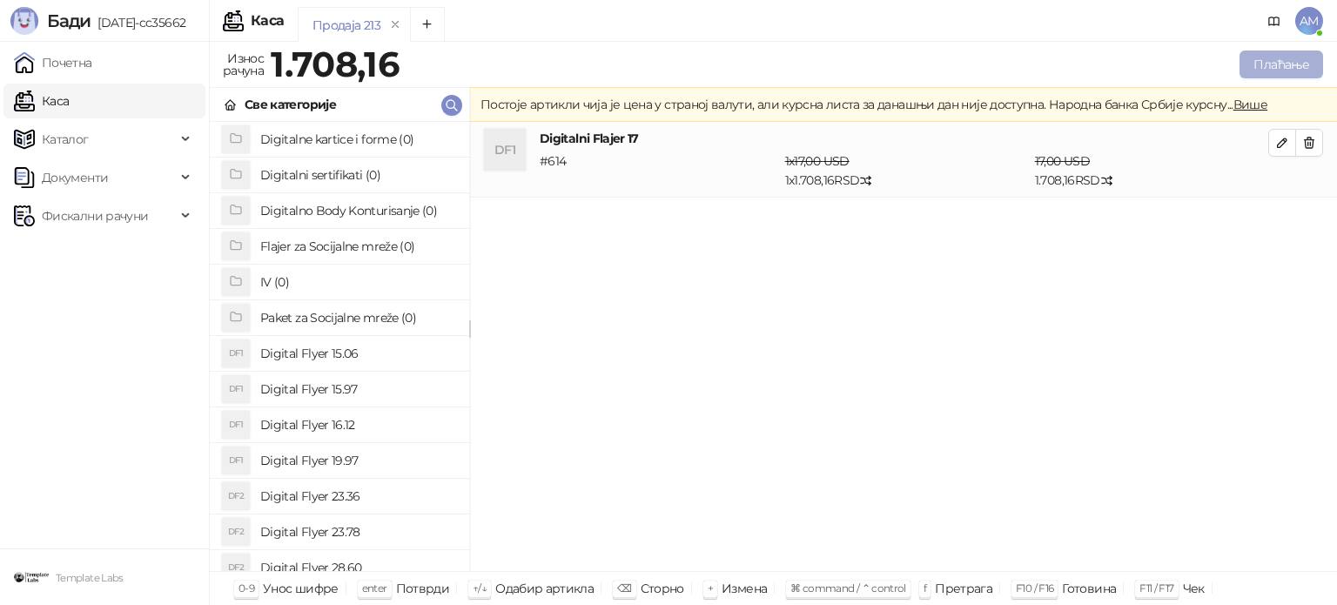
click at [1269, 68] on button "Плаћање" at bounding box center [1281, 64] width 84 height 28
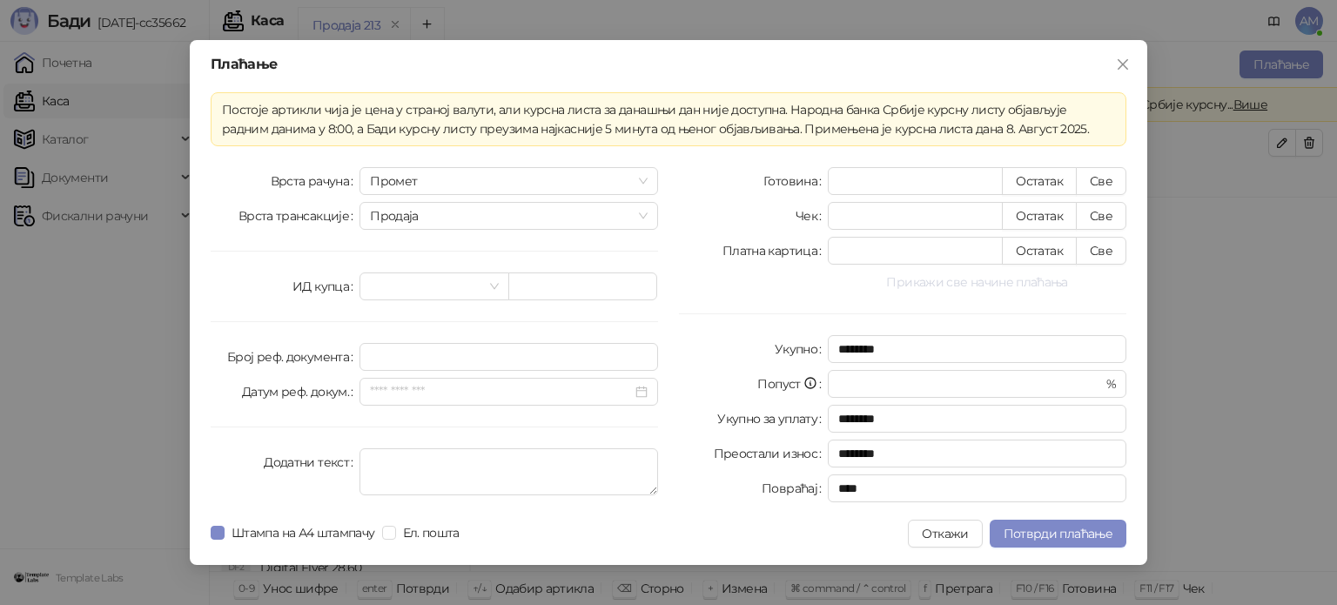
click at [949, 288] on button "Прикажи све начине плаћања" at bounding box center [977, 282] width 299 height 21
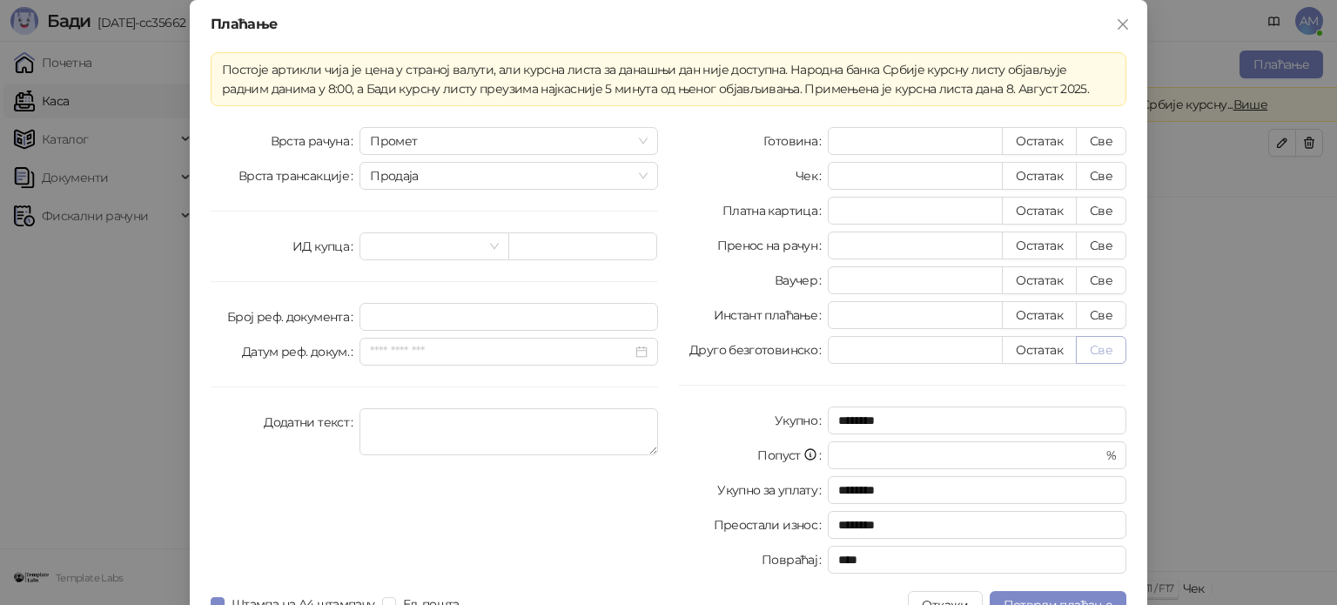
click at [1092, 347] on button "Све" at bounding box center [1101, 350] width 50 height 28
type input "*******"
type input "****"
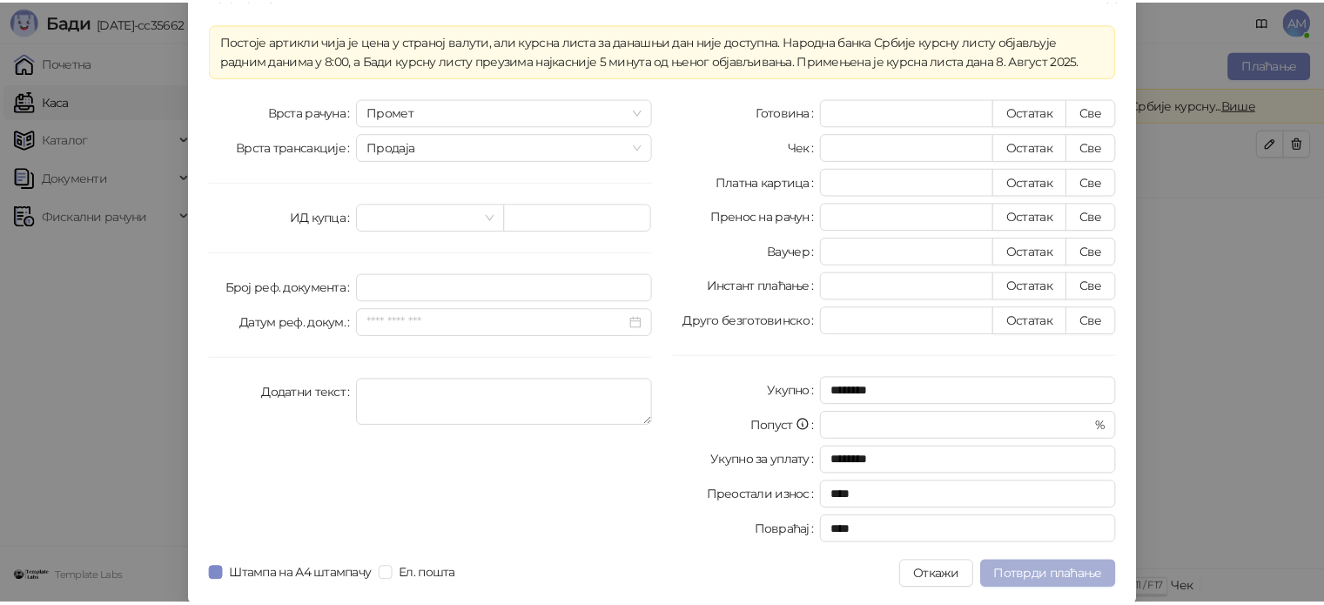
scroll to position [30, 0]
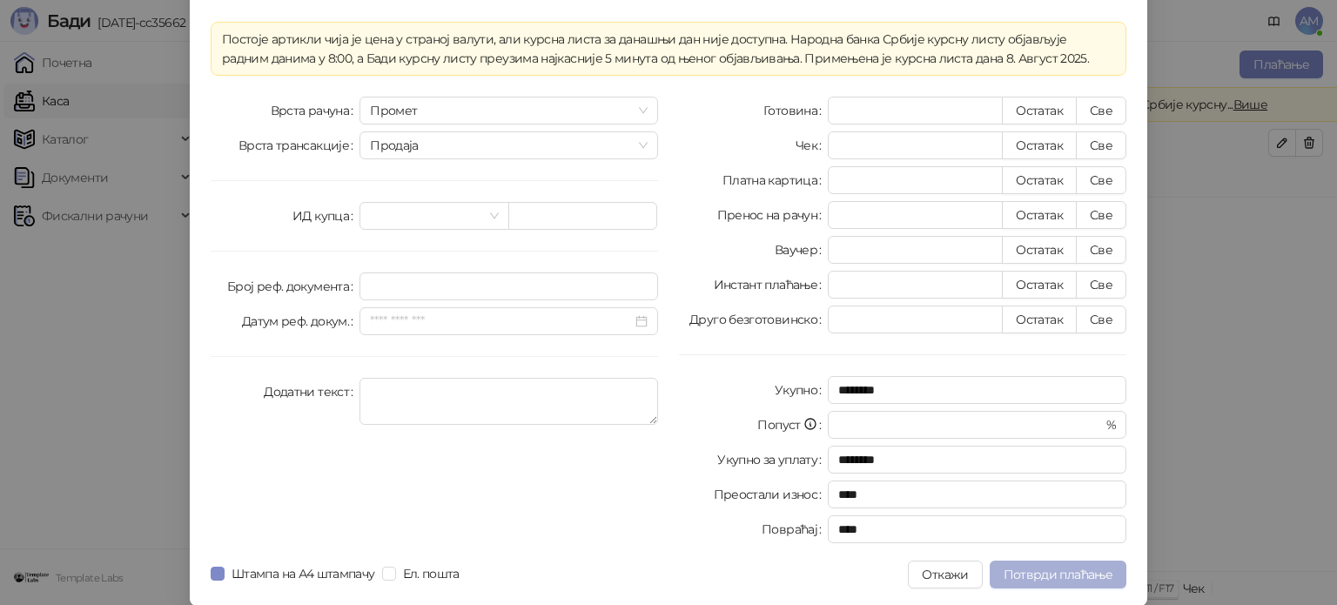
click at [1041, 560] on button "Потврди плаћање" at bounding box center [1058, 574] width 137 height 28
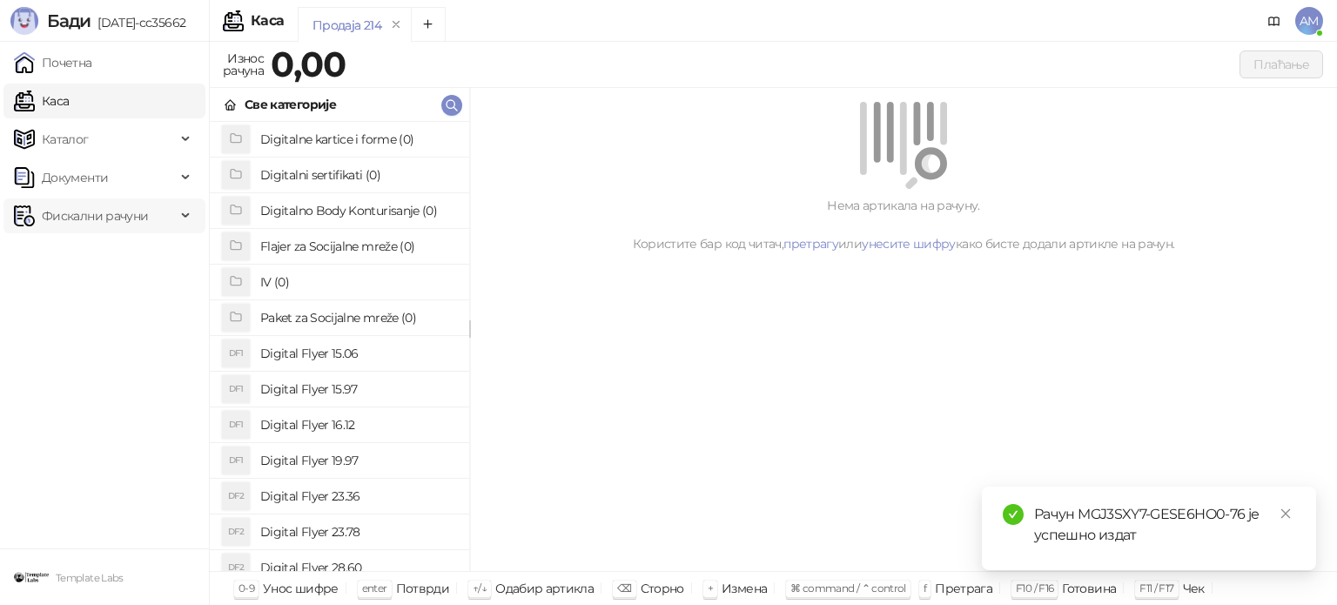
click at [125, 231] on span "Фискални рачуни" at bounding box center [95, 215] width 106 height 35
click at [113, 300] on link "По данима" at bounding box center [67, 292] width 92 height 35
